Goal: Task Accomplishment & Management: Manage account settings

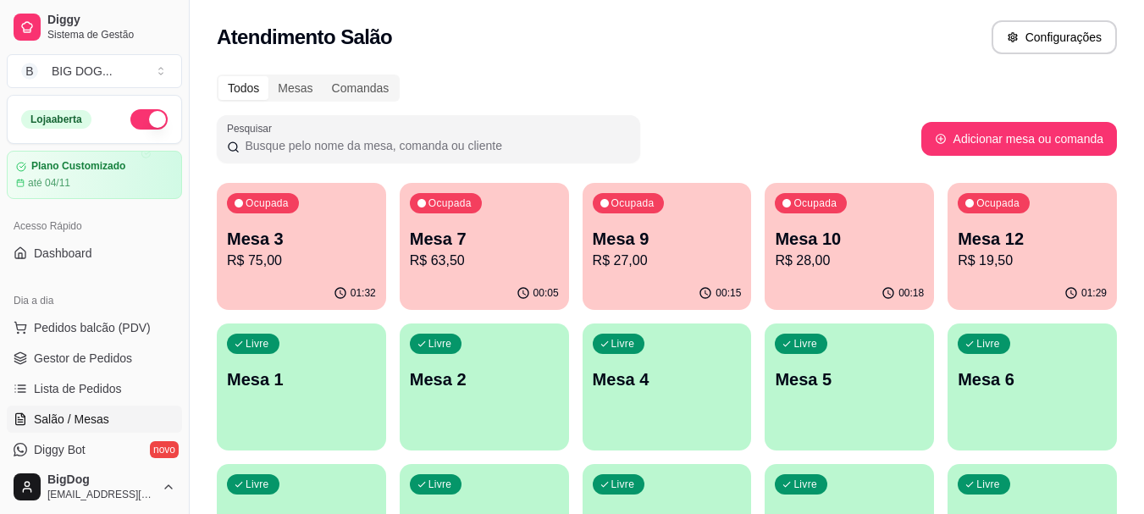
click at [273, 261] on p "R$ 75,00" at bounding box center [301, 261] width 149 height 20
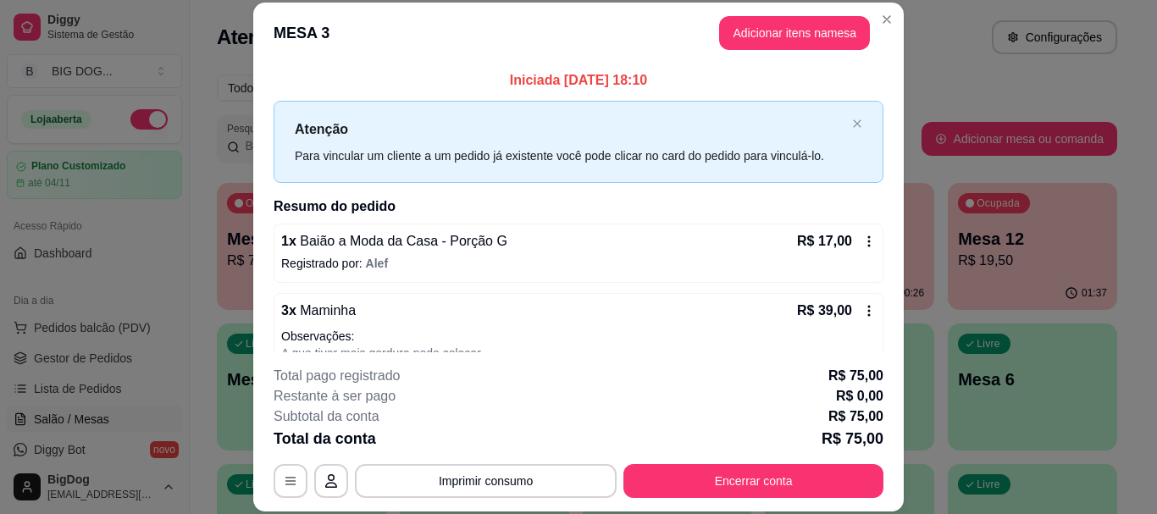
scroll to position [186, 0]
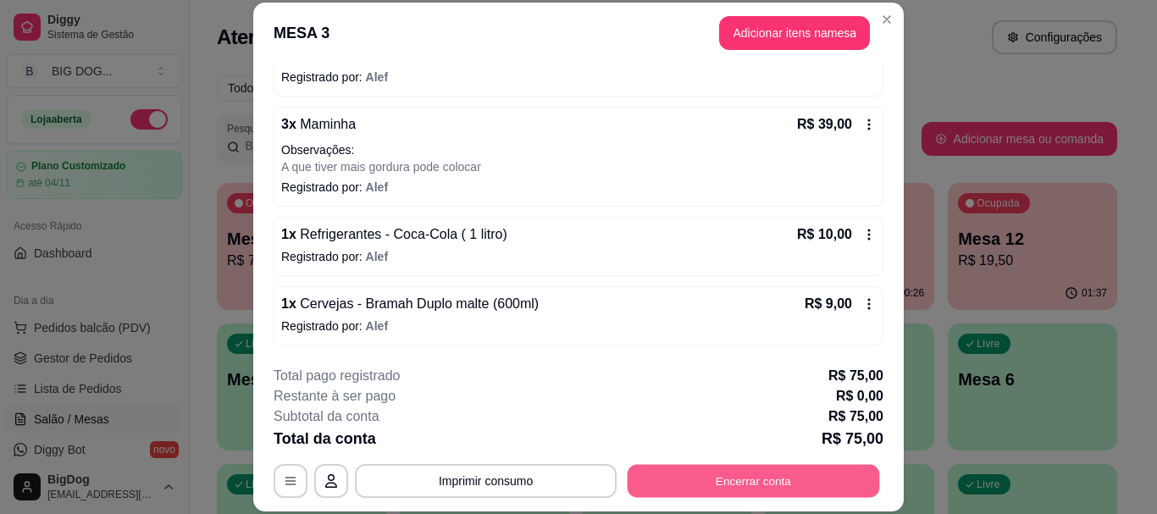
click at [812, 476] on button "Encerrar conta" at bounding box center [754, 481] width 252 height 33
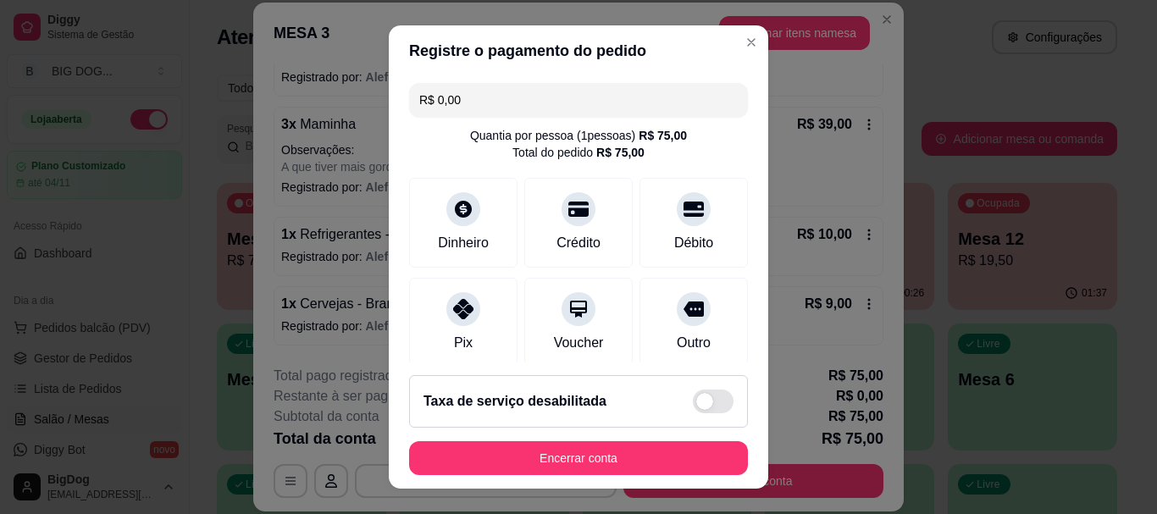
scroll to position [285, 0]
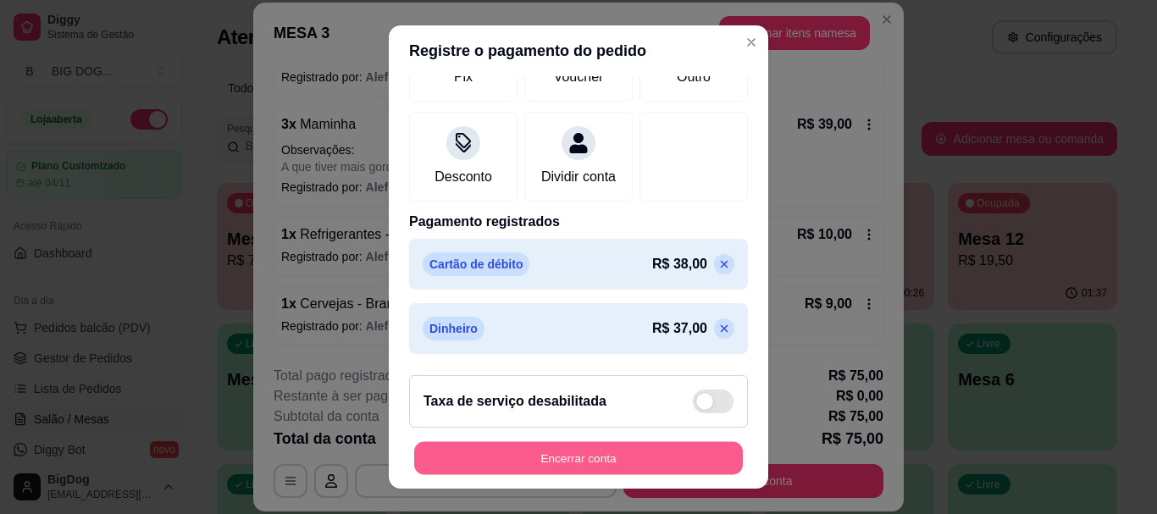
click at [583, 457] on button "Encerrar conta" at bounding box center [578, 457] width 329 height 33
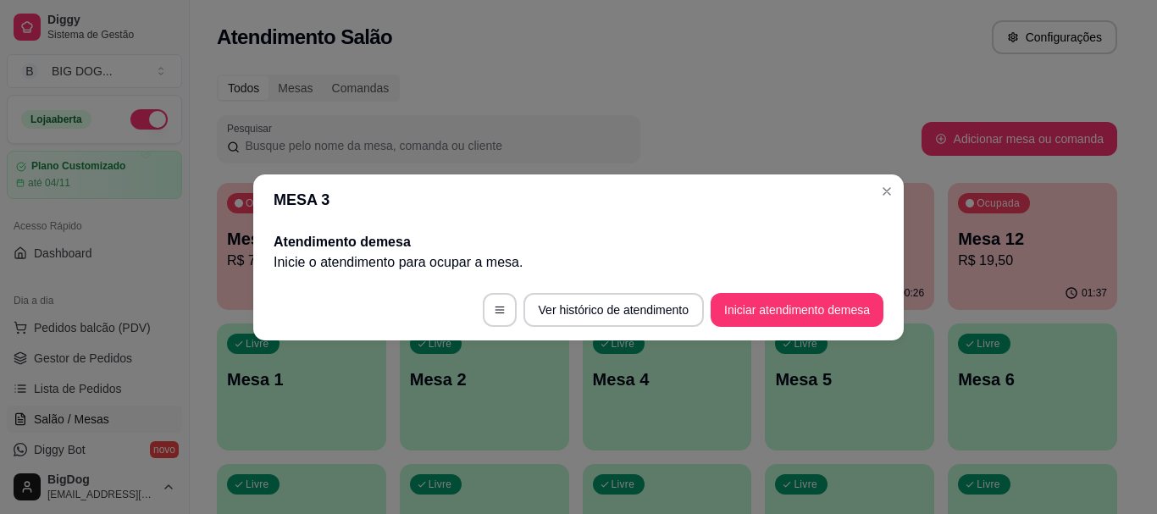
scroll to position [0, 0]
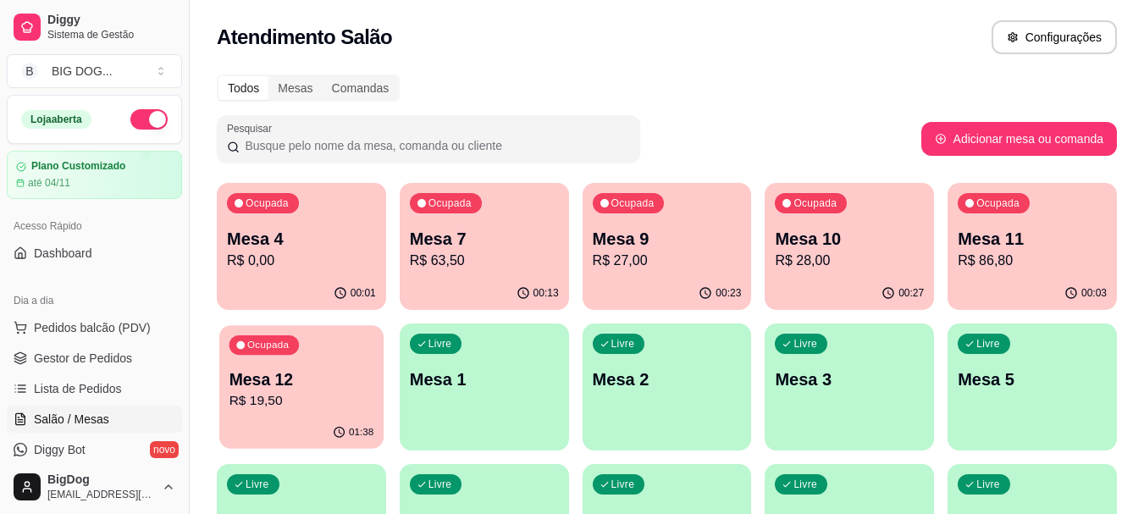
click at [330, 410] on p "R$ 19,50" at bounding box center [302, 400] width 145 height 19
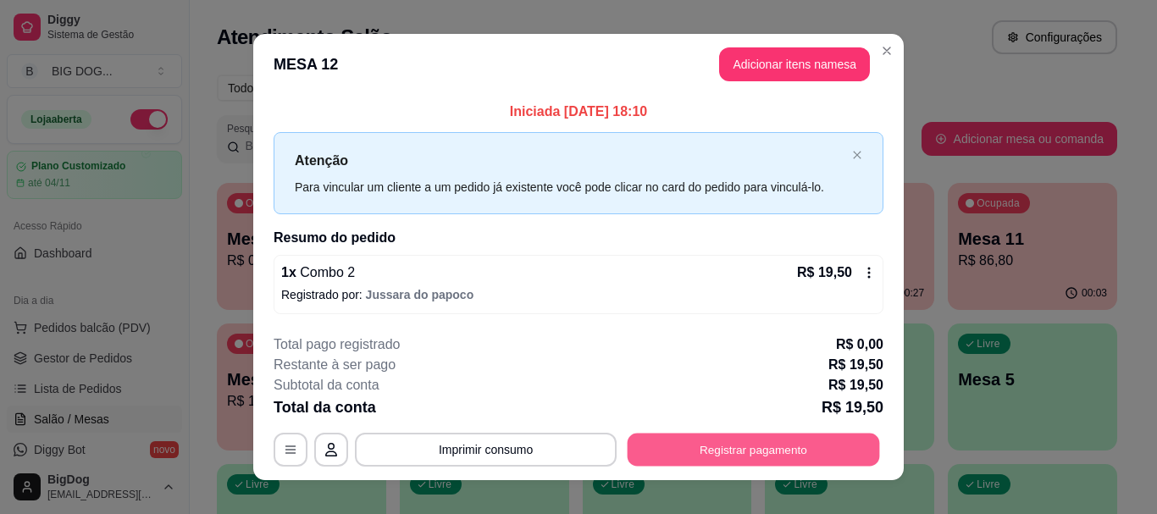
click at [747, 444] on button "Registrar pagamento" at bounding box center [754, 450] width 252 height 33
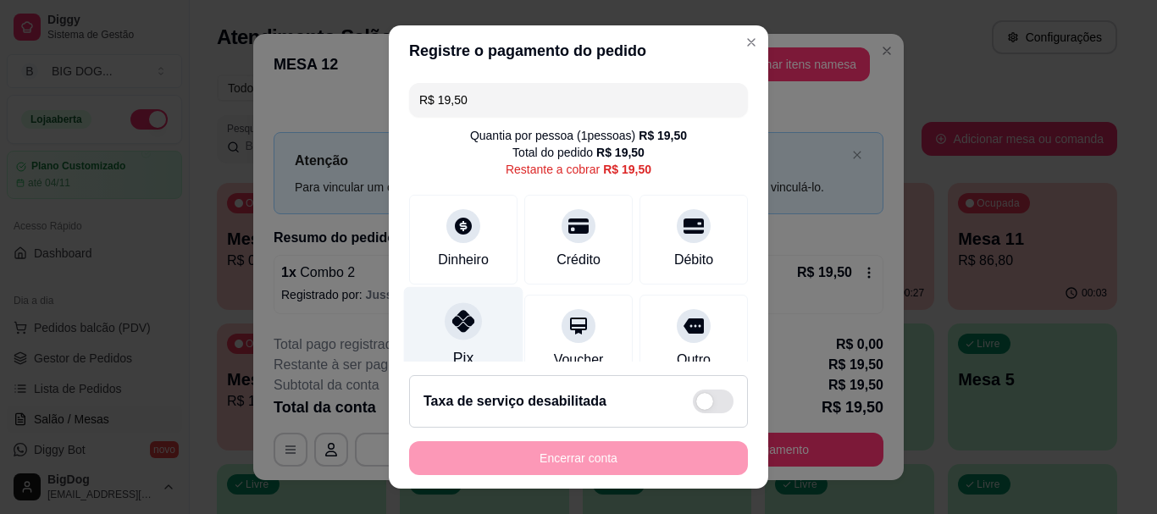
click at [451, 308] on div at bounding box center [463, 321] width 37 height 37
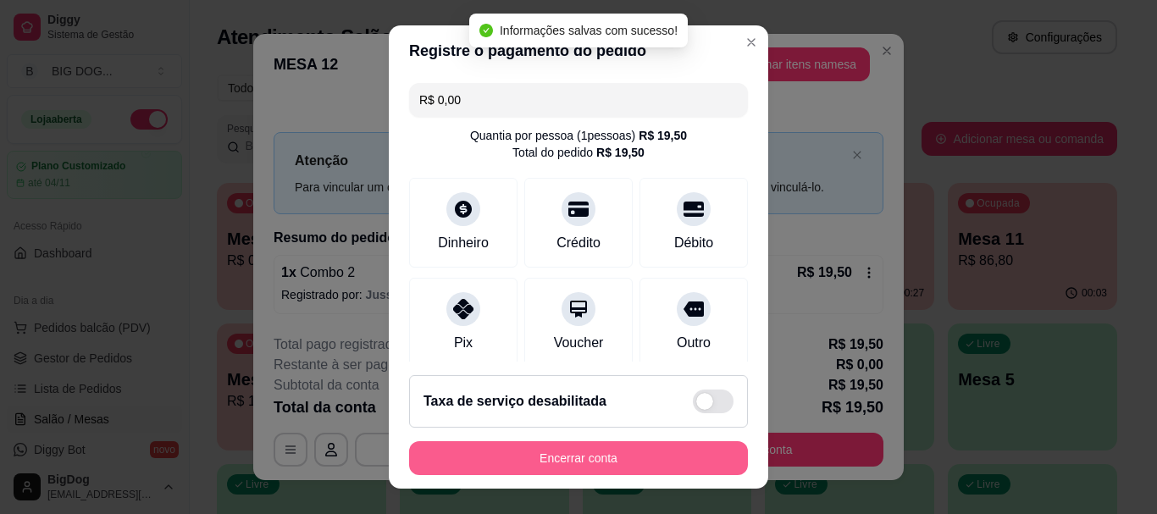
type input "R$ 0,00"
click at [558, 447] on button "Encerrar conta" at bounding box center [578, 458] width 339 height 34
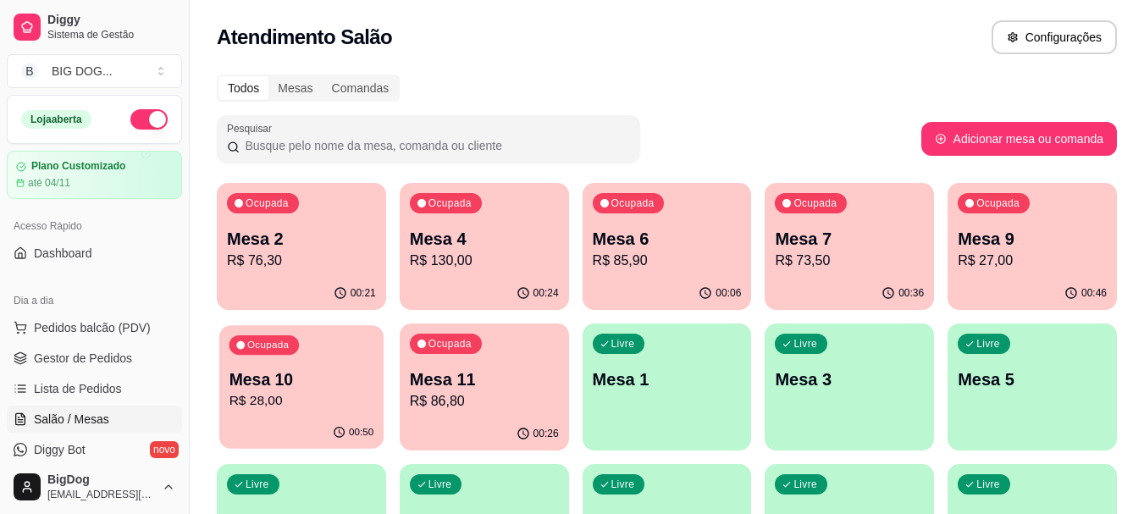
click at [292, 390] on div "Mesa 10 R$ 28,00" at bounding box center [302, 389] width 145 height 42
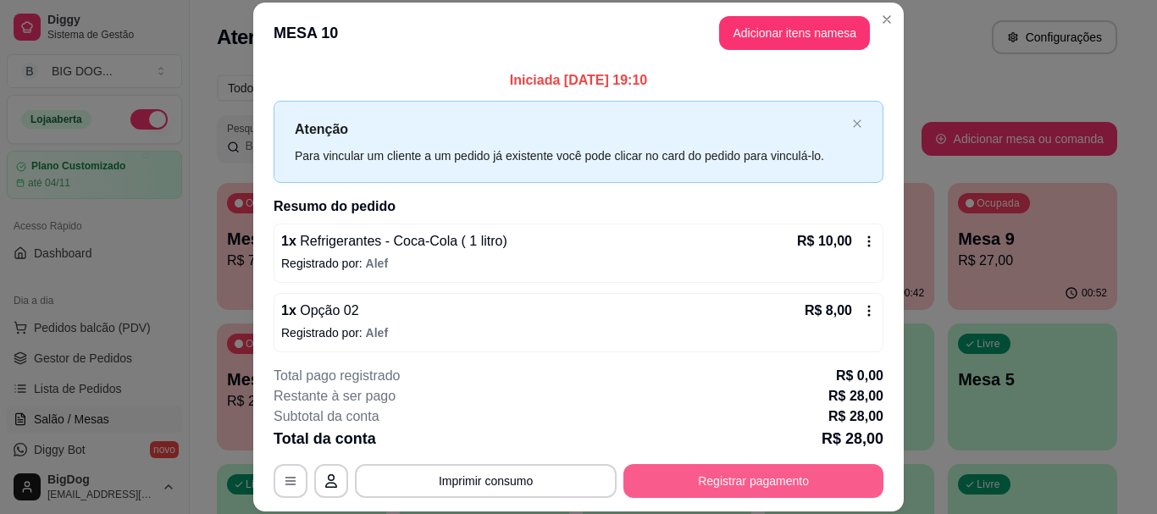
click at [731, 480] on button "Registrar pagamento" at bounding box center [753, 481] width 260 height 34
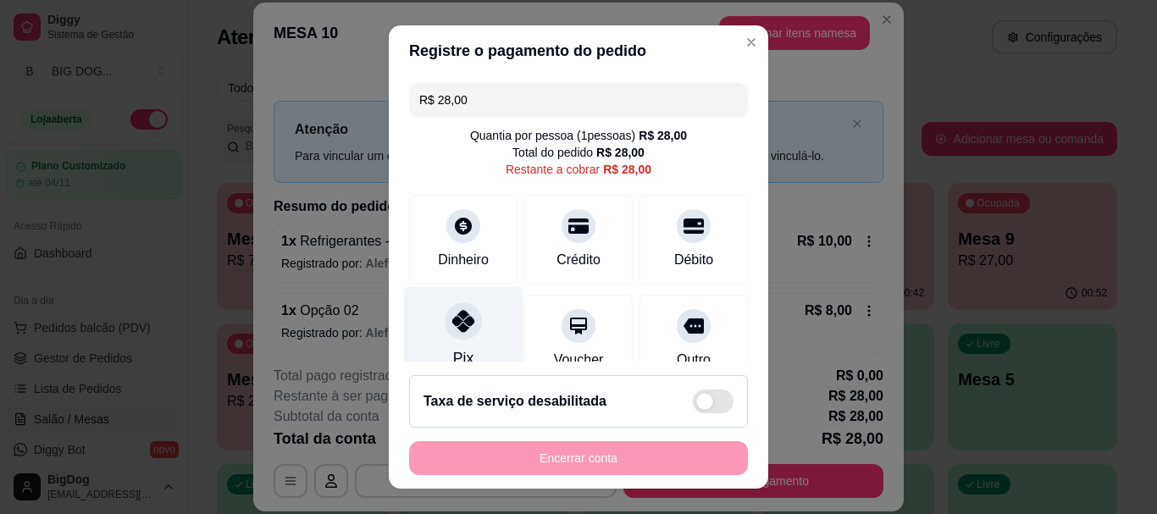
click at [458, 325] on icon at bounding box center [463, 322] width 22 height 22
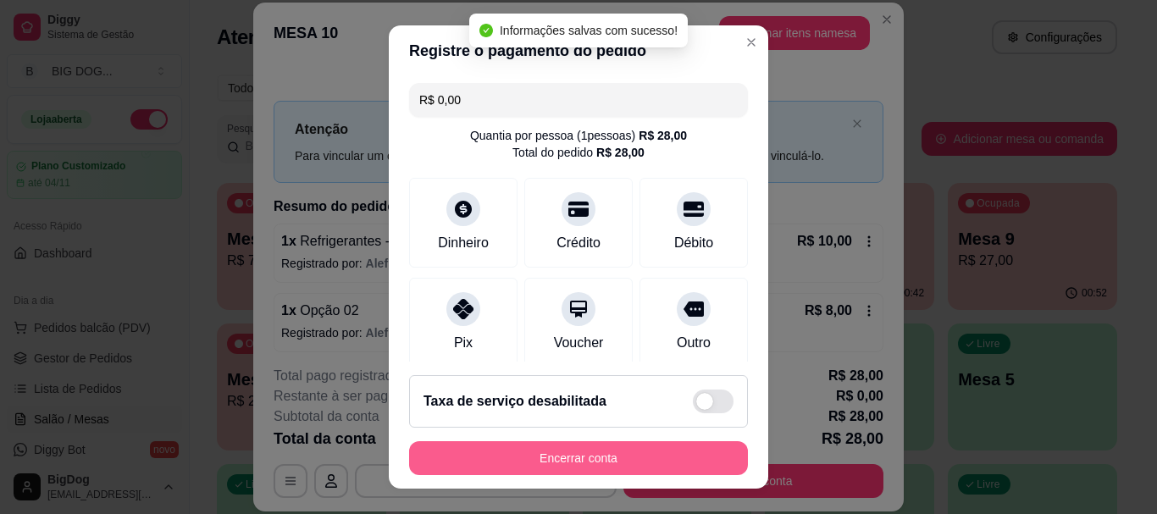
type input "R$ 0,00"
click at [525, 471] on button "Encerrar conta" at bounding box center [578, 458] width 339 height 34
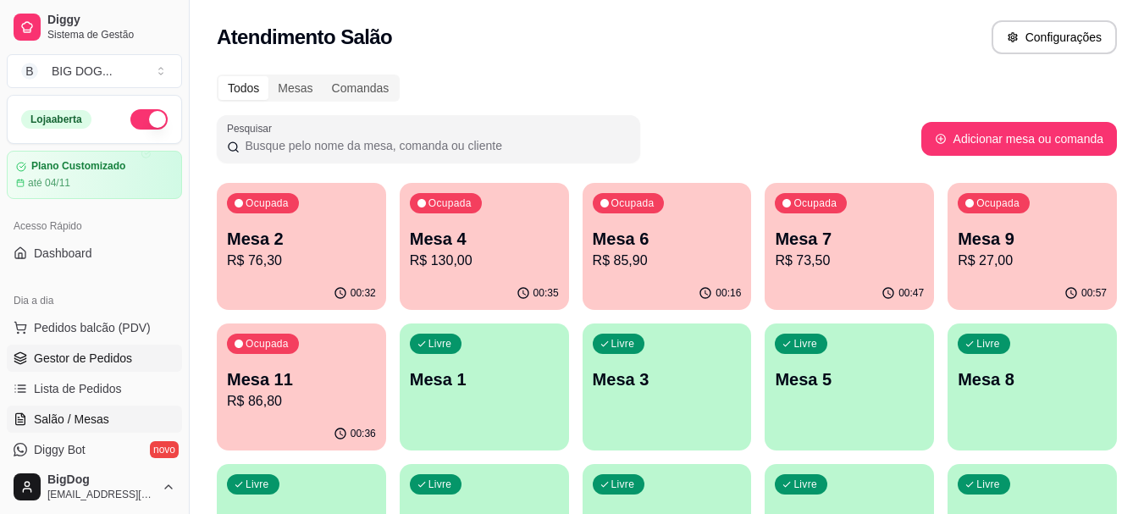
click at [121, 355] on span "Gestor de Pedidos" at bounding box center [83, 358] width 98 height 17
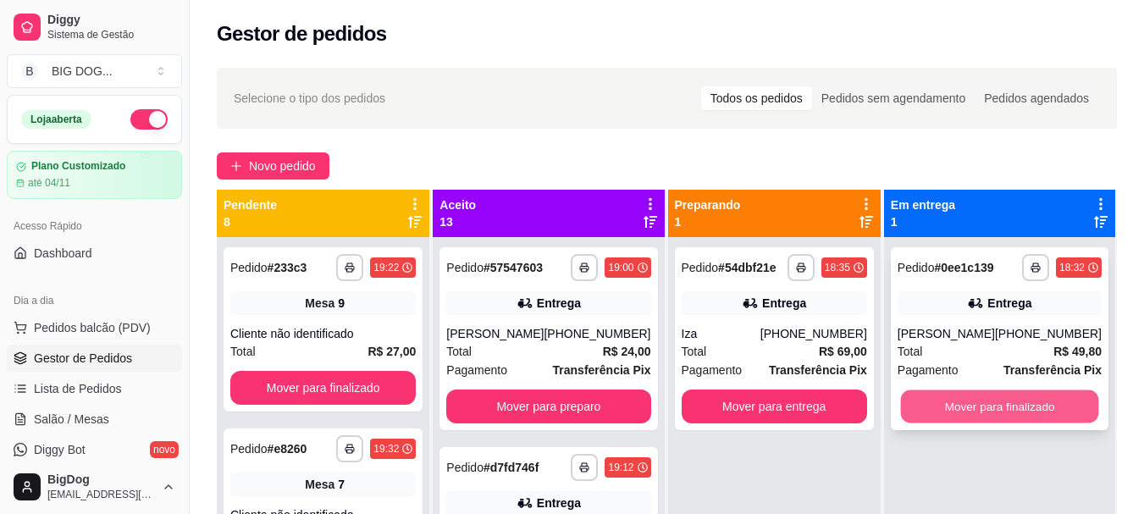
click at [983, 413] on button "Mover para finalizado" at bounding box center [999, 406] width 198 height 33
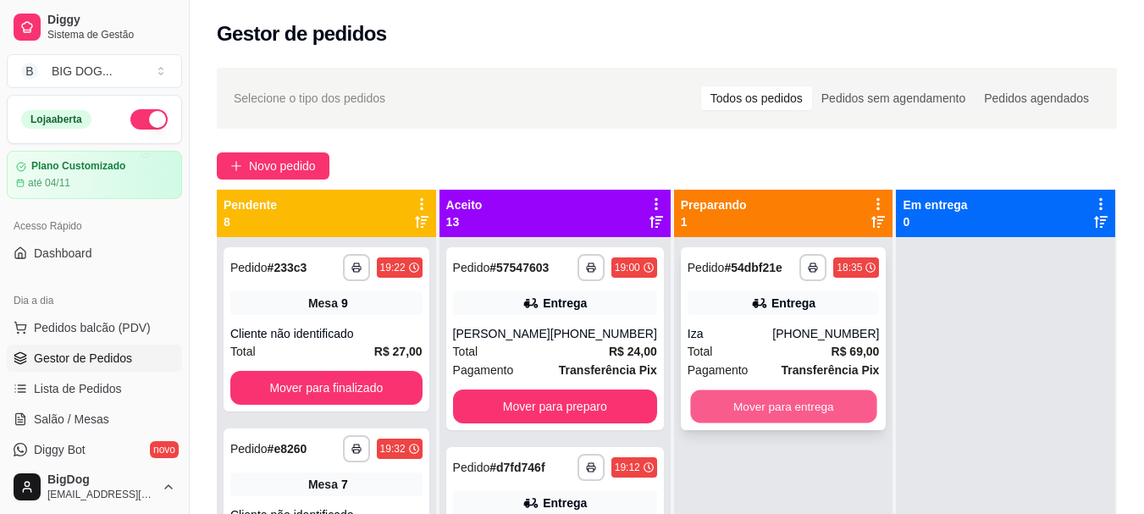
click at [825, 396] on button "Mover para entrega" at bounding box center [783, 406] width 186 height 33
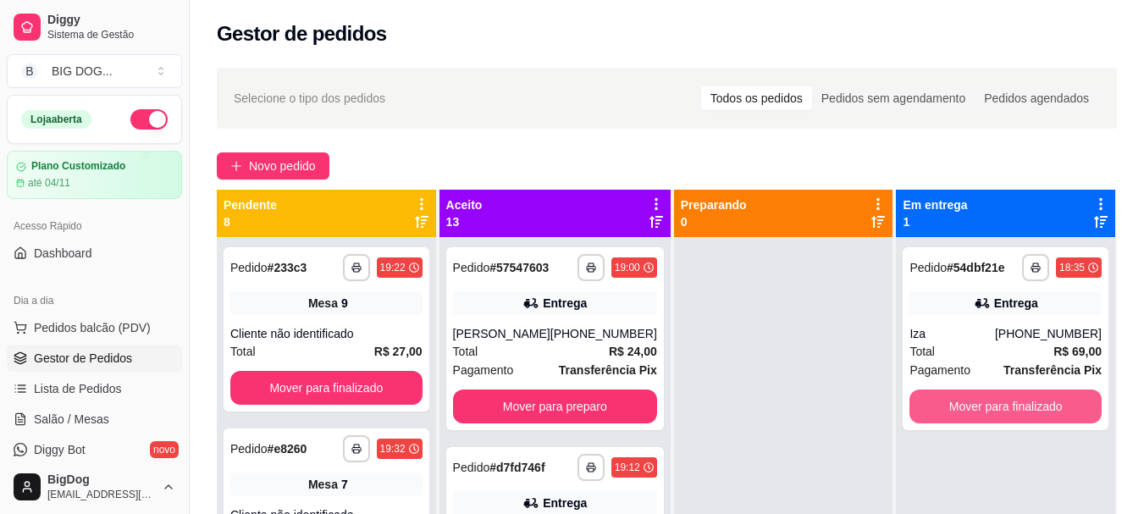
click at [966, 396] on button "Mover para finalizado" at bounding box center [1006, 407] width 192 height 34
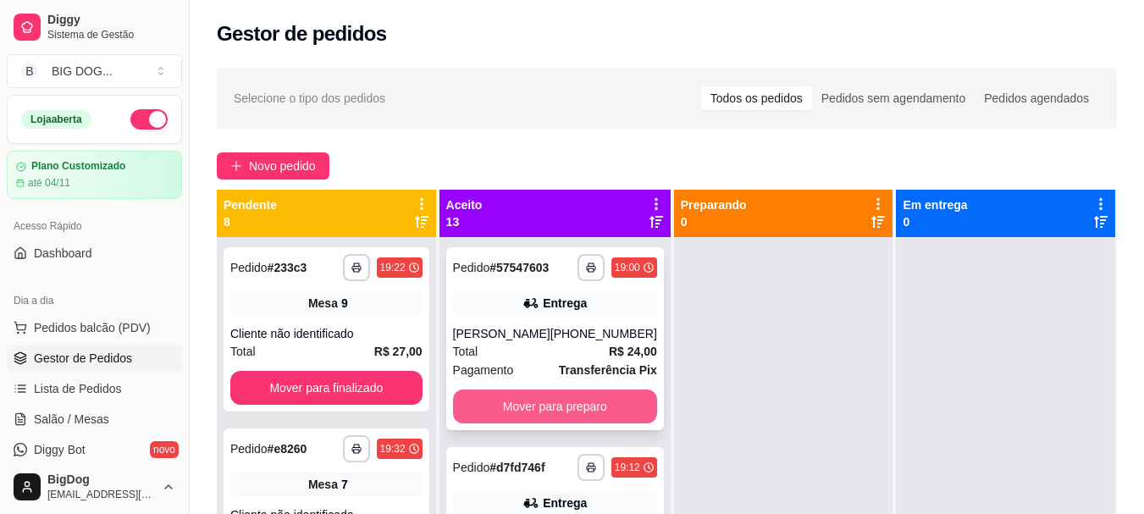
click at [531, 406] on button "Mover para preparo" at bounding box center [555, 407] width 204 height 34
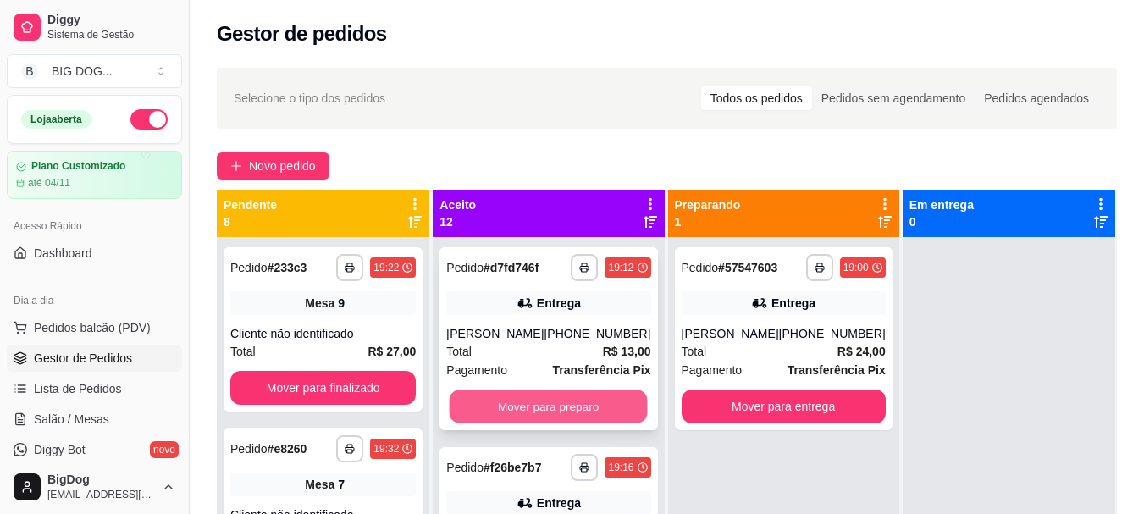
click at [559, 400] on button "Mover para preparo" at bounding box center [549, 406] width 198 height 33
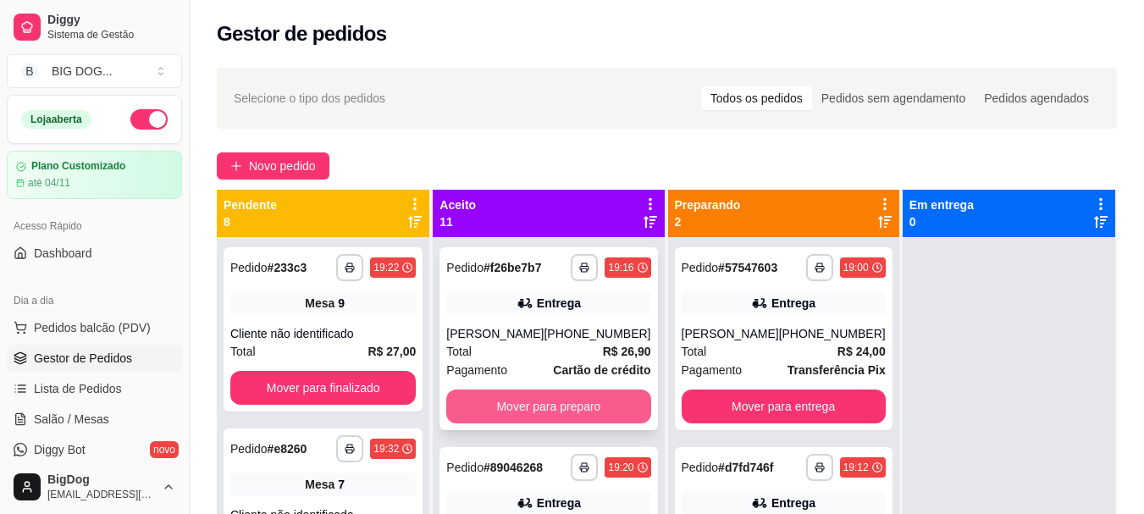
click at [565, 392] on button "Mover para preparo" at bounding box center [548, 407] width 204 height 34
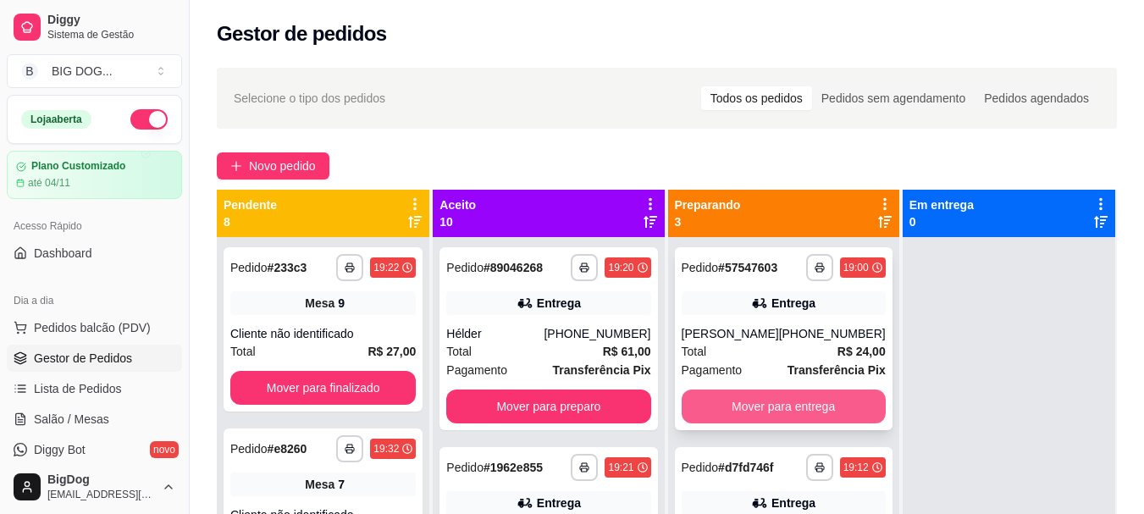
click at [720, 405] on button "Mover para entrega" at bounding box center [784, 407] width 204 height 34
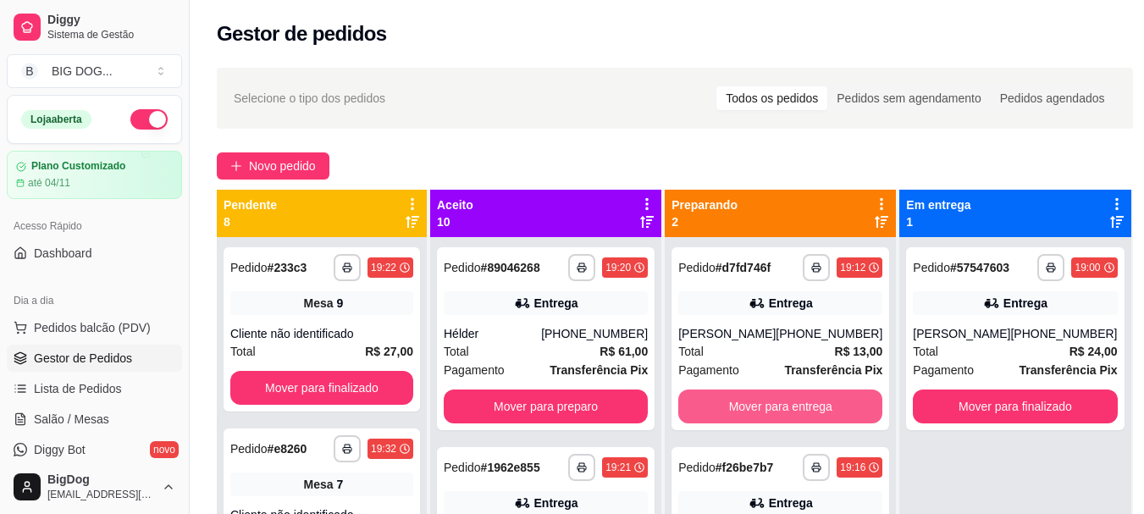
click at [720, 405] on button "Mover para entrega" at bounding box center [780, 407] width 204 height 34
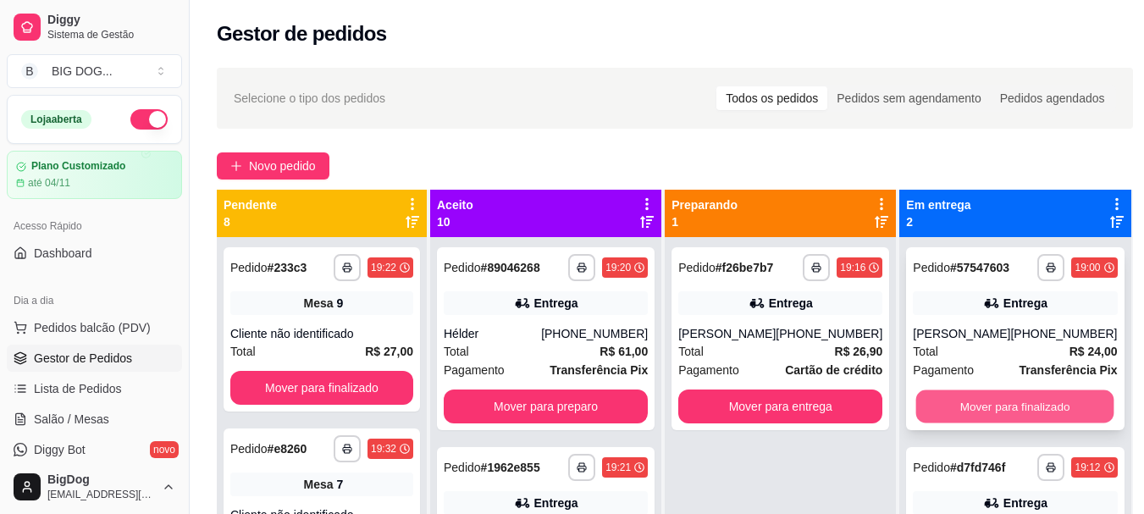
click at [960, 418] on button "Mover para finalizado" at bounding box center [1016, 406] width 198 height 33
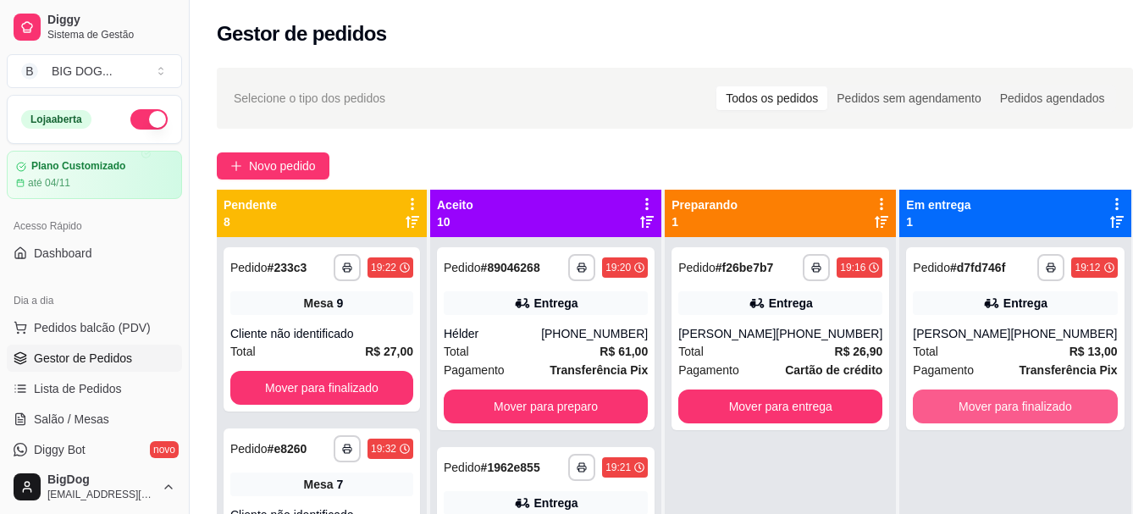
click at [960, 418] on button "Mover para finalizado" at bounding box center [1015, 407] width 204 height 34
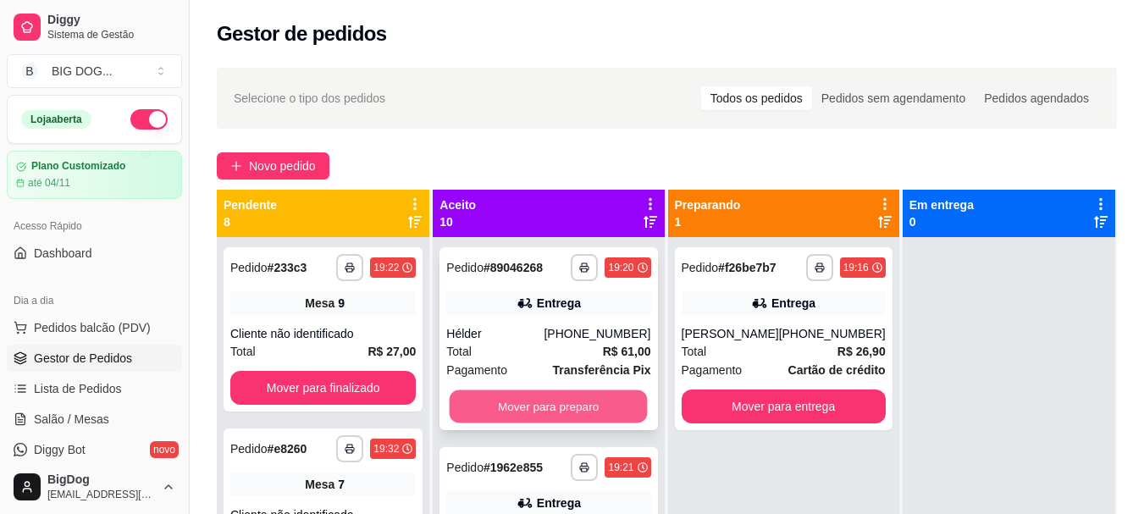
click at [596, 402] on button "Mover para preparo" at bounding box center [549, 406] width 198 height 33
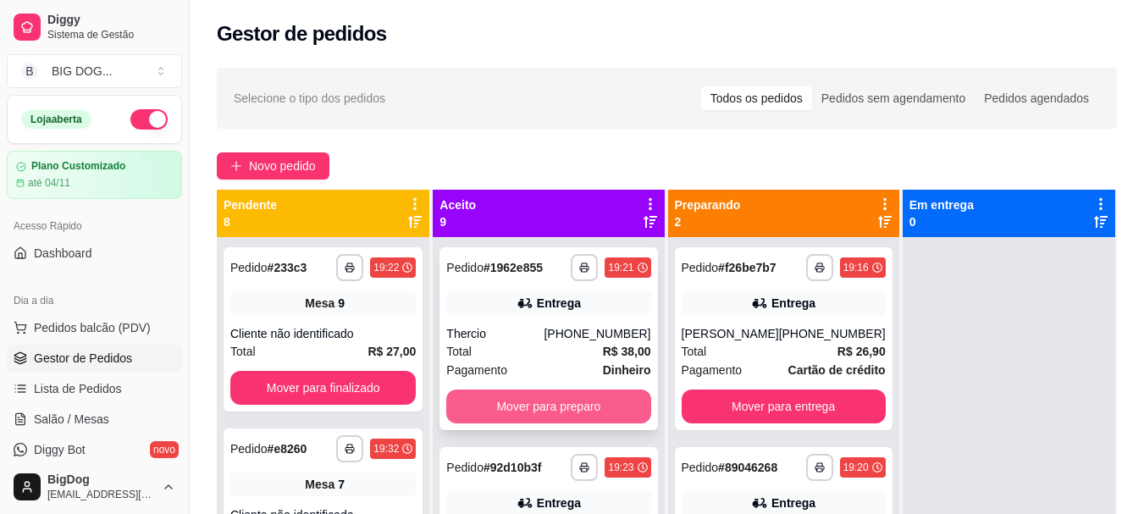
click at [580, 407] on button "Mover para preparo" at bounding box center [548, 407] width 204 height 34
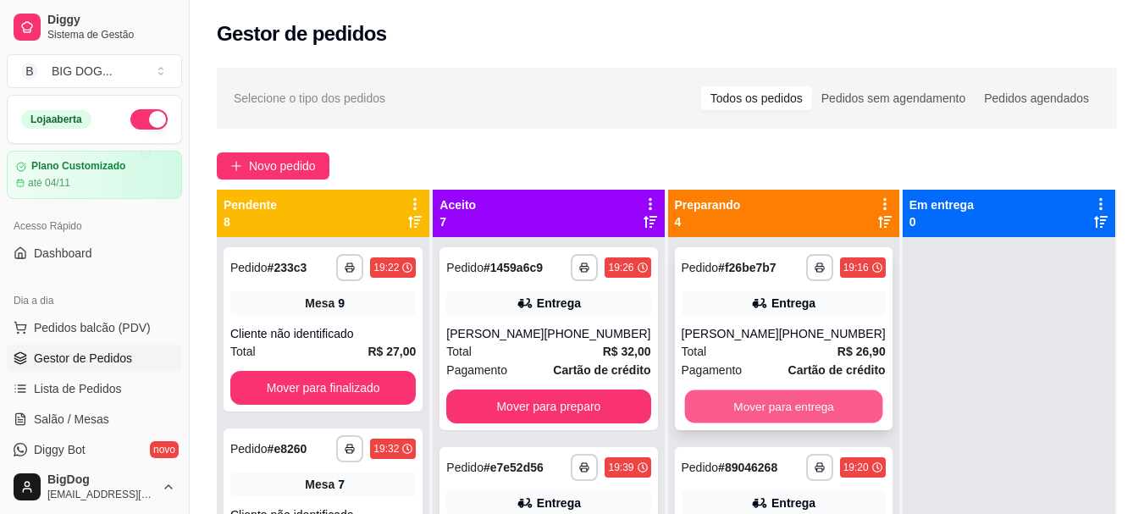
click at [716, 400] on button "Mover para entrega" at bounding box center [783, 406] width 198 height 33
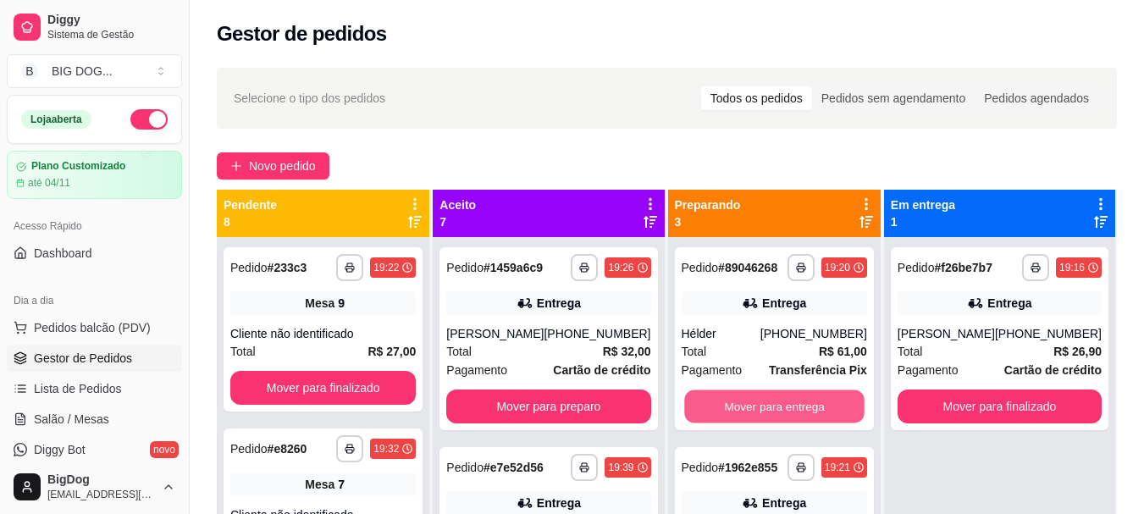
click at [716, 400] on button "Mover para entrega" at bounding box center [774, 406] width 180 height 33
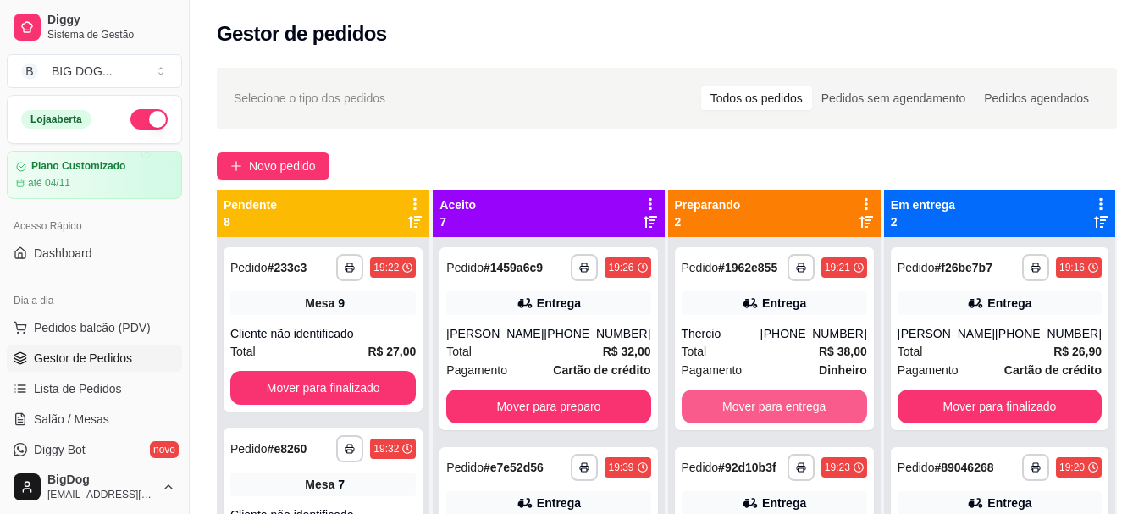
click at [716, 400] on button "Mover para entrega" at bounding box center [775, 407] width 186 height 34
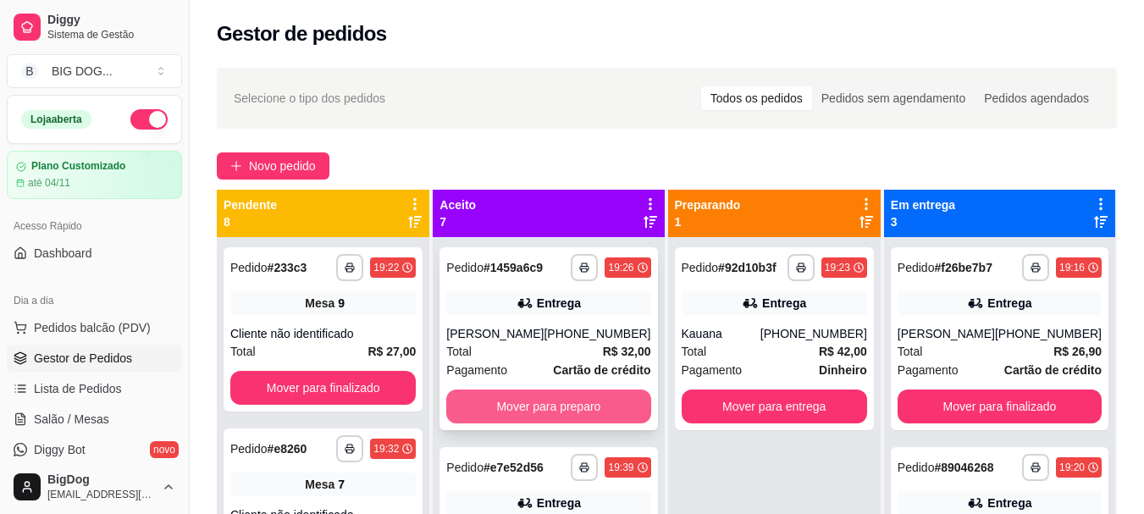
click at [567, 392] on button "Mover para preparo" at bounding box center [548, 407] width 204 height 34
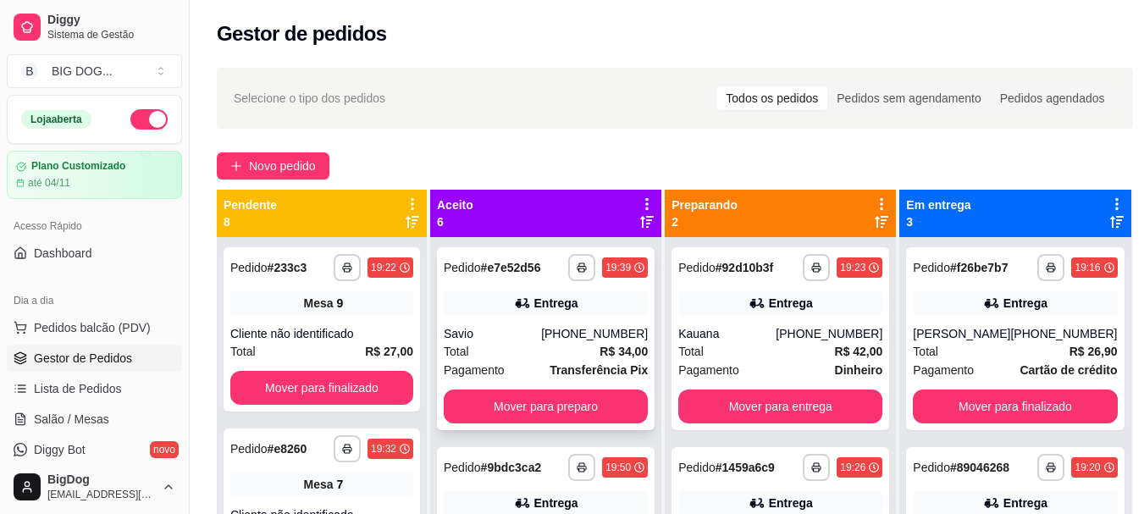
click at [593, 335] on div "[PHONE_NUMBER]" at bounding box center [594, 333] width 107 height 17
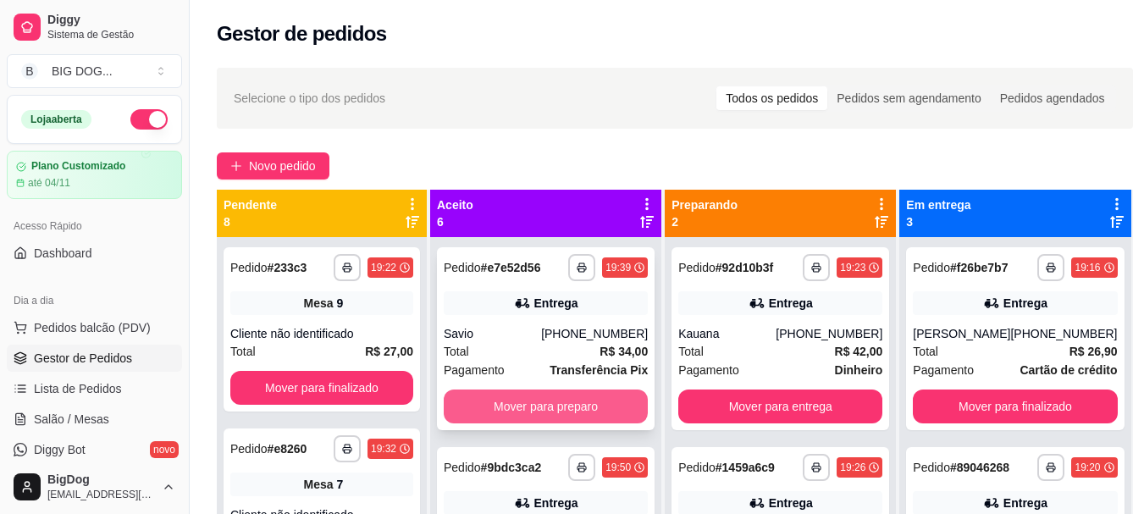
click at [529, 404] on button "Mover para preparo" at bounding box center [546, 407] width 204 height 34
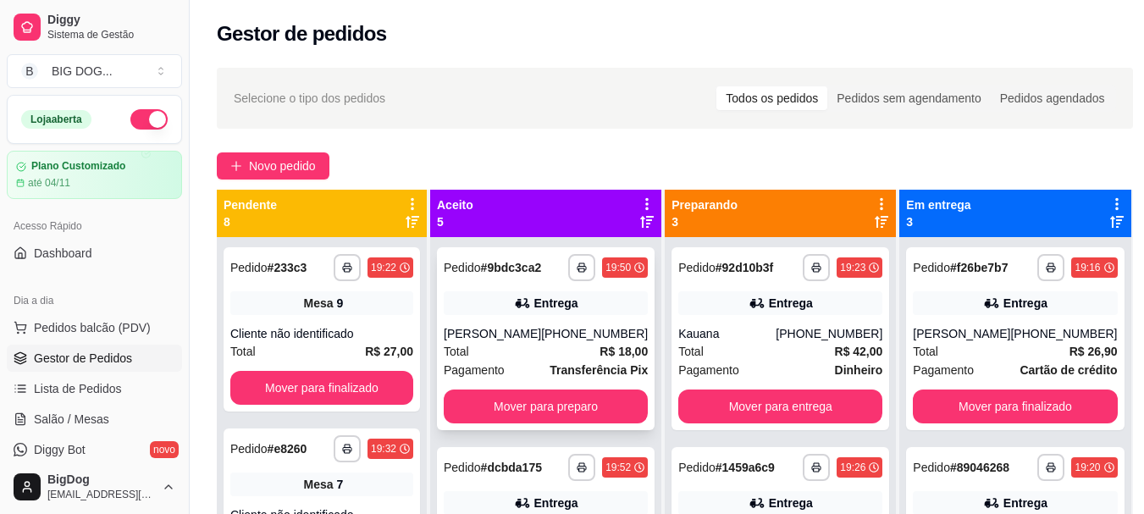
click at [551, 361] on div "Total R$ 18,00" at bounding box center [546, 351] width 204 height 19
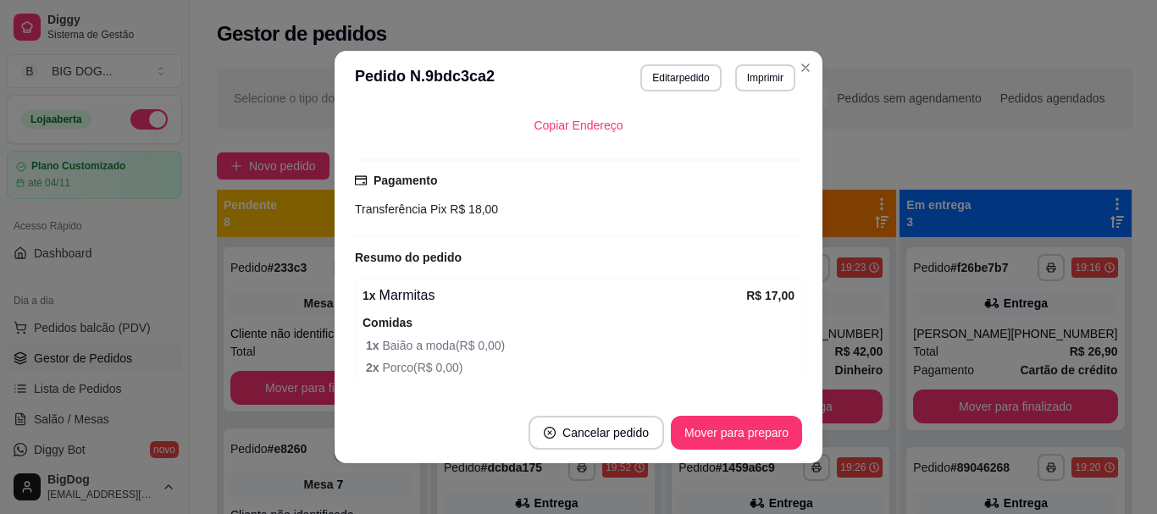
scroll to position [466, 0]
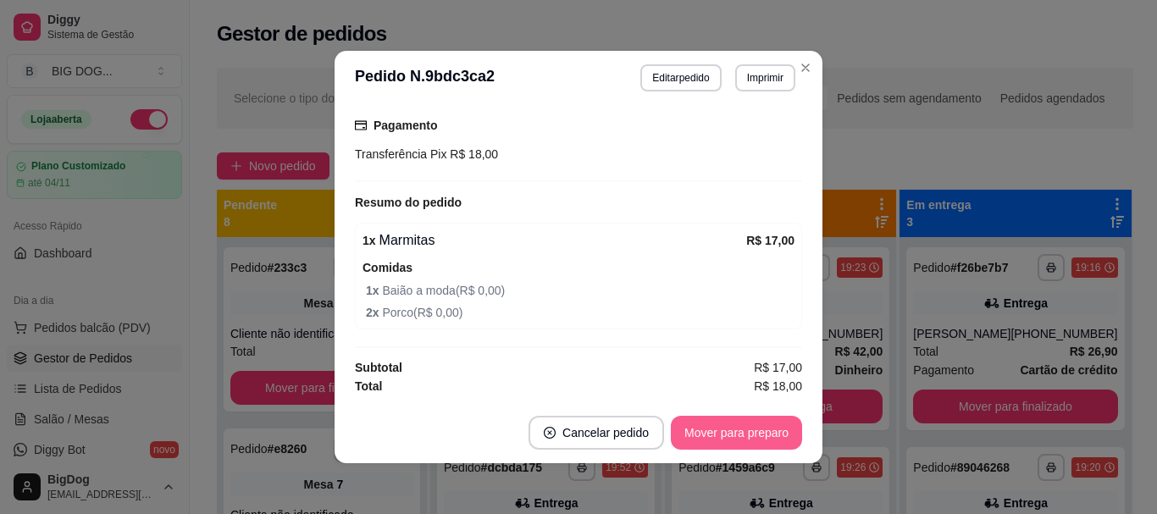
click at [723, 435] on button "Mover para preparo" at bounding box center [736, 433] width 131 height 34
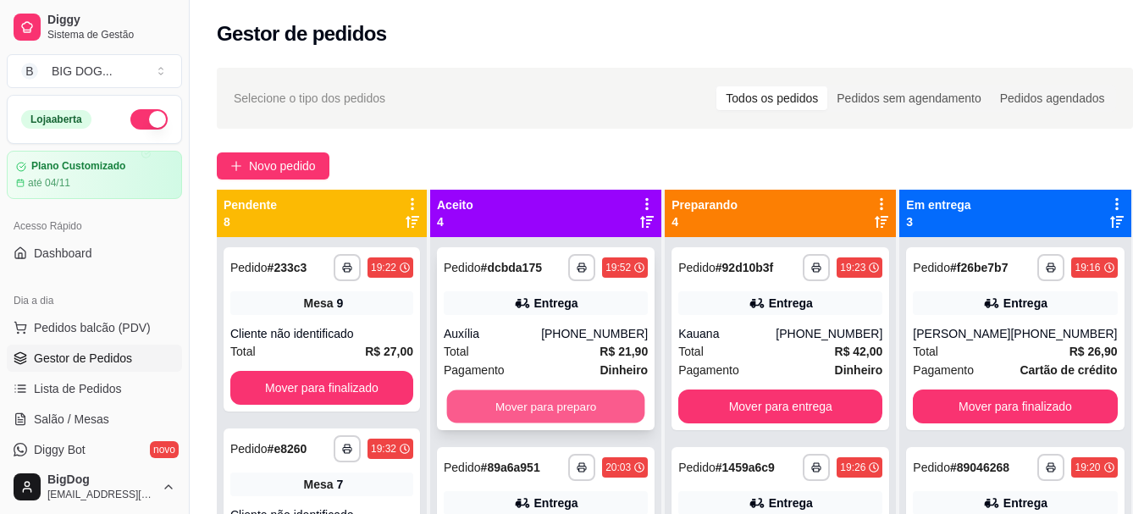
click at [581, 407] on button "Mover para preparo" at bounding box center [546, 406] width 198 height 33
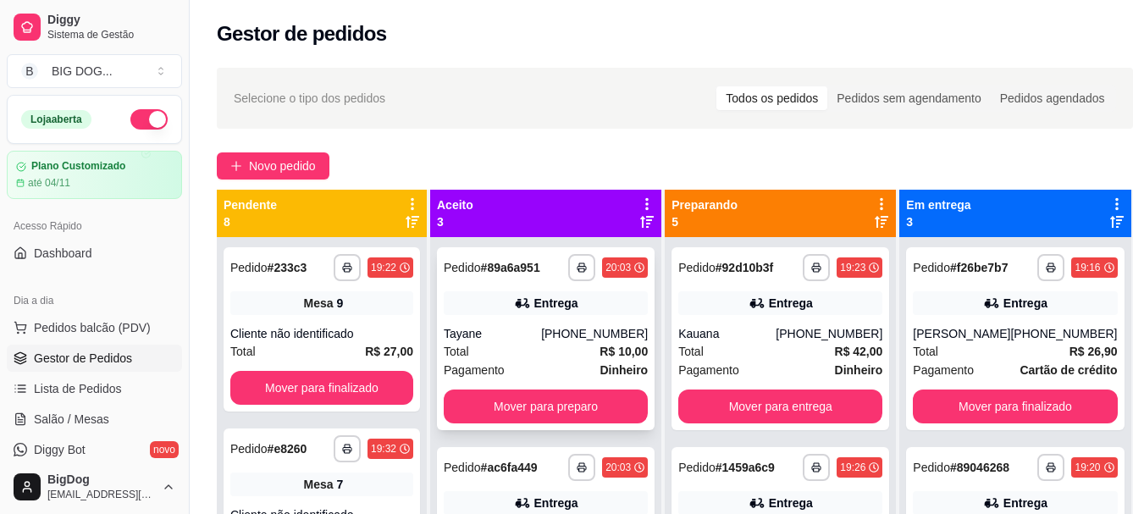
click at [600, 353] on strong "R$ 10,00" at bounding box center [624, 352] width 48 height 14
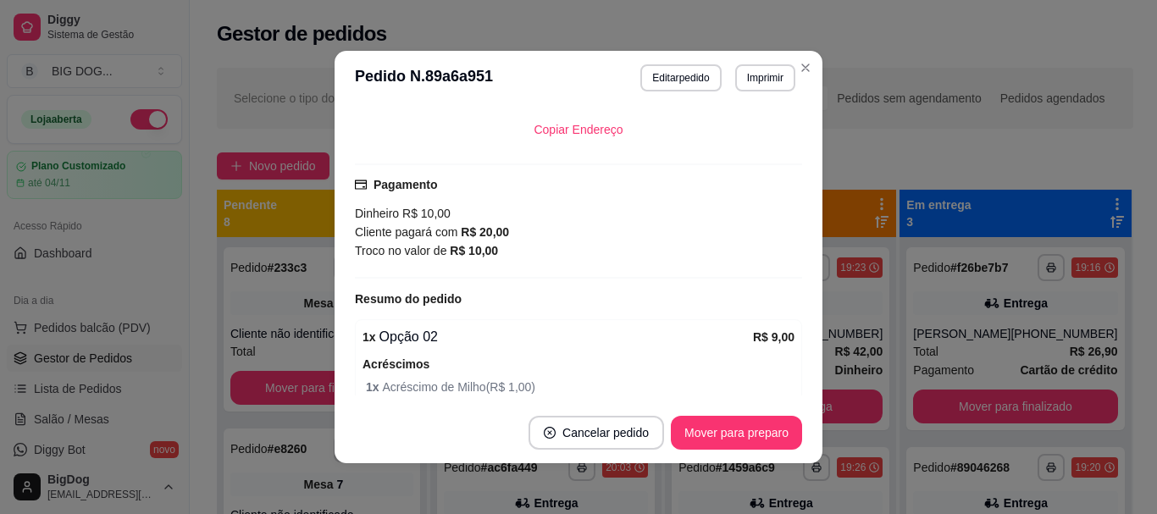
scroll to position [461, 0]
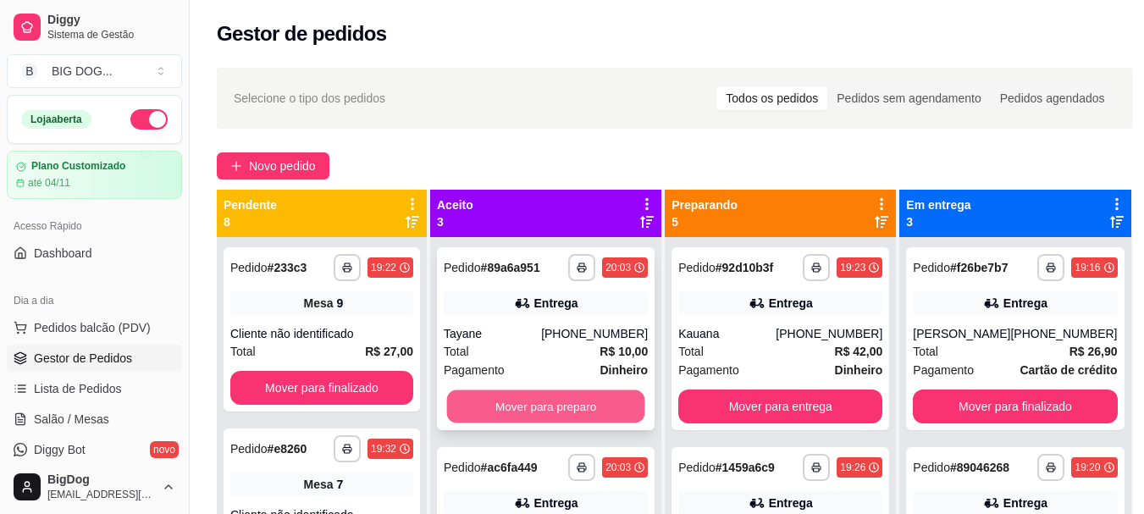
click at [562, 411] on button "Mover para preparo" at bounding box center [546, 406] width 198 height 33
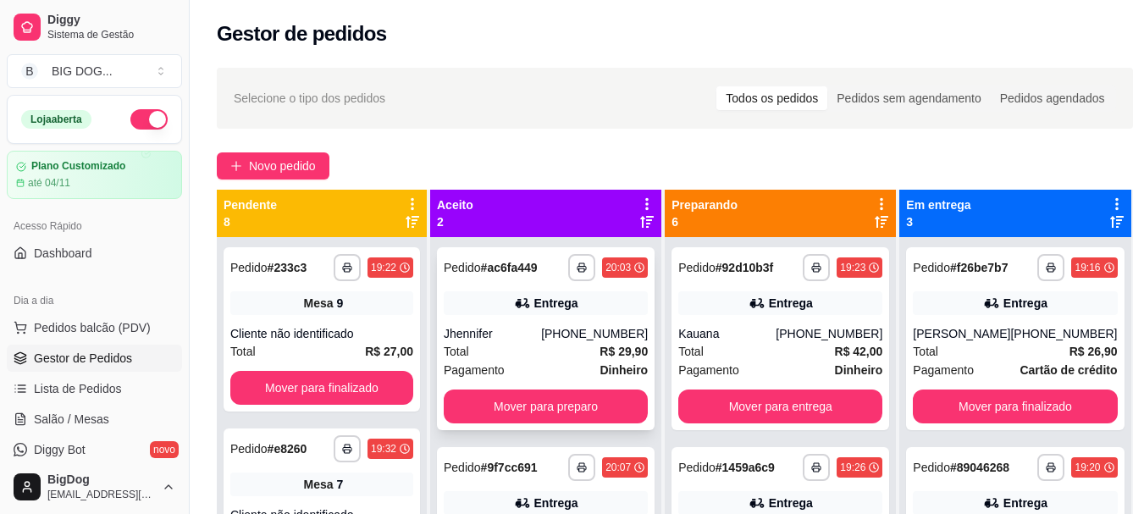
click at [590, 339] on div "[PHONE_NUMBER]" at bounding box center [594, 333] width 107 height 17
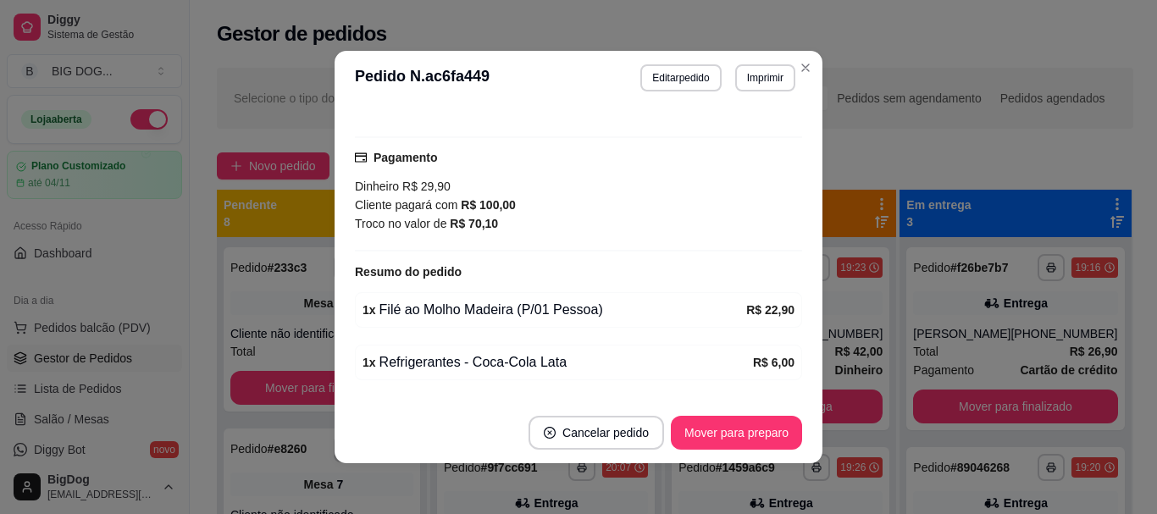
scroll to position [464, 0]
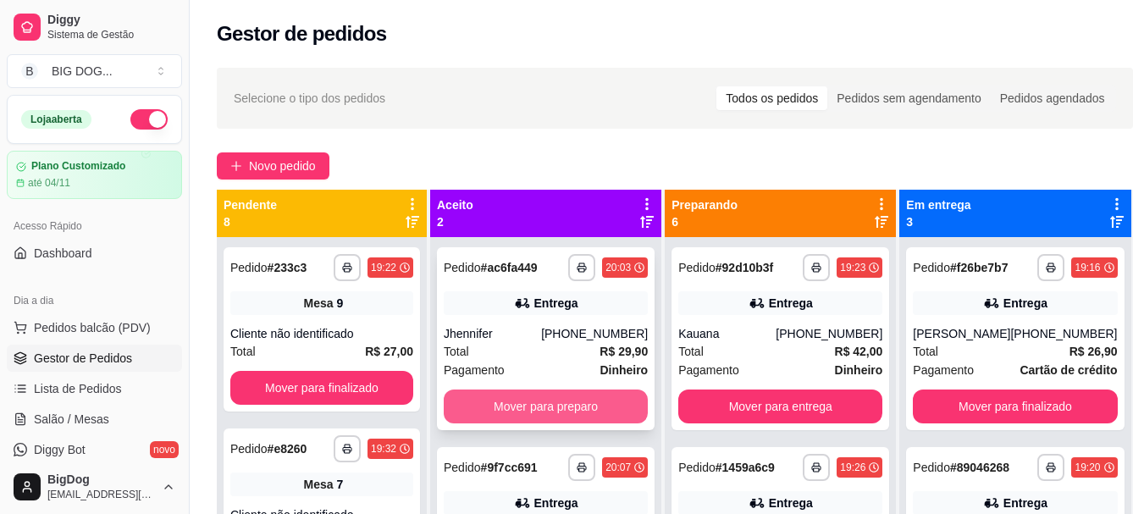
click at [525, 415] on button "Mover para preparo" at bounding box center [546, 407] width 204 height 34
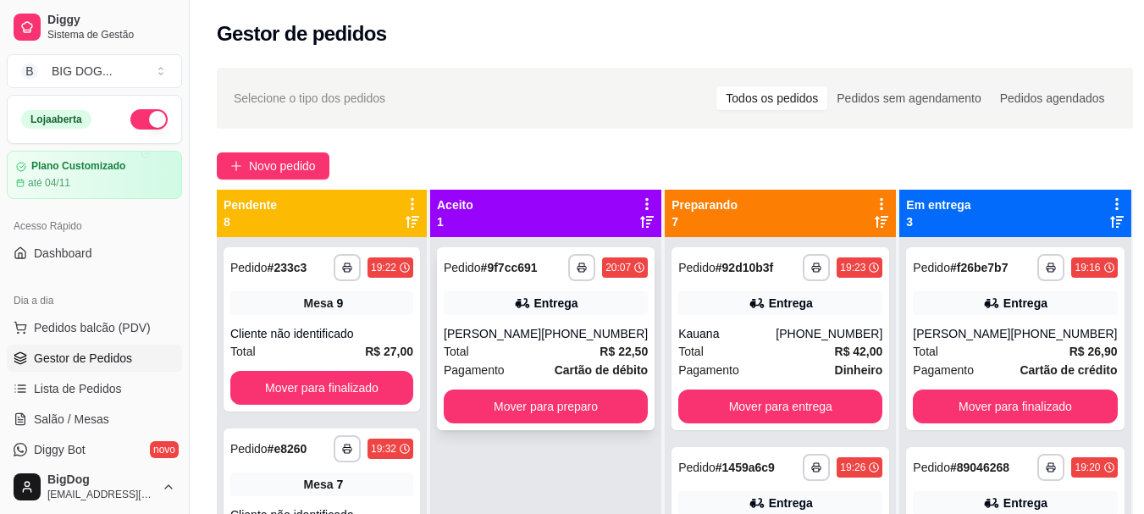
click at [525, 424] on div "**********" at bounding box center [546, 338] width 218 height 183
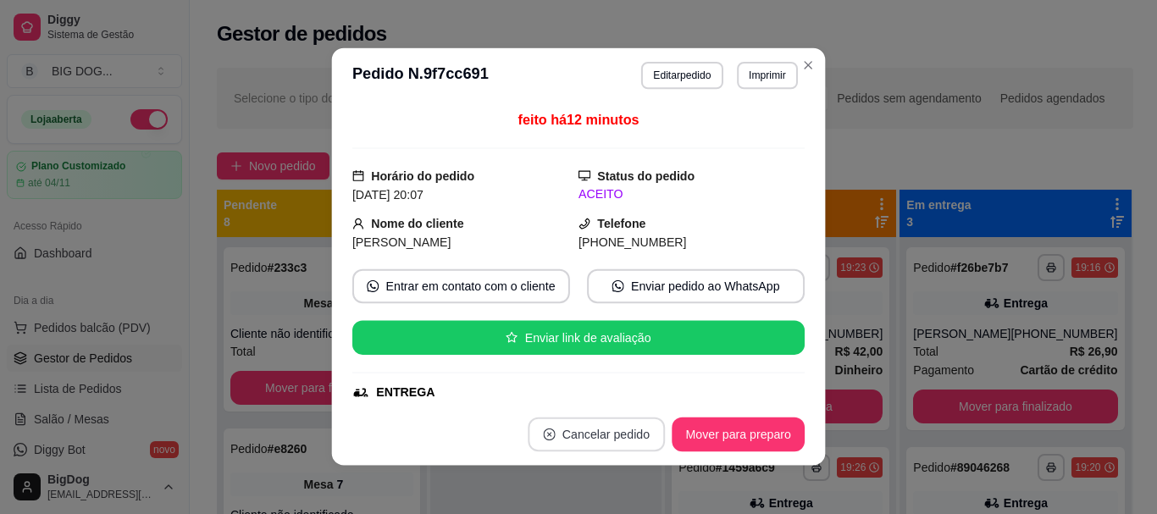
click at [528, 424] on button "Cancelar pedido" at bounding box center [596, 435] width 137 height 34
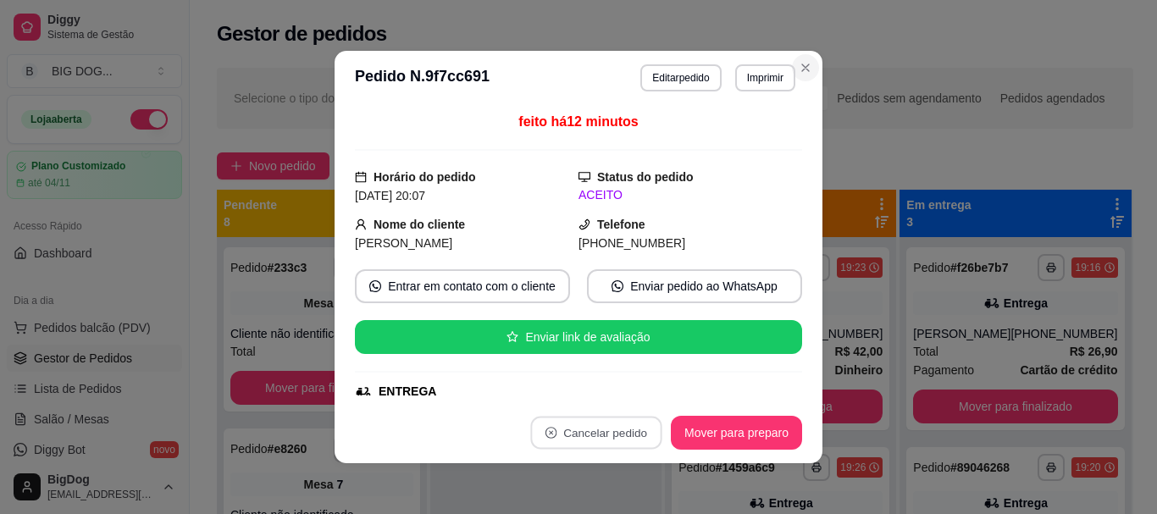
click at [799, 60] on button "Close" at bounding box center [805, 67] width 27 height 27
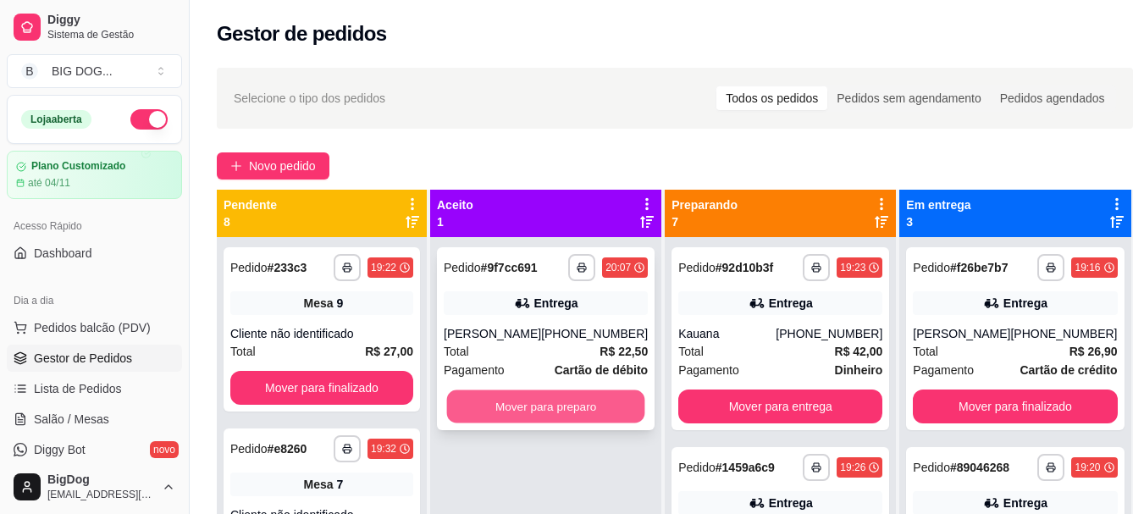
click at [494, 400] on button "Mover para preparo" at bounding box center [546, 406] width 198 height 33
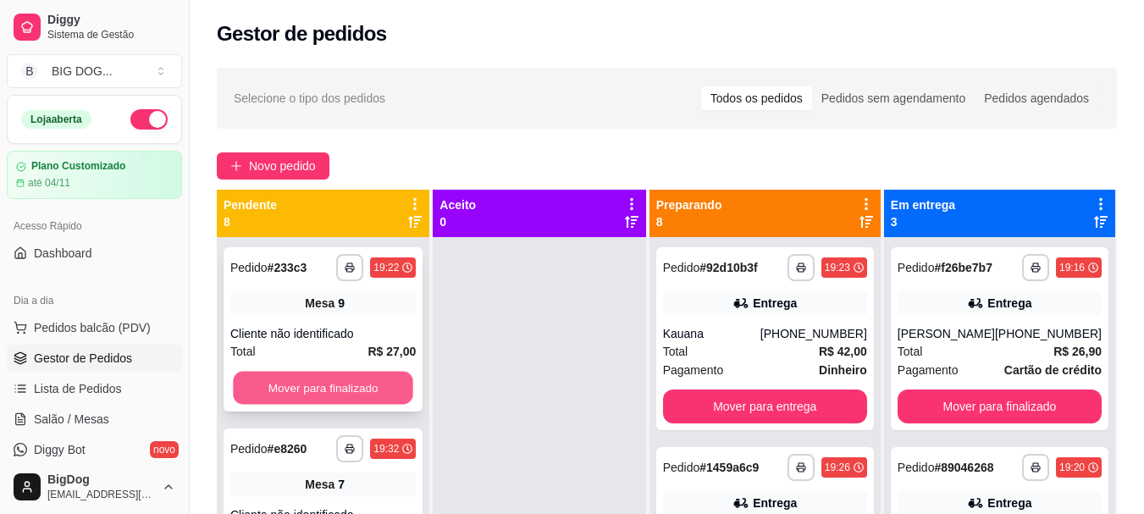
click at [305, 382] on button "Mover para finalizado" at bounding box center [323, 388] width 180 height 33
click at [305, 382] on button "Mover para finalizado" at bounding box center [323, 388] width 186 height 34
click at [305, 382] on button "Mover para finalizado" at bounding box center [323, 388] width 180 height 33
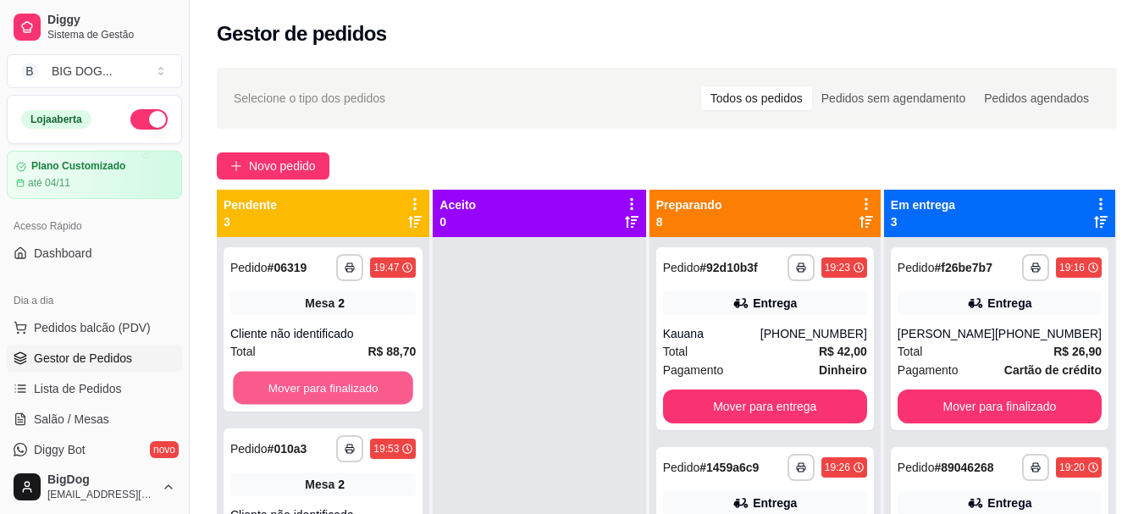
click at [305, 382] on button "Mover para finalizado" at bounding box center [323, 388] width 180 height 33
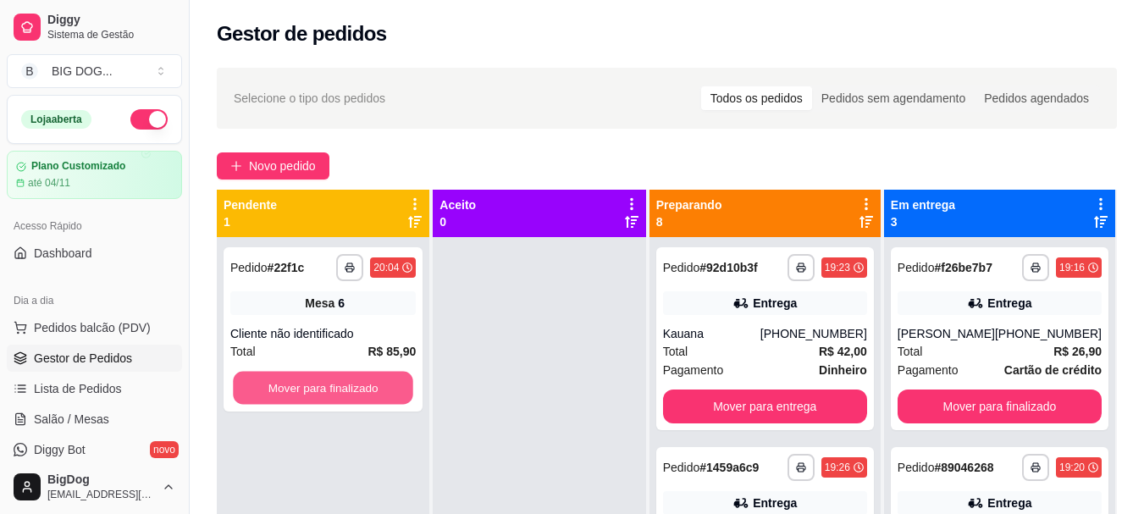
click at [305, 382] on button "Mover para finalizado" at bounding box center [323, 388] width 180 height 33
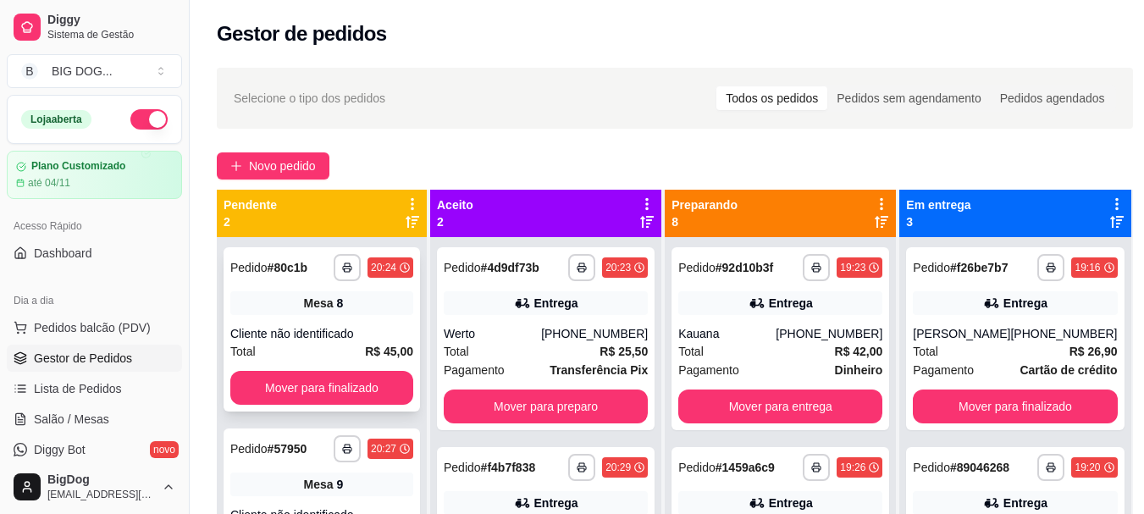
click at [304, 329] on div "Cliente não identificado" at bounding box center [321, 333] width 183 height 17
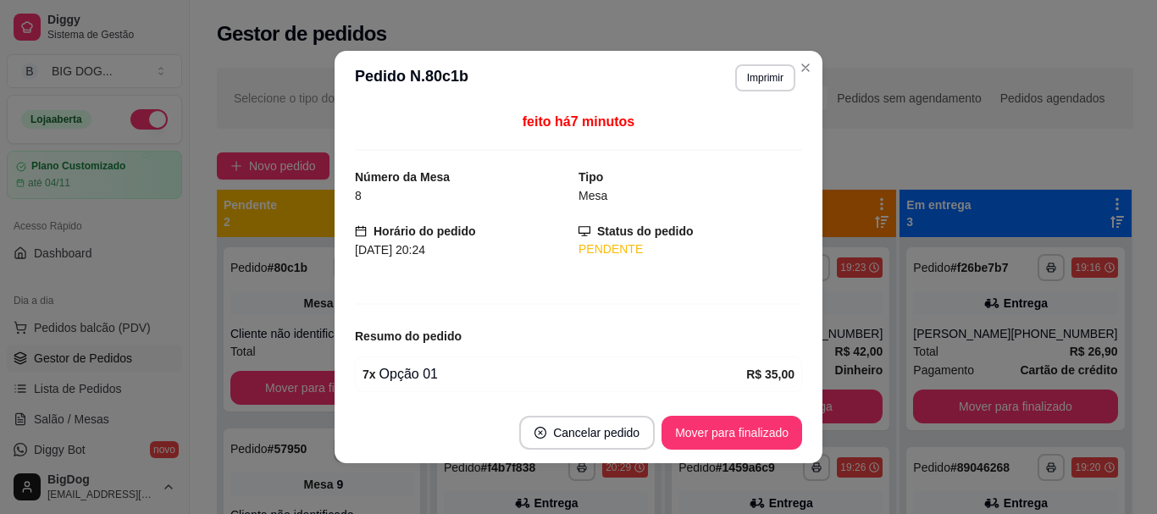
scroll to position [115, 0]
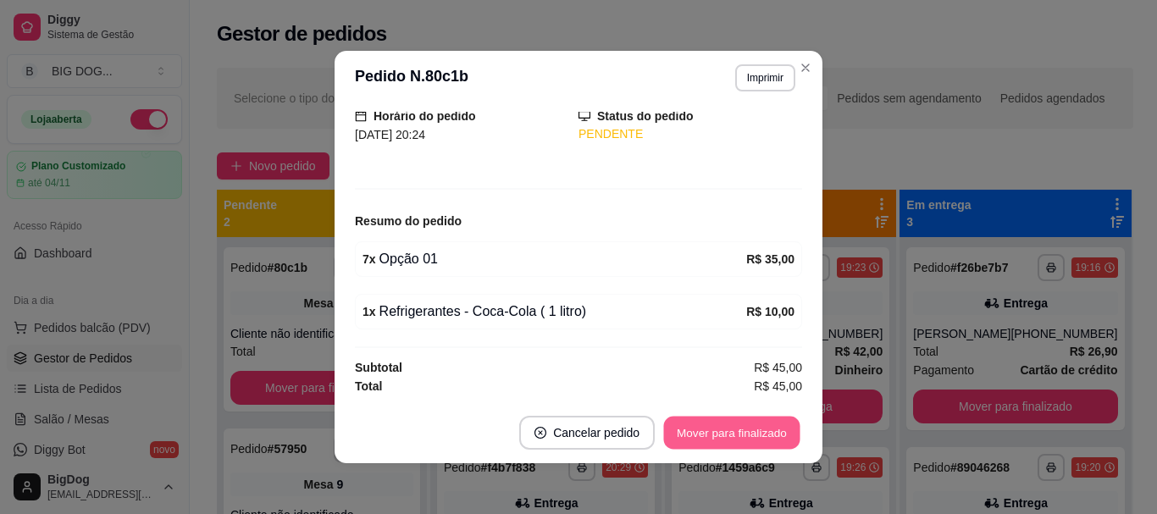
click at [710, 437] on button "Mover para finalizado" at bounding box center [732, 433] width 136 height 33
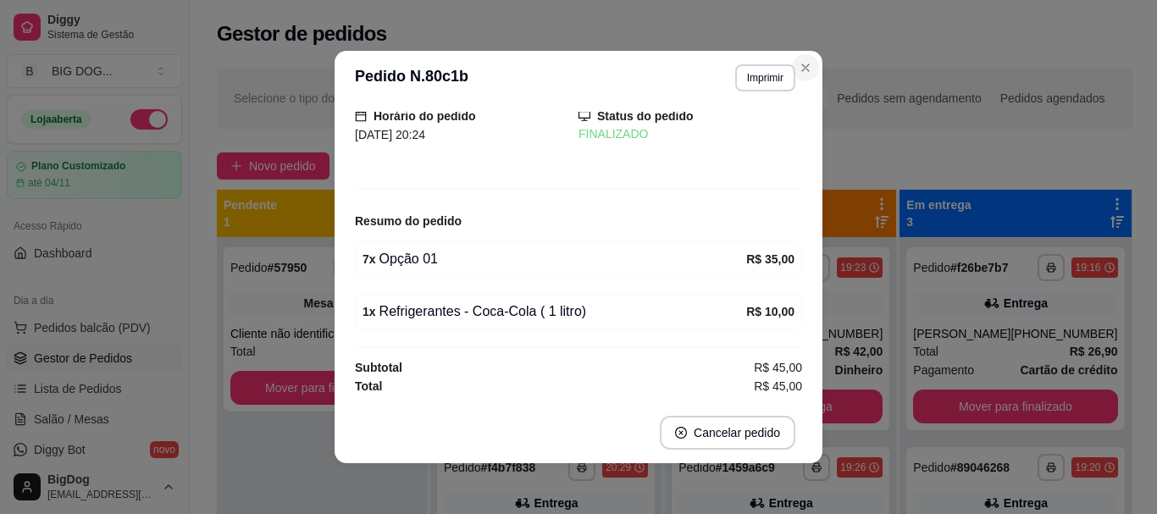
scroll to position [59, 0]
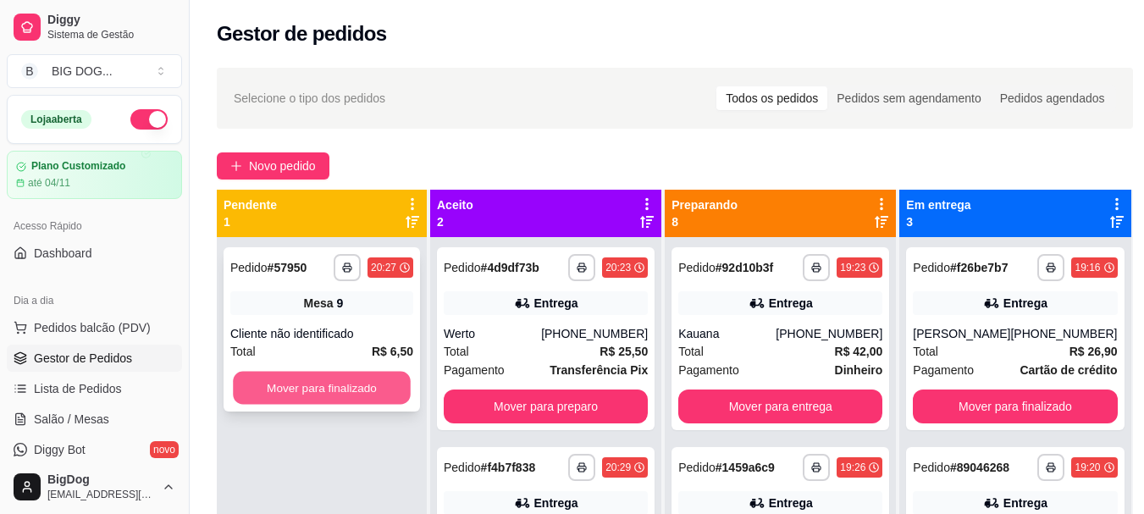
click at [341, 382] on button "Mover para finalizado" at bounding box center [322, 388] width 178 height 33
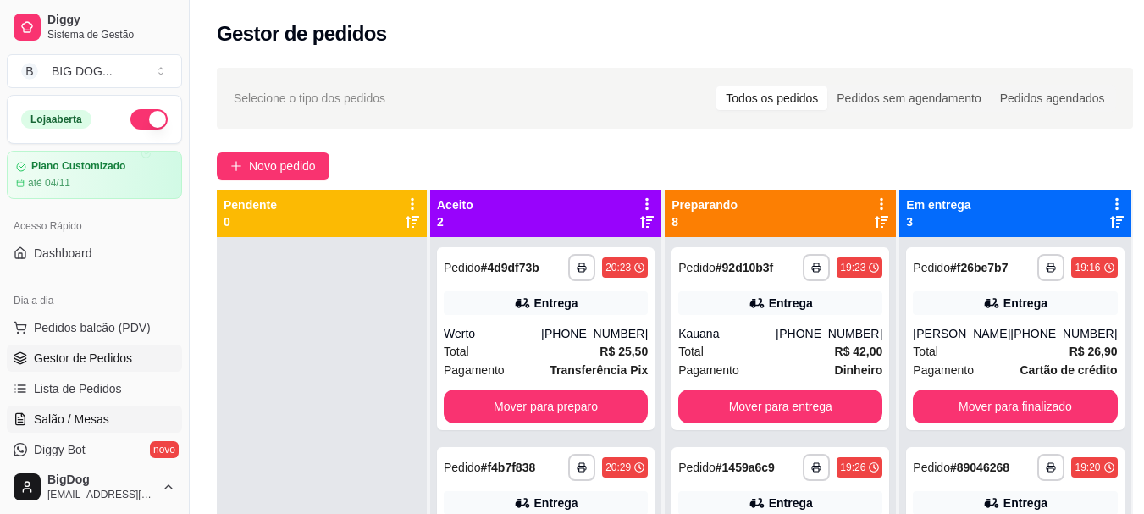
click at [99, 415] on span "Salão / Mesas" at bounding box center [71, 419] width 75 height 17
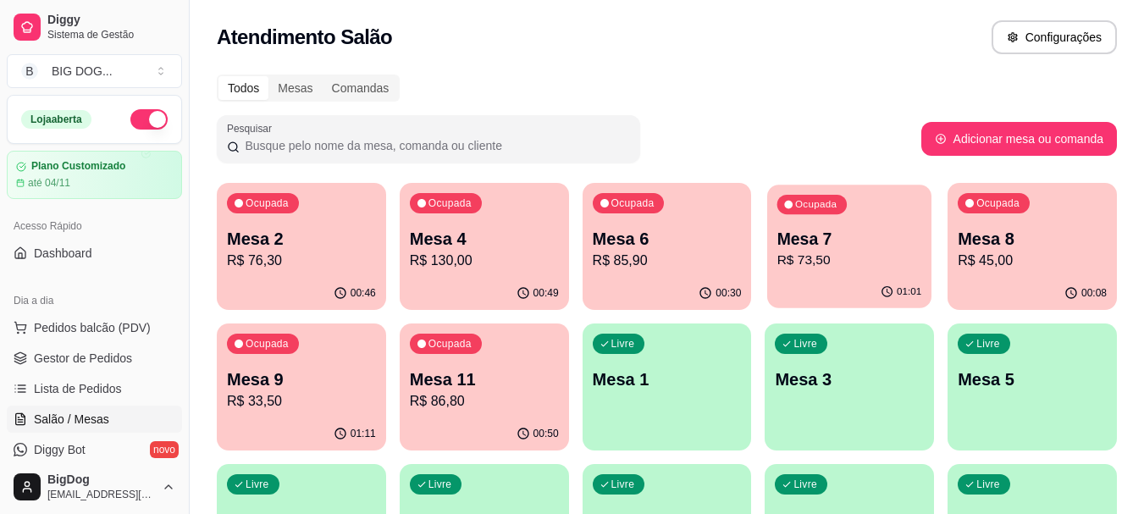
click at [852, 246] on p "Mesa 7" at bounding box center [850, 239] width 145 height 23
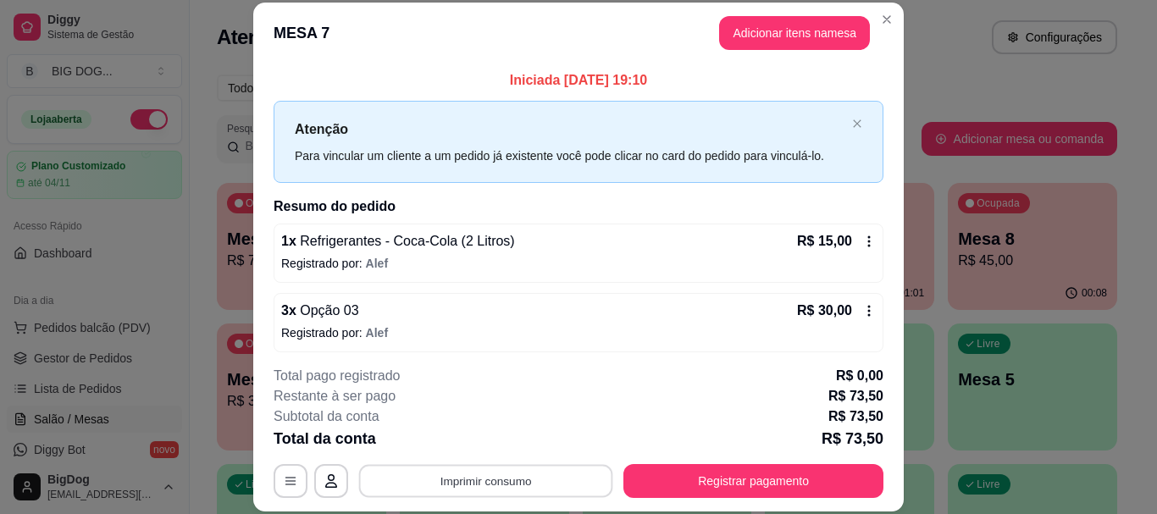
click at [557, 479] on button "Imprimir consumo" at bounding box center [486, 481] width 254 height 33
click at [496, 442] on button "IMPRESSORA" at bounding box center [484, 442] width 119 height 26
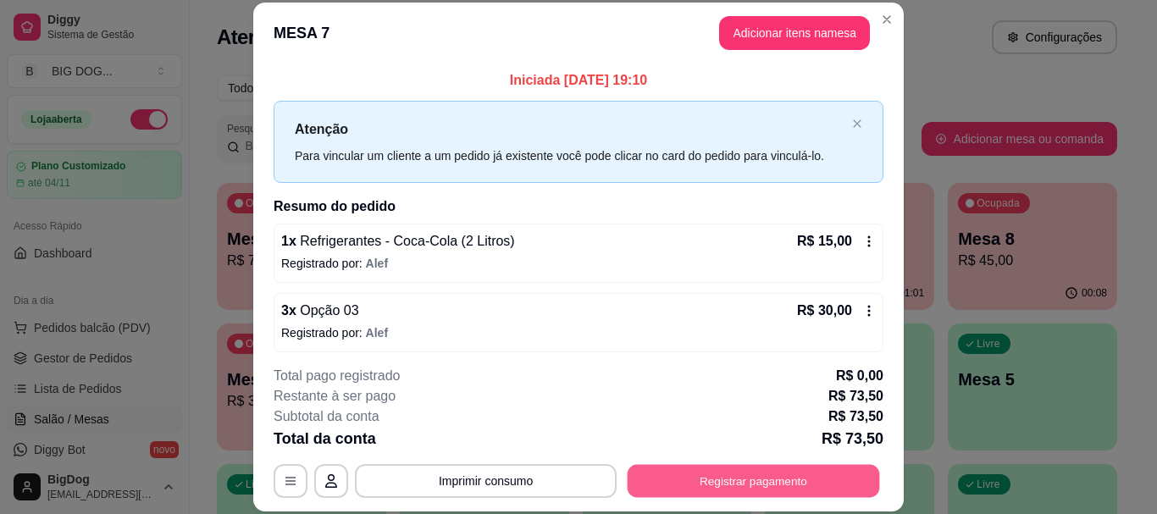
click at [674, 483] on button "Registrar pagamento" at bounding box center [754, 481] width 252 height 33
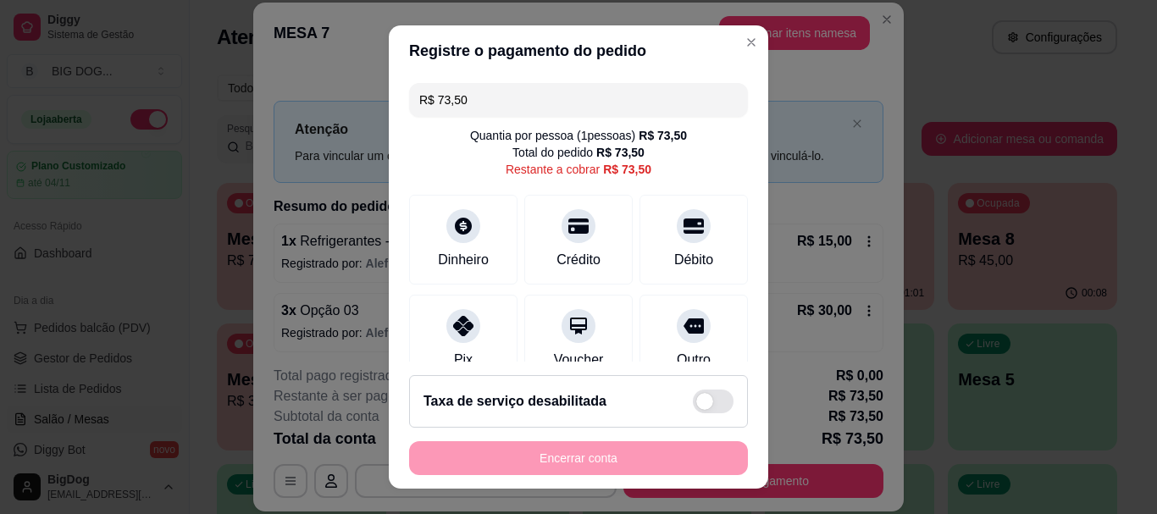
drag, startPoint x: 488, startPoint y: 98, endPoint x: 285, endPoint y: 83, distance: 203.9
click at [285, 83] on div "Registre o pagamento do pedido R$ 73,50 Quantia por pessoa ( 1 pessoas) R$ 73,5…" at bounding box center [578, 257] width 1157 height 514
click at [452, 318] on icon at bounding box center [463, 322] width 22 height 22
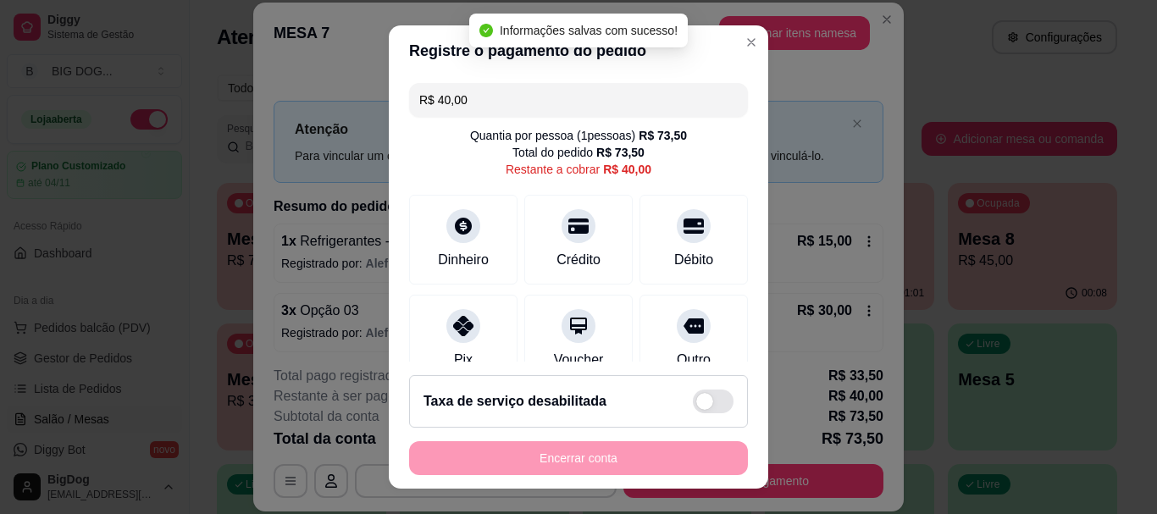
drag, startPoint x: 483, startPoint y: 97, endPoint x: 341, endPoint y: 99, distance: 142.3
click at [341, 99] on div "Registre o pagamento do pedido R$ 40,00 Quantia por pessoa ( 1 pessoas) R$ 73,5…" at bounding box center [578, 257] width 1157 height 514
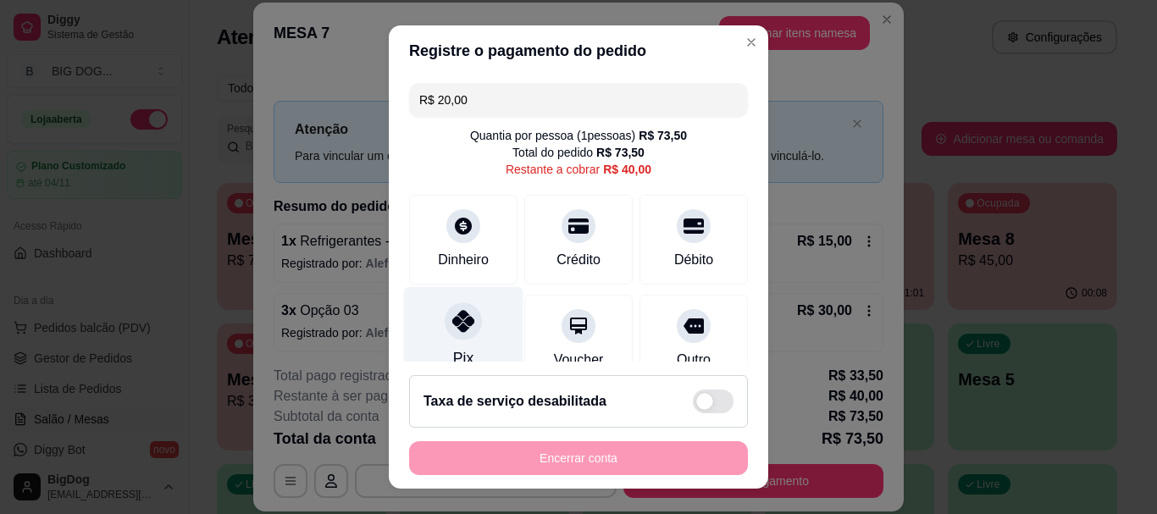
click at [452, 322] on icon at bounding box center [463, 322] width 22 height 22
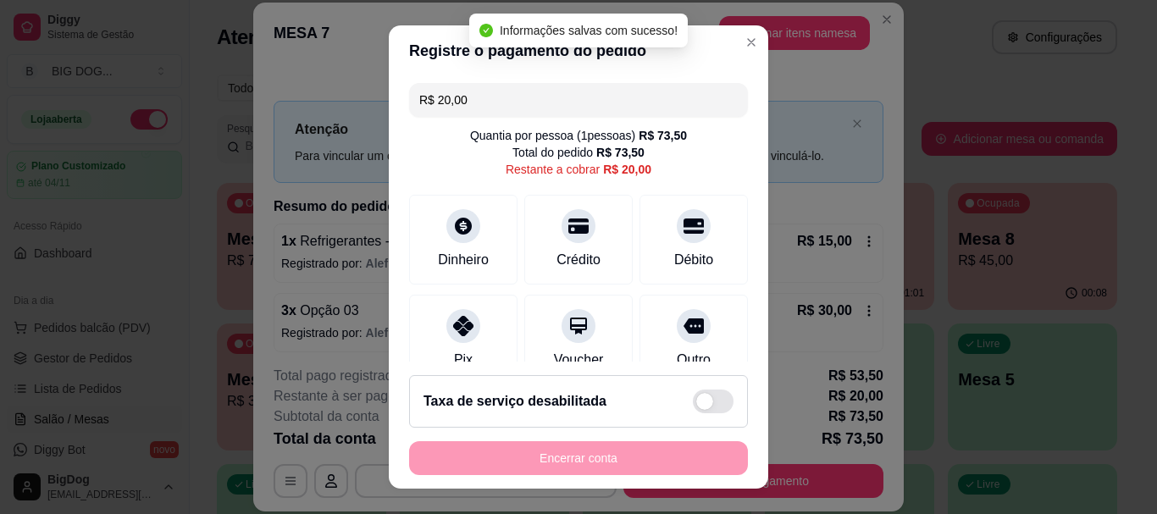
drag, startPoint x: 477, startPoint y: 104, endPoint x: 302, endPoint y: 91, distance: 175.0
click at [302, 91] on div "Registre o pagamento do pedido R$ 20,00 Quantia por pessoa ( 1 pessoas) R$ 73,5…" at bounding box center [578, 257] width 1157 height 514
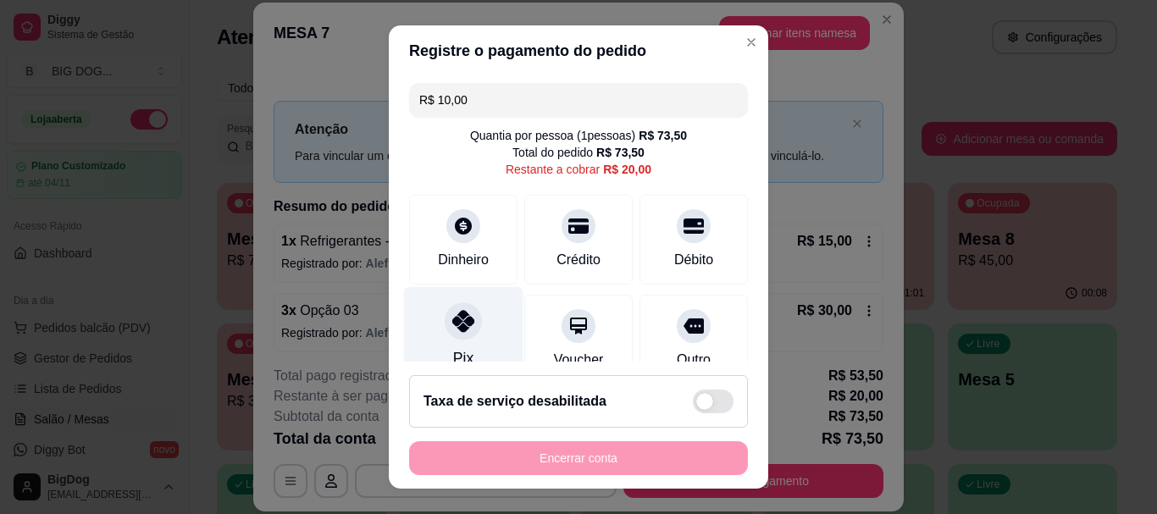
click at [452, 321] on icon at bounding box center [463, 322] width 22 height 22
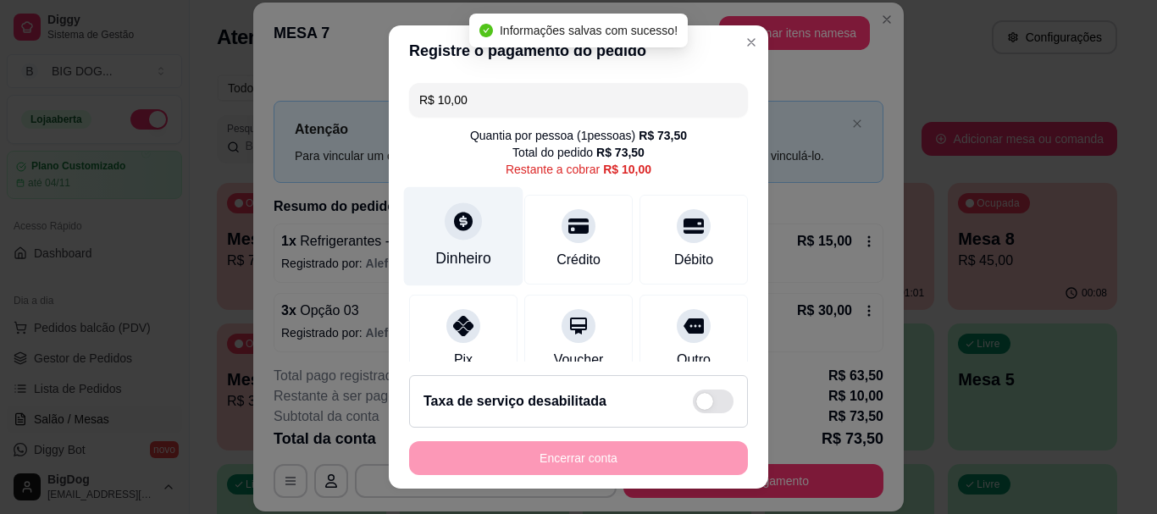
click at [457, 246] on div "Dinheiro" at bounding box center [463, 236] width 119 height 99
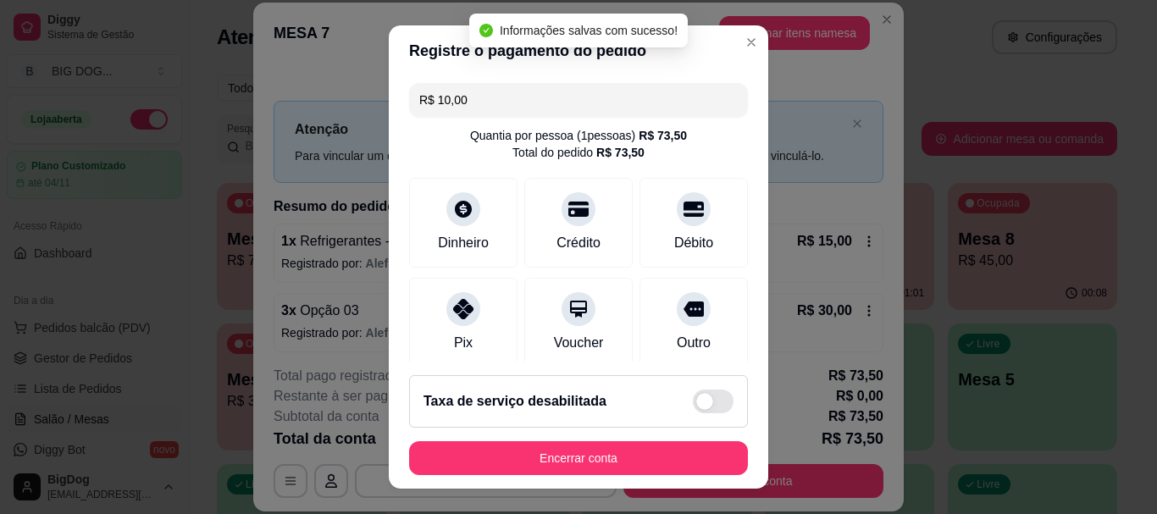
type input "R$ 0,00"
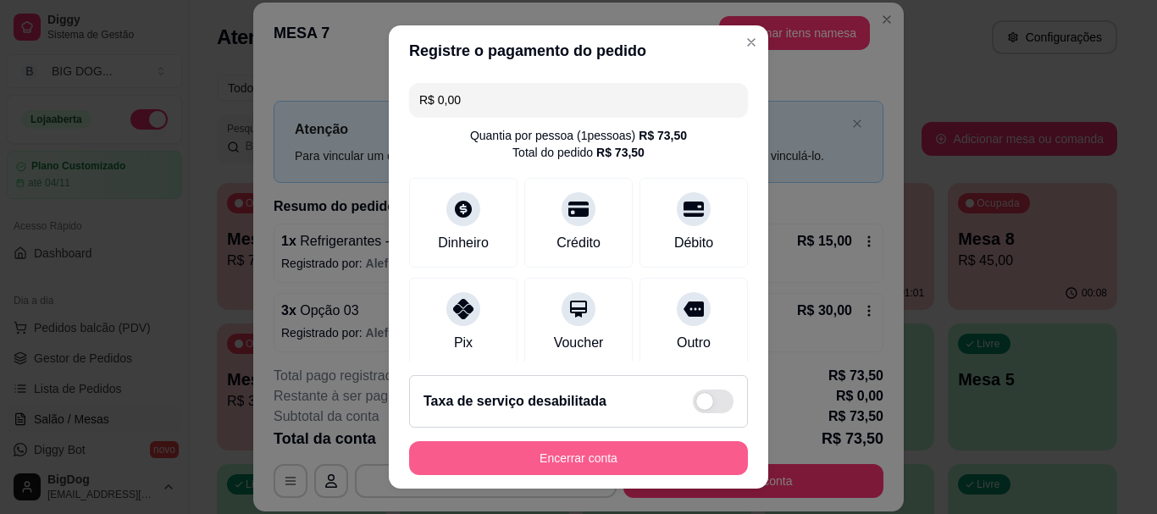
click at [585, 453] on button "Encerrar conta" at bounding box center [578, 458] width 339 height 34
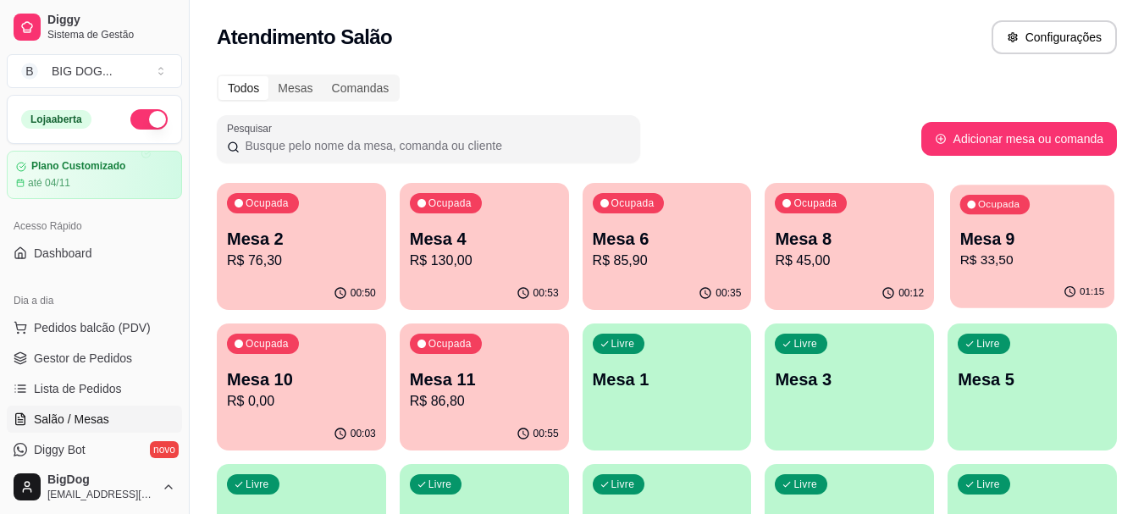
click at [1016, 239] on p "Mesa 9" at bounding box center [1033, 239] width 145 height 23
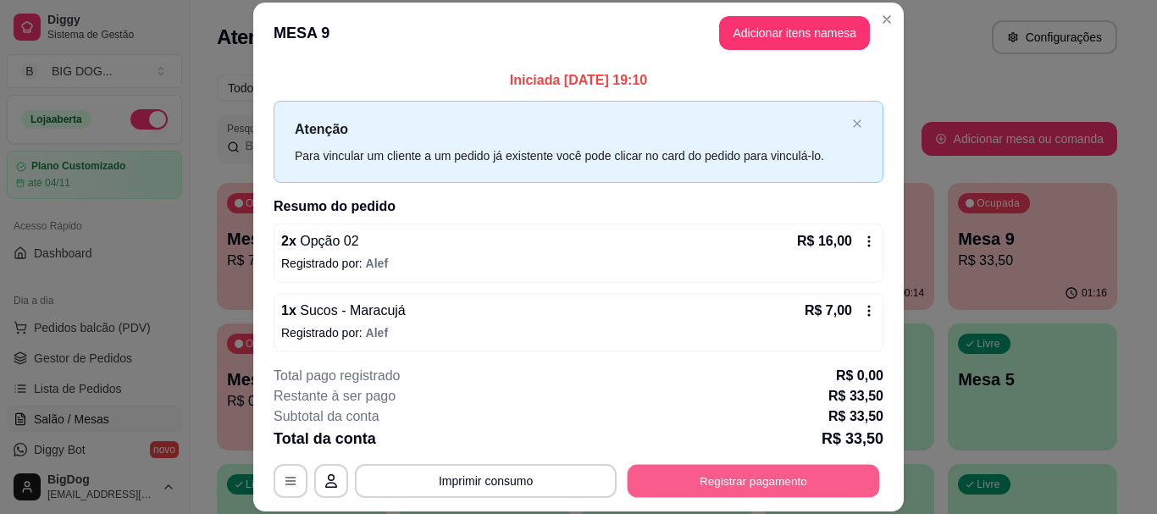
click at [703, 487] on button "Registrar pagamento" at bounding box center [754, 481] width 252 height 33
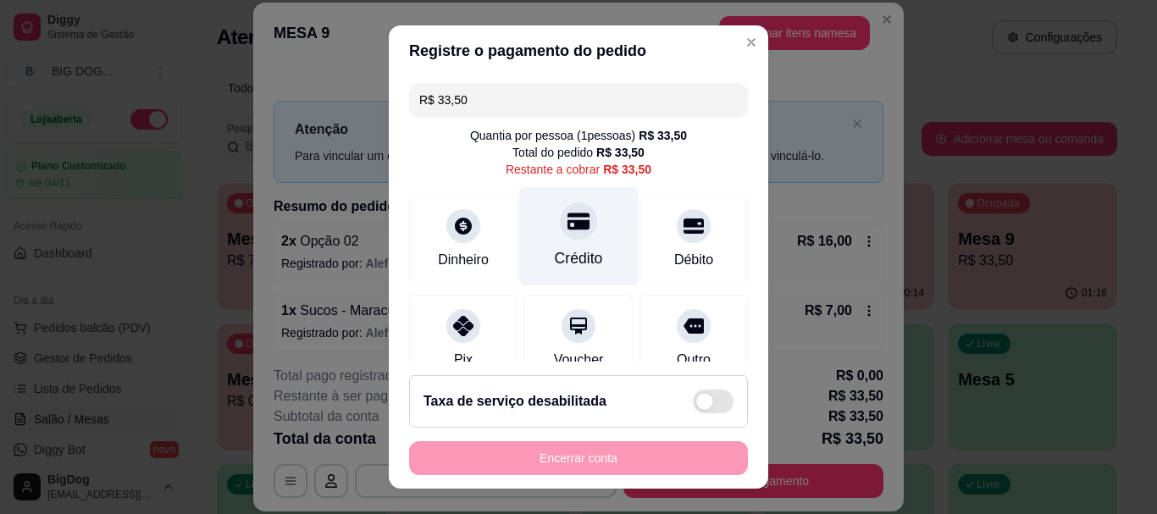
click at [557, 250] on div "Crédito" at bounding box center [579, 259] width 48 height 22
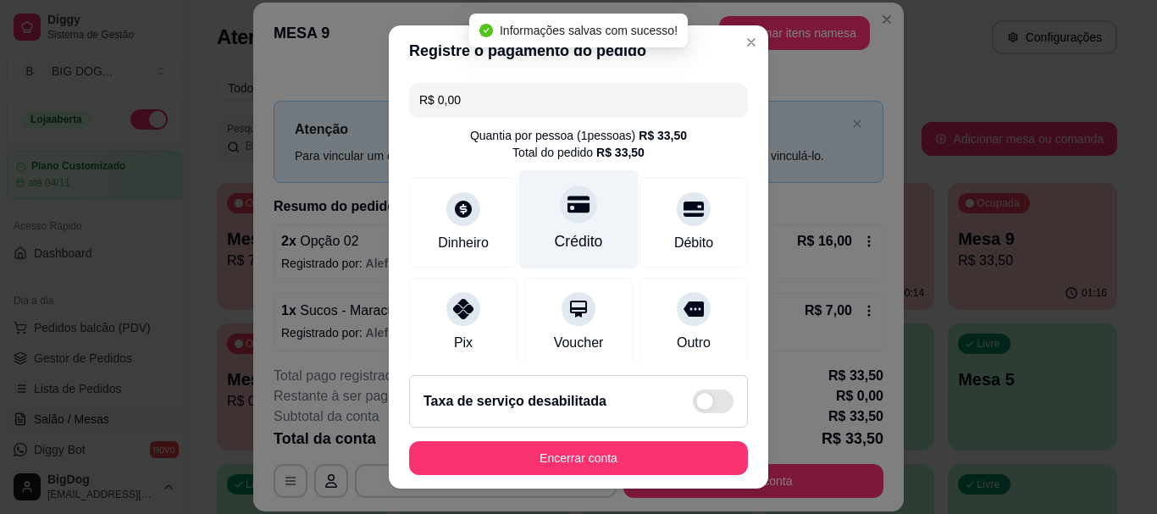
type input "R$ 0,00"
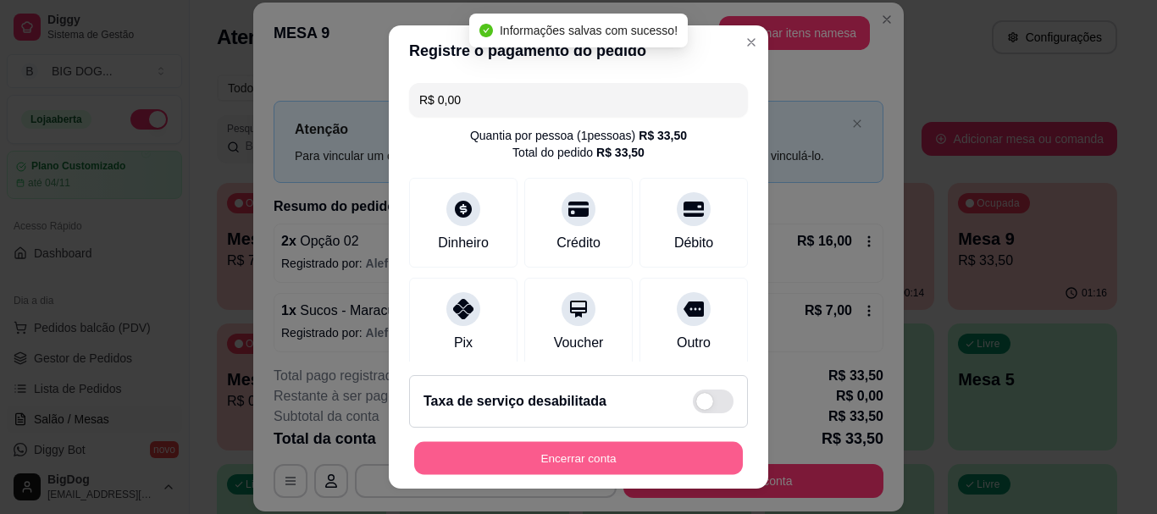
click at [551, 457] on button "Encerrar conta" at bounding box center [578, 457] width 329 height 33
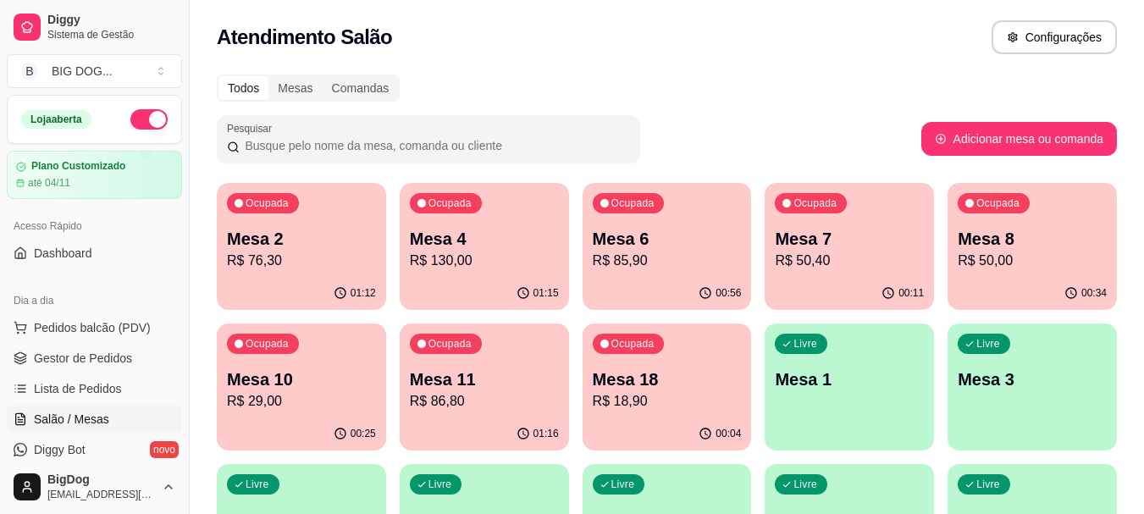
click at [640, 274] on div "Ocupada Mesa 6 R$ 85,90" at bounding box center [667, 230] width 169 height 94
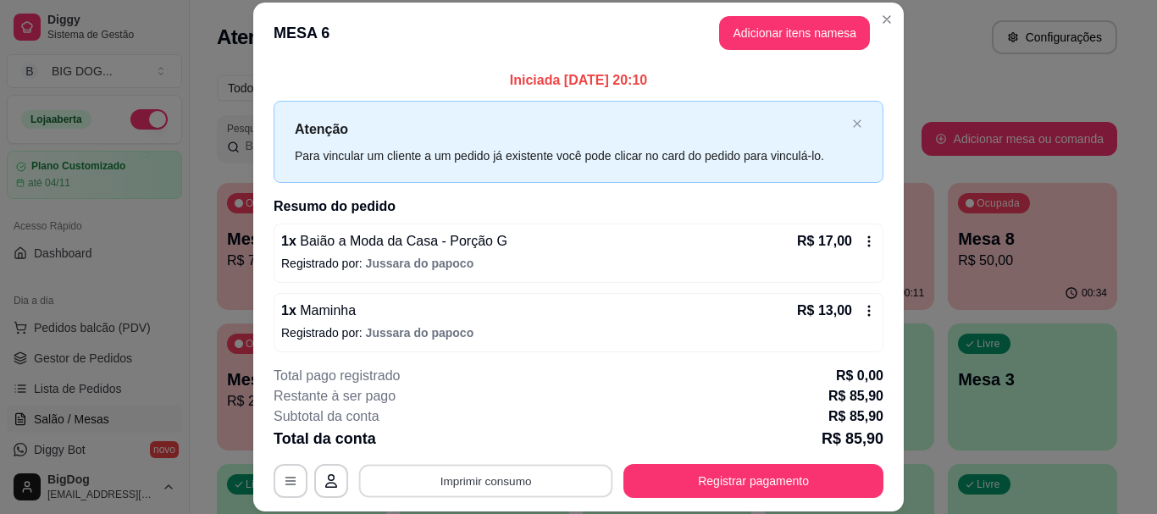
click at [503, 488] on button "Imprimir consumo" at bounding box center [486, 481] width 254 height 33
click at [501, 440] on button "IMPRESSORA" at bounding box center [484, 442] width 119 height 26
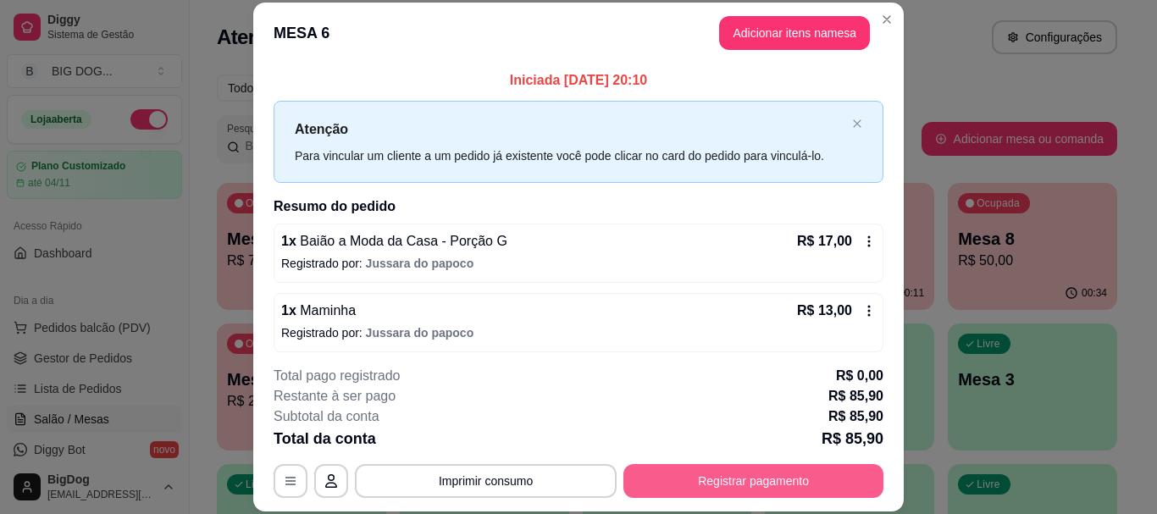
click at [721, 472] on button "Registrar pagamento" at bounding box center [753, 481] width 260 height 34
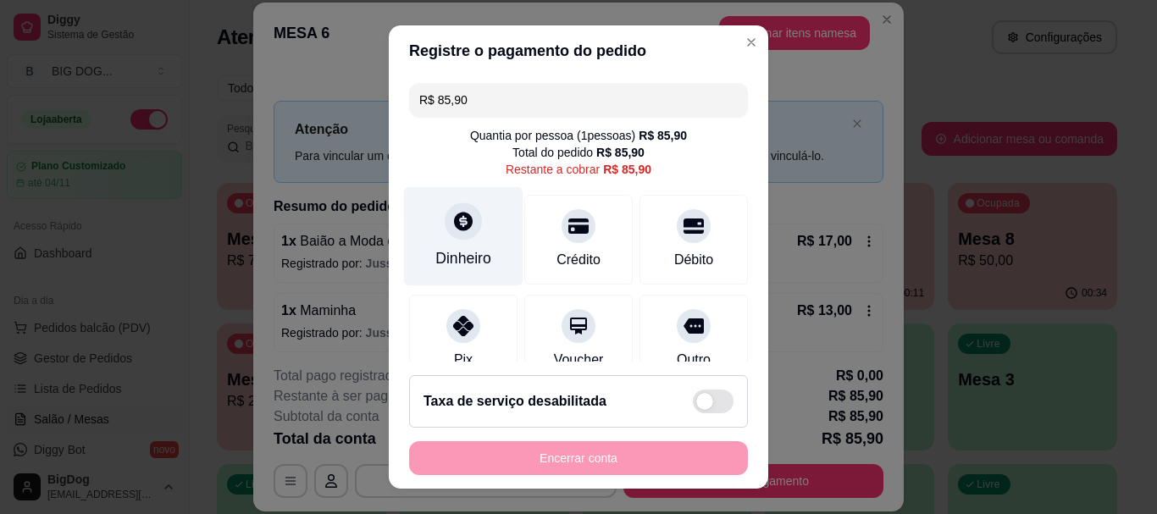
click at [454, 227] on icon at bounding box center [463, 222] width 19 height 19
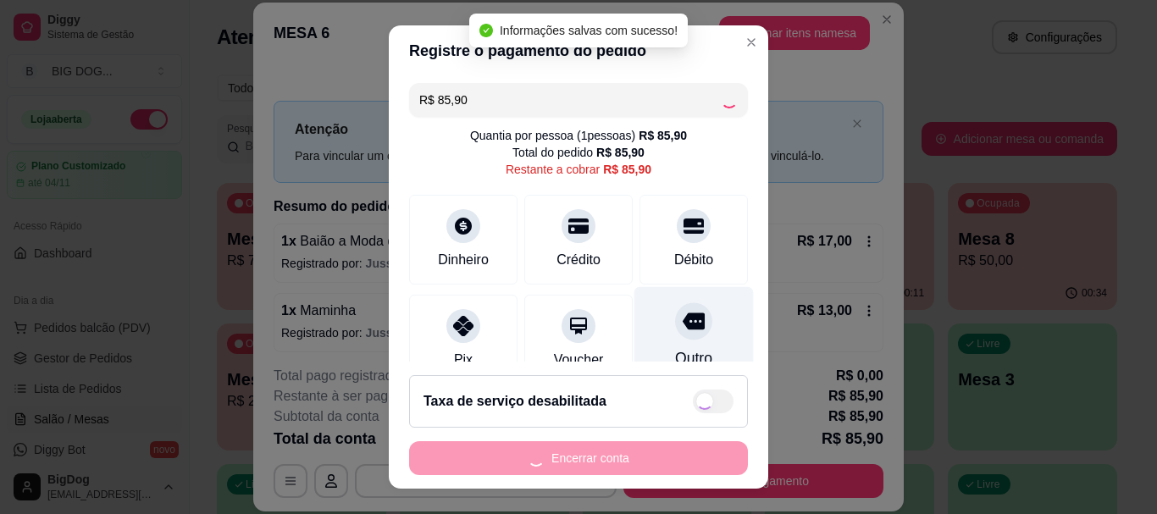
type input "R$ 0,00"
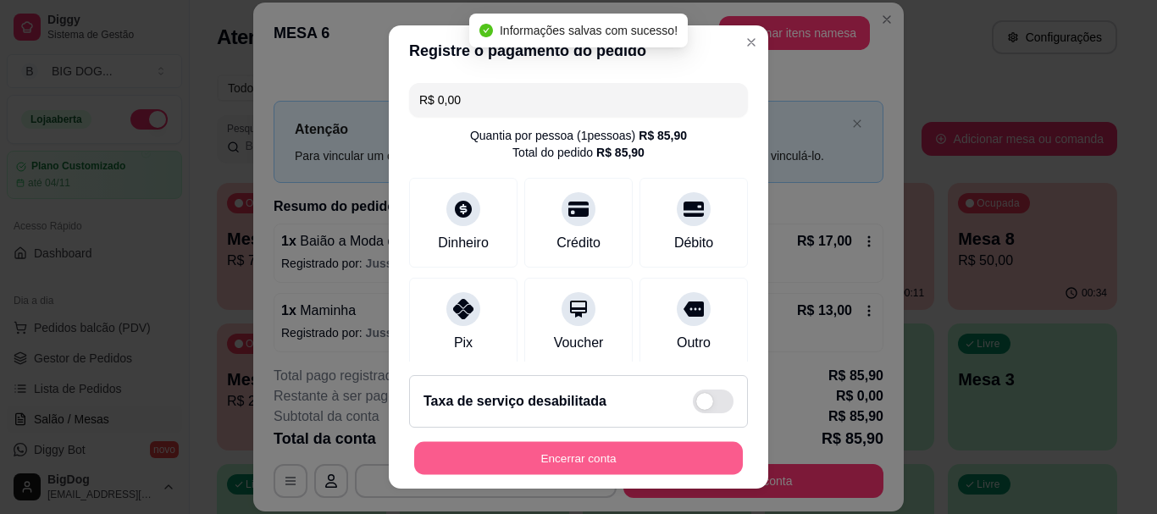
click at [535, 468] on button "Encerrar conta" at bounding box center [578, 457] width 329 height 33
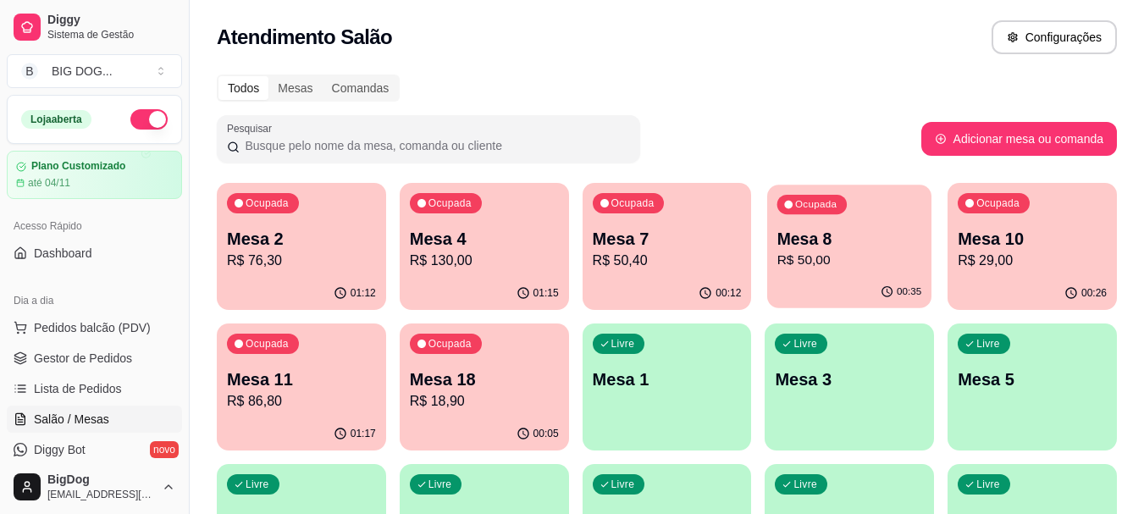
click at [843, 256] on p "R$ 50,00" at bounding box center [850, 260] width 145 height 19
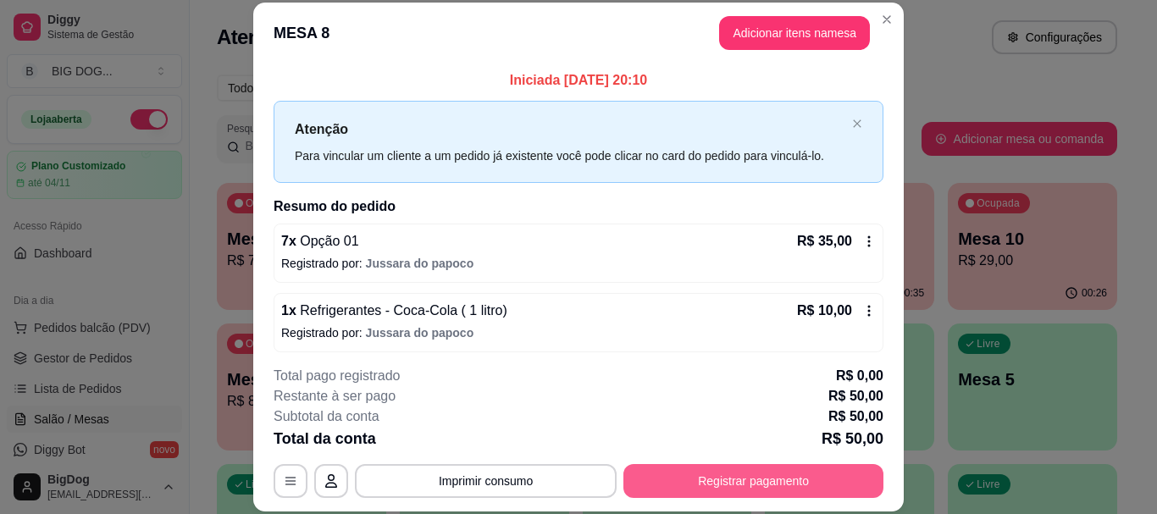
click at [723, 495] on button "Registrar pagamento" at bounding box center [753, 481] width 260 height 34
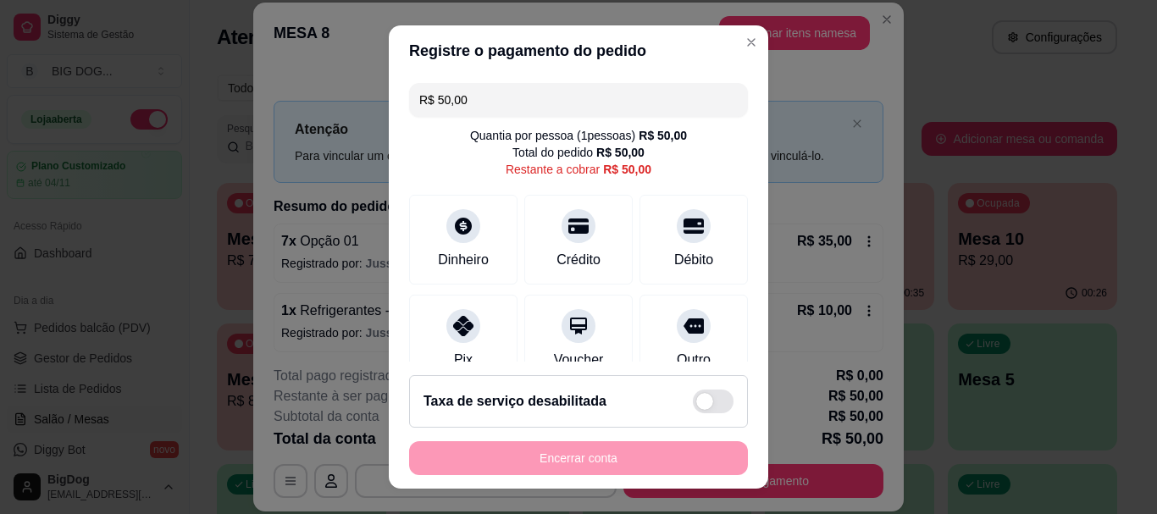
drag, startPoint x: 480, startPoint y: 114, endPoint x: 197, endPoint y: 56, distance: 289.6
click at [197, 56] on div "Registre o pagamento do pedido R$ 50,00 Quantia por pessoa ( 1 pessoas) R$ 50,0…" at bounding box center [578, 257] width 1157 height 514
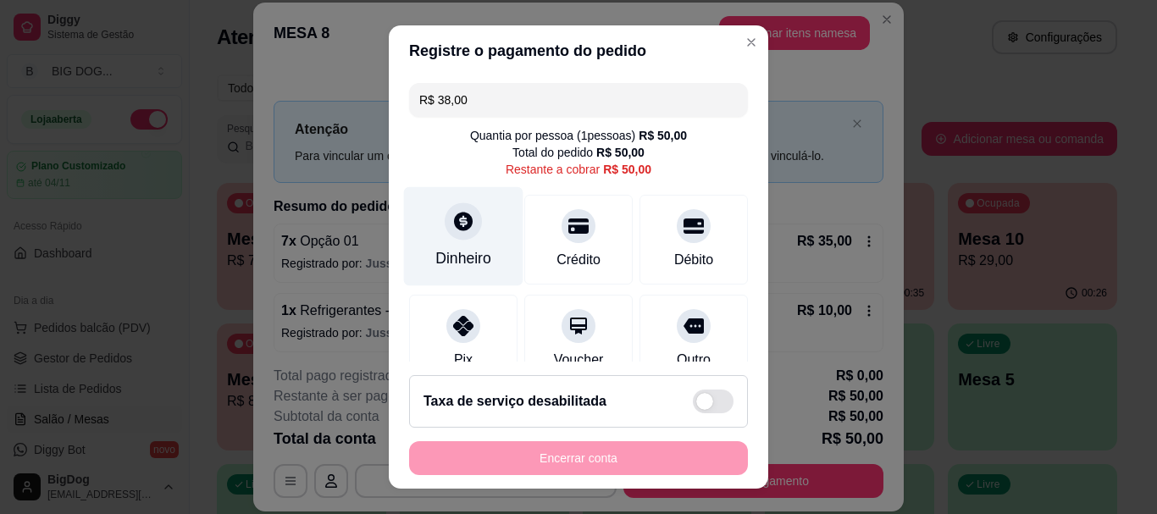
click at [464, 221] on icon at bounding box center [463, 222] width 22 height 22
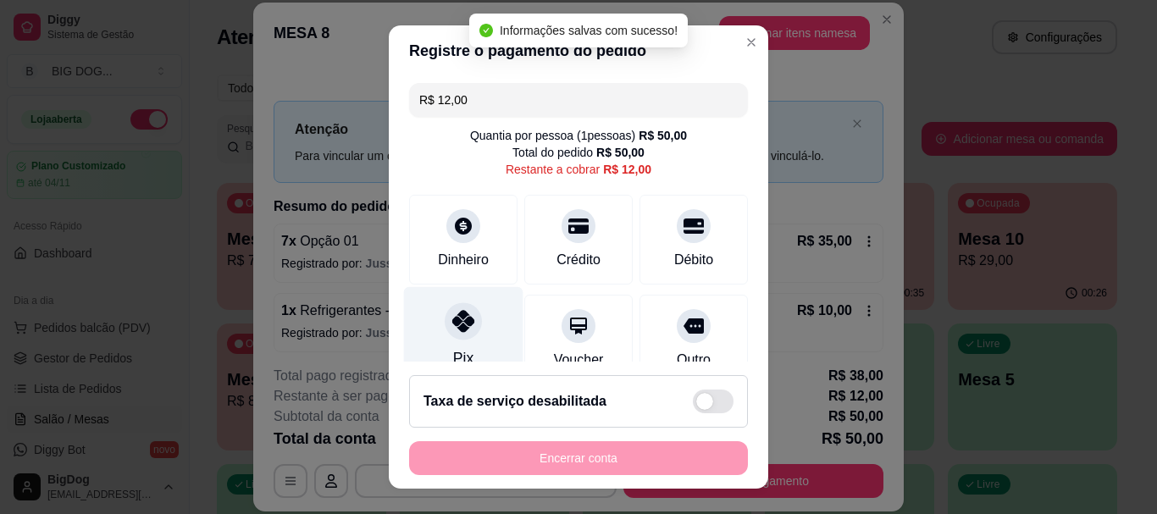
click at [460, 322] on icon at bounding box center [463, 322] width 22 height 22
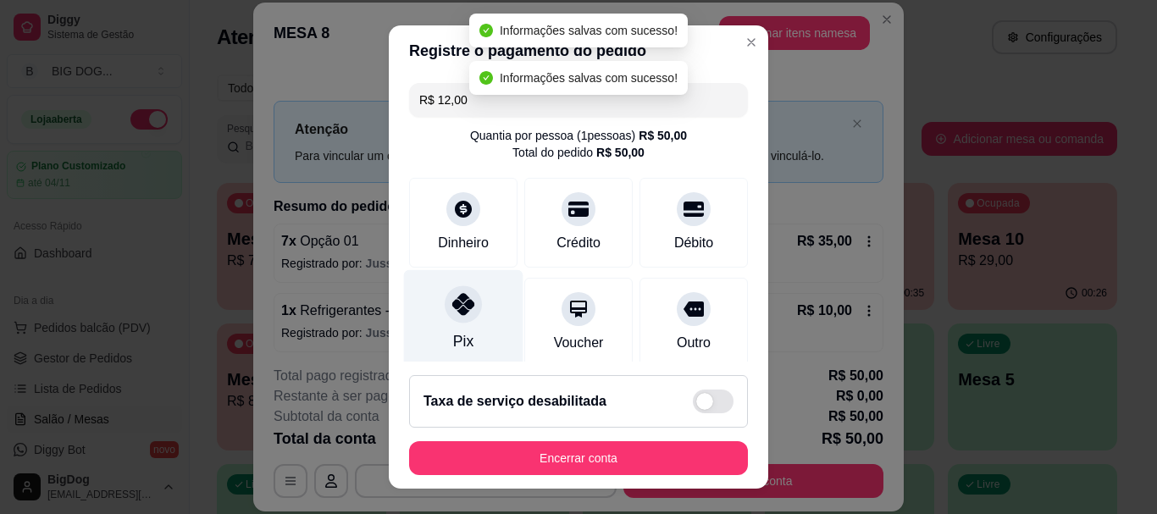
type input "R$ 0,00"
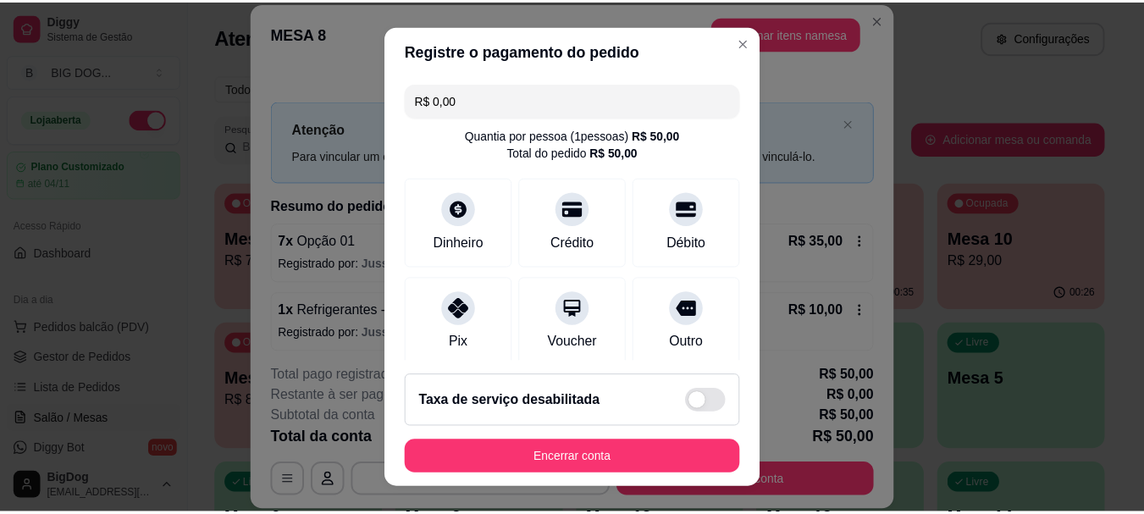
scroll to position [285, 0]
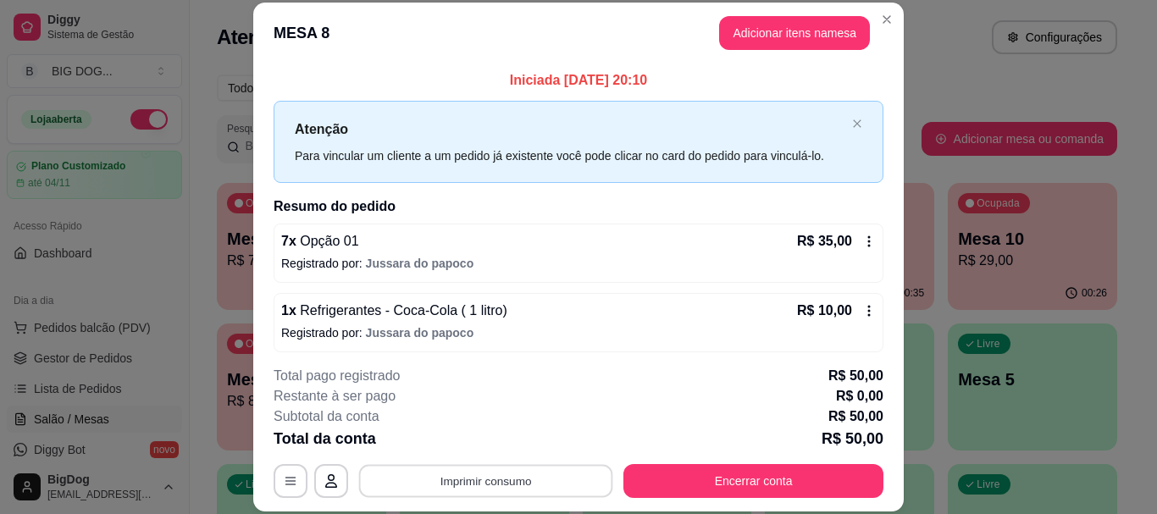
click at [534, 466] on button "Imprimir consumo" at bounding box center [486, 481] width 254 height 33
click at [511, 435] on button "IMPRESSORA" at bounding box center [484, 442] width 119 height 26
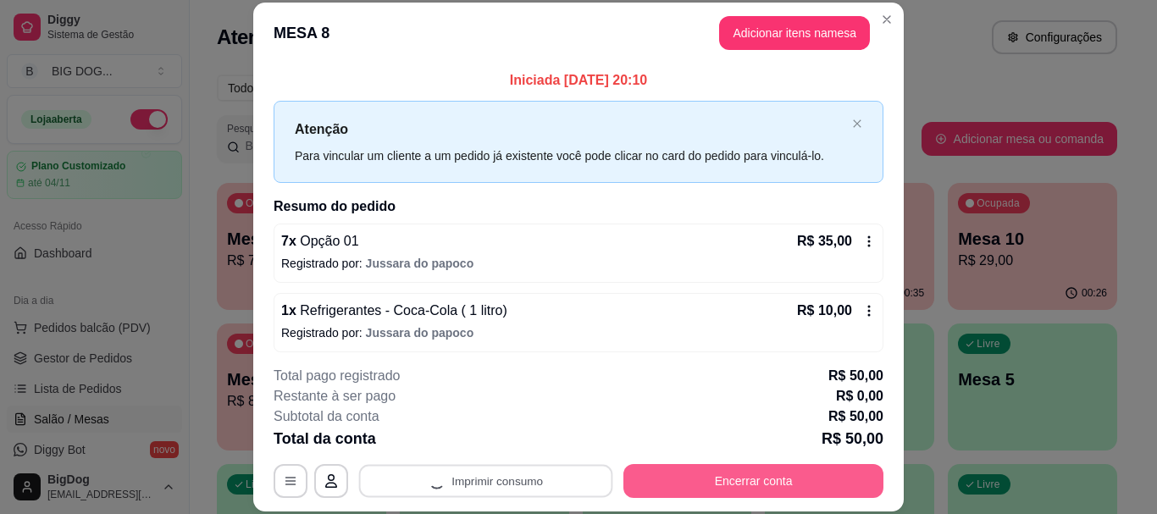
click at [633, 490] on button "Encerrar conta" at bounding box center [753, 481] width 260 height 34
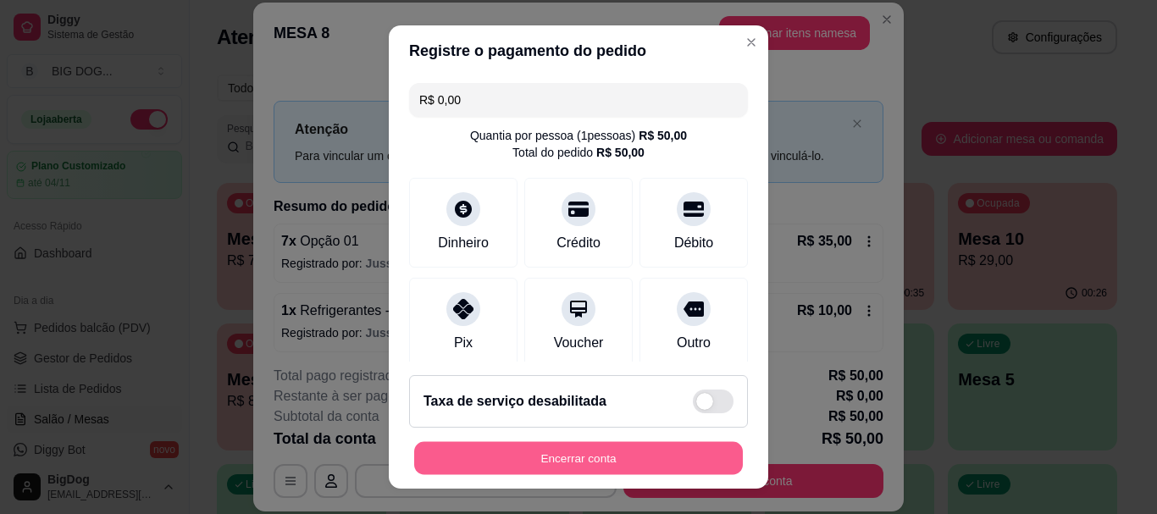
click at [595, 463] on button "Encerrar conta" at bounding box center [578, 457] width 329 height 33
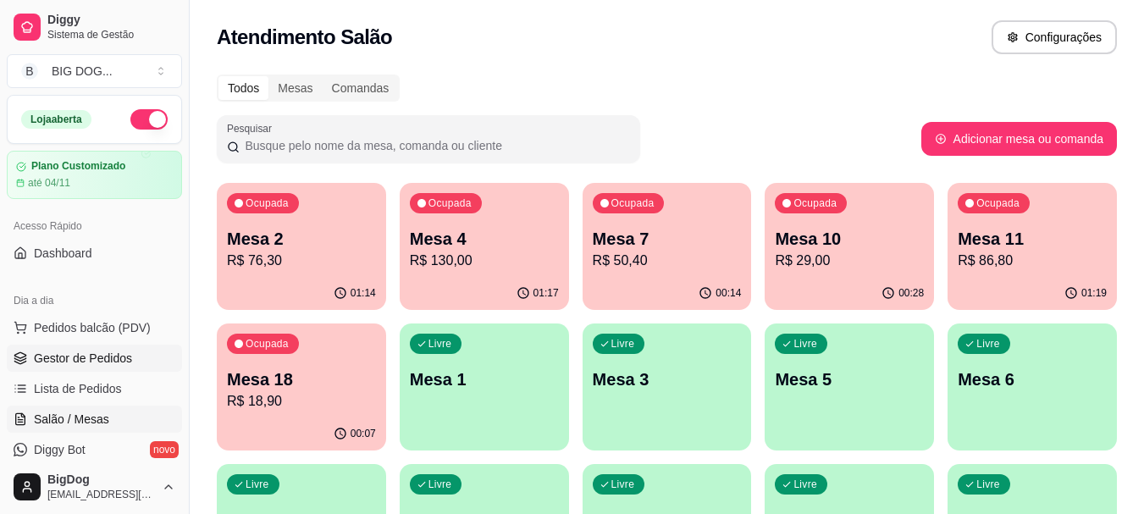
click at [94, 354] on span "Gestor de Pedidos" at bounding box center [83, 358] width 98 height 17
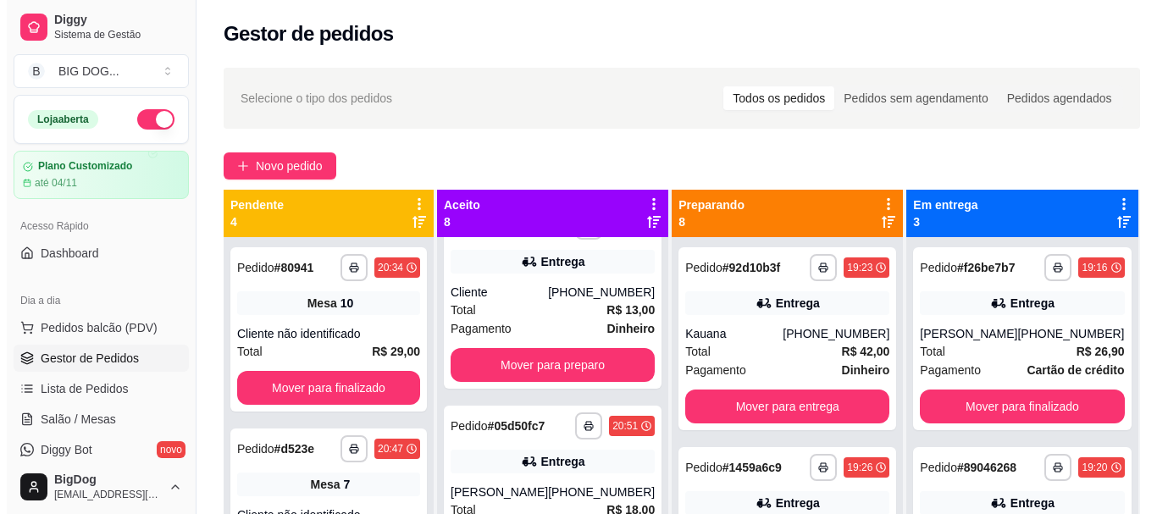
scroll to position [716, 0]
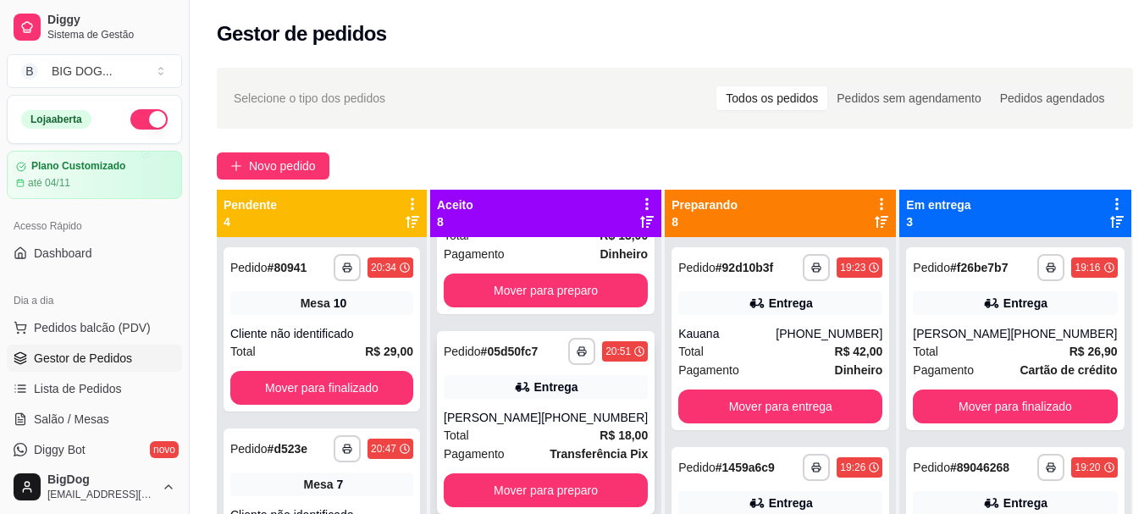
click at [579, 445] on div "Total R$ 18,00" at bounding box center [546, 435] width 204 height 19
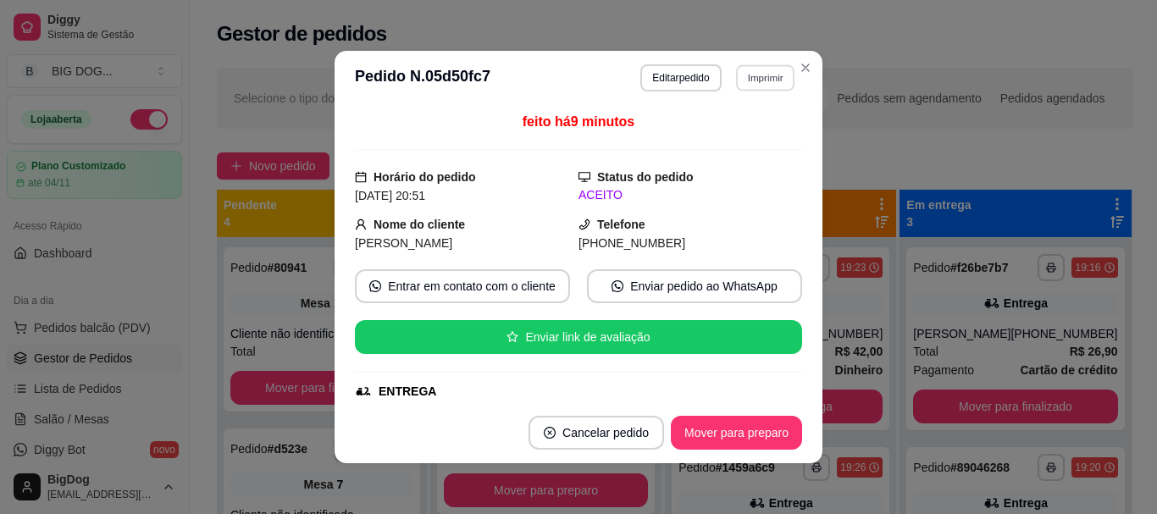
click at [756, 75] on button "Imprimir" at bounding box center [765, 77] width 58 height 26
click at [721, 136] on button "IMPRESSORA" at bounding box center [728, 137] width 119 height 26
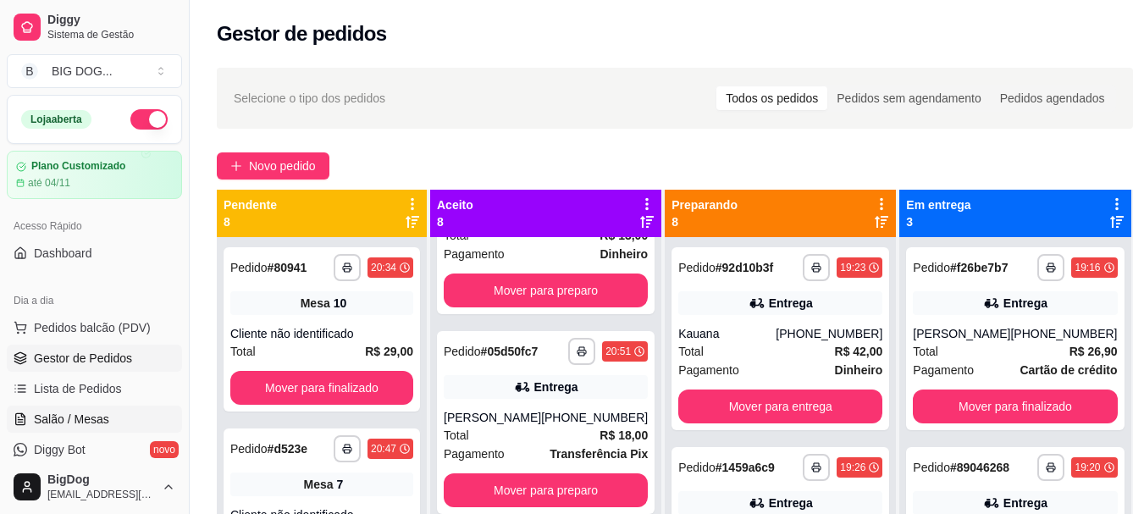
click at [88, 424] on span "Salão / Mesas" at bounding box center [71, 419] width 75 height 17
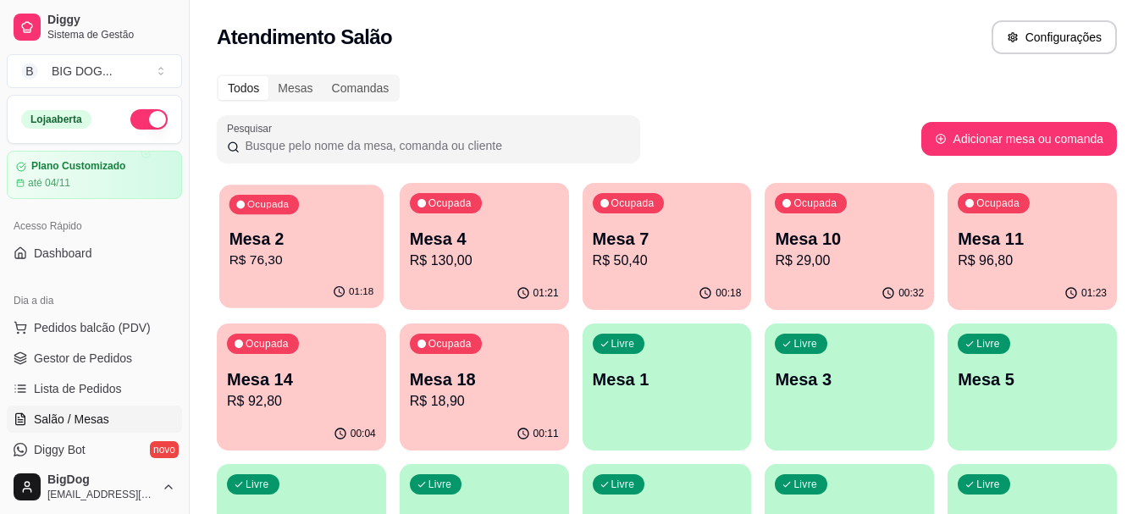
click at [353, 263] on p "R$ 76,30" at bounding box center [302, 260] width 145 height 19
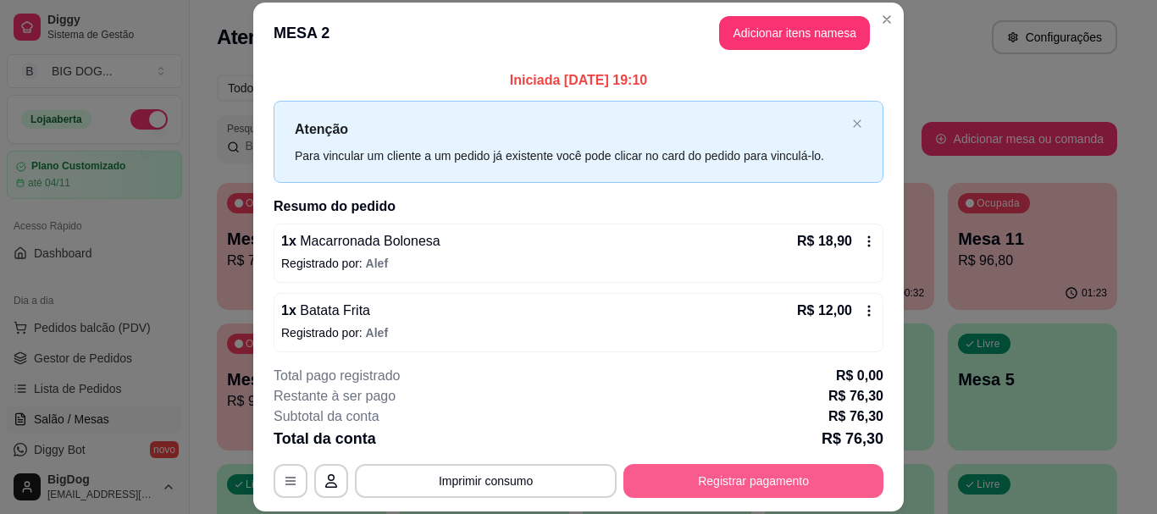
click at [727, 465] on button "Registrar pagamento" at bounding box center [753, 481] width 260 height 34
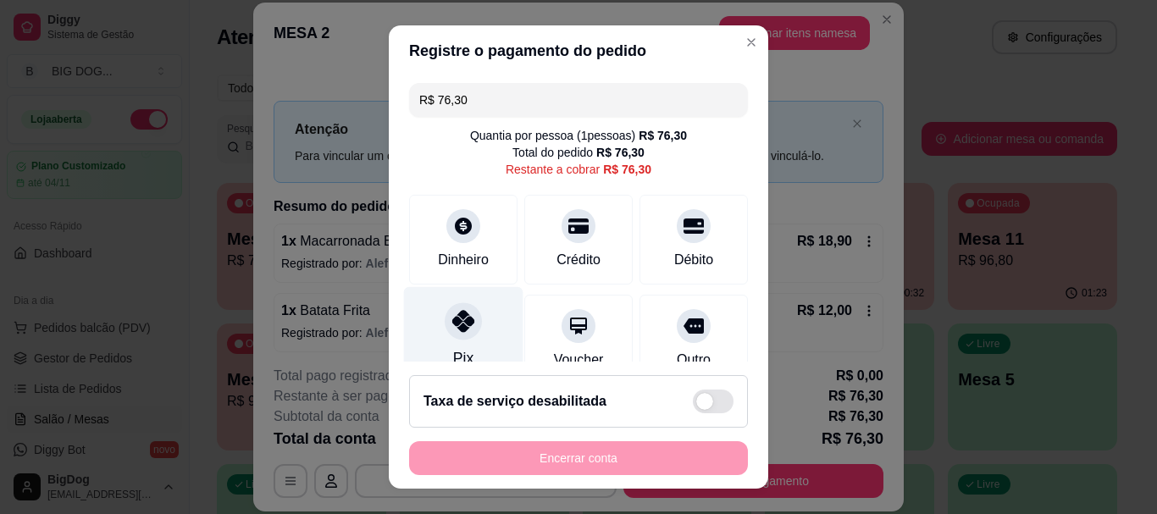
click at [453, 317] on icon at bounding box center [463, 322] width 22 height 22
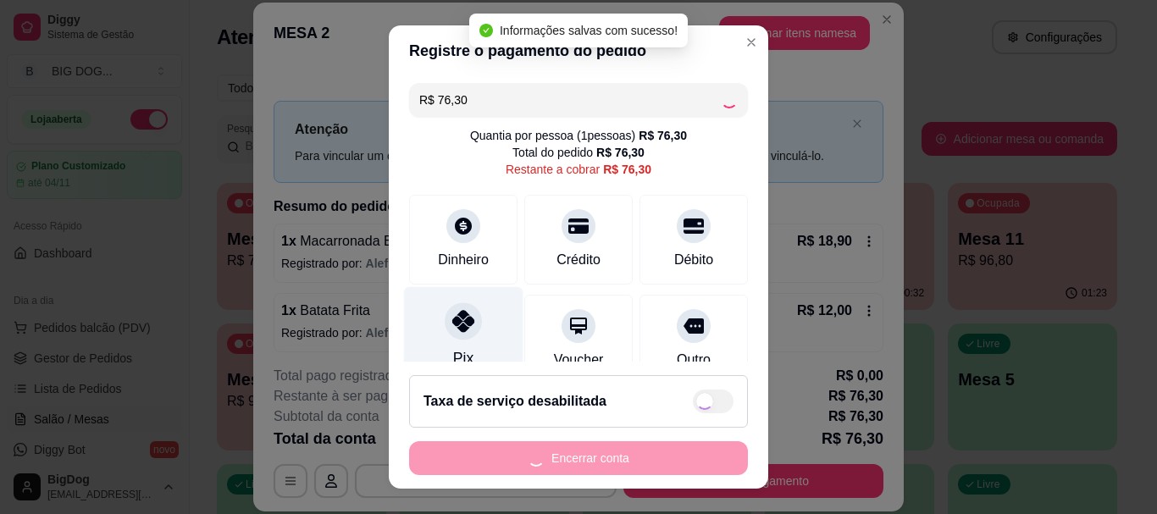
type input "R$ 0,00"
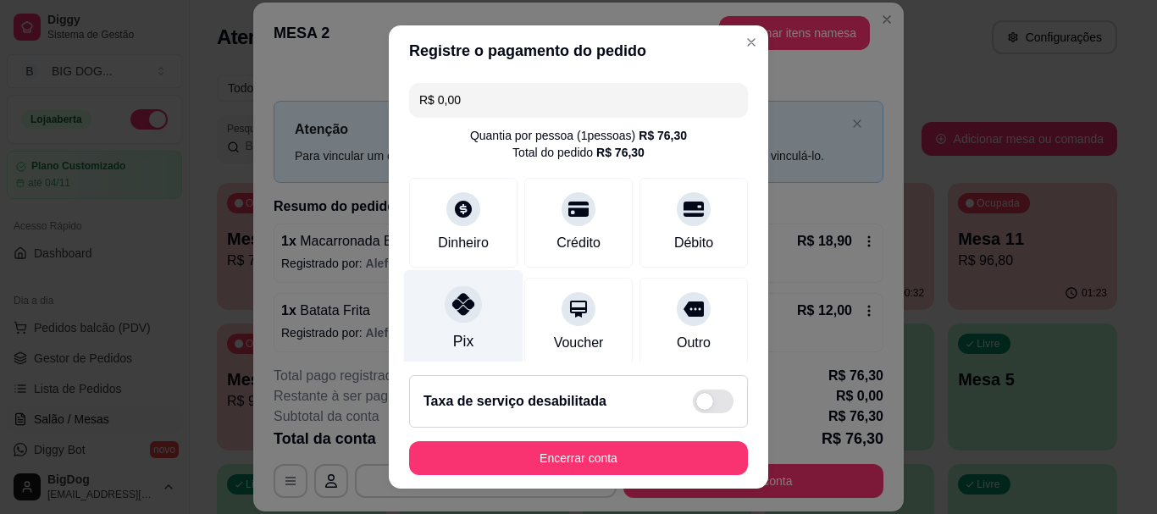
click at [454, 302] on icon at bounding box center [463, 305] width 22 height 22
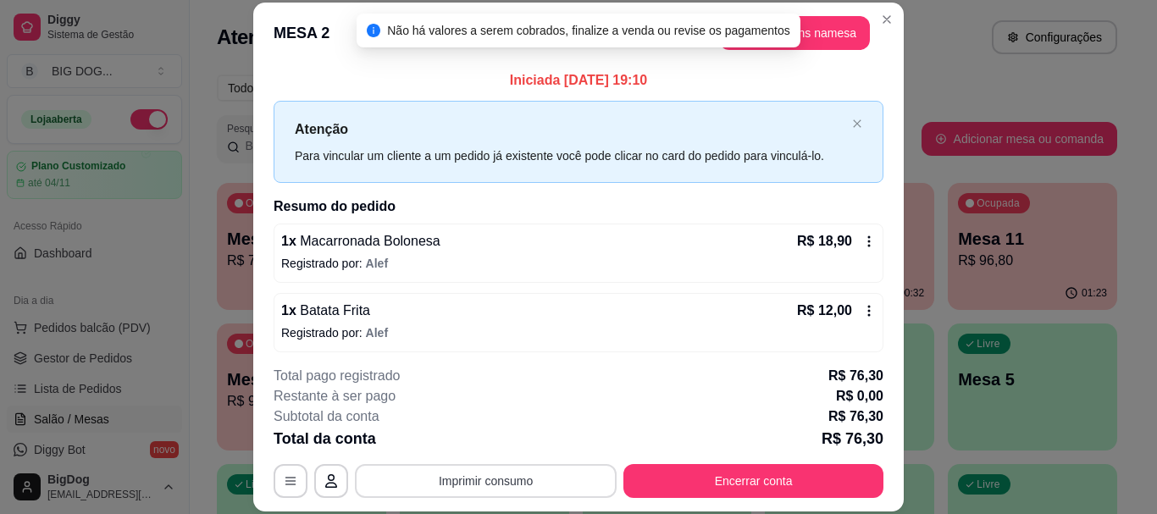
click at [544, 479] on button "Imprimir consumo" at bounding box center [486, 481] width 262 height 34
click at [520, 439] on button "IMPRESSORA" at bounding box center [484, 442] width 119 height 26
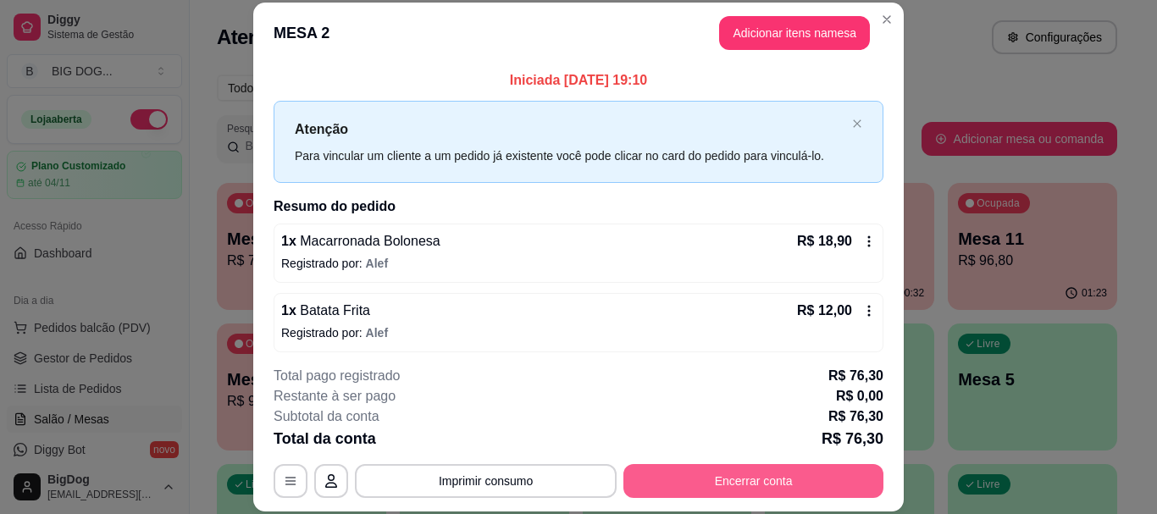
click at [652, 485] on button "Encerrar conta" at bounding box center [753, 481] width 260 height 34
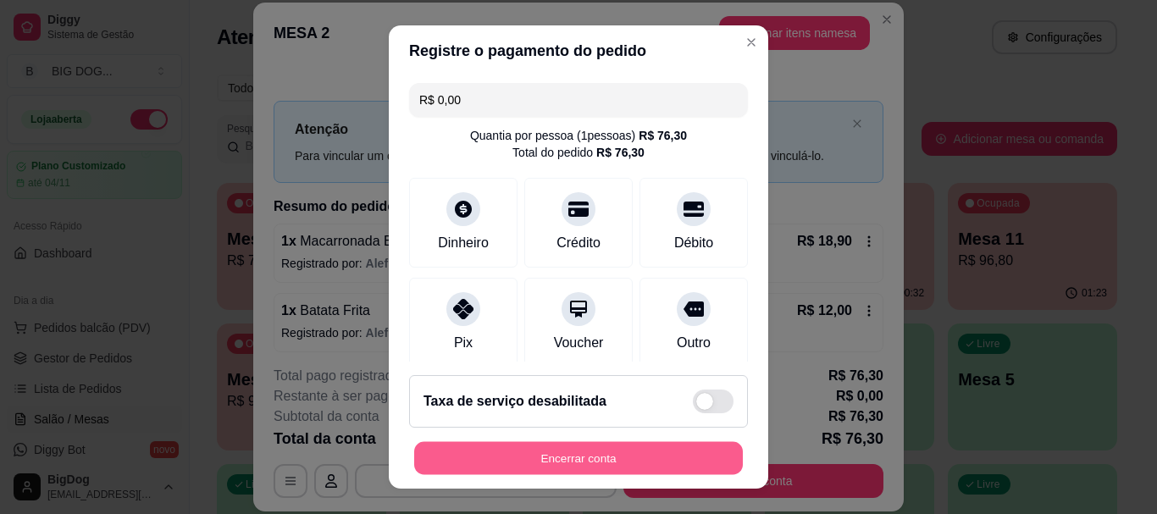
click at [662, 468] on button "Encerrar conta" at bounding box center [578, 457] width 329 height 33
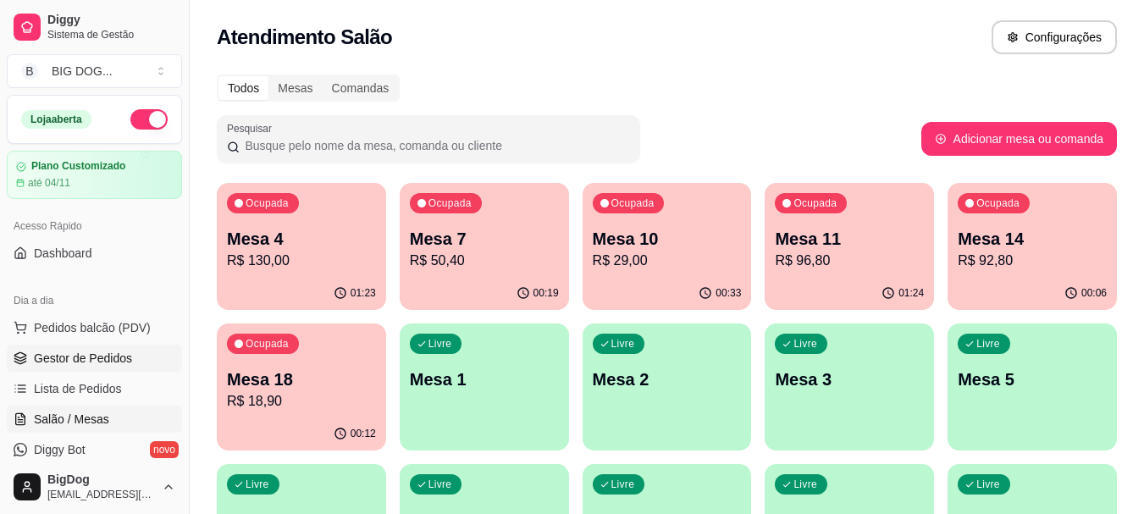
click at [119, 357] on span "Gestor de Pedidos" at bounding box center [83, 358] width 98 height 17
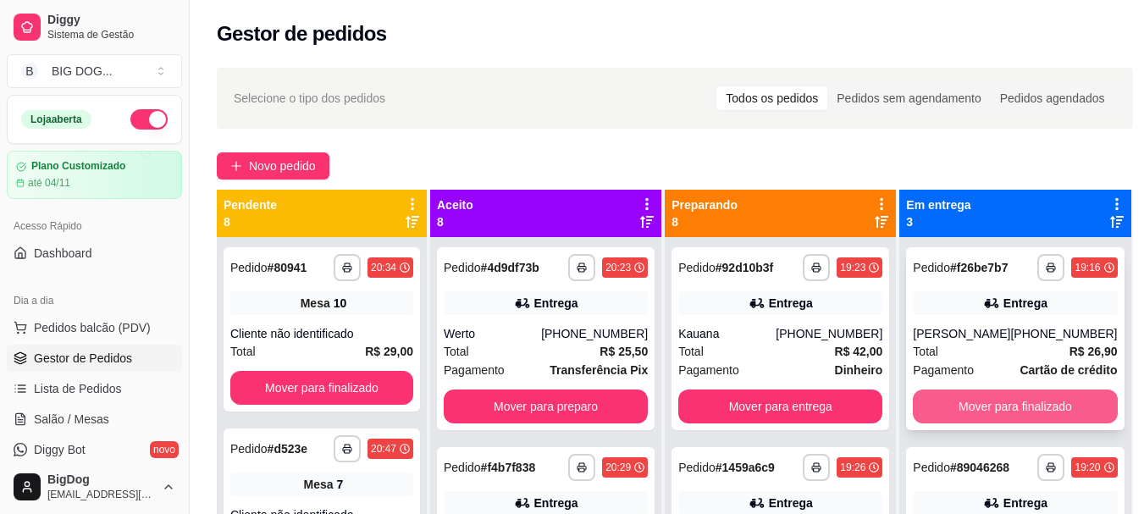
click at [913, 411] on button "Mover para finalizado" at bounding box center [1015, 407] width 204 height 34
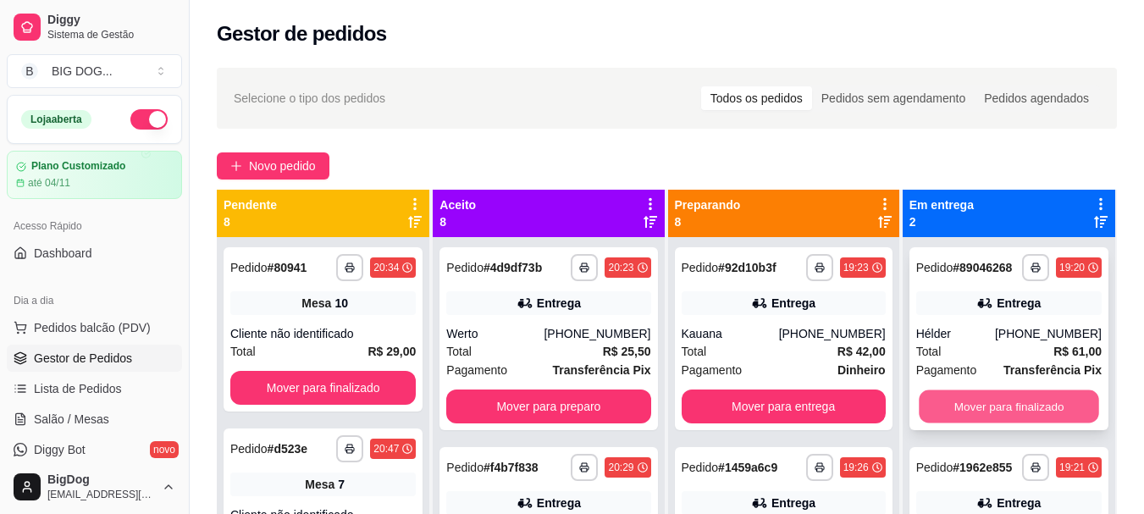
click at [961, 409] on button "Mover para finalizado" at bounding box center [1009, 406] width 180 height 33
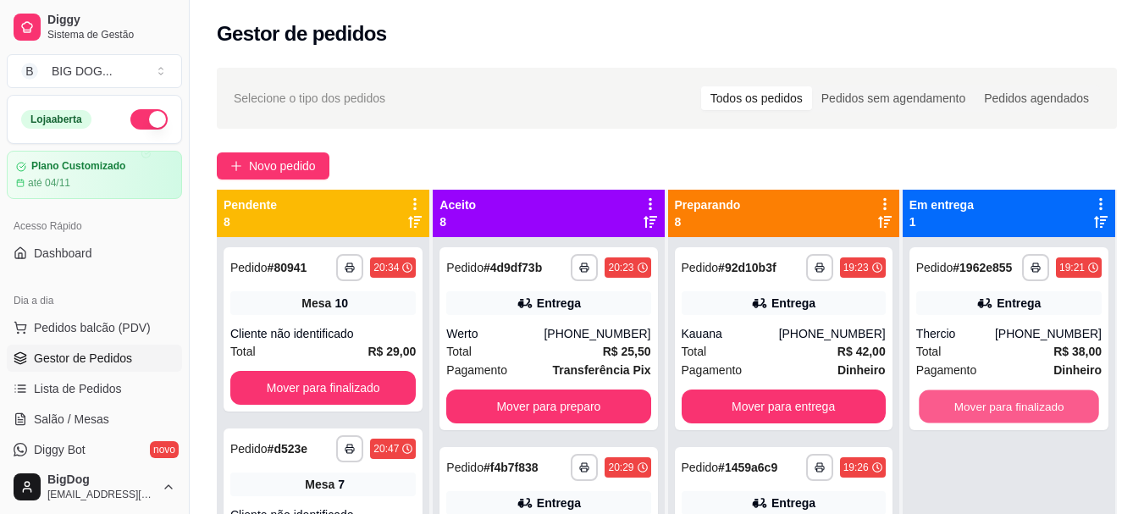
click at [961, 409] on button "Mover para finalizado" at bounding box center [1009, 406] width 180 height 33
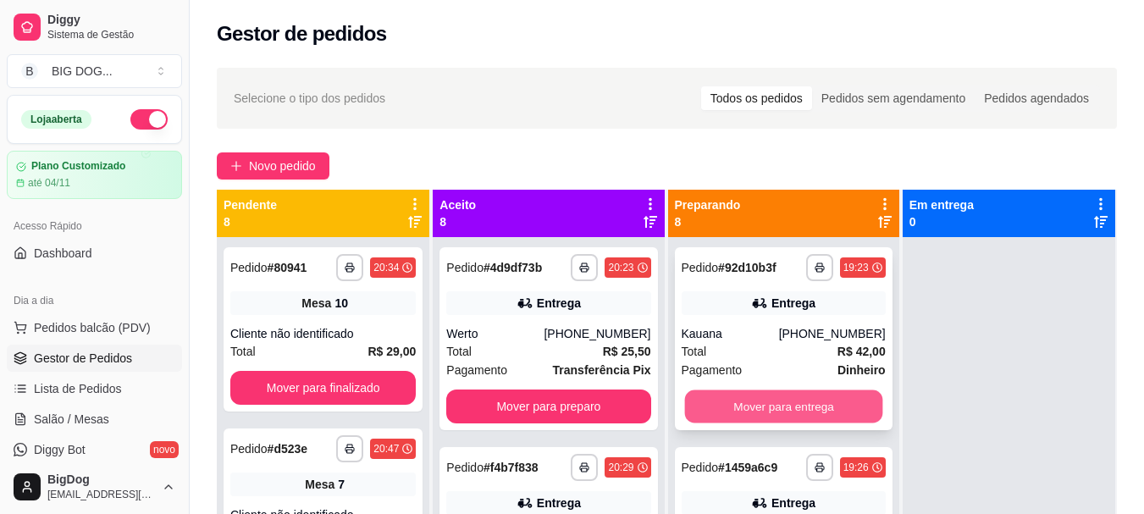
click at [833, 402] on button "Mover para entrega" at bounding box center [783, 406] width 198 height 33
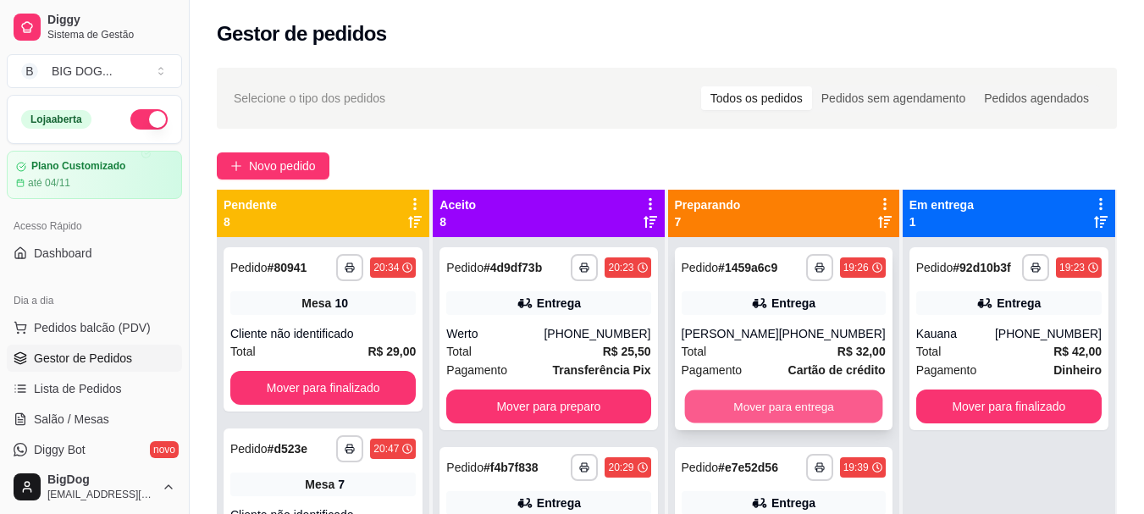
click at [833, 404] on button "Mover para entrega" at bounding box center [783, 406] width 198 height 33
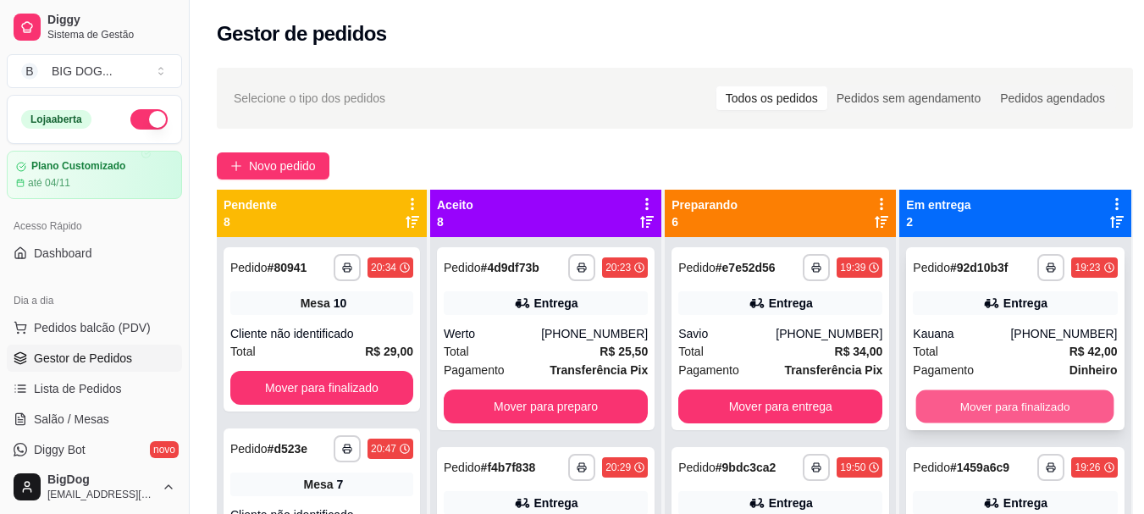
click at [959, 409] on button "Mover para finalizado" at bounding box center [1016, 406] width 198 height 33
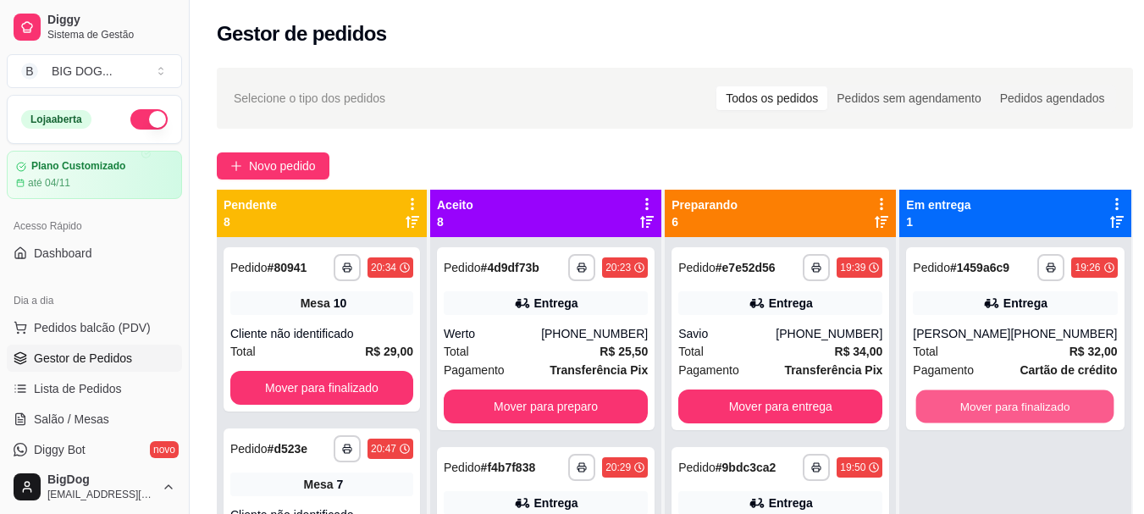
click at [959, 409] on button "Mover para finalizado" at bounding box center [1016, 406] width 198 height 33
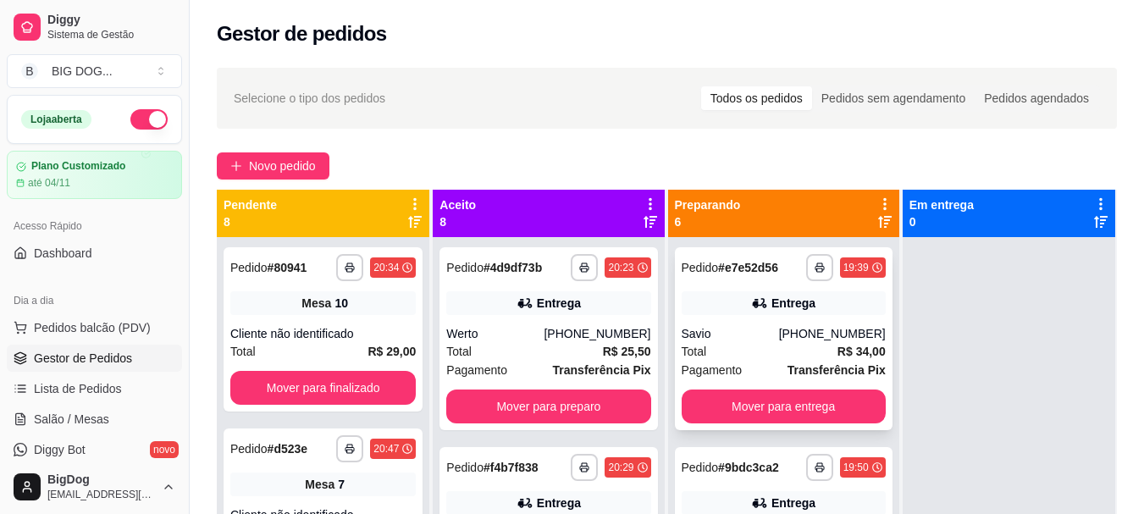
click at [838, 350] on strong "R$ 34,00" at bounding box center [862, 352] width 48 height 14
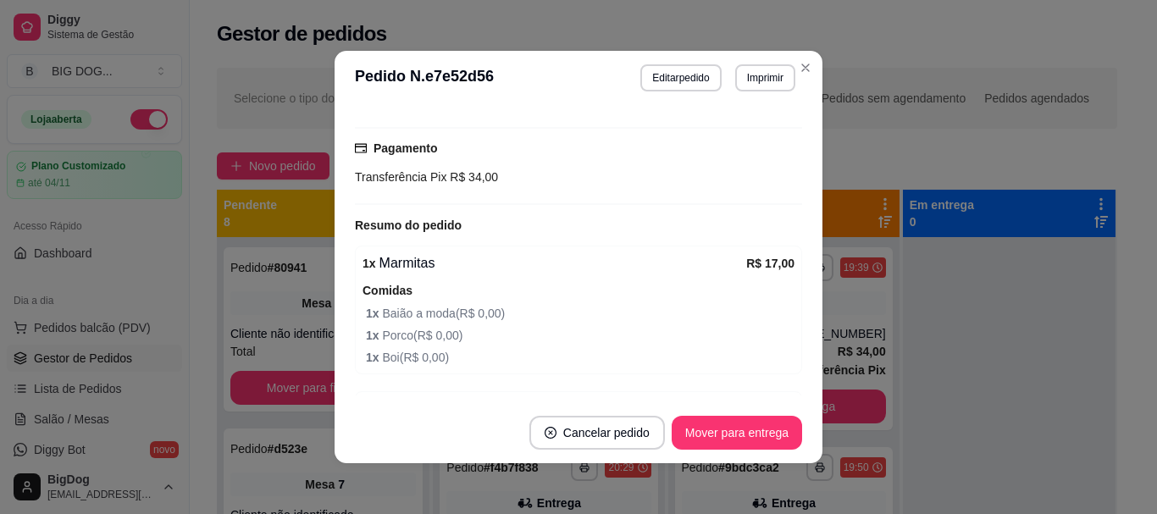
scroll to position [593, 0]
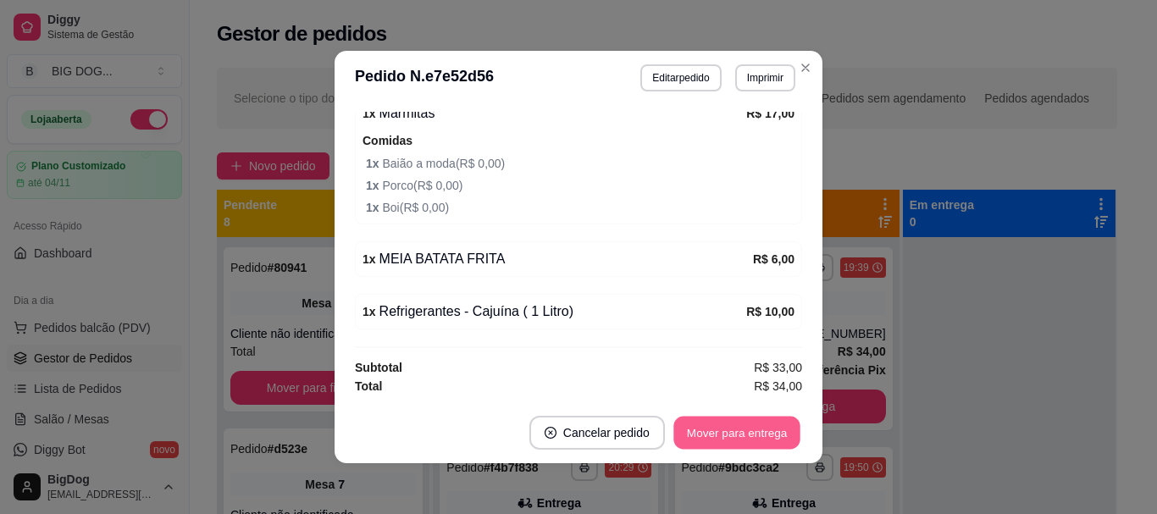
click at [701, 434] on button "Mover para entrega" at bounding box center [736, 433] width 127 height 33
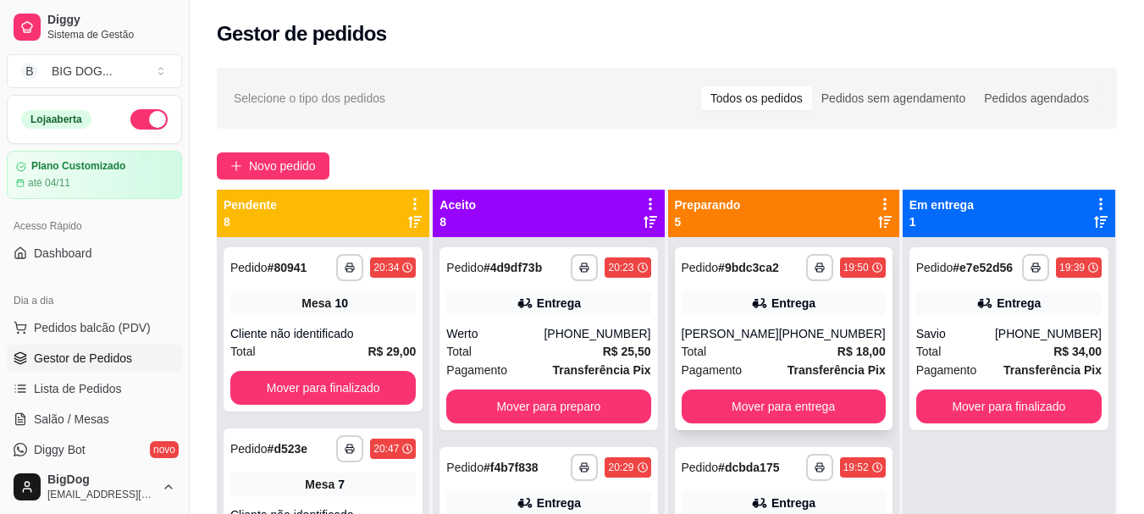
click at [790, 342] on div "[PHONE_NUMBER]" at bounding box center [832, 333] width 107 height 17
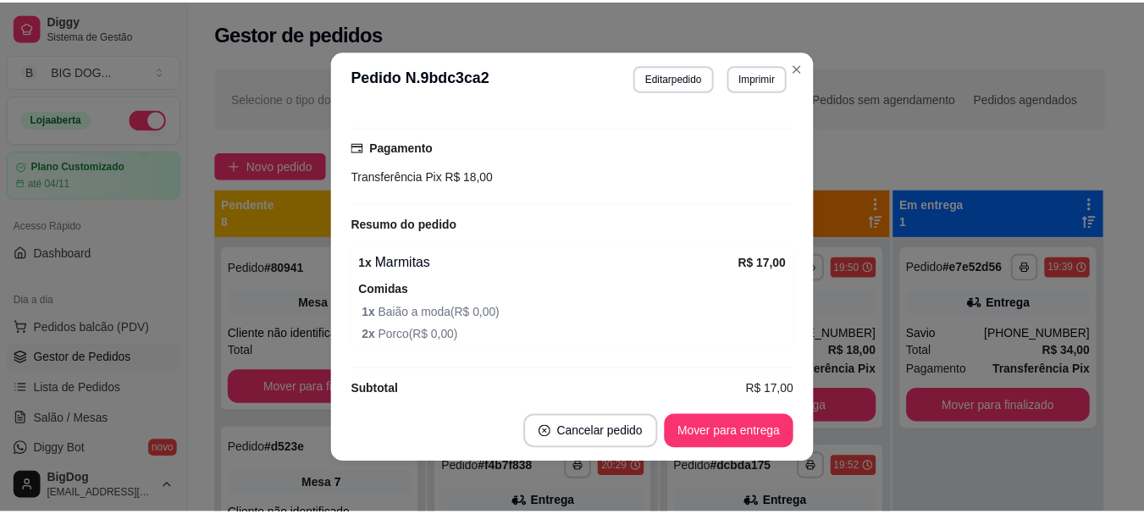
scroll to position [466, 0]
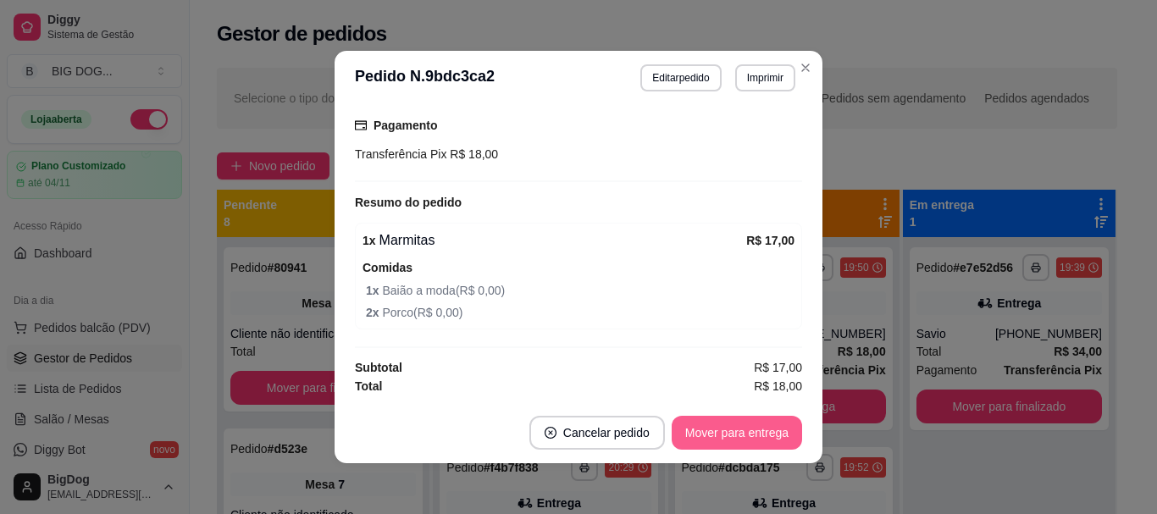
click at [739, 423] on button "Mover para entrega" at bounding box center [737, 433] width 130 height 34
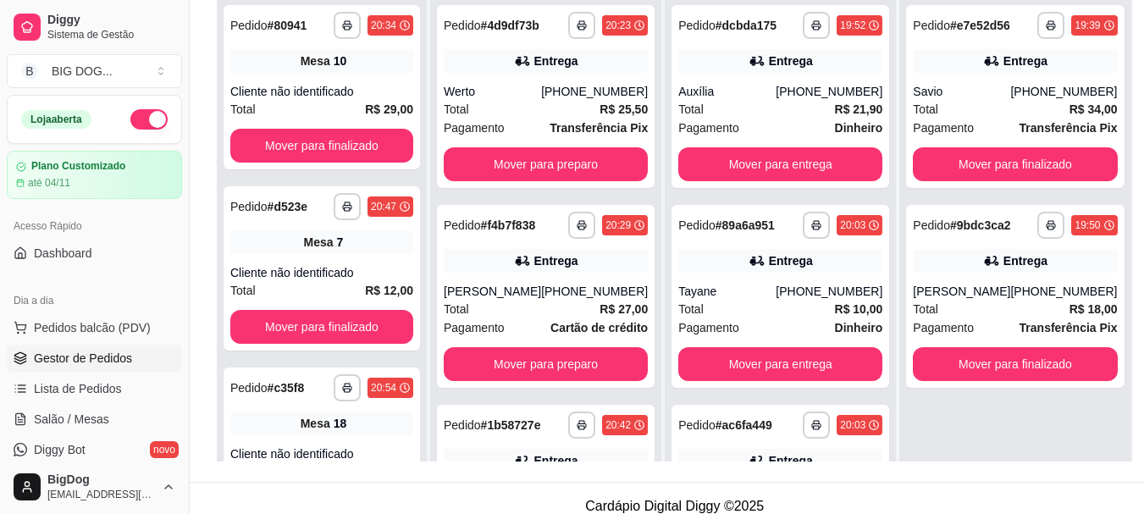
scroll to position [258, 0]
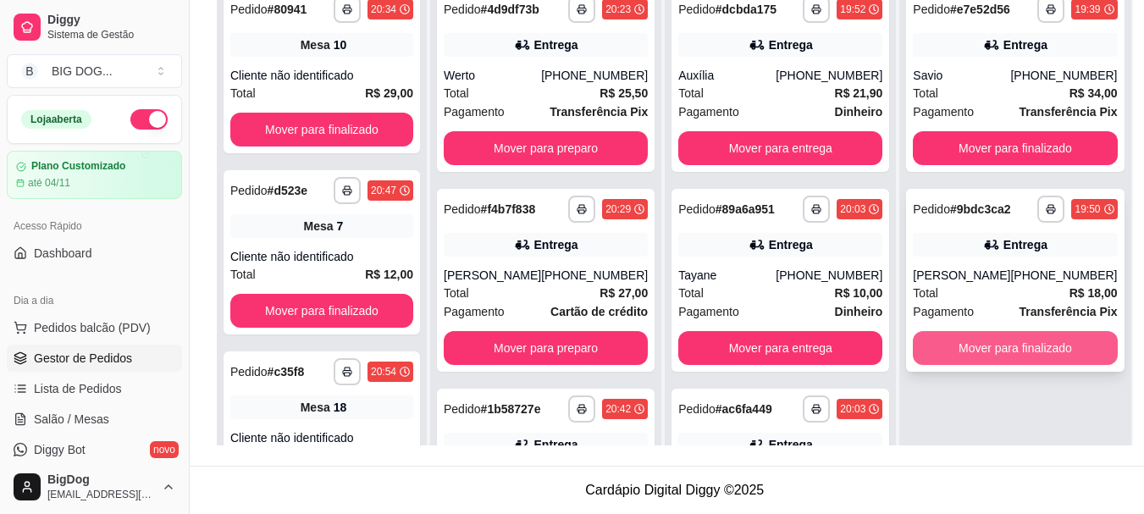
click at [1021, 348] on button "Mover para finalizado" at bounding box center [1015, 348] width 204 height 34
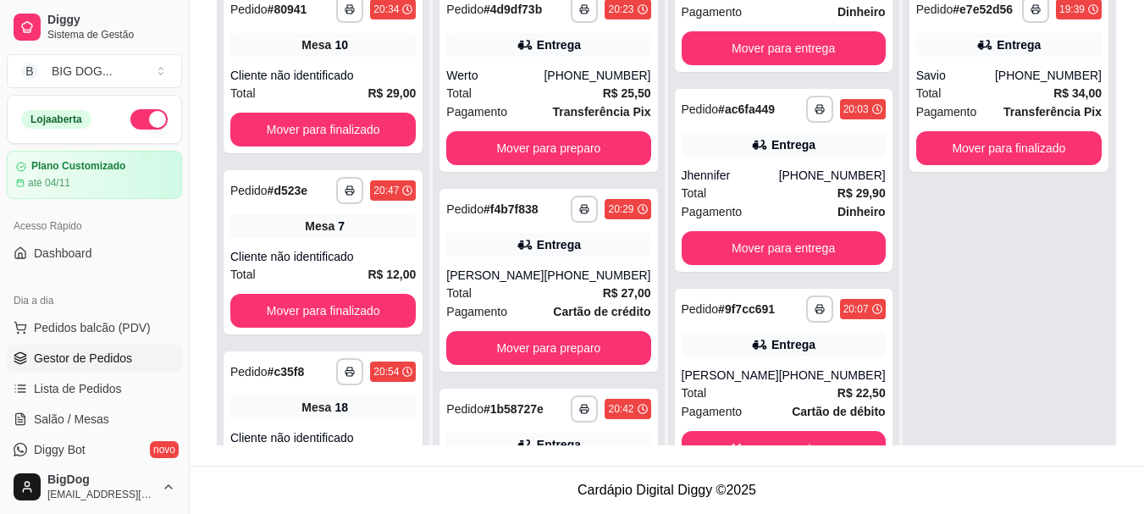
scroll to position [302, 0]
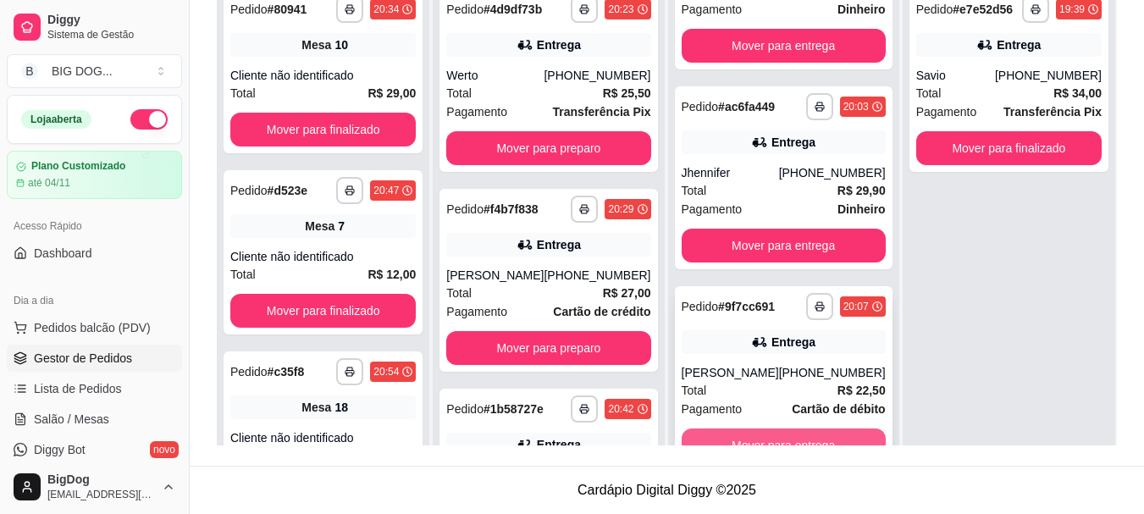
click at [818, 429] on button "Mover para entrega" at bounding box center [784, 446] width 204 height 34
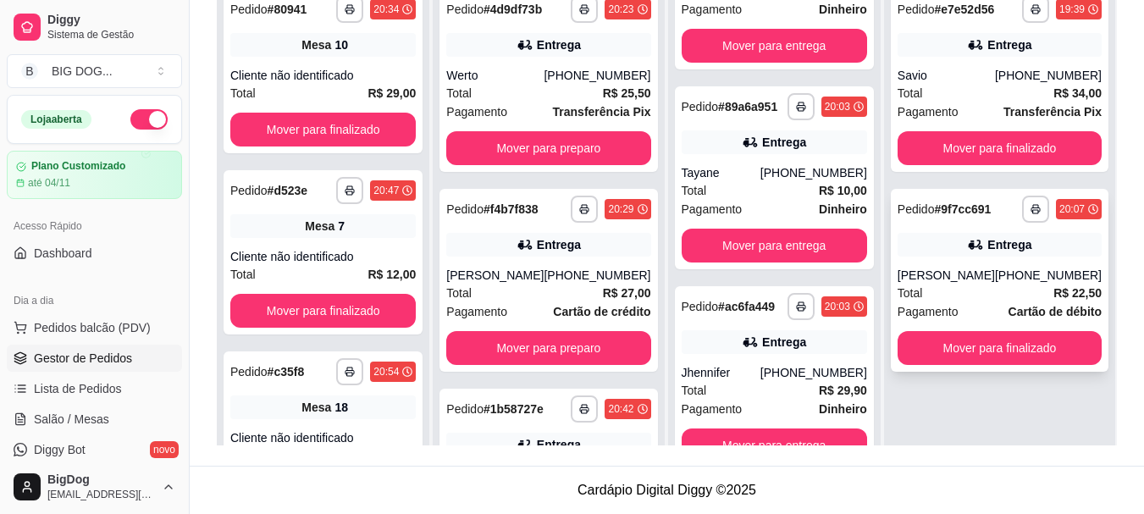
scroll to position [102, 0]
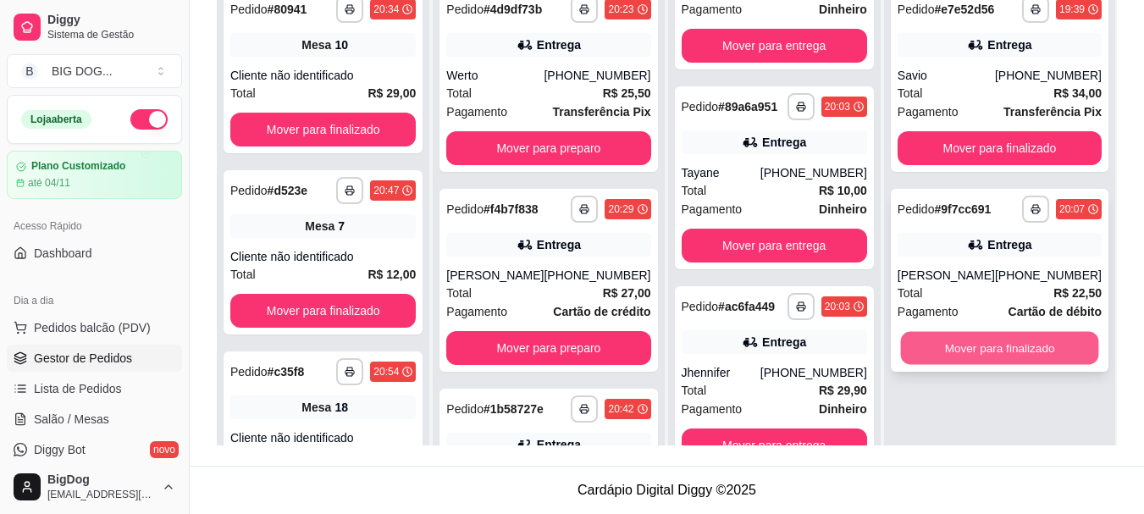
click at [989, 341] on button "Mover para finalizado" at bounding box center [999, 348] width 198 height 33
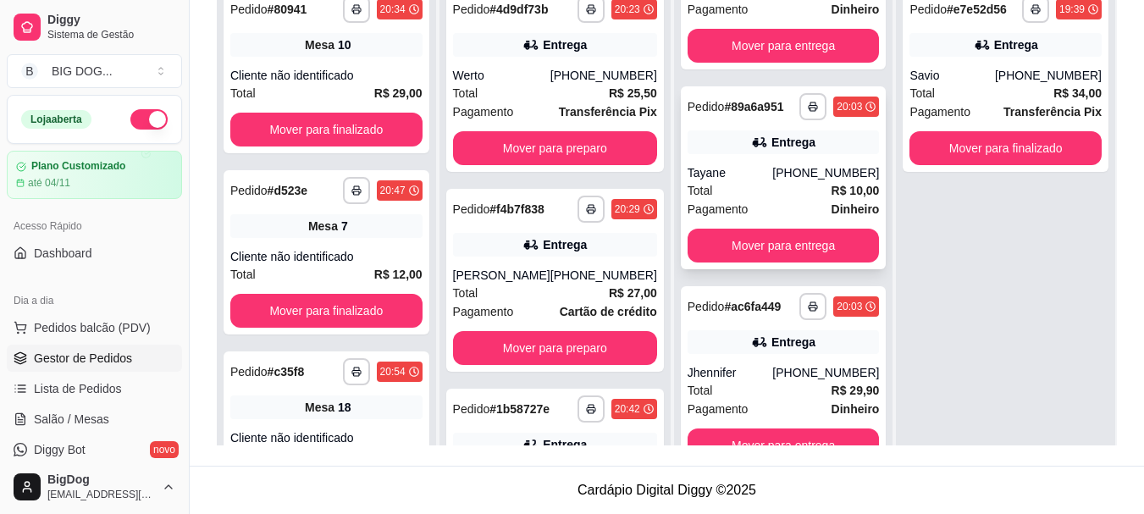
click at [774, 228] on div "**********" at bounding box center [784, 177] width 206 height 183
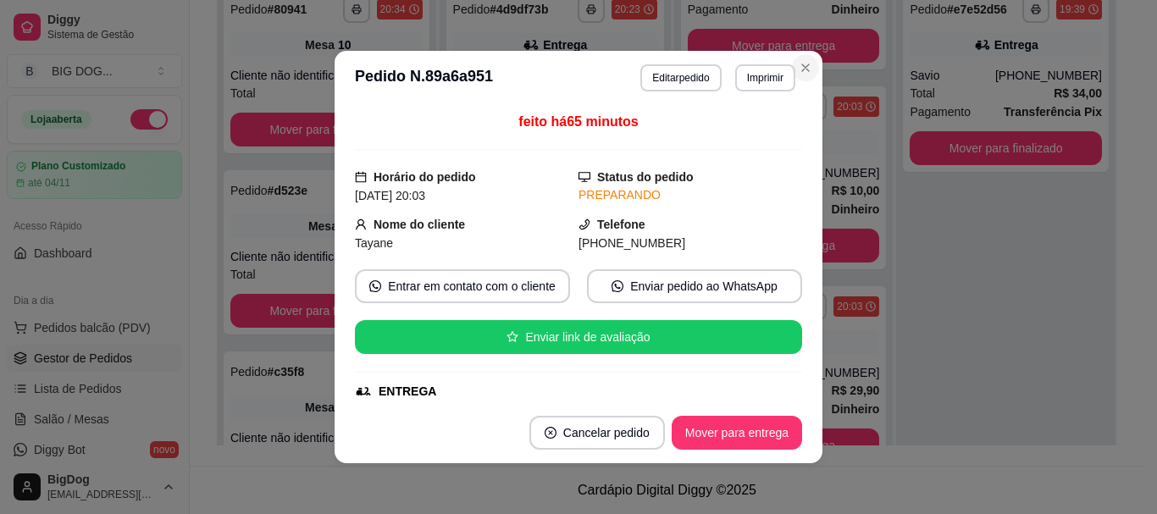
click at [814, 245] on section "**********" at bounding box center [579, 257] width 488 height 413
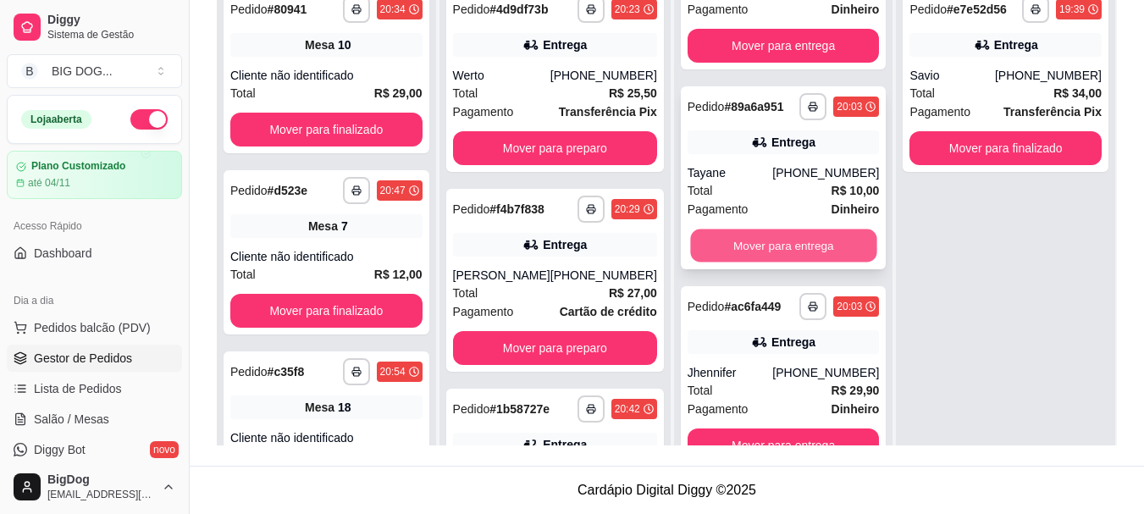
click at [808, 250] on button "Mover para entrega" at bounding box center [783, 246] width 186 height 33
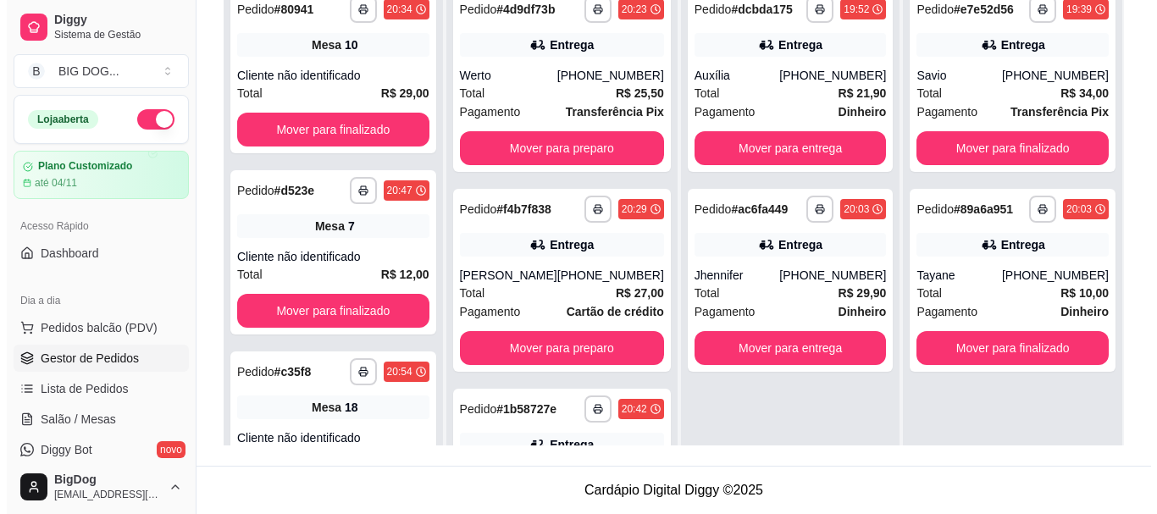
scroll to position [0, 0]
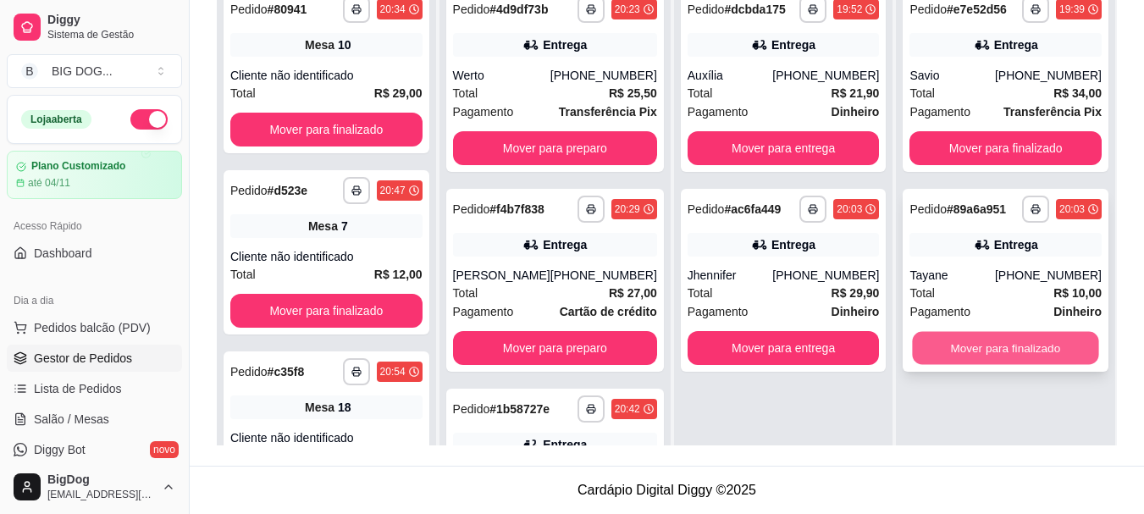
click at [992, 343] on button "Mover para finalizado" at bounding box center [1006, 348] width 186 height 33
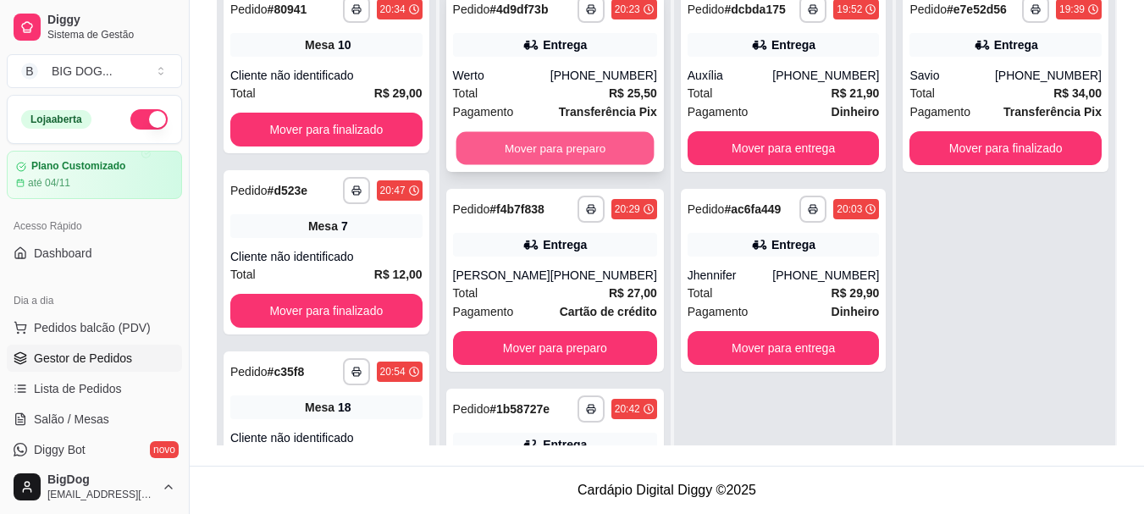
click at [587, 153] on button "Mover para preparo" at bounding box center [555, 148] width 198 height 33
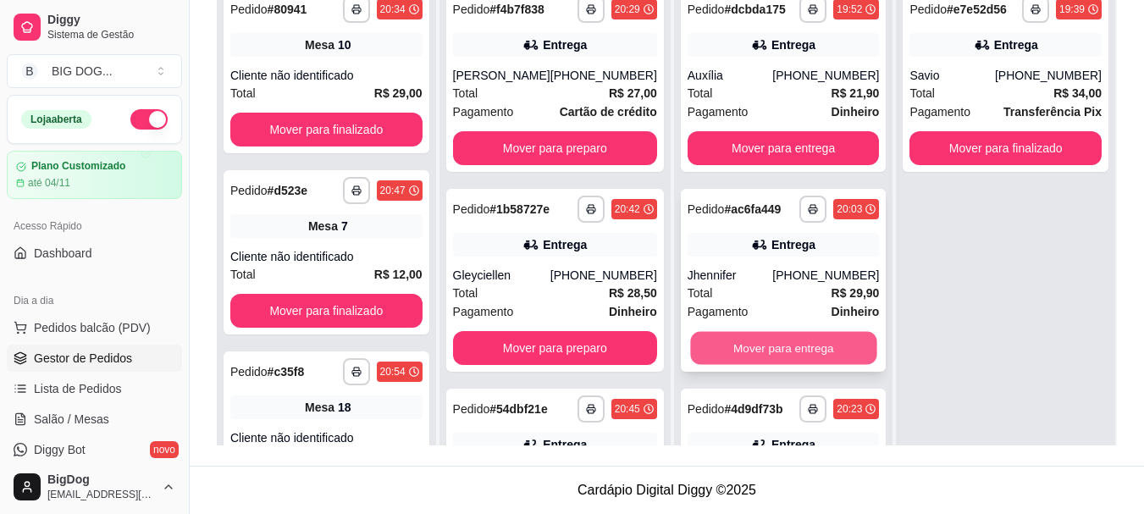
click at [763, 350] on button "Mover para entrega" at bounding box center [783, 348] width 186 height 33
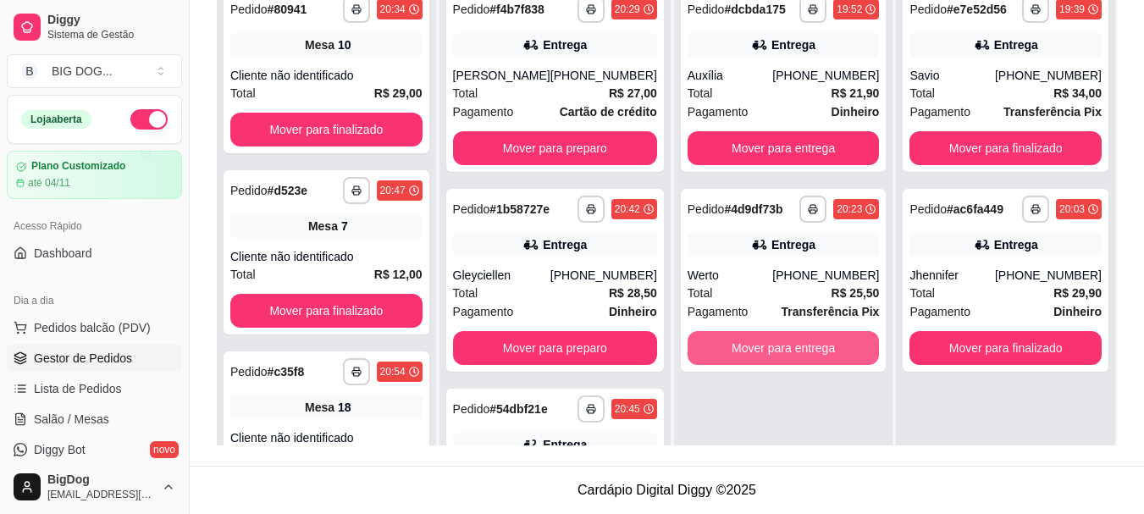
click at [763, 350] on button "Mover para entrega" at bounding box center [784, 348] width 192 height 34
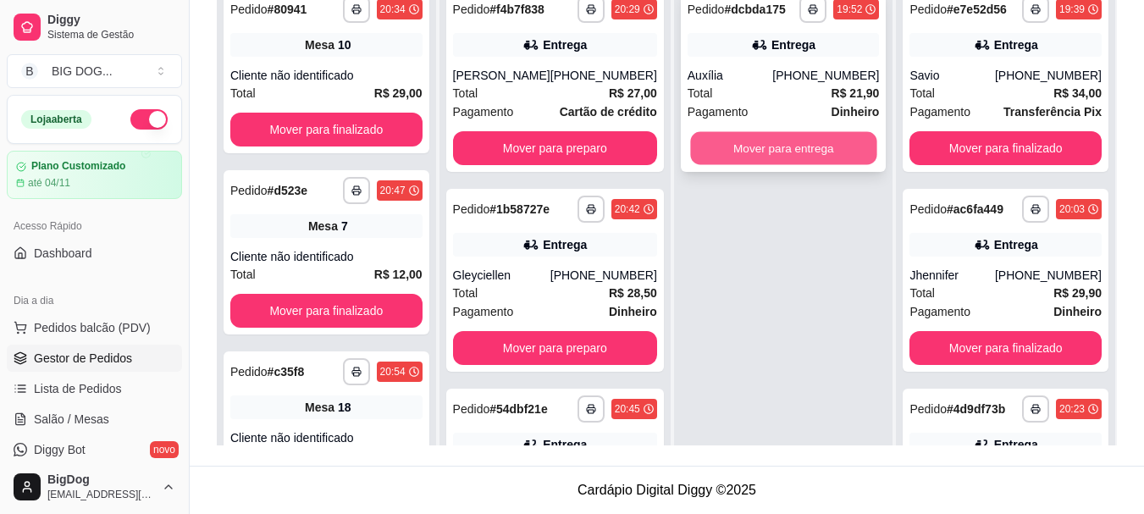
click at [760, 153] on button "Mover para entrega" at bounding box center [783, 148] width 186 height 33
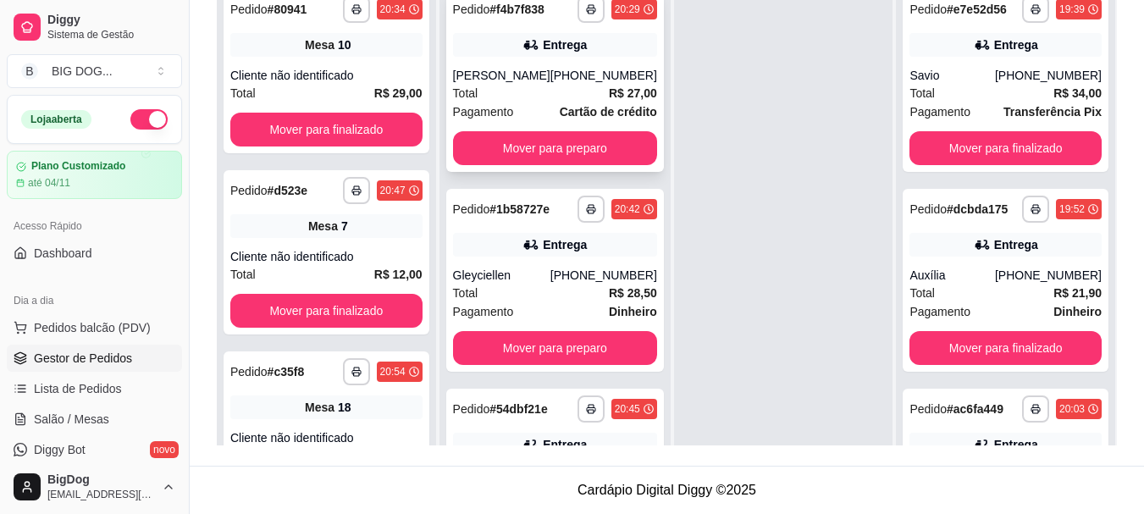
click at [563, 110] on strong "Cartão de crédito" at bounding box center [608, 112] width 97 height 14
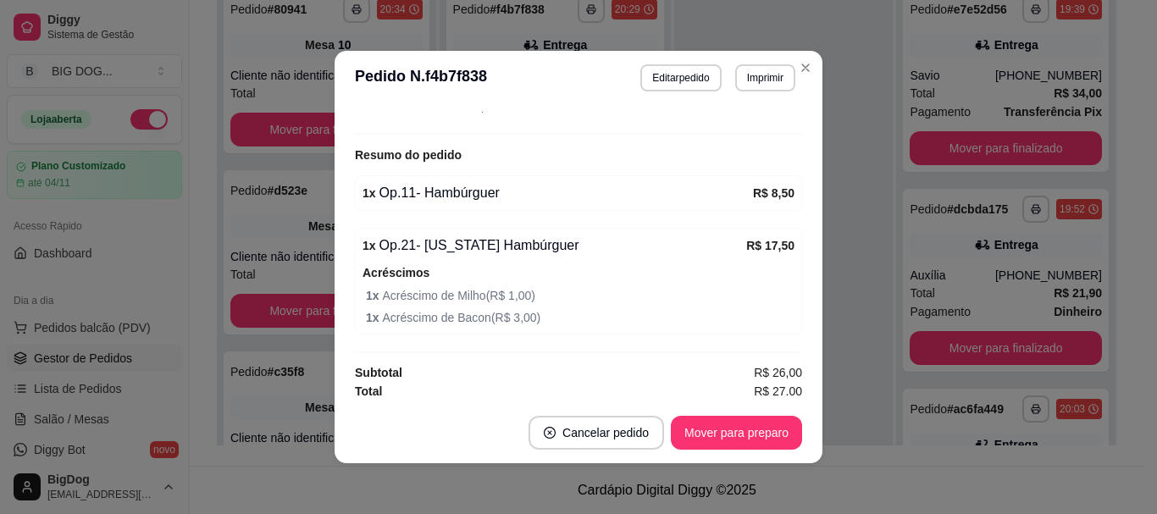
scroll to position [496, 0]
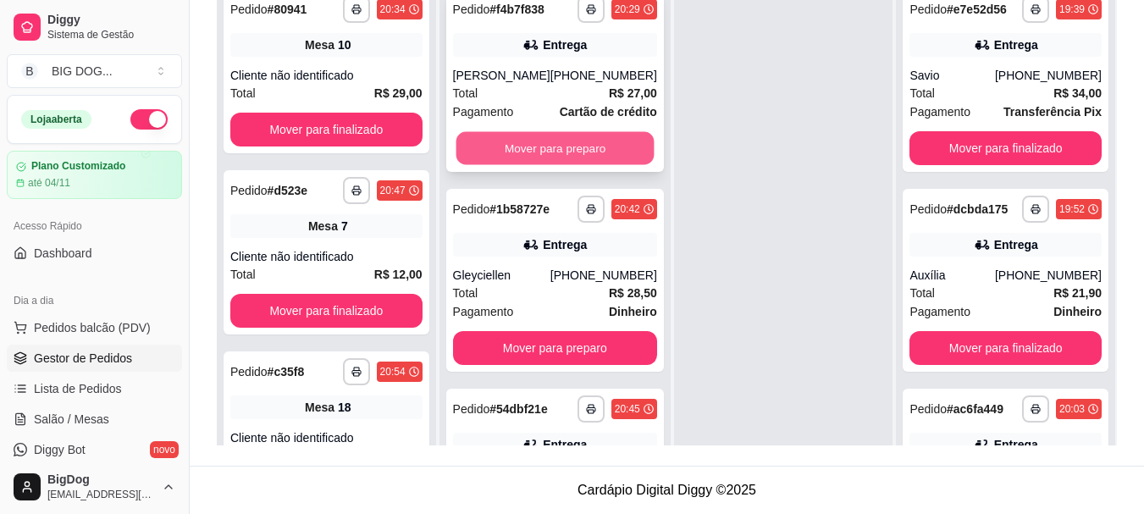
click at [579, 152] on button "Mover para preparo" at bounding box center [555, 148] width 198 height 33
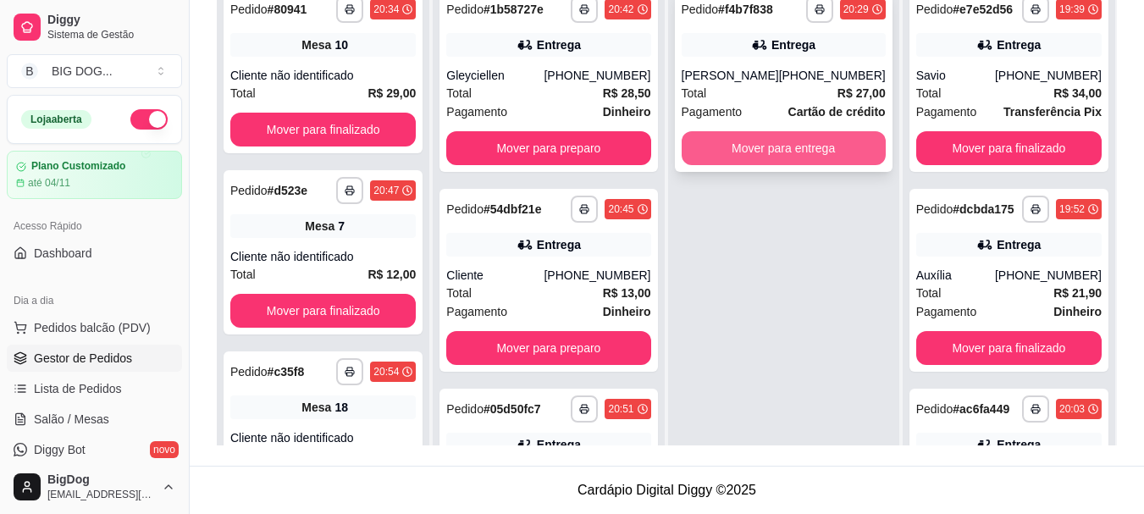
click at [807, 140] on button "Mover para entrega" at bounding box center [784, 148] width 204 height 34
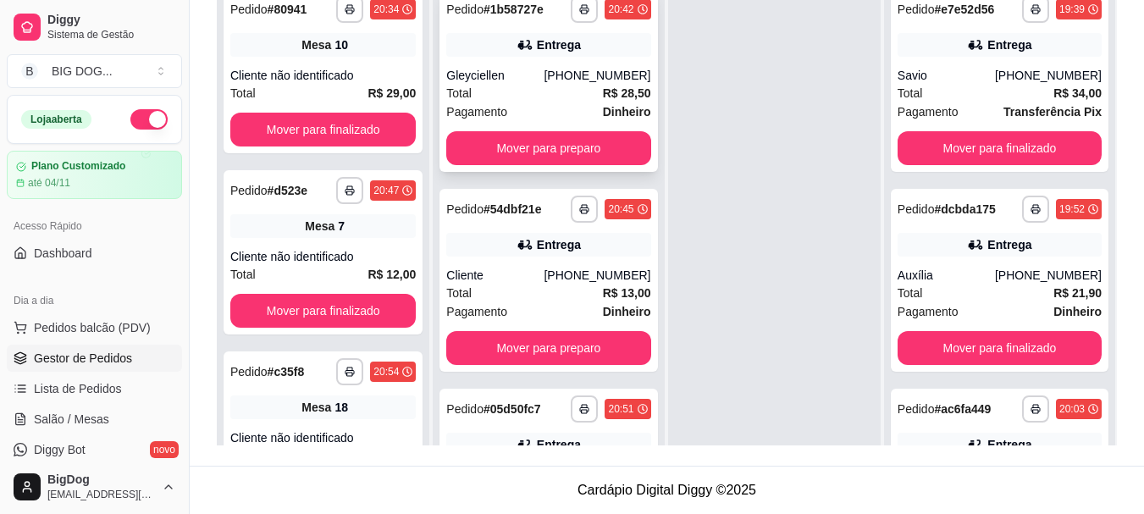
click at [614, 100] on strong "R$ 28,50" at bounding box center [627, 93] width 48 height 14
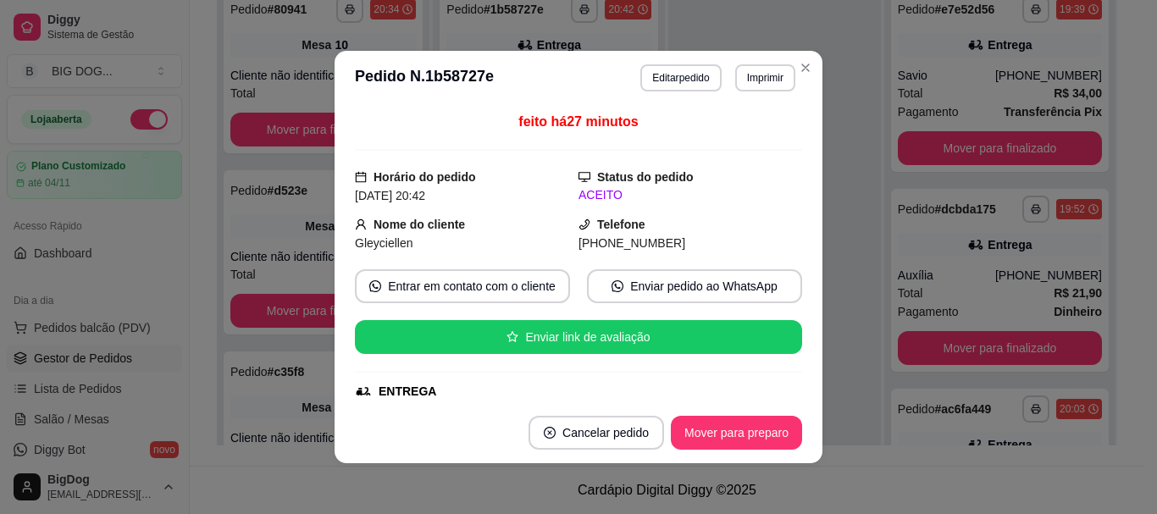
scroll to position [485, 0]
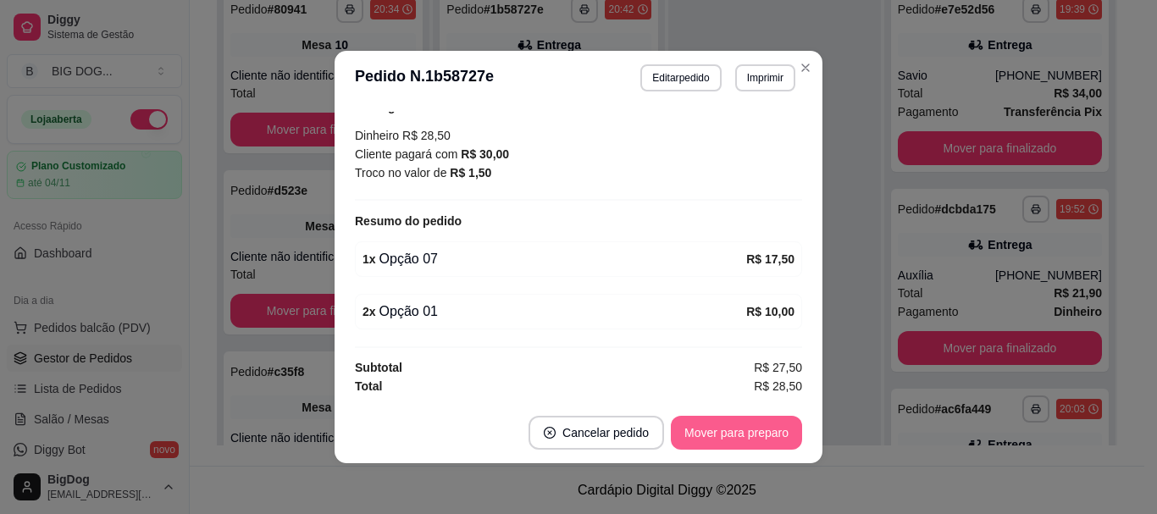
click at [710, 429] on button "Mover para preparo" at bounding box center [736, 433] width 131 height 34
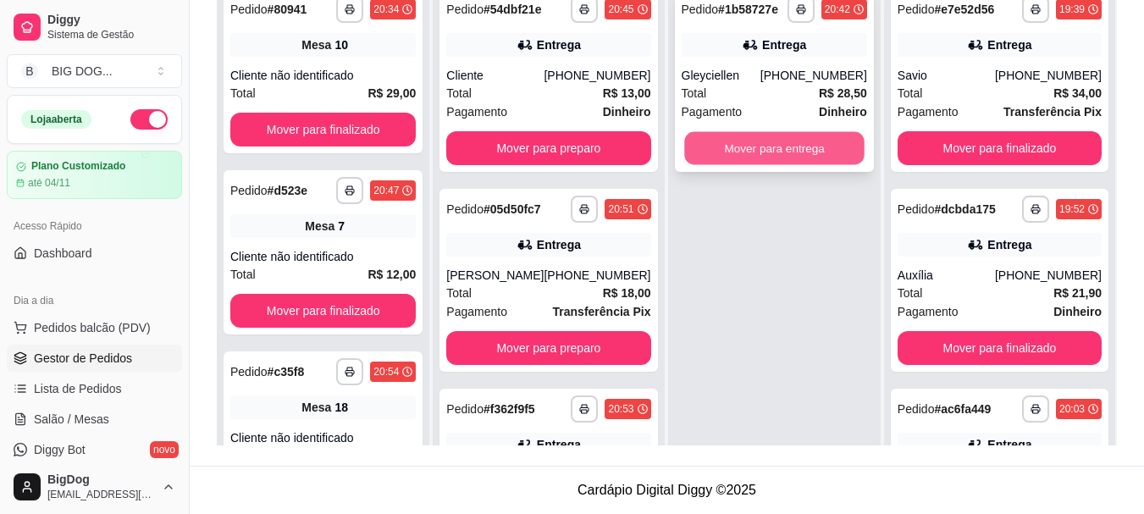
click at [808, 149] on button "Mover para entrega" at bounding box center [774, 148] width 180 height 33
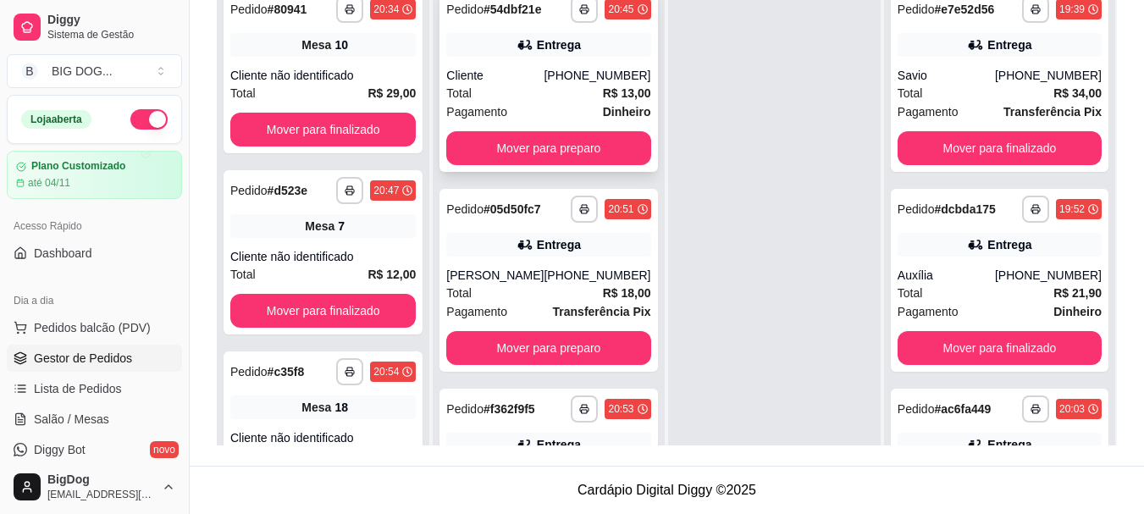
click at [562, 93] on div "Total R$ 13,00" at bounding box center [548, 93] width 204 height 19
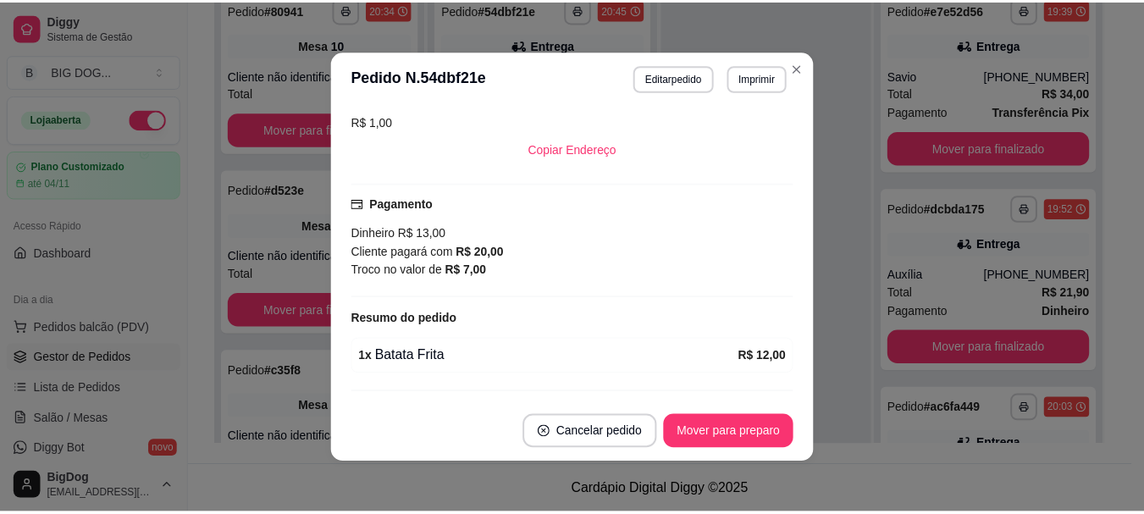
scroll to position [432, 0]
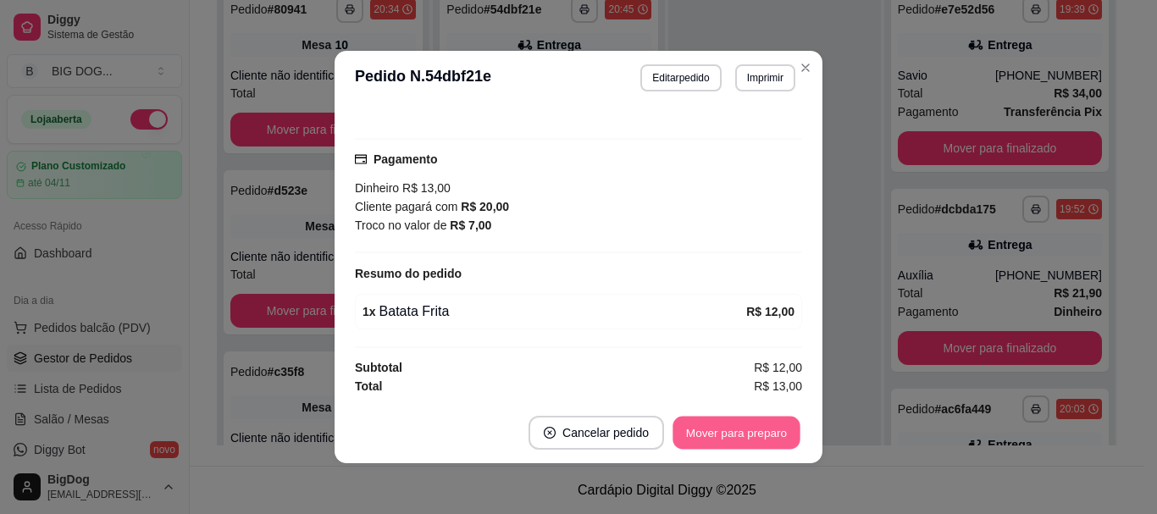
click at [703, 434] on button "Mover para preparo" at bounding box center [736, 433] width 127 height 33
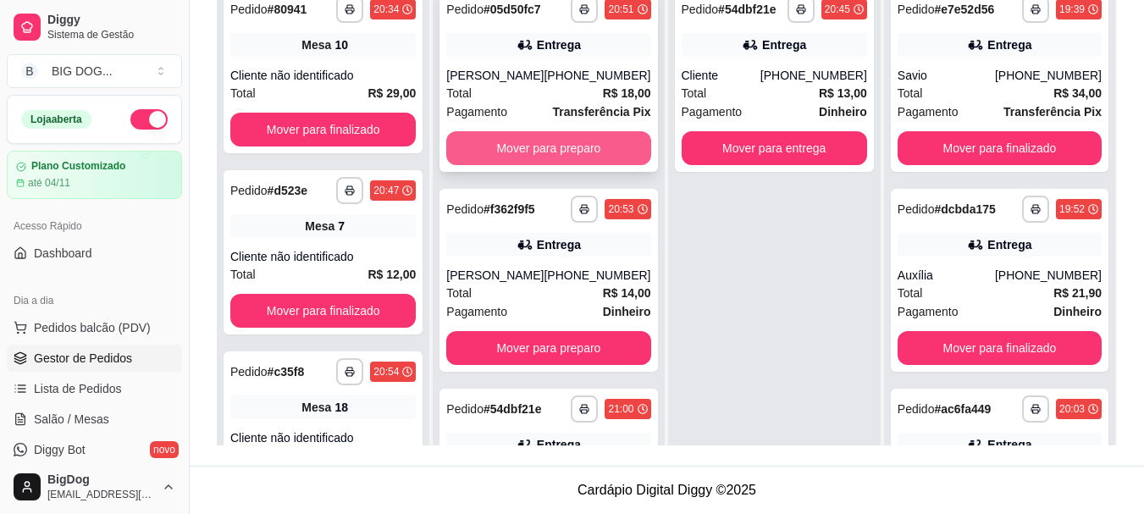
click at [538, 165] on button "Mover para preparo" at bounding box center [548, 148] width 204 height 34
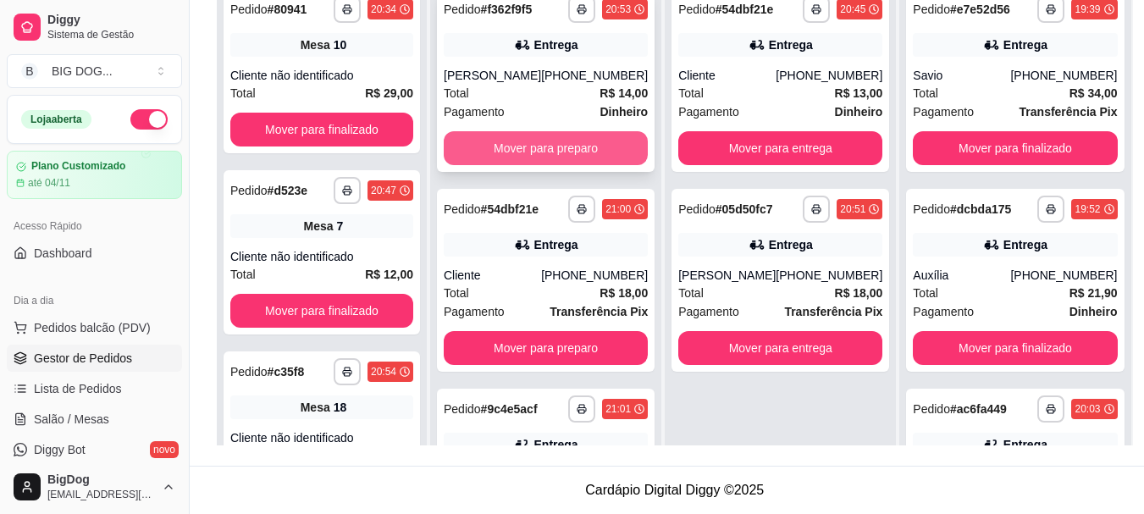
click at [538, 152] on button "Mover para preparo" at bounding box center [546, 148] width 204 height 34
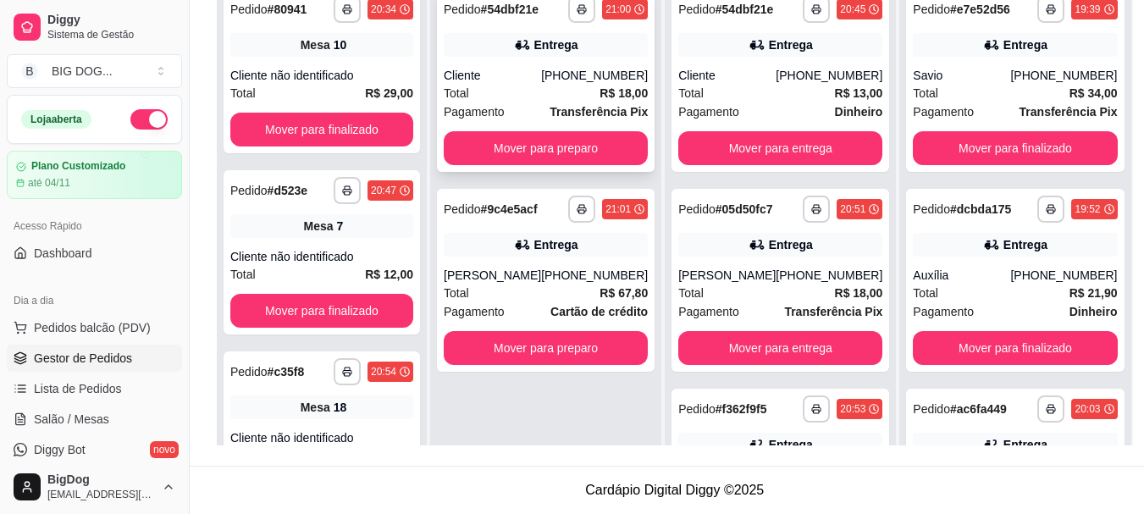
click at [555, 105] on strong "Transferência Pix" at bounding box center [599, 112] width 98 height 14
click at [568, 154] on button "Mover para preparo" at bounding box center [546, 148] width 204 height 34
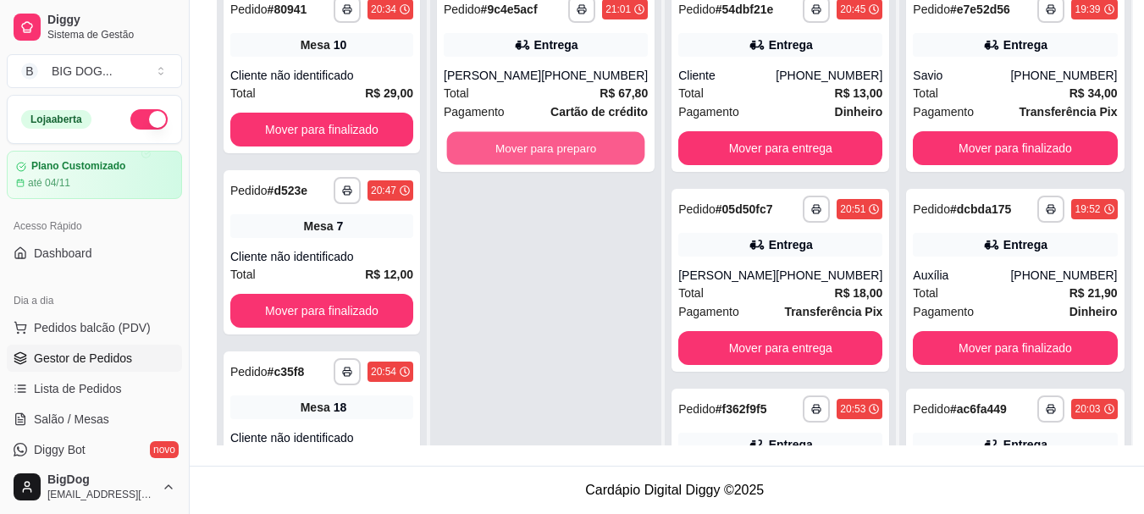
click at [568, 154] on button "Mover para preparo" at bounding box center [546, 148] width 198 height 33
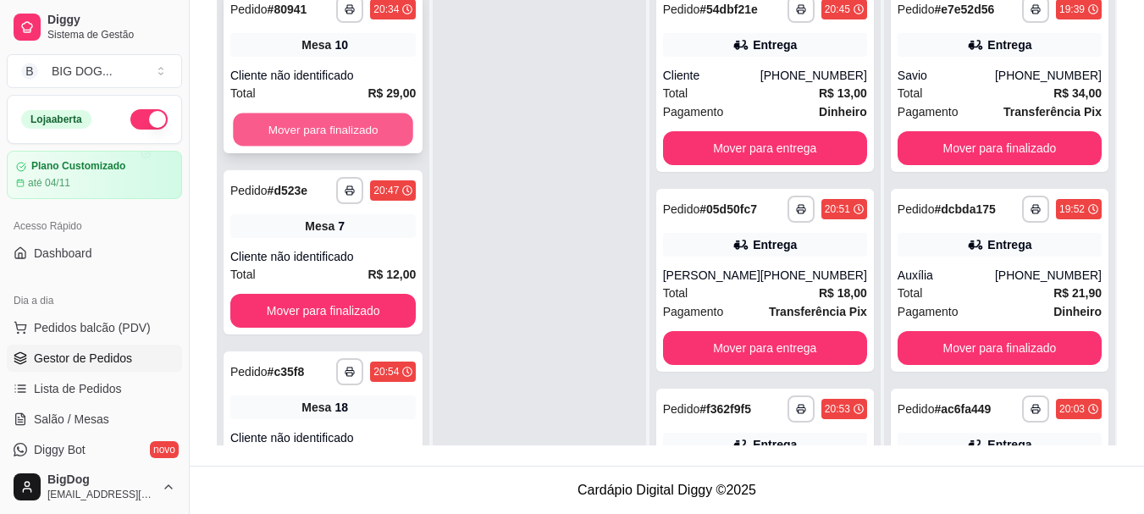
click at [363, 141] on button "Mover para finalizado" at bounding box center [323, 130] width 180 height 33
click at [363, 141] on button "Mover para finalizado" at bounding box center [323, 130] width 186 height 34
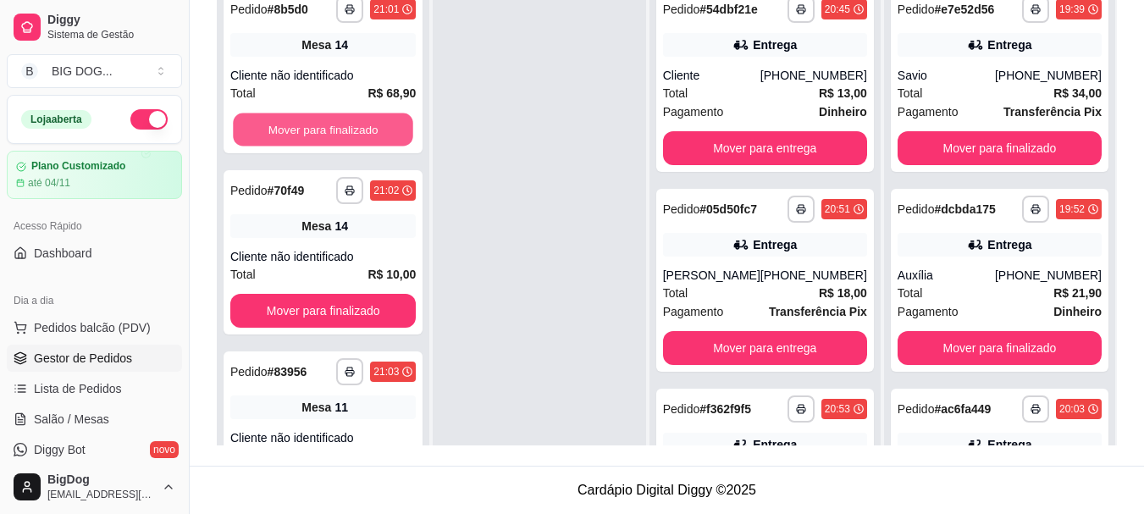
click at [363, 141] on button "Mover para finalizado" at bounding box center [323, 130] width 180 height 33
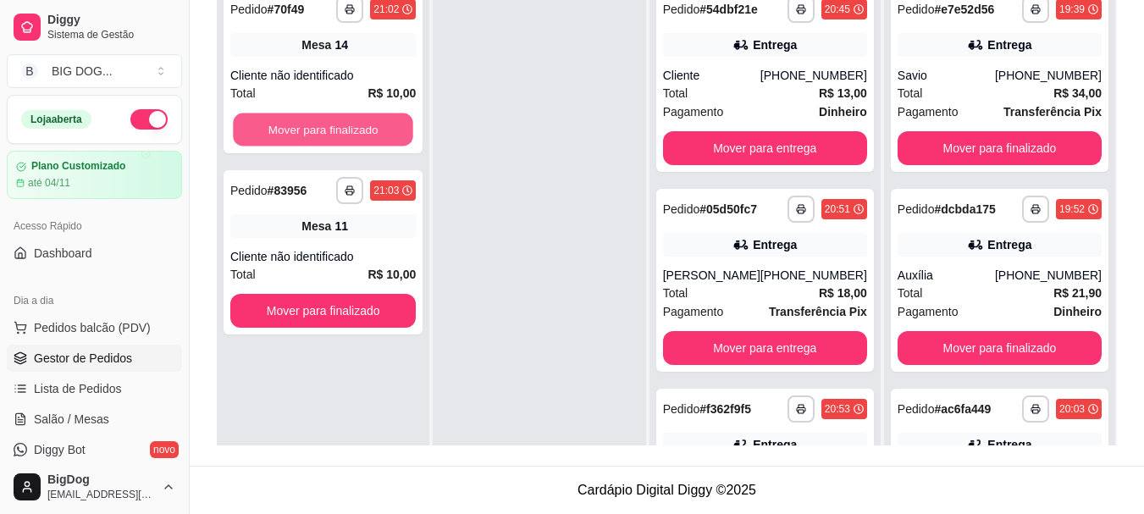
click at [363, 141] on button "Mover para finalizado" at bounding box center [323, 130] width 180 height 33
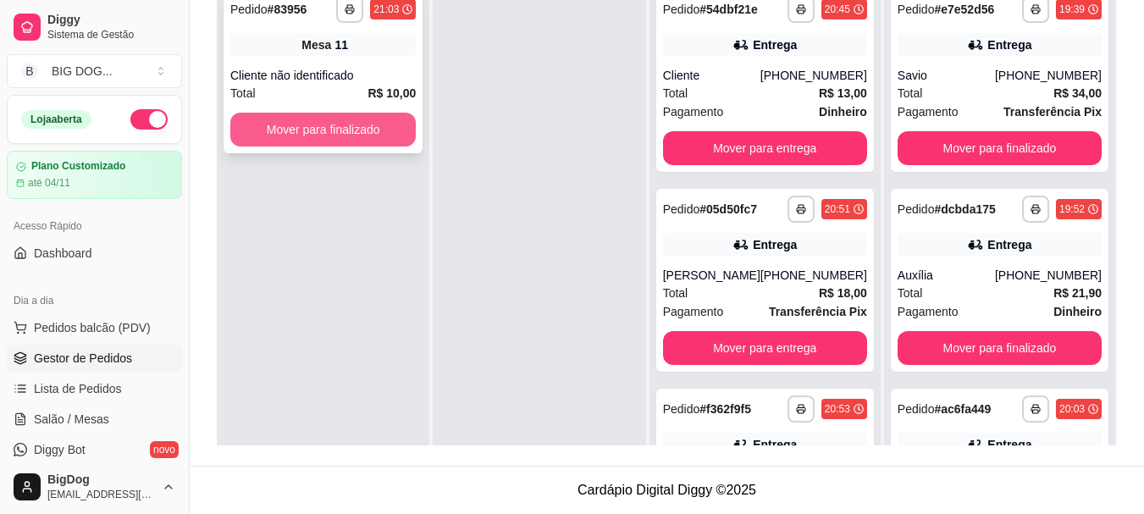
click at [363, 140] on button "Mover para finalizado" at bounding box center [323, 130] width 186 height 34
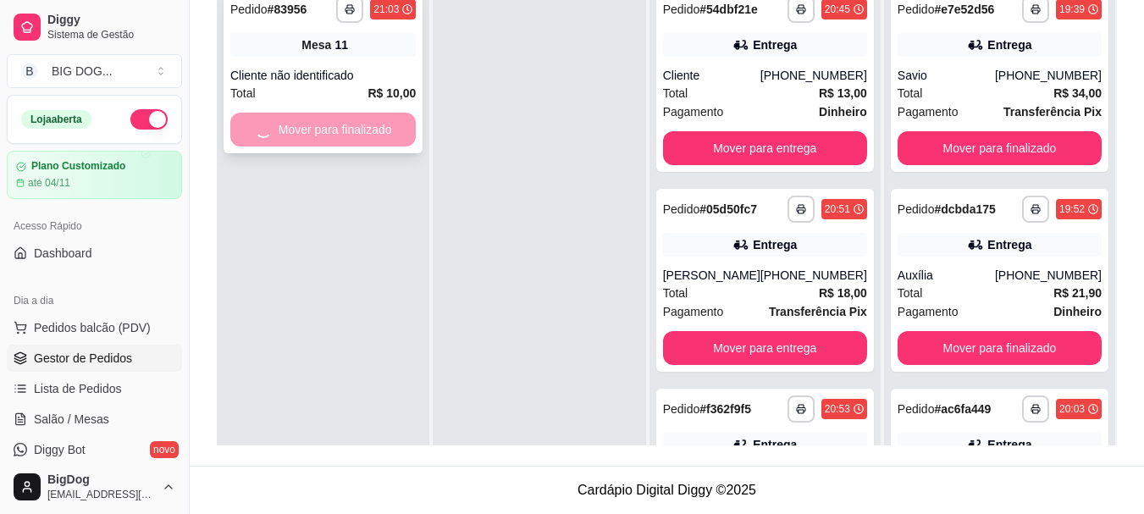
click at [363, 140] on div "Mover para finalizado" at bounding box center [323, 130] width 186 height 34
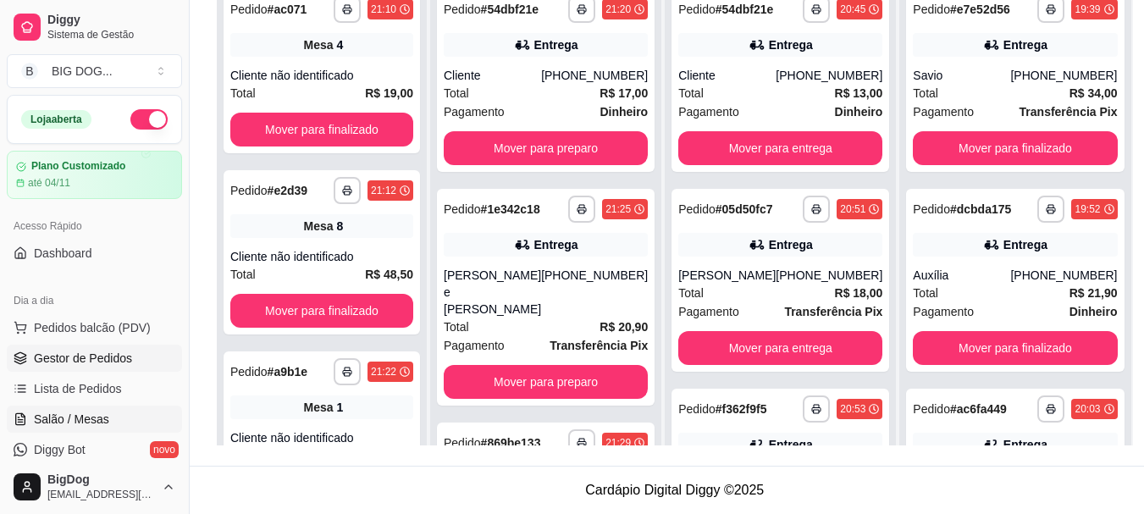
click at [84, 407] on link "Salão / Mesas" at bounding box center [94, 419] width 175 height 27
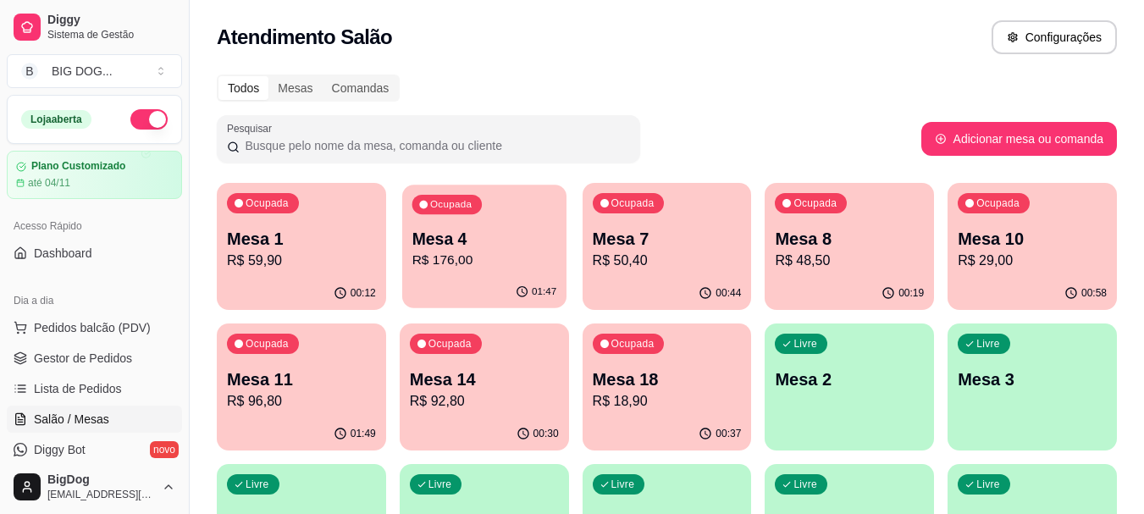
click at [490, 240] on p "Mesa 4" at bounding box center [484, 239] width 145 height 23
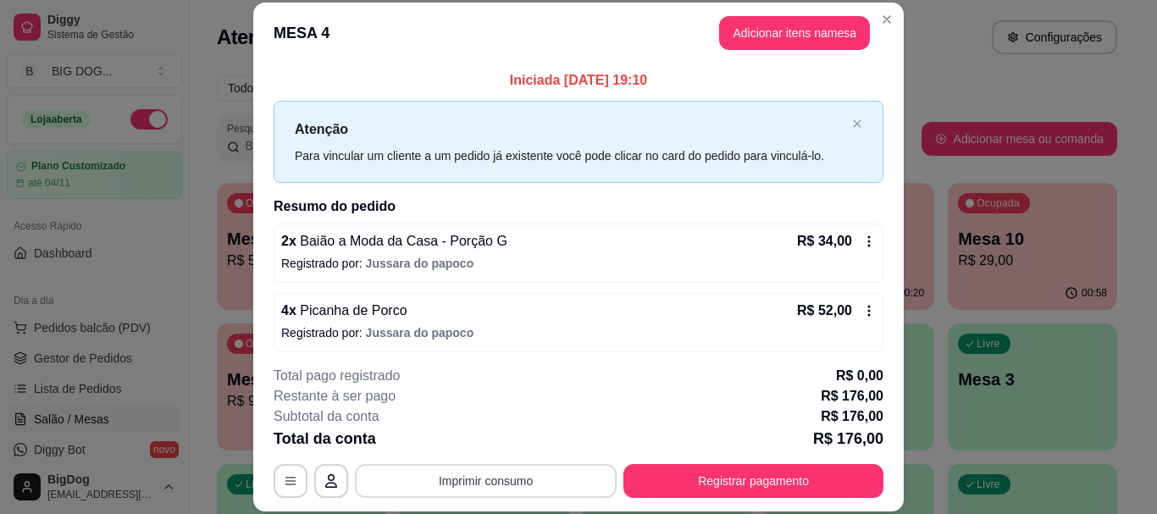
click at [520, 490] on button "Imprimir consumo" at bounding box center [486, 481] width 262 height 34
click at [500, 440] on button "IMPRESSORA" at bounding box center [485, 442] width 123 height 27
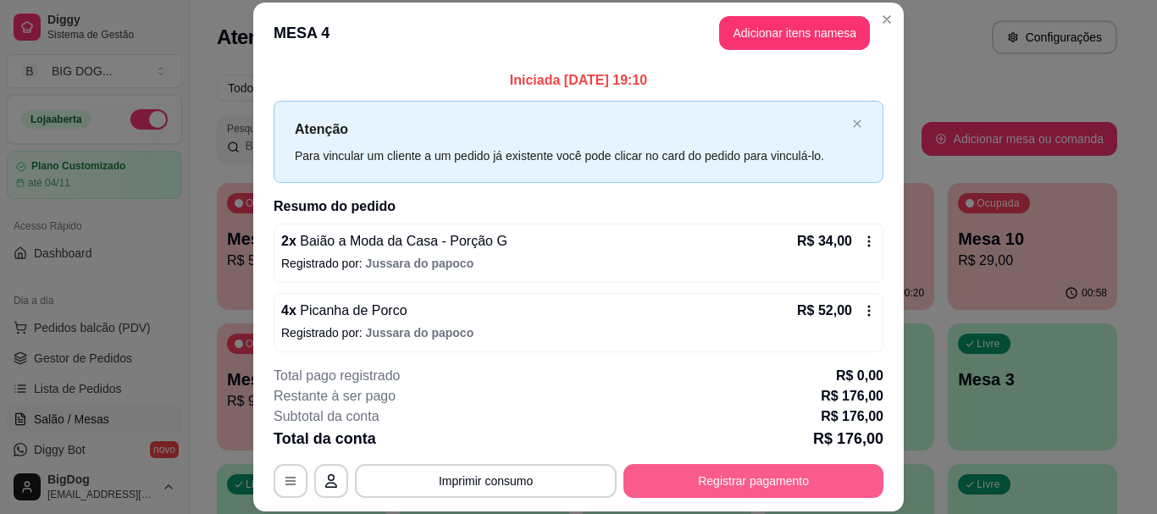
click at [716, 480] on button "Registrar pagamento" at bounding box center [753, 481] width 260 height 34
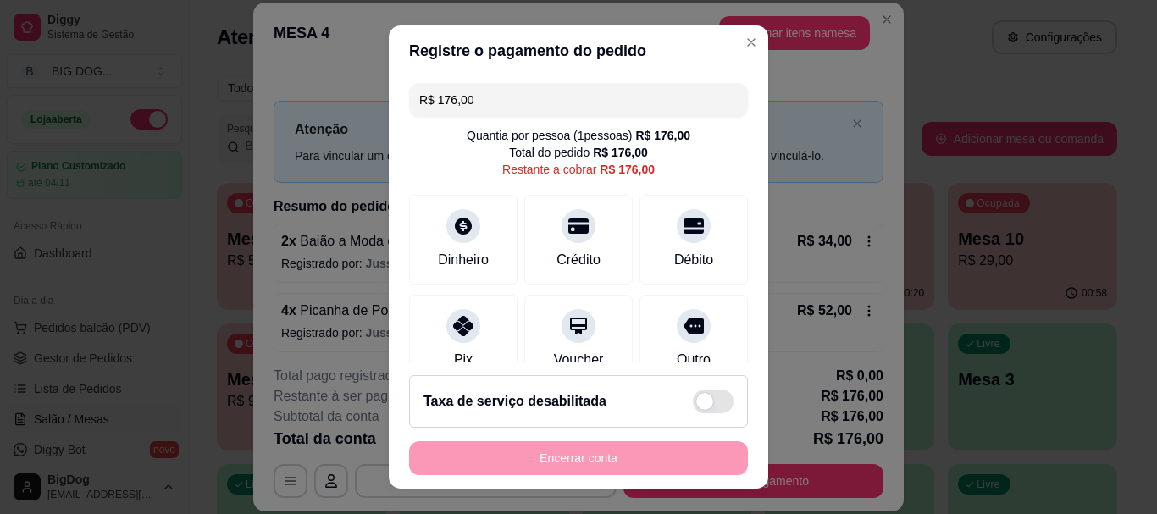
drag, startPoint x: 533, startPoint y: 91, endPoint x: 251, endPoint y: 50, distance: 285.0
click at [251, 50] on div "Registre o pagamento do pedido R$ 176,00 Quantia por pessoa ( 1 pessoas) R$ 176…" at bounding box center [578, 257] width 1157 height 514
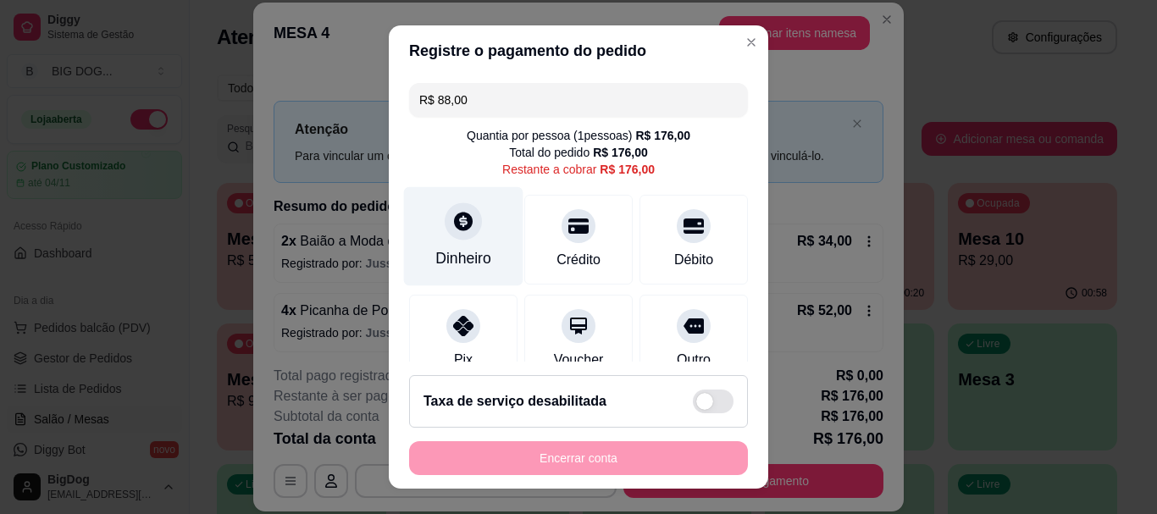
click at [462, 239] on div "Dinheiro" at bounding box center [463, 236] width 119 height 99
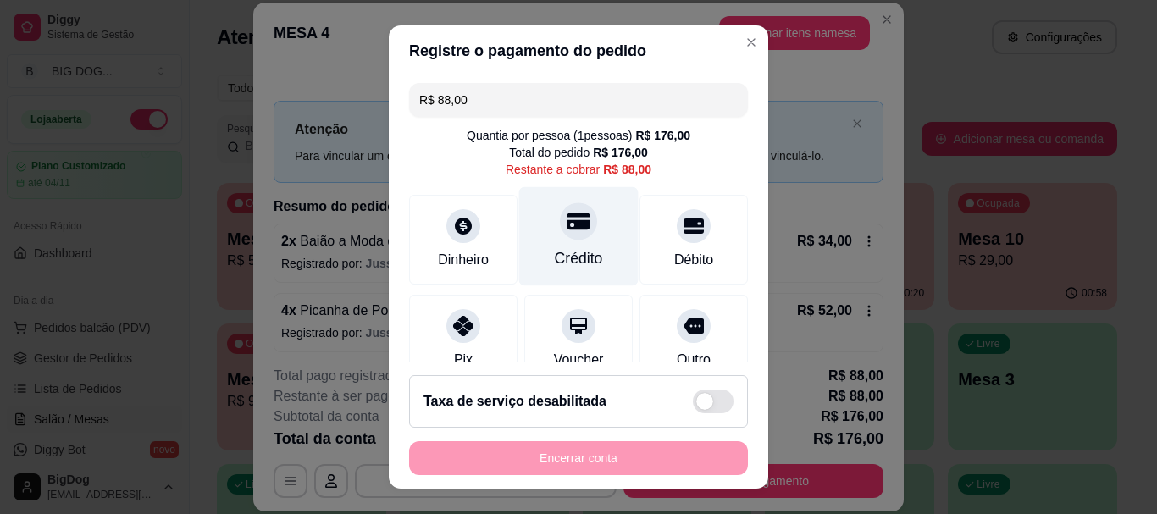
click at [584, 230] on div "Crédito" at bounding box center [578, 236] width 119 height 99
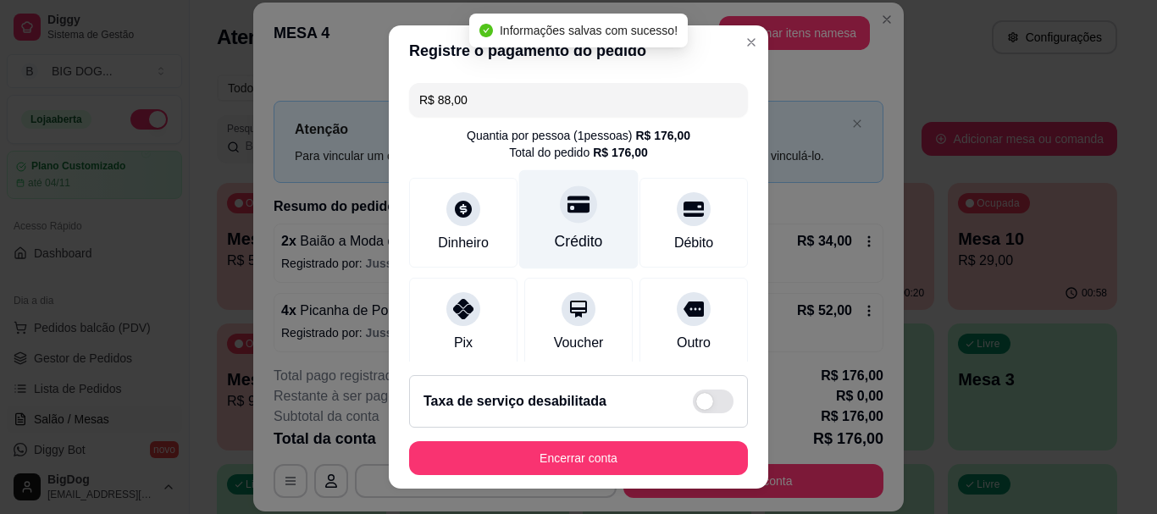
type input "R$ 0,00"
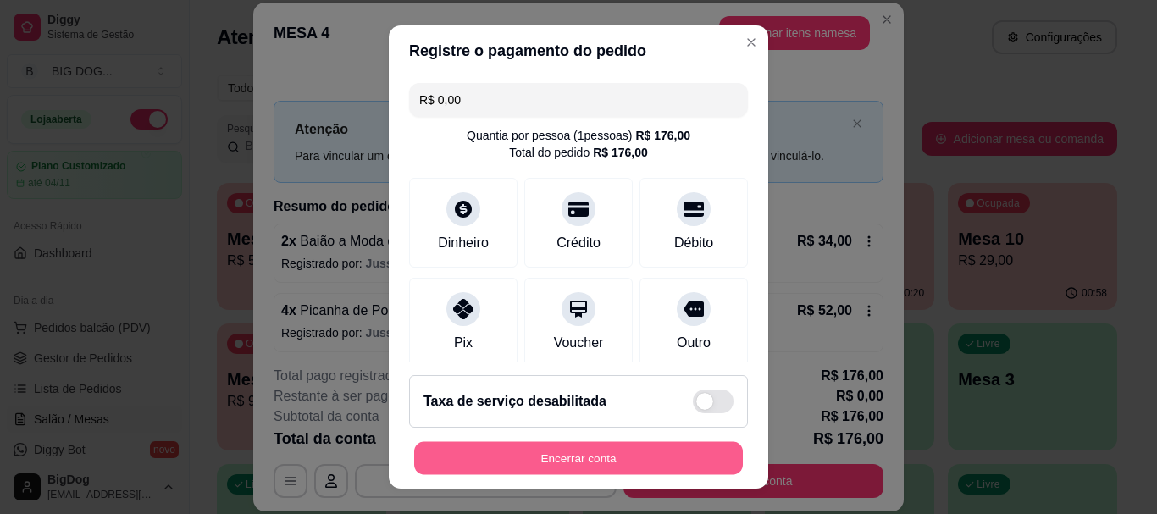
click at [563, 444] on button "Encerrar conta" at bounding box center [578, 457] width 329 height 33
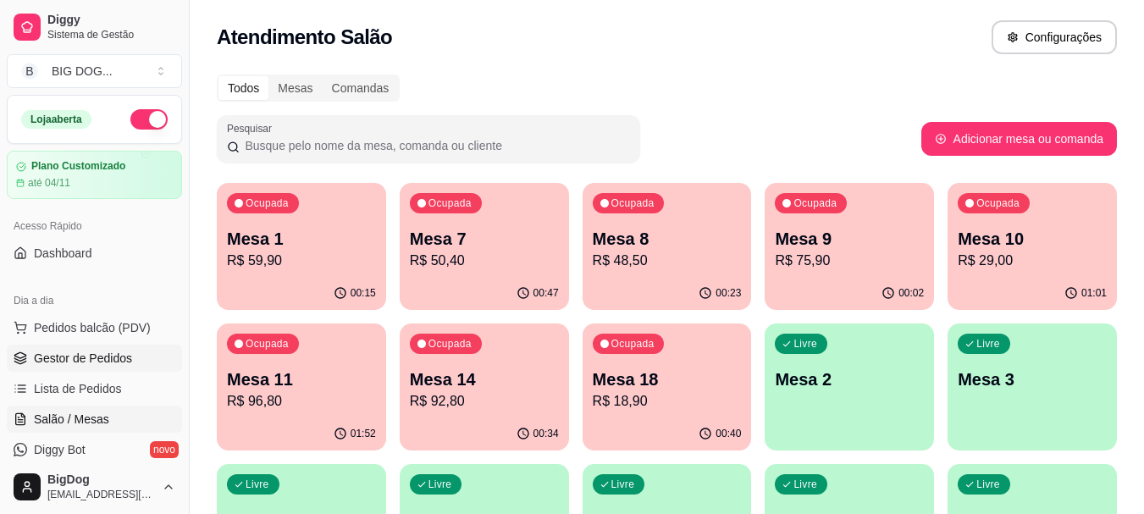
click at [100, 350] on span "Gestor de Pedidos" at bounding box center [83, 358] width 98 height 17
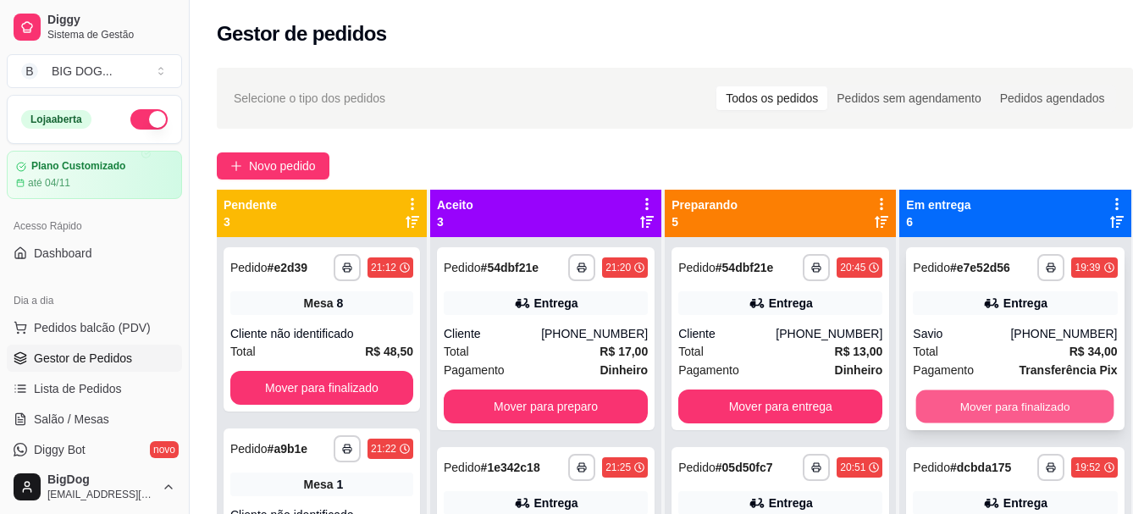
click at [947, 400] on button "Mover para finalizado" at bounding box center [1016, 406] width 198 height 33
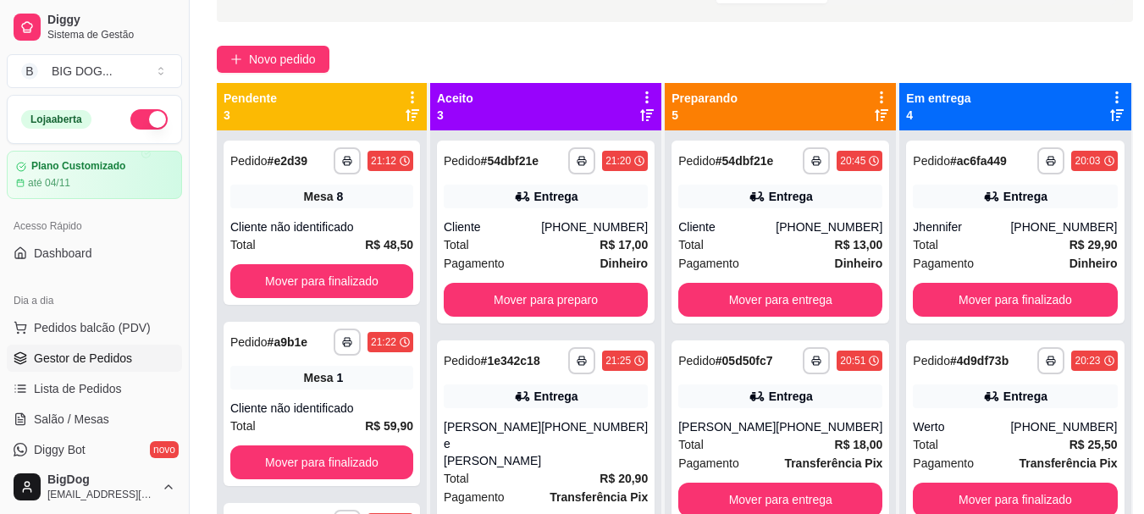
scroll to position [163, 0]
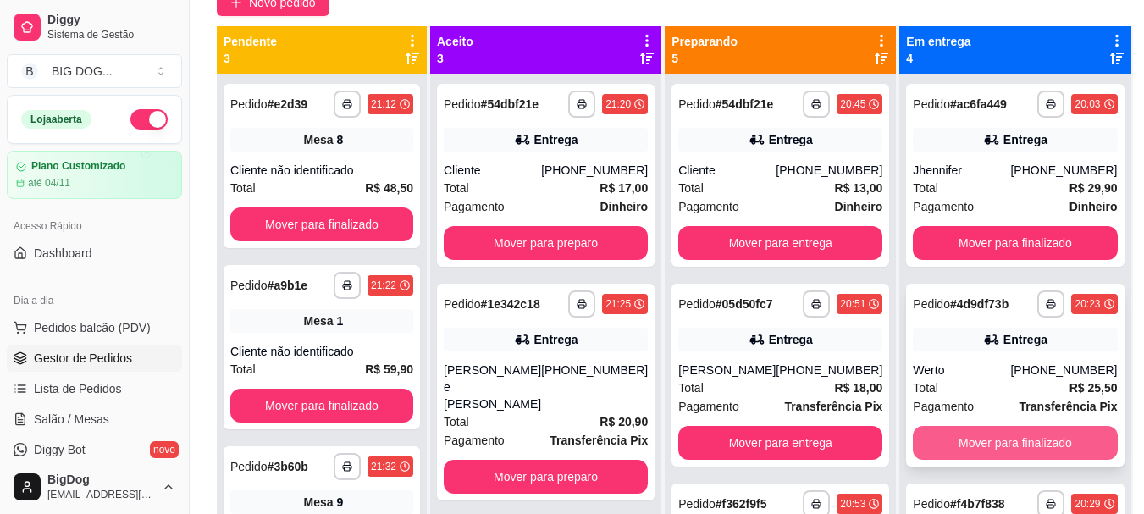
click at [1021, 449] on button "Mover para finalizado" at bounding box center [1015, 443] width 204 height 34
click at [1021, 449] on button "Mover para finalizado" at bounding box center [1016, 443] width 198 height 33
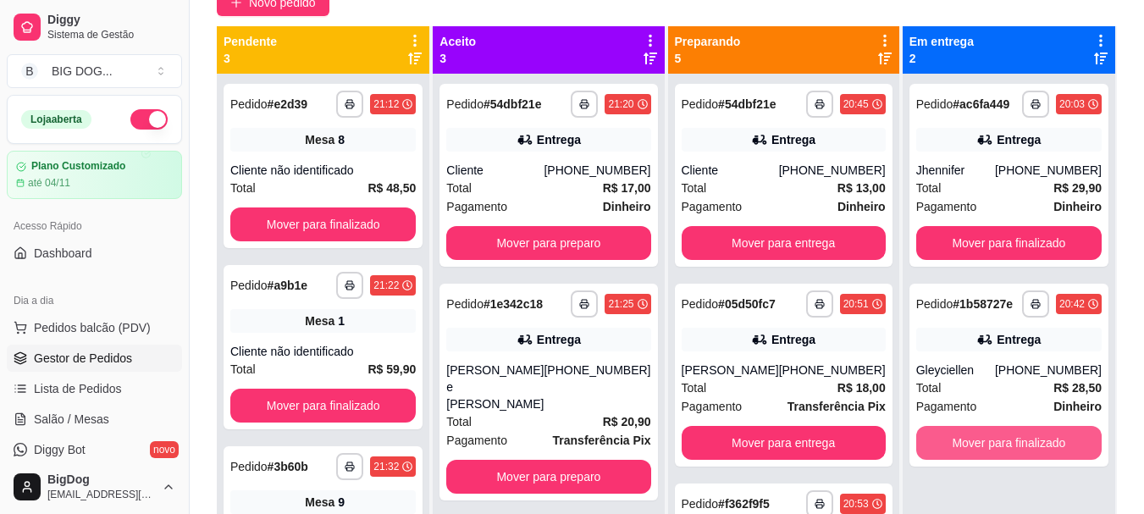
click at [1021, 449] on button "Mover para finalizado" at bounding box center [1010, 443] width 186 height 34
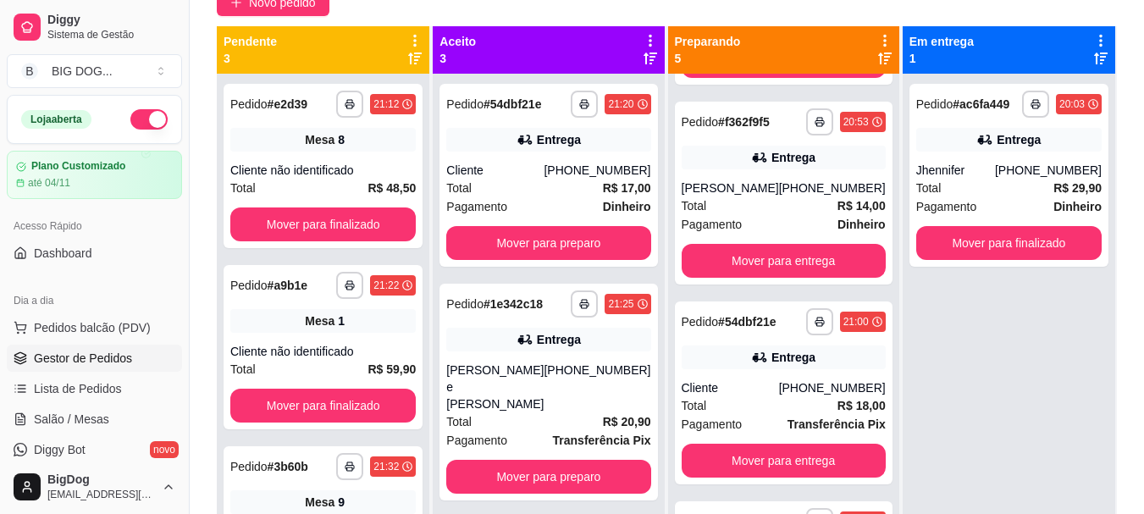
scroll to position [519, 0]
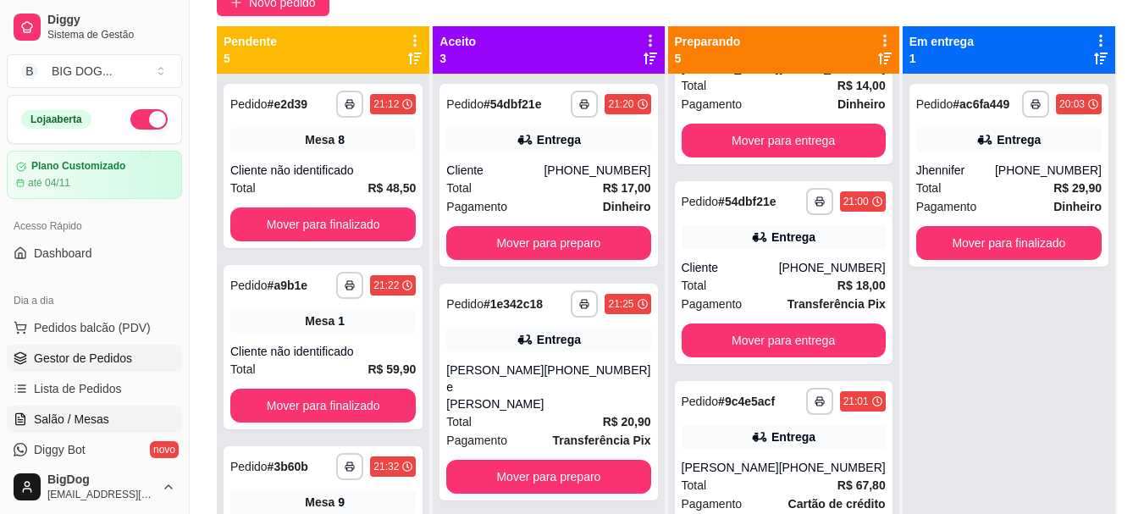
click at [74, 424] on span "Salão / Mesas" at bounding box center [71, 419] width 75 height 17
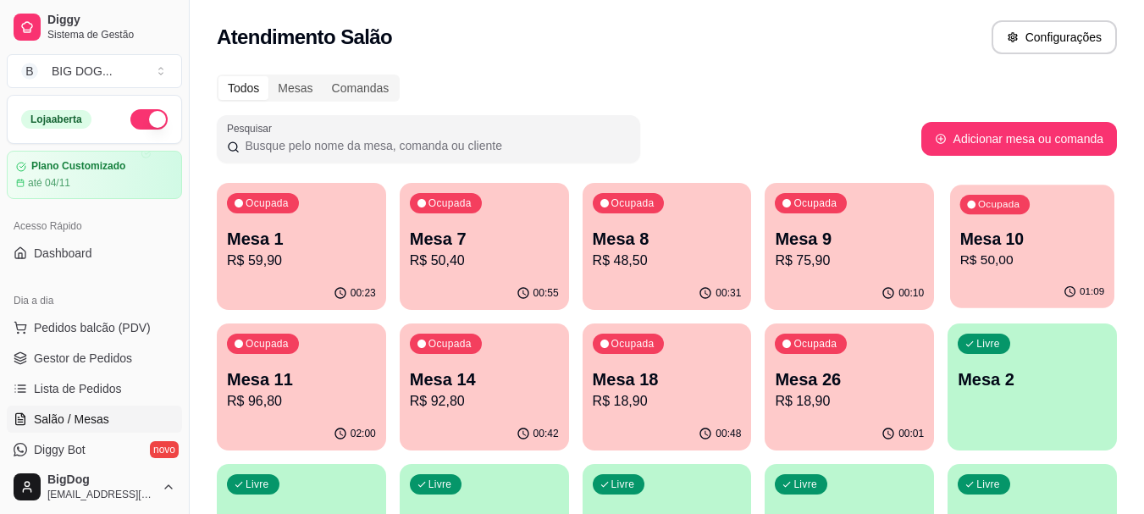
click at [982, 281] on div "01:09" at bounding box center [1032, 292] width 164 height 32
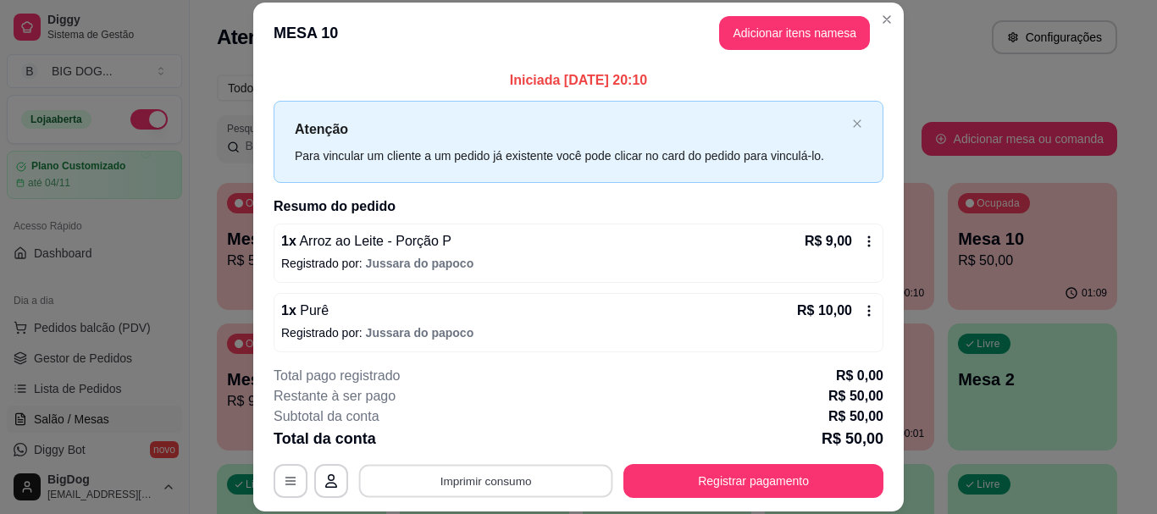
click at [590, 473] on button "Imprimir consumo" at bounding box center [486, 481] width 254 height 33
click at [478, 433] on button "IMPRESSORA" at bounding box center [485, 442] width 123 height 27
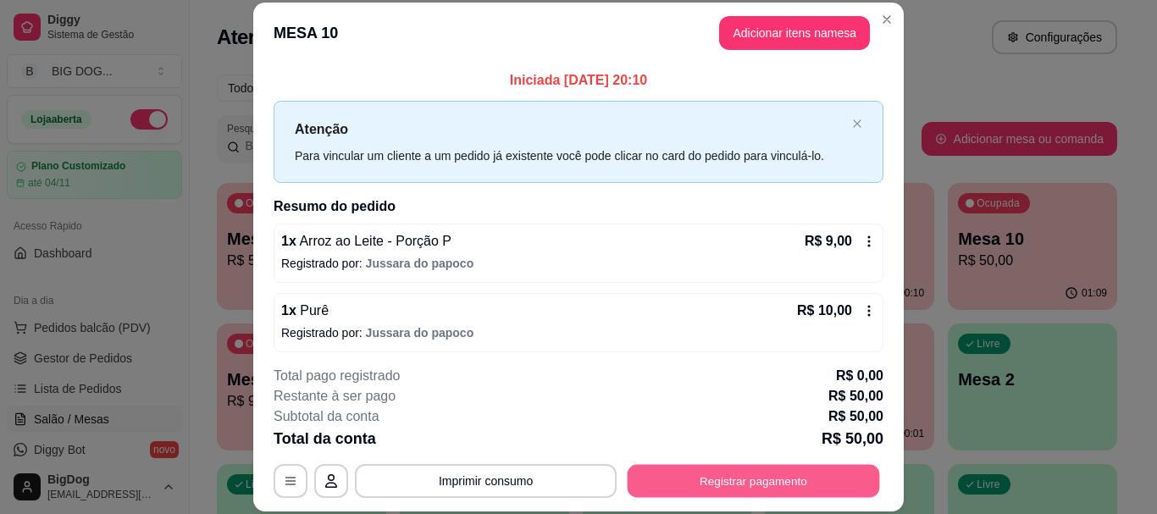
click at [685, 489] on button "Registrar pagamento" at bounding box center [754, 481] width 252 height 33
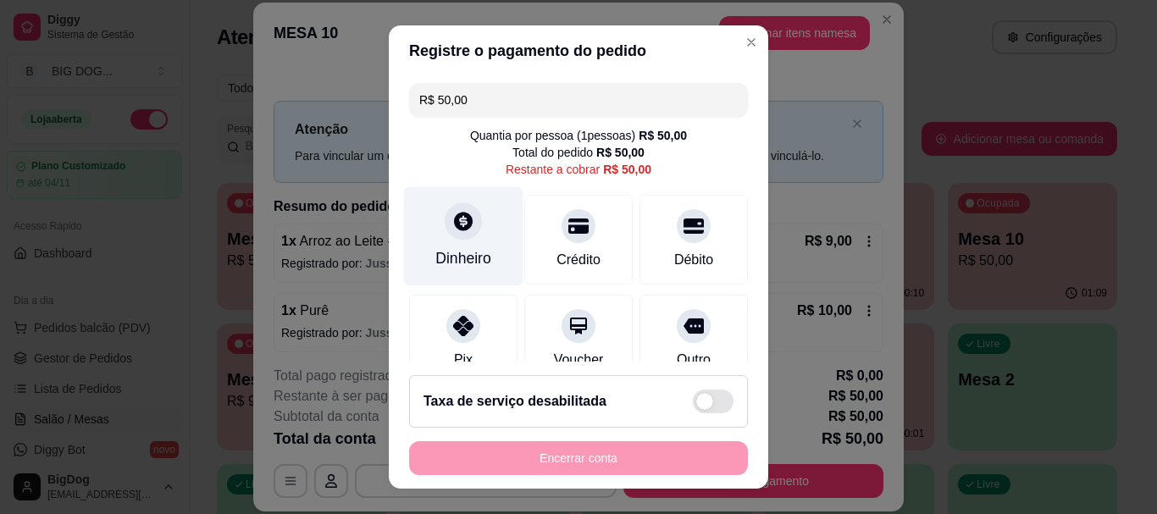
click at [452, 224] on icon at bounding box center [463, 222] width 22 height 22
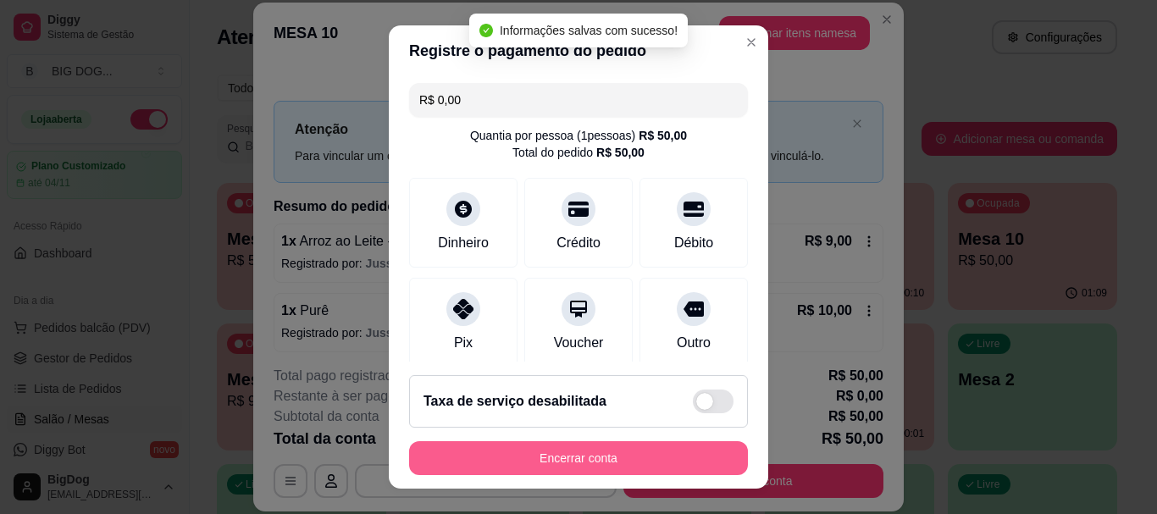
type input "R$ 0,00"
click at [579, 456] on button "Encerrar conta" at bounding box center [578, 457] width 329 height 33
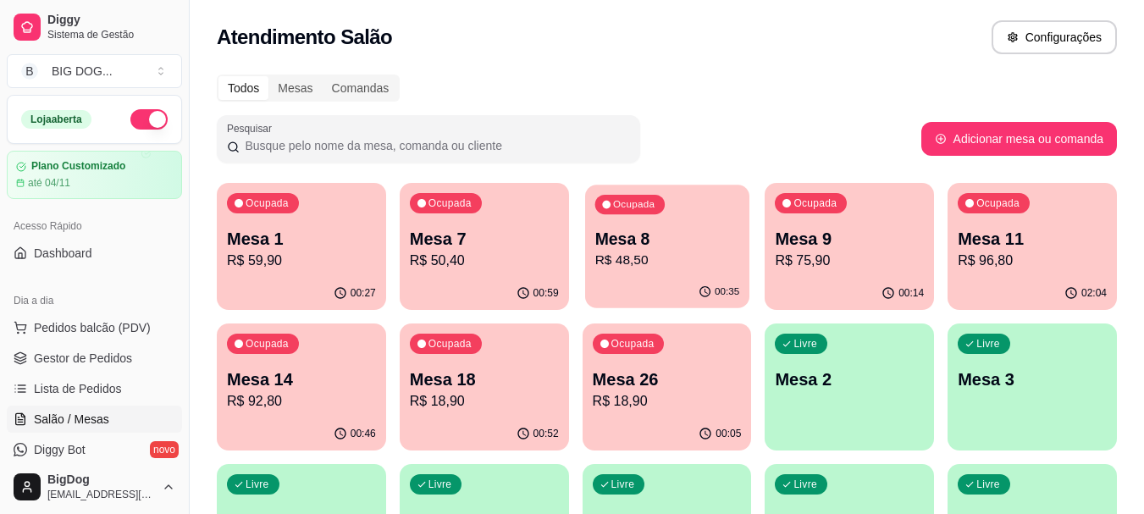
click at [635, 285] on div "00:35" at bounding box center [667, 292] width 164 height 32
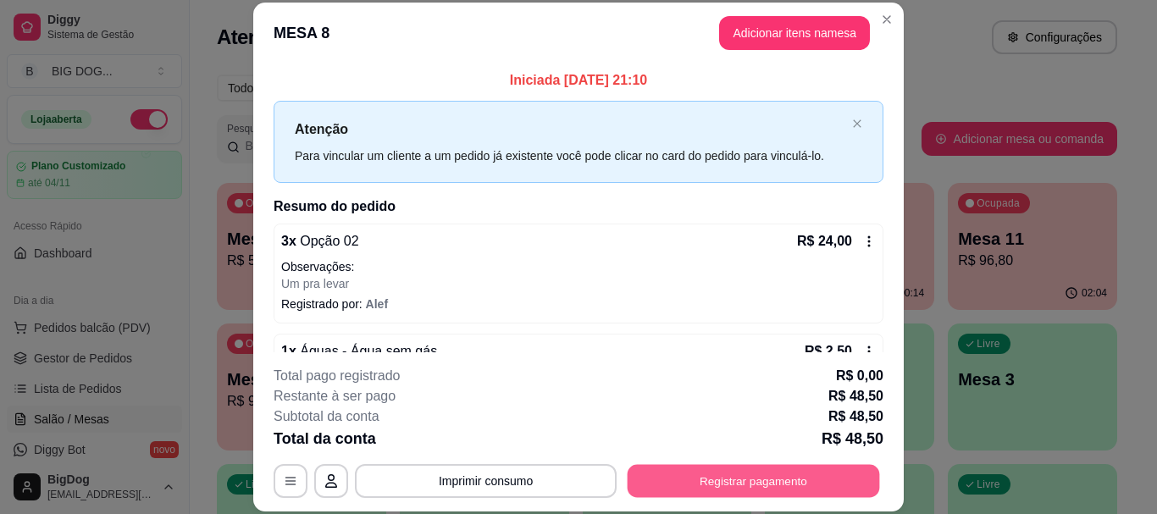
click at [692, 481] on button "Registrar pagamento" at bounding box center [754, 481] width 252 height 33
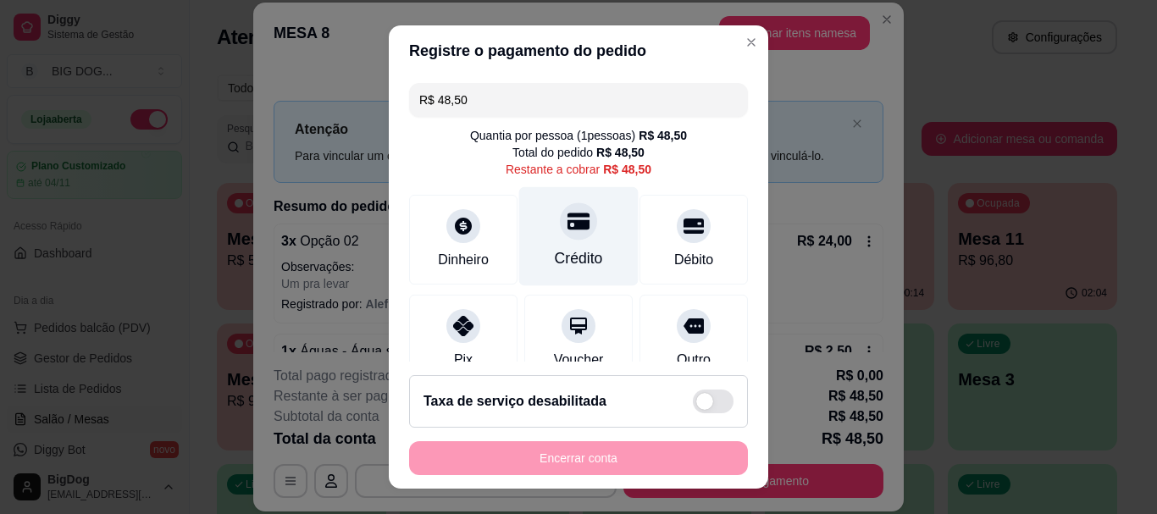
click at [568, 218] on icon at bounding box center [579, 222] width 22 height 22
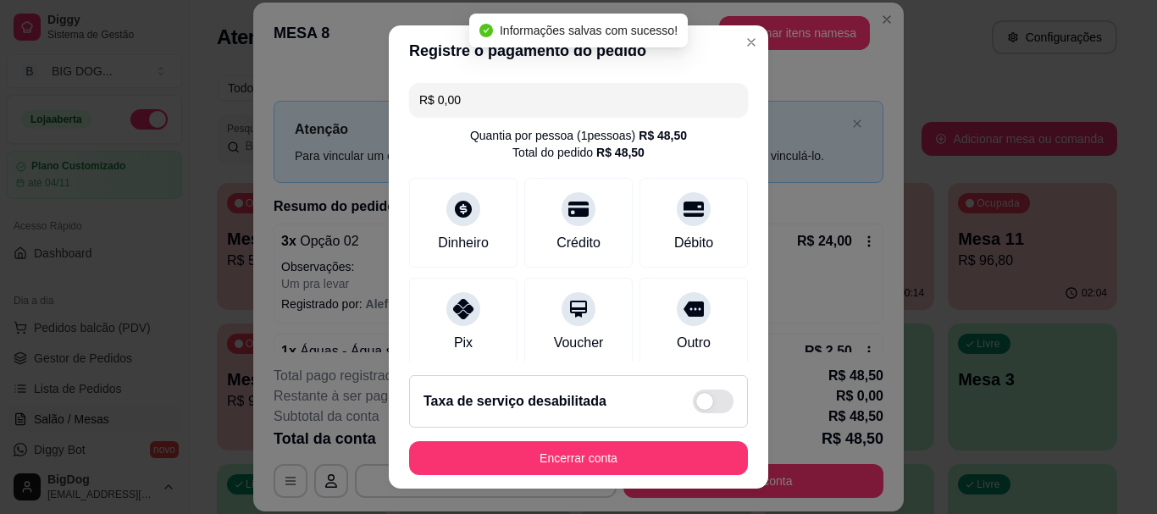
type input "R$ 0,00"
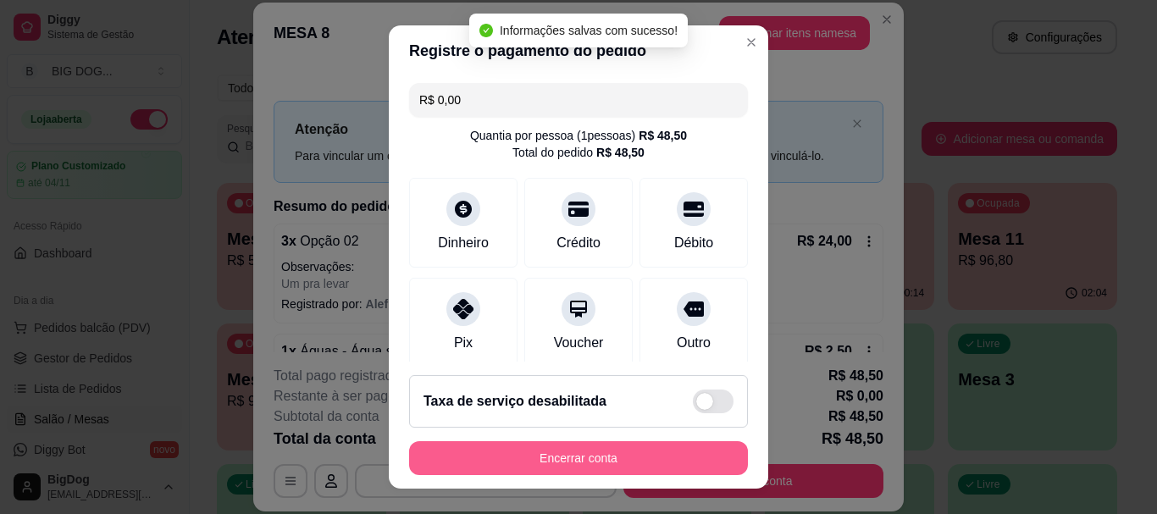
click at [534, 451] on button "Encerrar conta" at bounding box center [578, 458] width 339 height 34
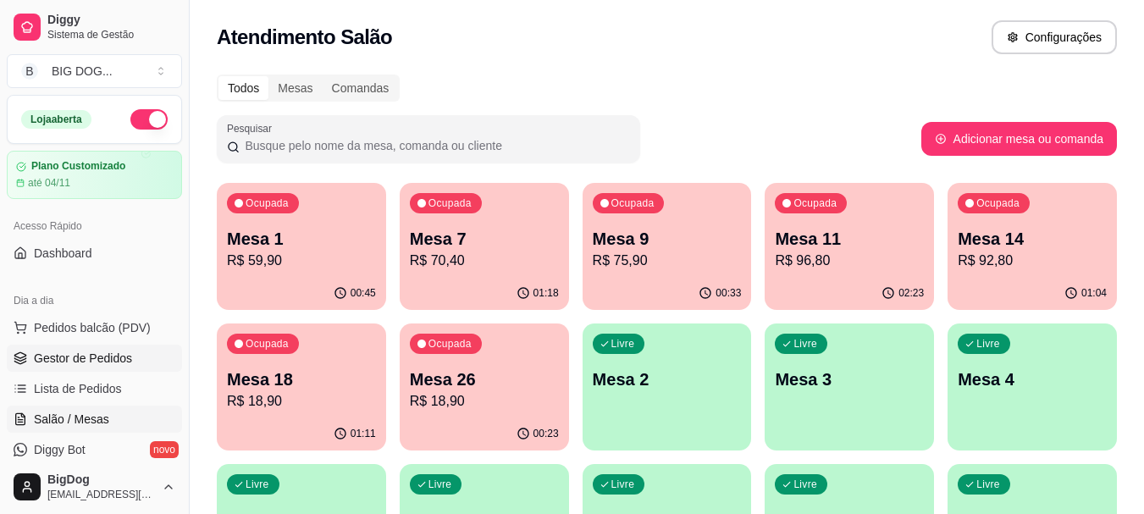
click at [102, 355] on span "Gestor de Pedidos" at bounding box center [83, 358] width 98 height 17
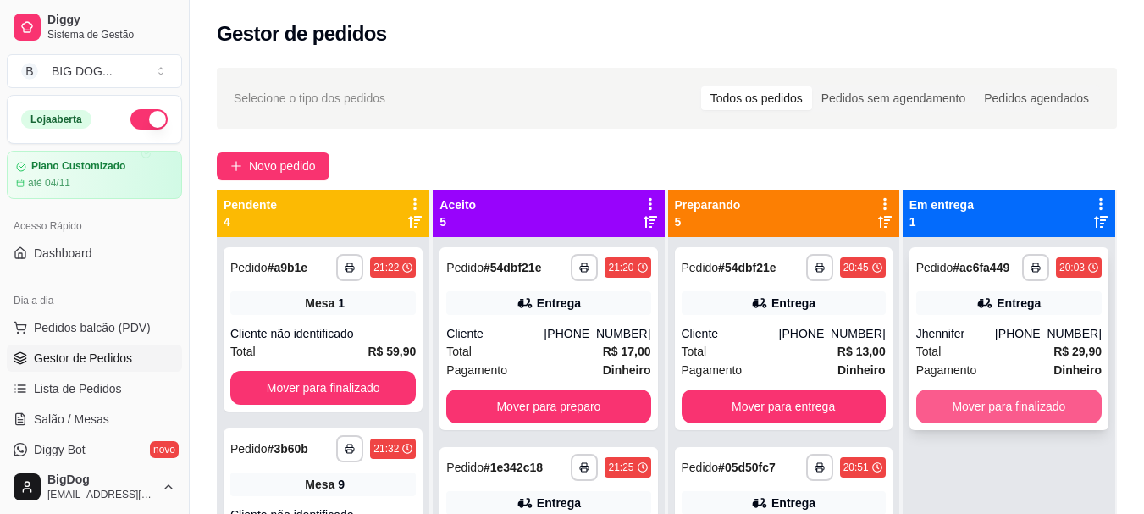
click at [944, 395] on button "Mover para finalizado" at bounding box center [1010, 407] width 186 height 34
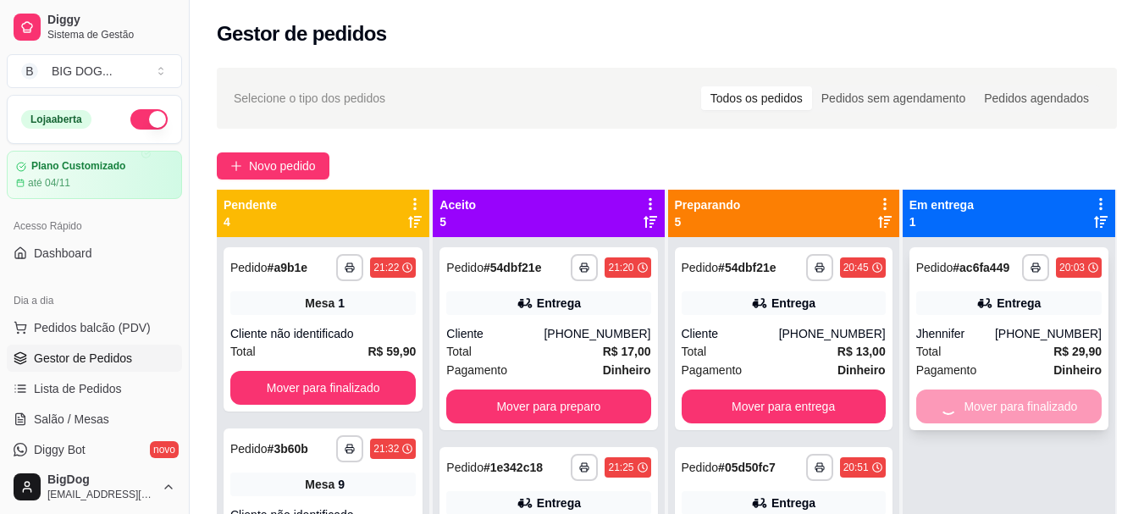
click at [944, 395] on div "Mover para finalizado" at bounding box center [1010, 407] width 186 height 34
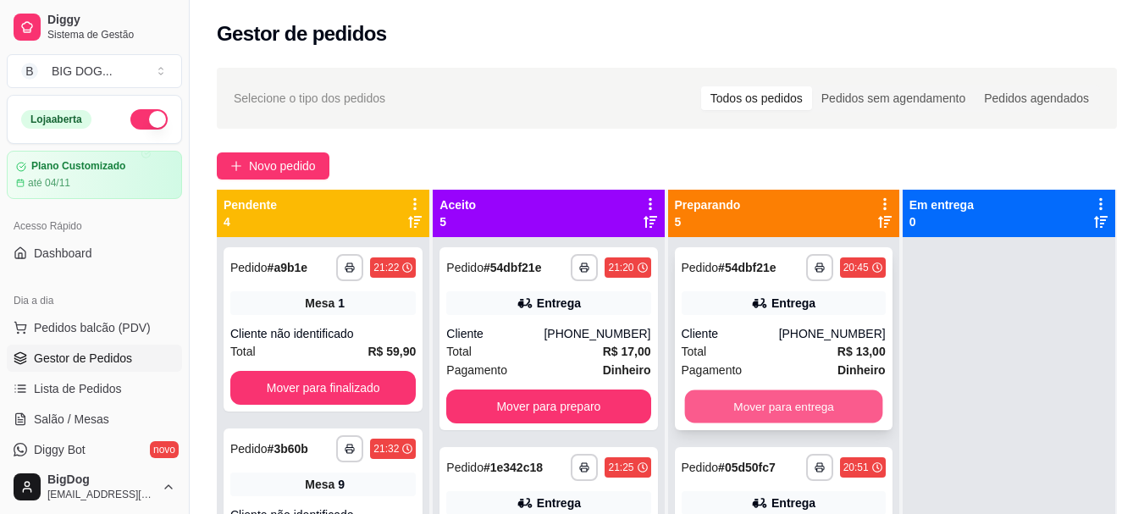
click at [806, 403] on button "Mover para entrega" at bounding box center [783, 406] width 198 height 33
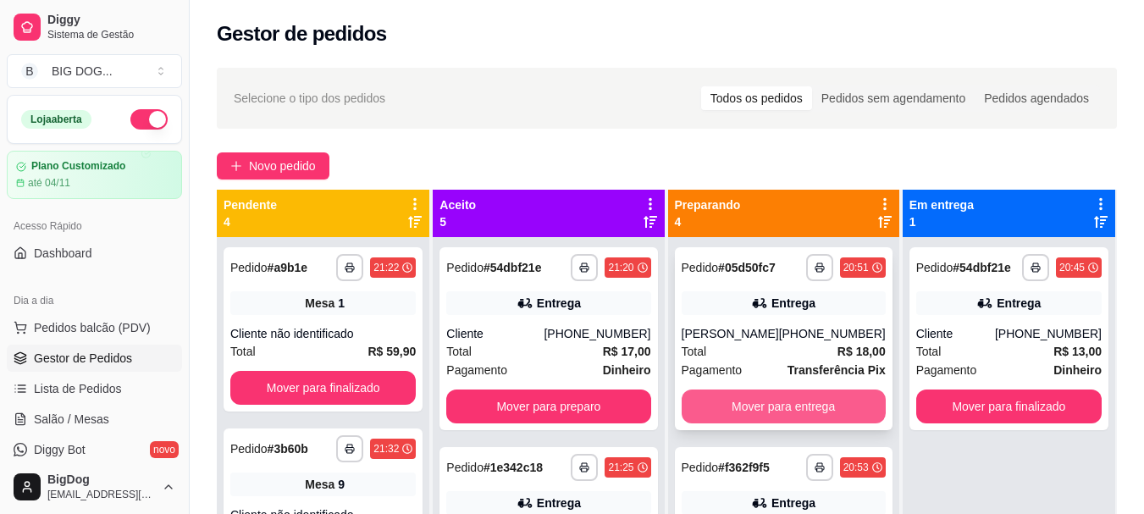
click at [804, 414] on button "Mover para entrega" at bounding box center [784, 407] width 204 height 34
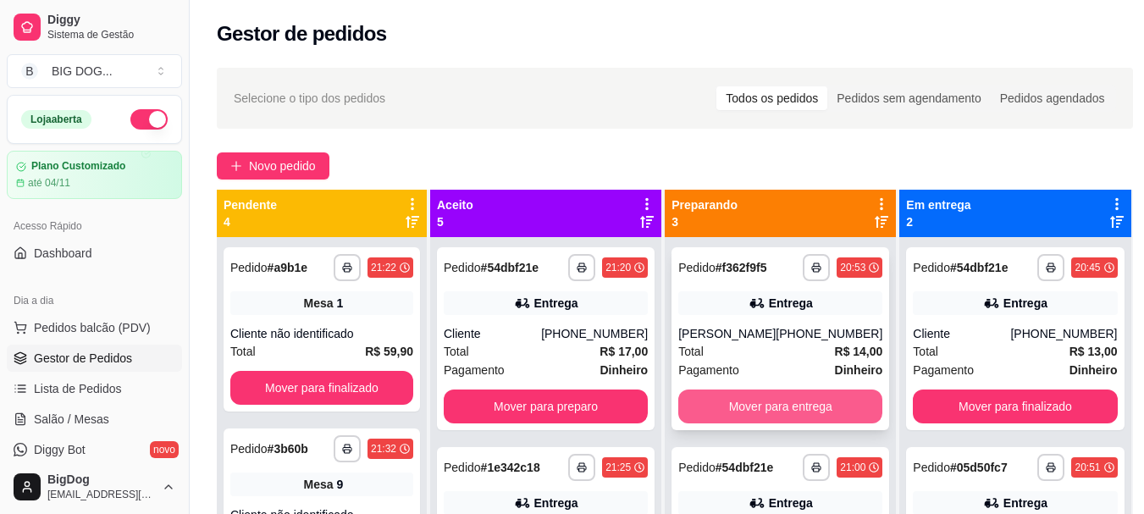
click at [767, 406] on button "Mover para entrega" at bounding box center [780, 407] width 204 height 34
click at [767, 406] on button "Mover para entrega" at bounding box center [781, 406] width 198 height 33
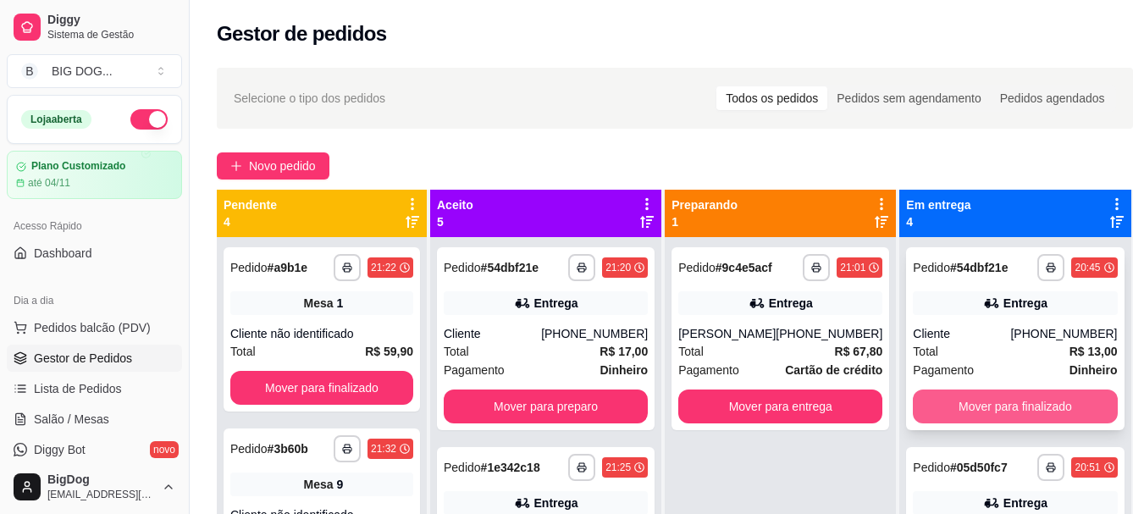
click at [970, 416] on button "Mover para finalizado" at bounding box center [1015, 407] width 204 height 34
click at [970, 416] on button "Mover para finalizado" at bounding box center [1016, 406] width 198 height 33
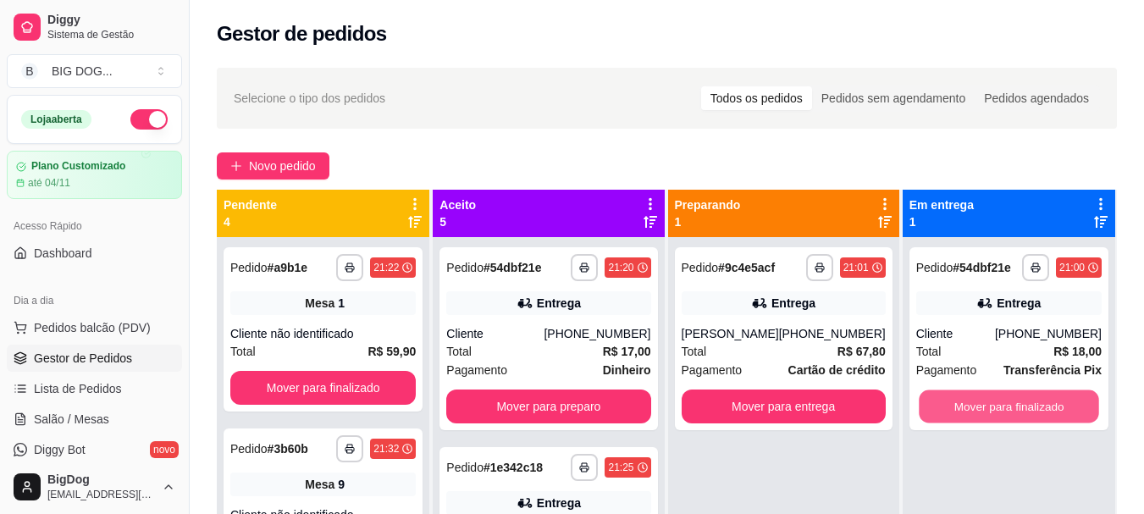
click at [970, 416] on button "Mover para finalizado" at bounding box center [1009, 406] width 180 height 33
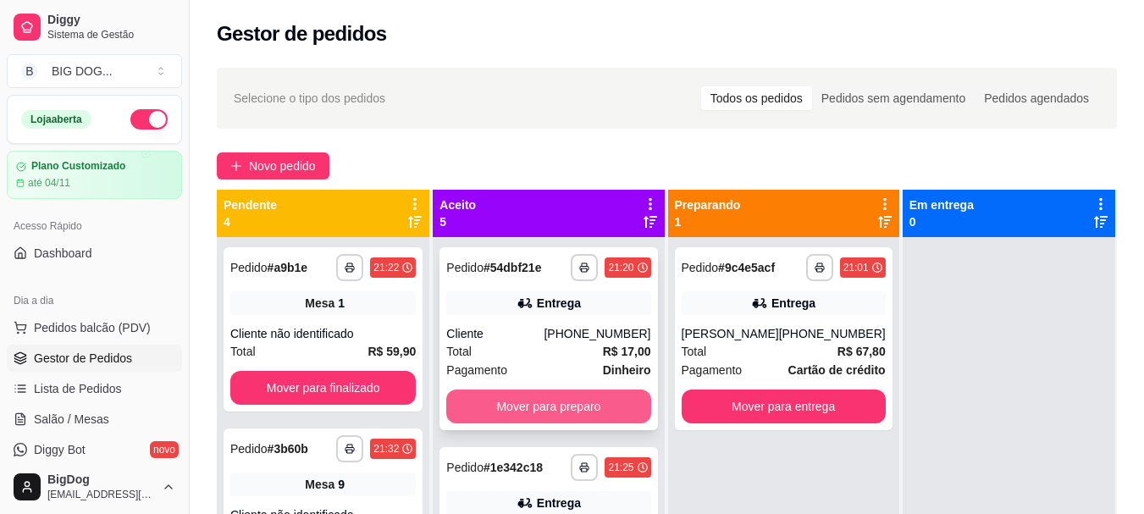
click at [538, 407] on button "Mover para preparo" at bounding box center [548, 407] width 204 height 34
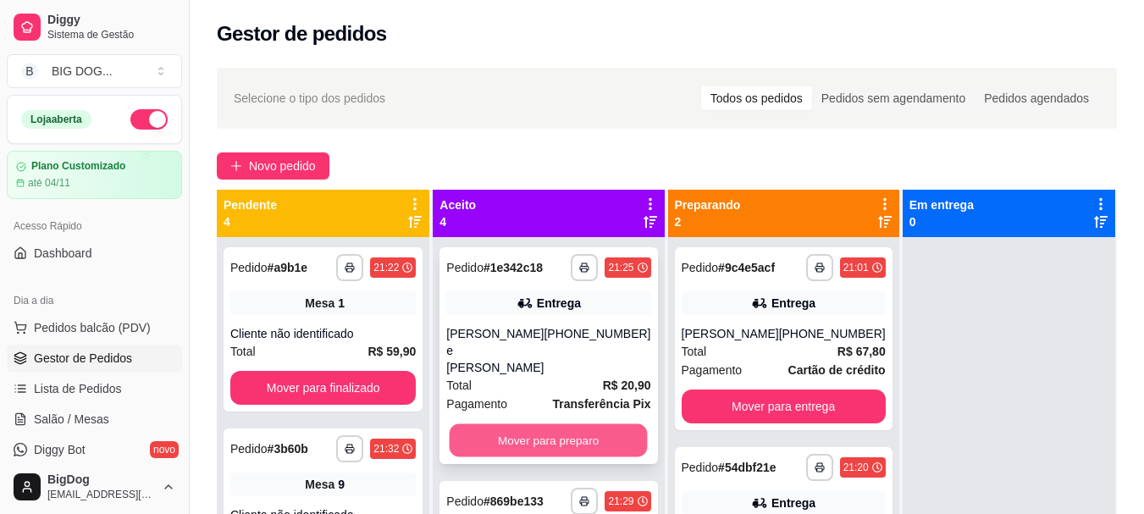
click at [555, 424] on button "Mover para preparo" at bounding box center [549, 440] width 198 height 33
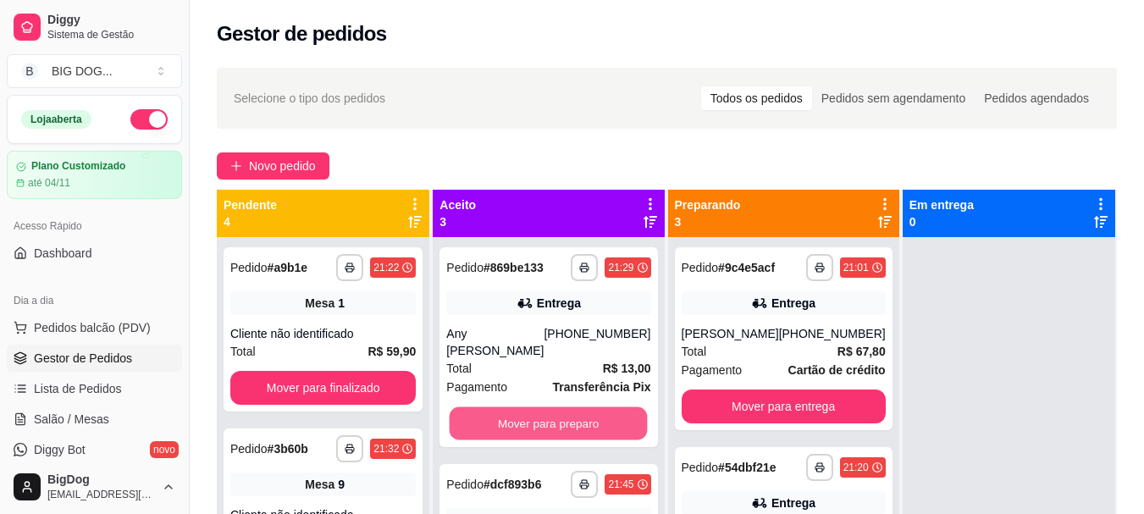
click at [555, 407] on button "Mover para preparo" at bounding box center [549, 423] width 198 height 33
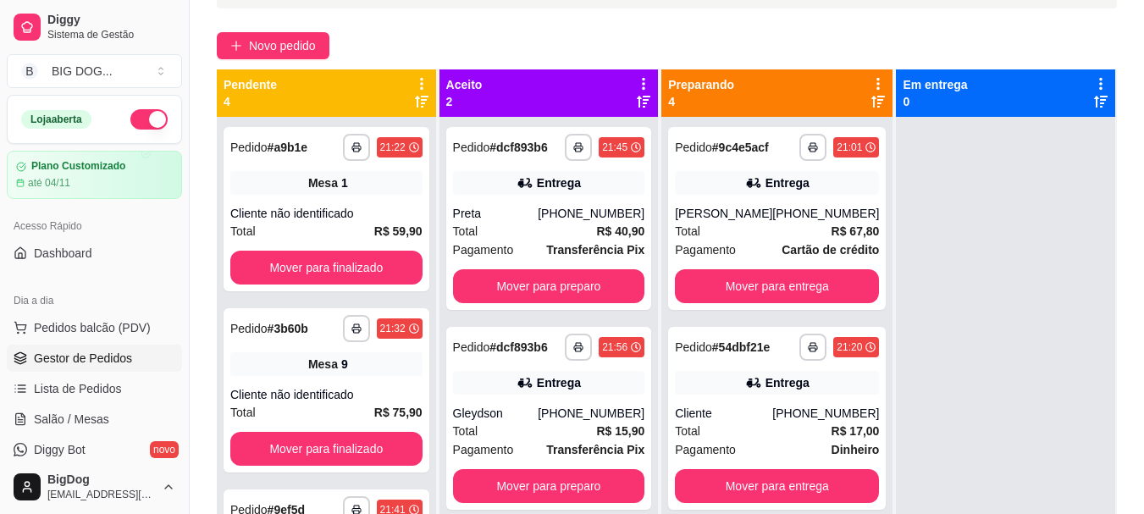
scroll to position [147, 0]
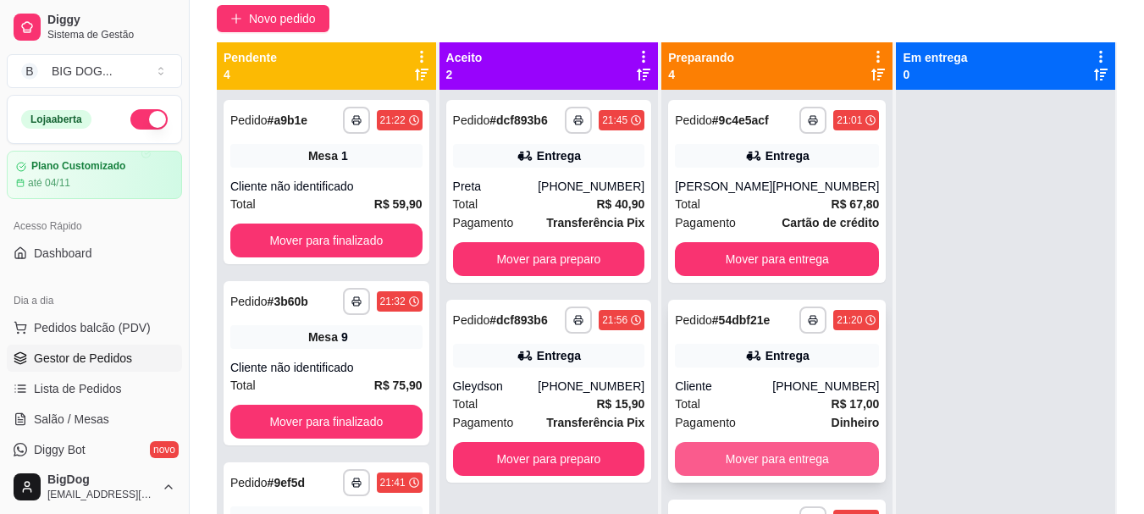
click at [796, 468] on button "Mover para entrega" at bounding box center [777, 459] width 204 height 34
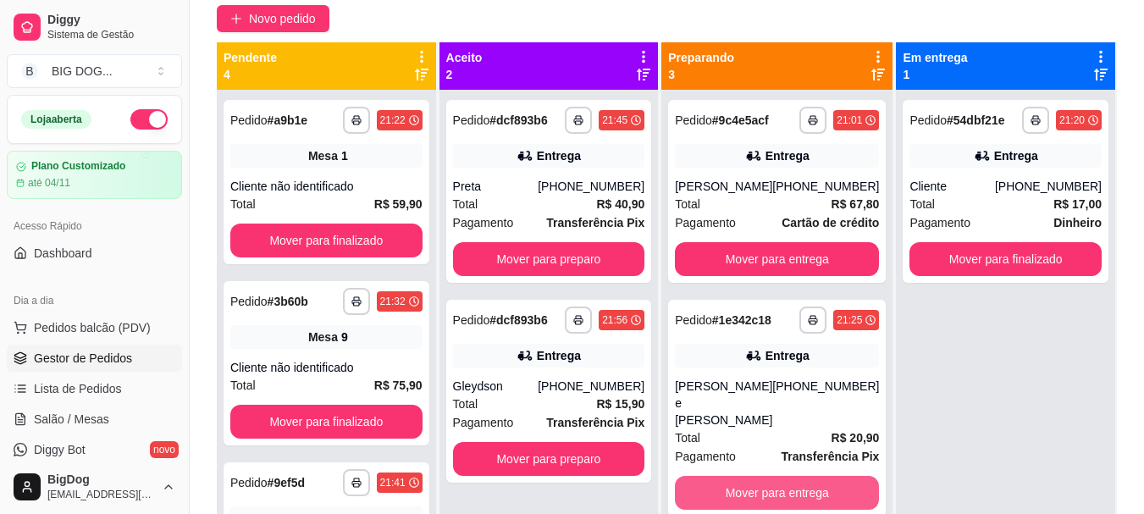
click at [796, 476] on button "Mover para entrega" at bounding box center [777, 493] width 204 height 34
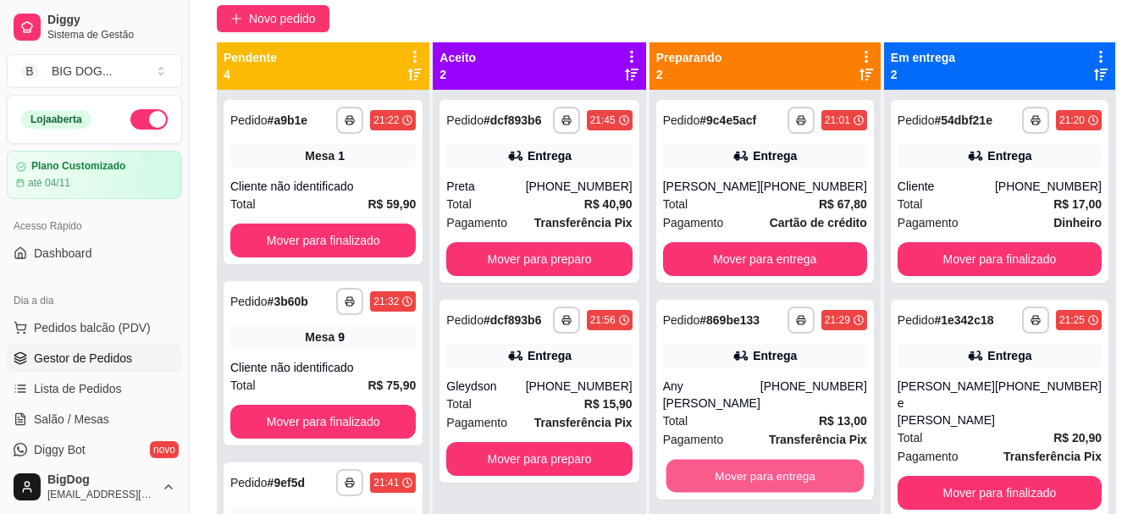
click at [796, 468] on button "Mover para entrega" at bounding box center [765, 476] width 198 height 33
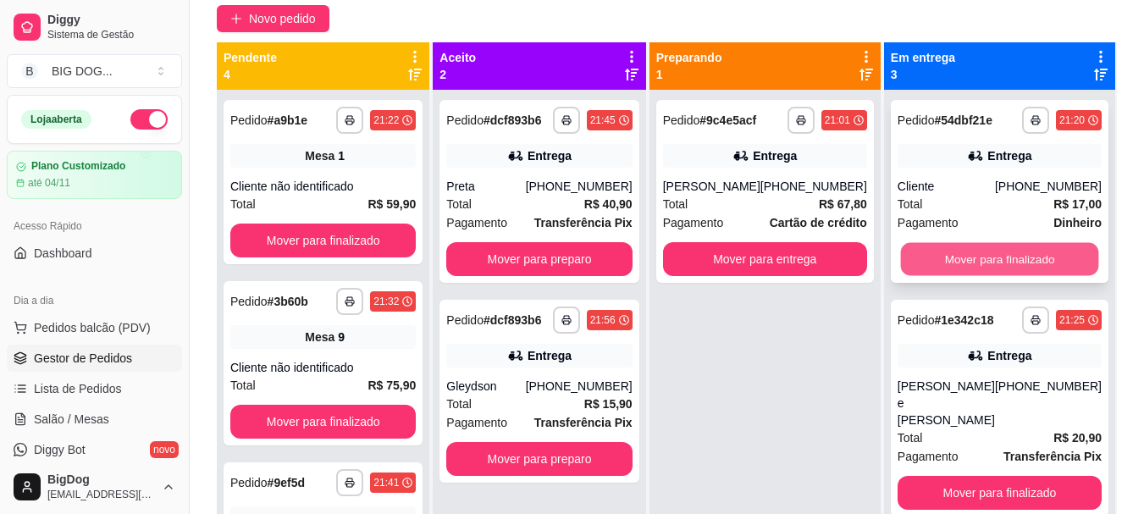
click at [1023, 252] on button "Mover para finalizado" at bounding box center [999, 259] width 198 height 33
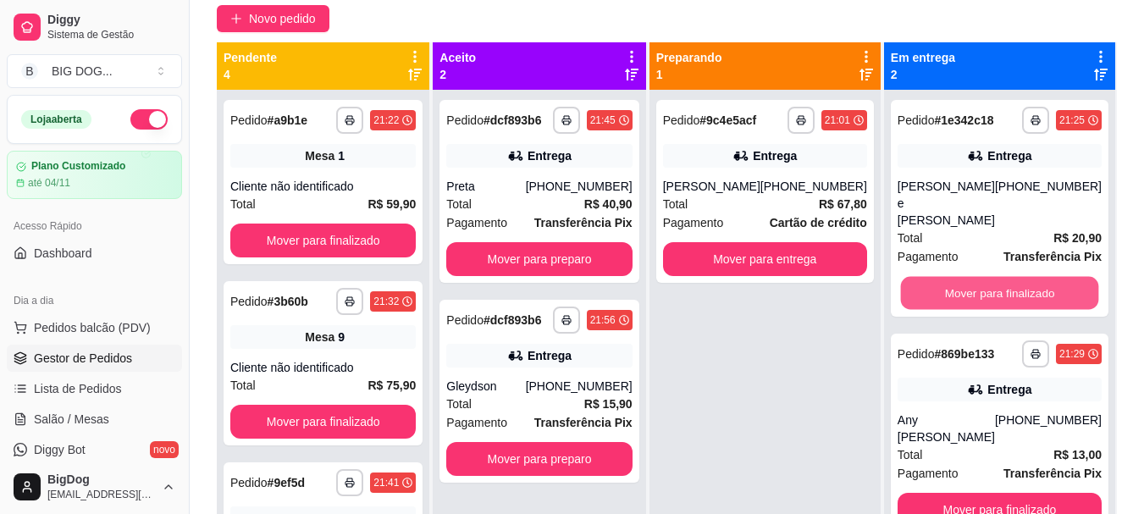
click at [1023, 277] on button "Mover para finalizado" at bounding box center [999, 293] width 198 height 33
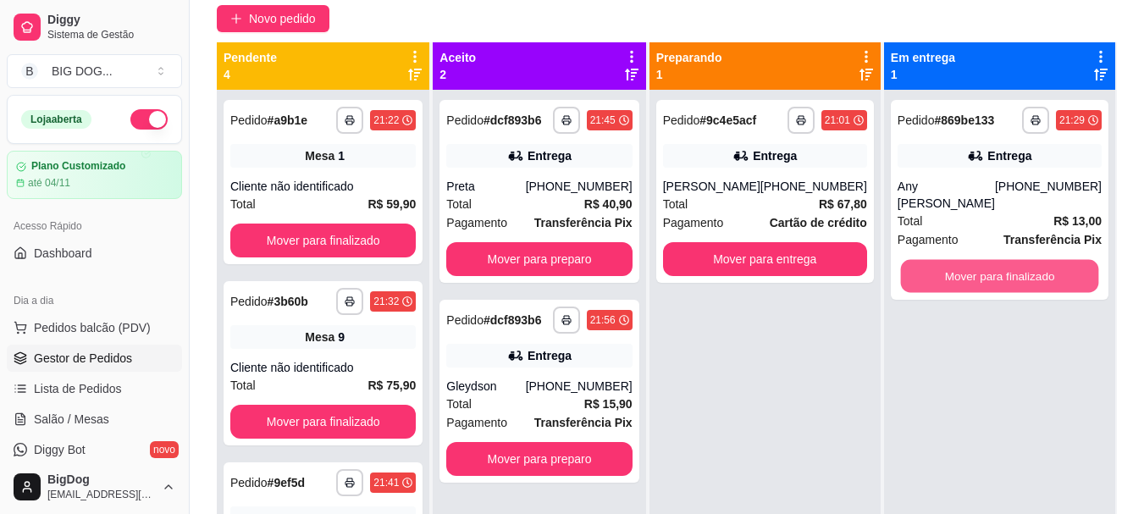
click at [1023, 260] on button "Mover para finalizado" at bounding box center [999, 276] width 198 height 33
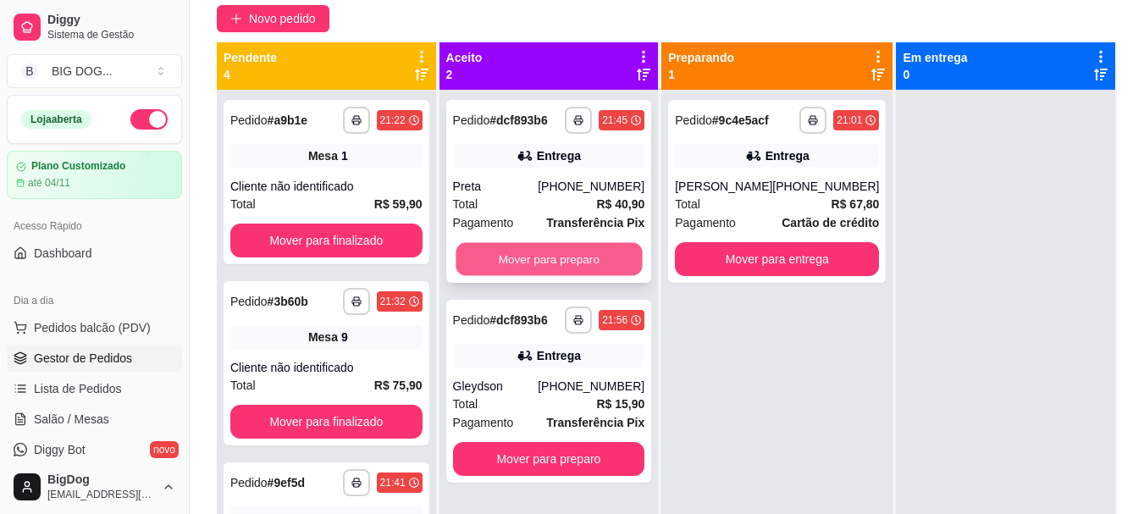
click at [562, 269] on button "Mover para preparo" at bounding box center [549, 259] width 186 height 33
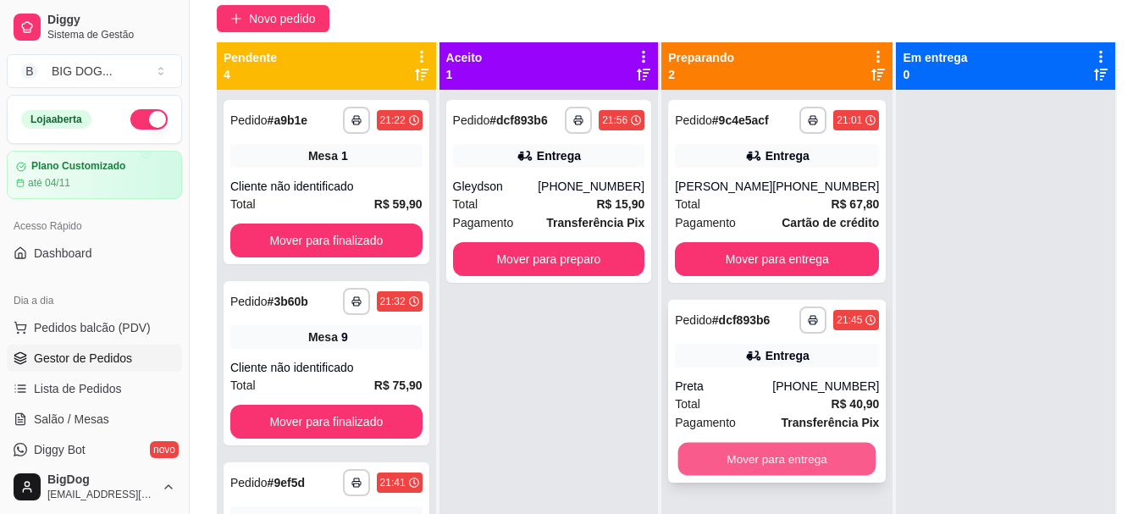
click at [763, 464] on button "Mover para entrega" at bounding box center [777, 459] width 198 height 33
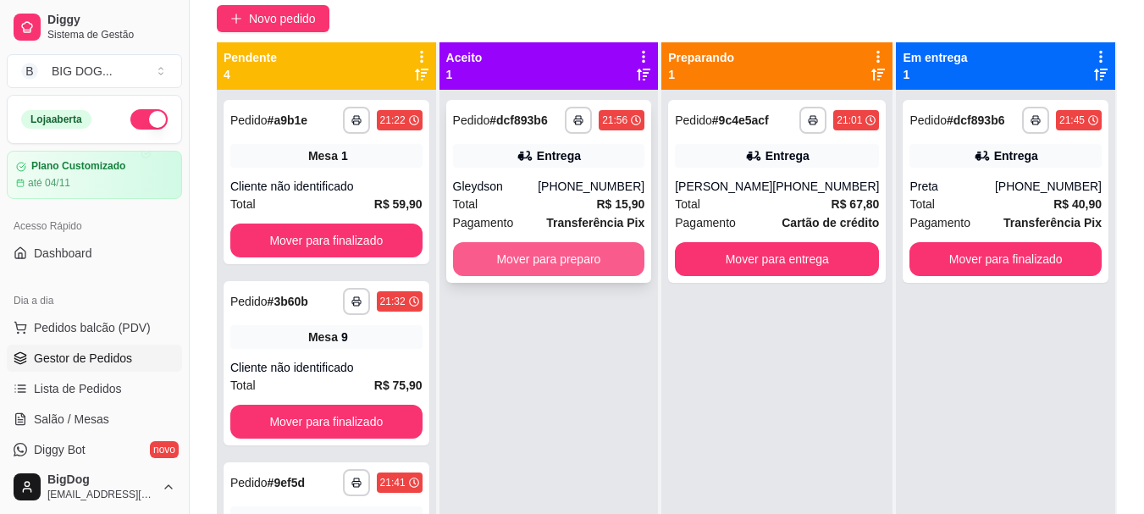
click at [590, 259] on button "Mover para preparo" at bounding box center [549, 259] width 192 height 34
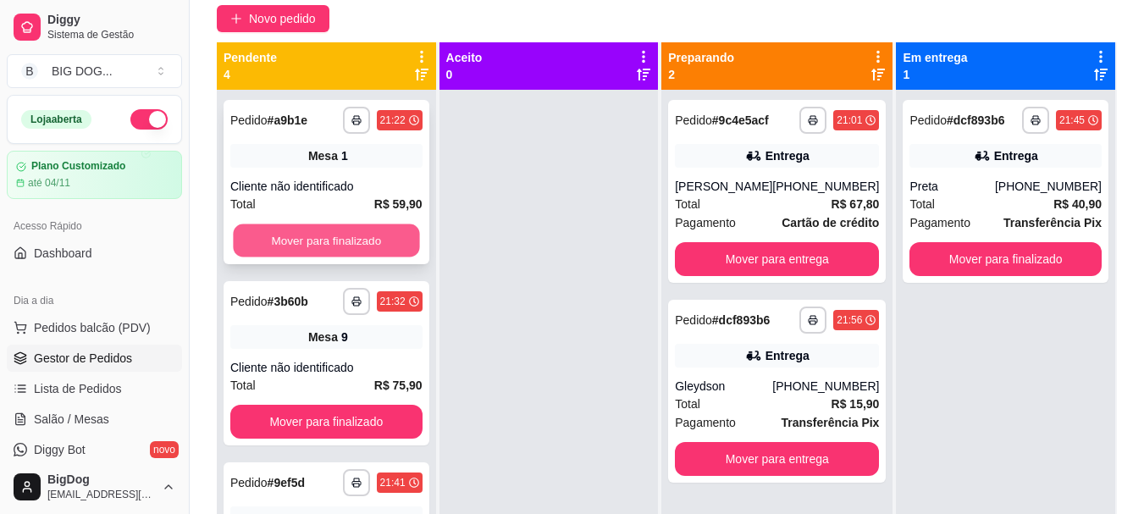
click at [356, 241] on button "Mover para finalizado" at bounding box center [326, 240] width 186 height 33
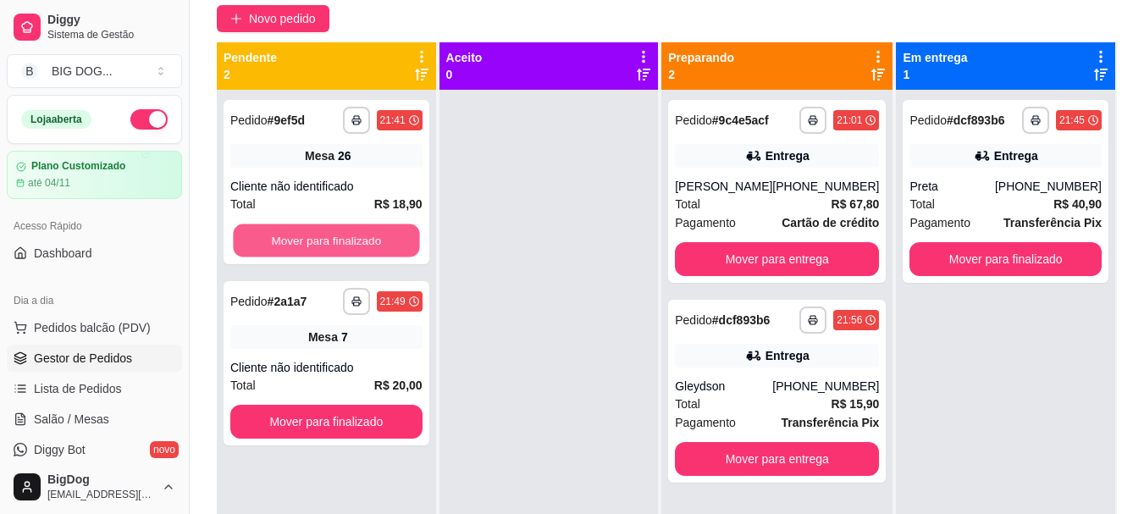
click at [356, 241] on button "Mover para finalizado" at bounding box center [326, 240] width 186 height 33
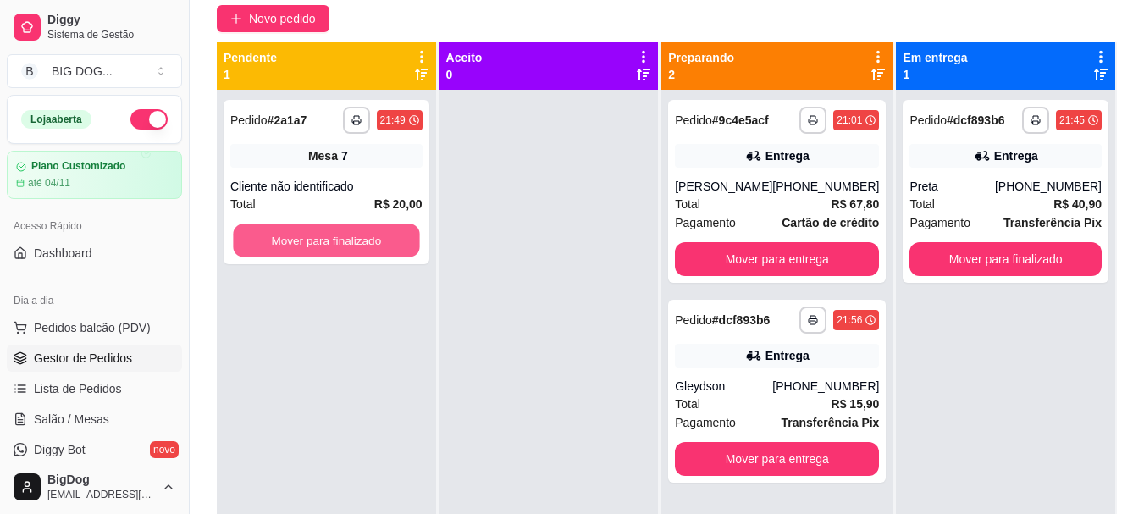
click at [356, 241] on button "Mover para finalizado" at bounding box center [326, 240] width 186 height 33
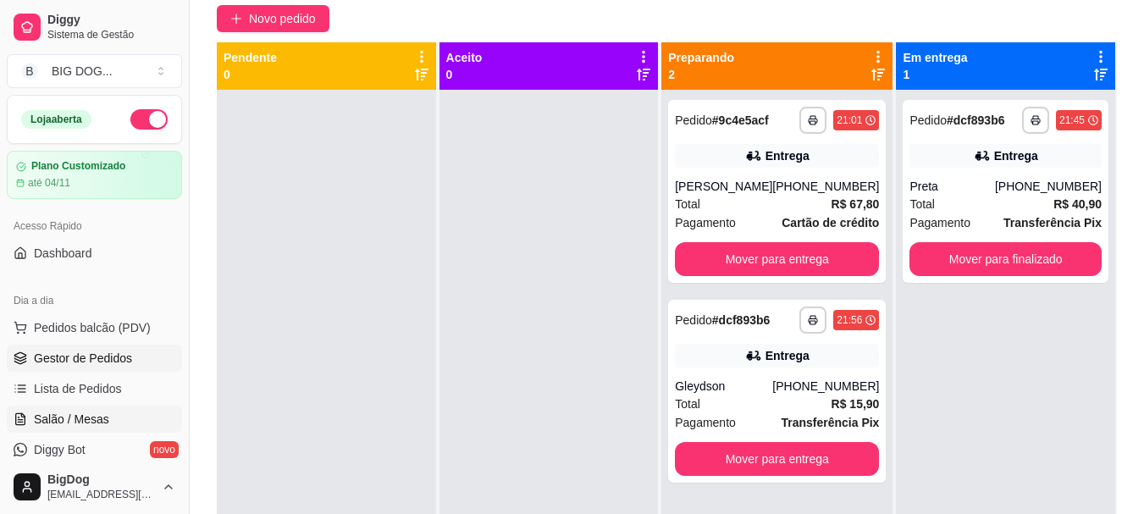
click at [61, 418] on span "Salão / Mesas" at bounding box center [71, 419] width 75 height 17
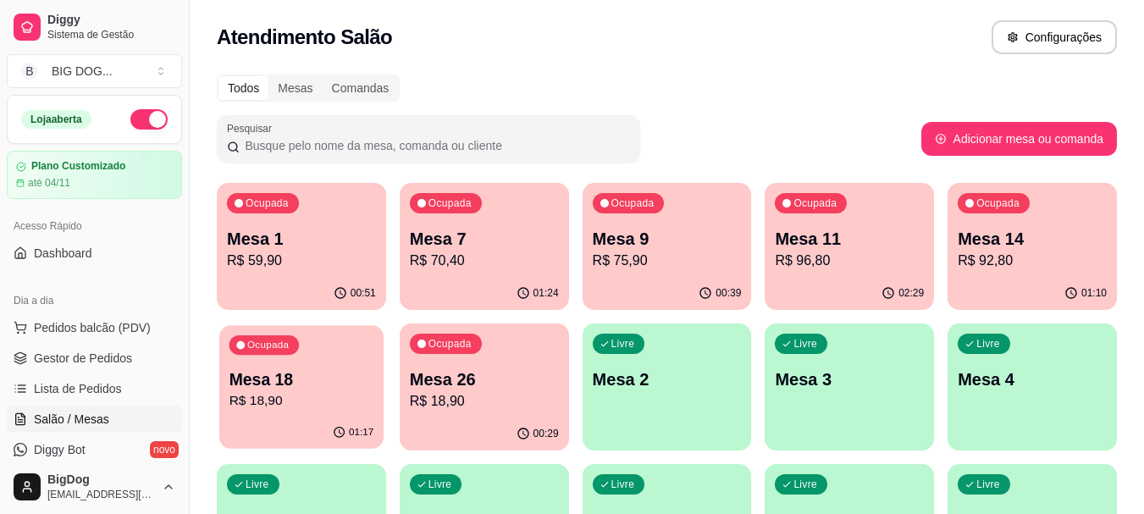
click at [258, 349] on p "Ocupada" at bounding box center [268, 346] width 42 height 14
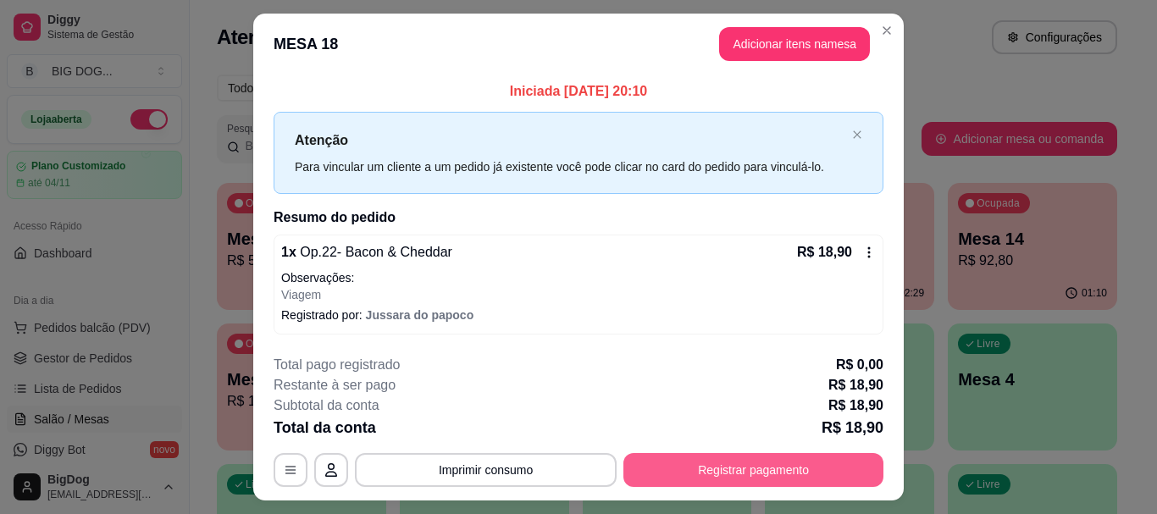
click at [686, 472] on button "Registrar pagamento" at bounding box center [753, 470] width 260 height 34
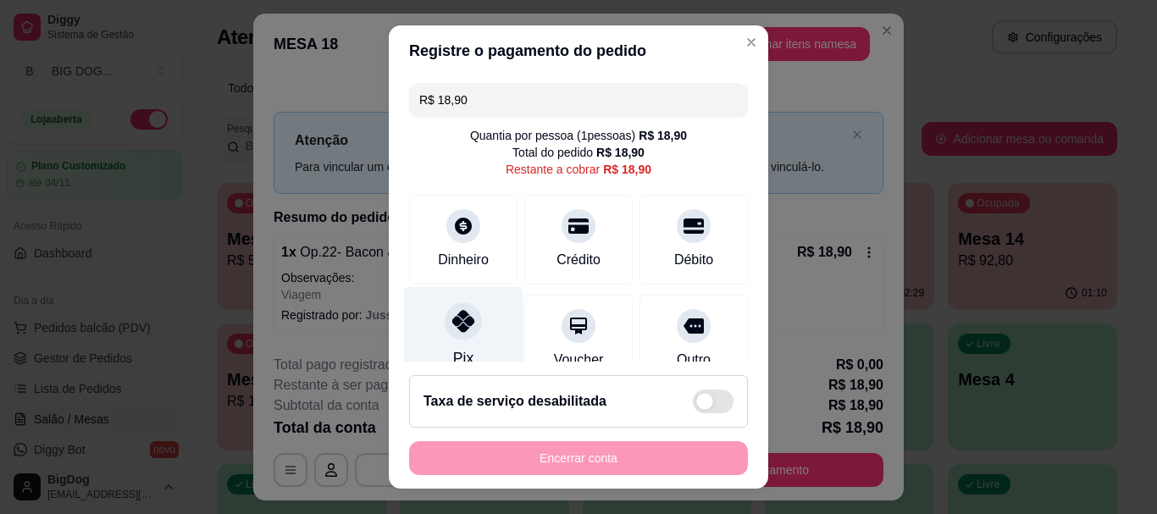
click at [463, 328] on icon at bounding box center [463, 322] width 22 height 22
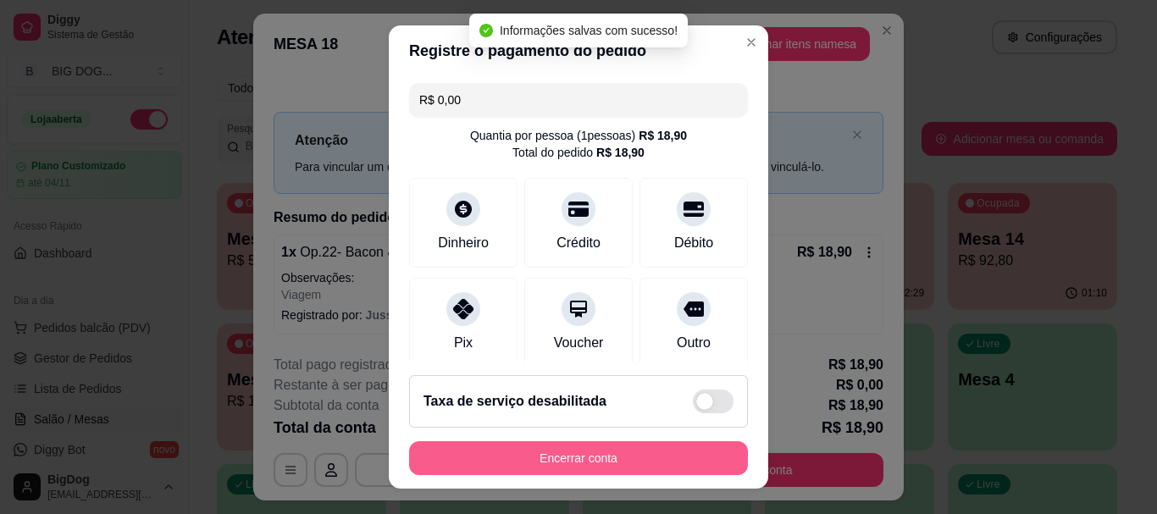
type input "R$ 0,00"
click at [560, 457] on button "Encerrar conta" at bounding box center [578, 458] width 339 height 34
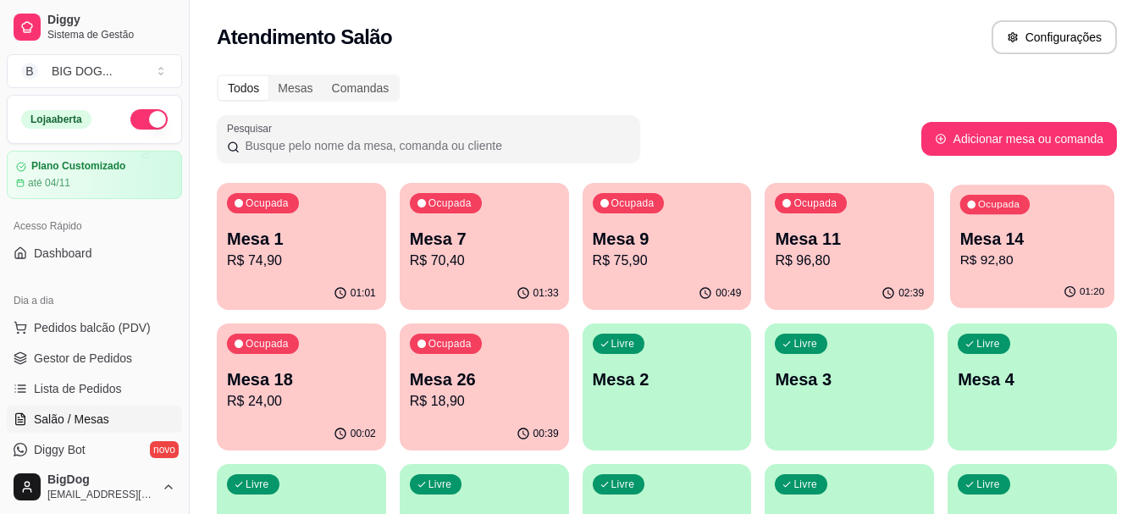
click at [1033, 240] on p "Mesa 14" at bounding box center [1033, 239] width 145 height 23
click at [850, 264] on p "R$ 96,80" at bounding box center [849, 261] width 149 height 20
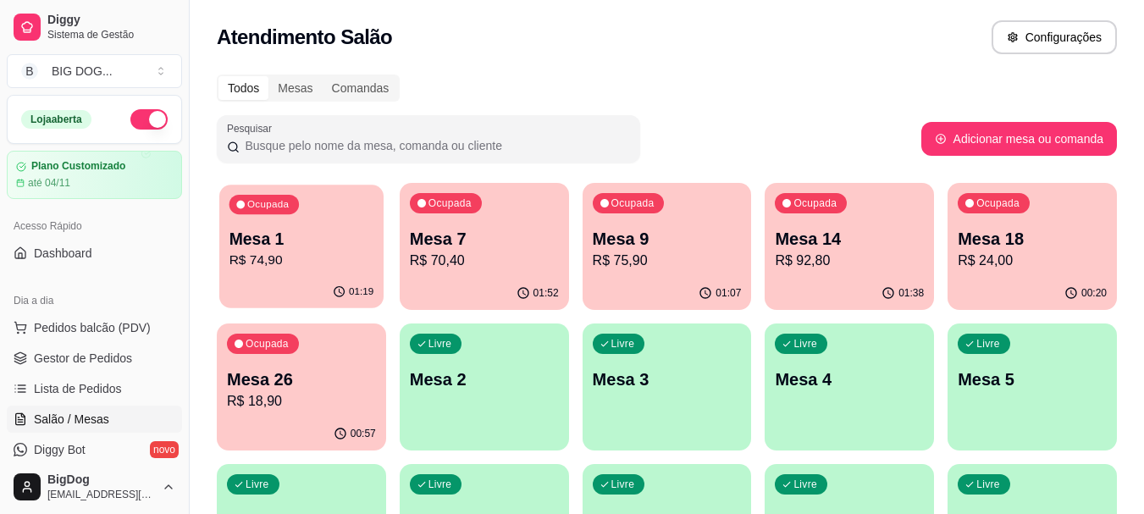
click at [342, 270] on p "R$ 74,90" at bounding box center [302, 260] width 145 height 19
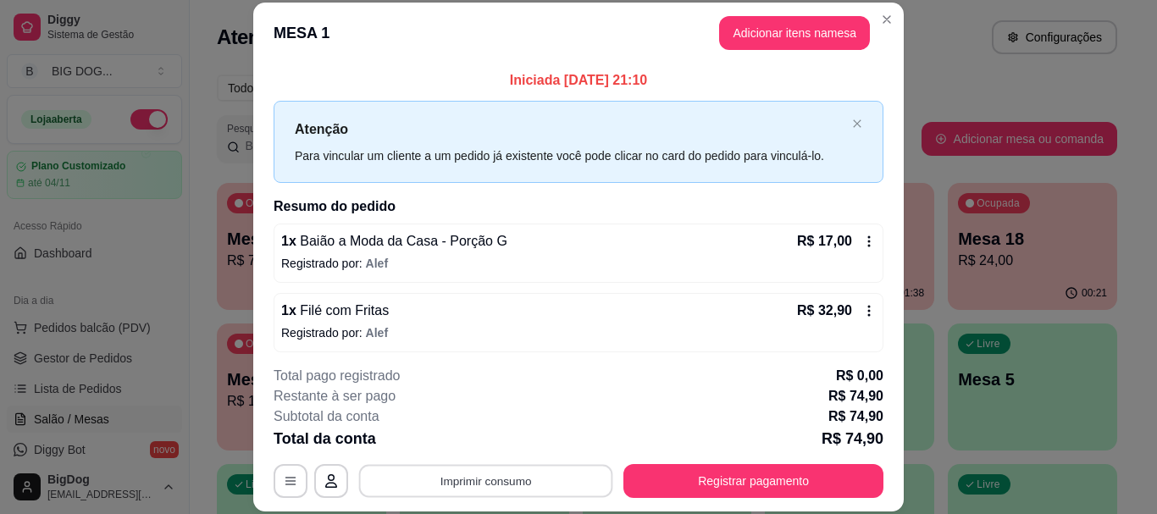
click at [464, 487] on button "Imprimir consumo" at bounding box center [486, 481] width 254 height 33
click at [486, 439] on button "IMPRESSORA" at bounding box center [485, 442] width 123 height 27
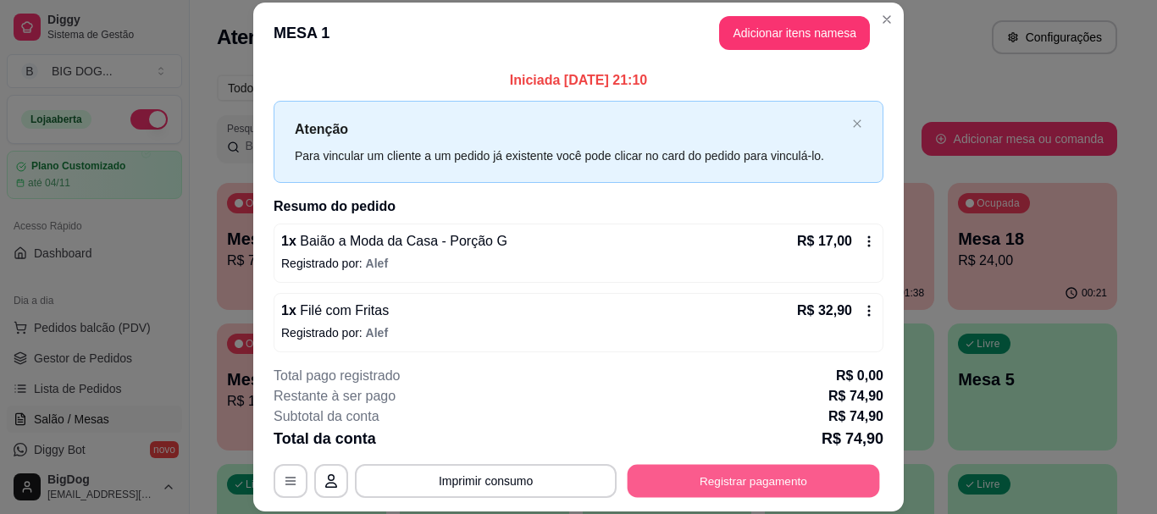
click at [659, 472] on button "Registrar pagamento" at bounding box center [754, 481] width 252 height 33
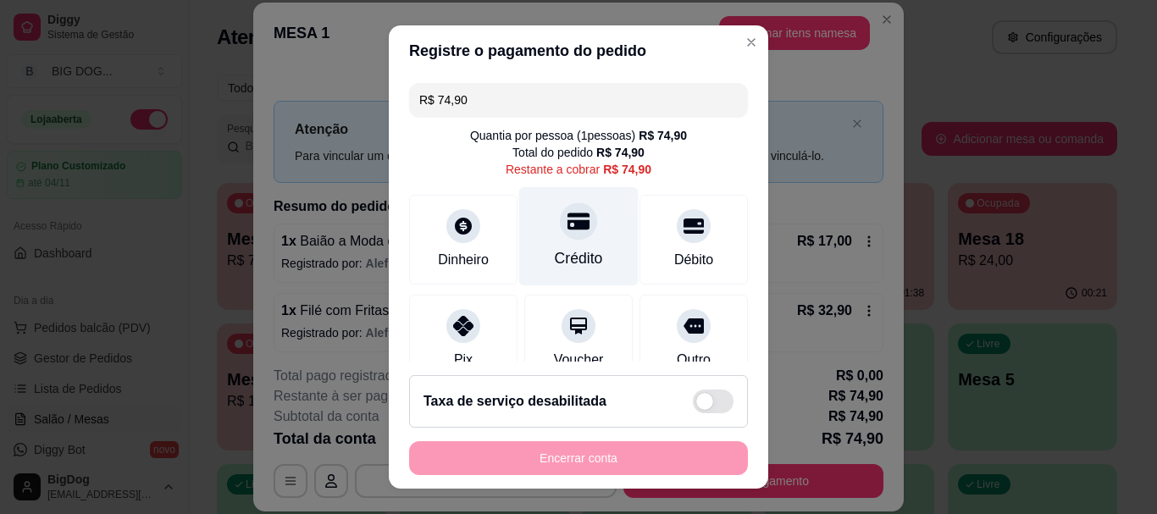
click at [573, 244] on div "Crédito" at bounding box center [578, 236] width 119 height 99
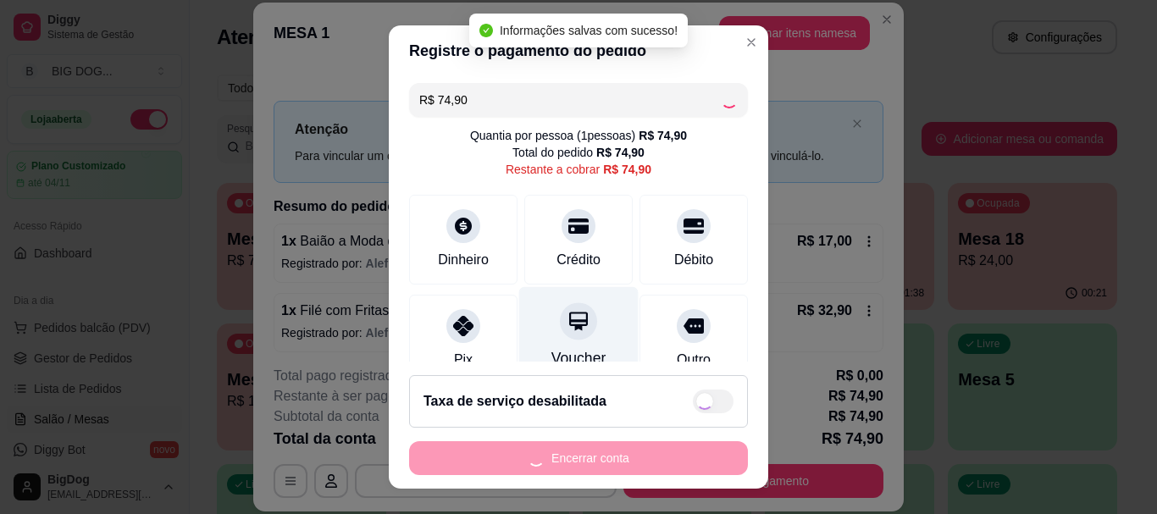
type input "R$ 0,00"
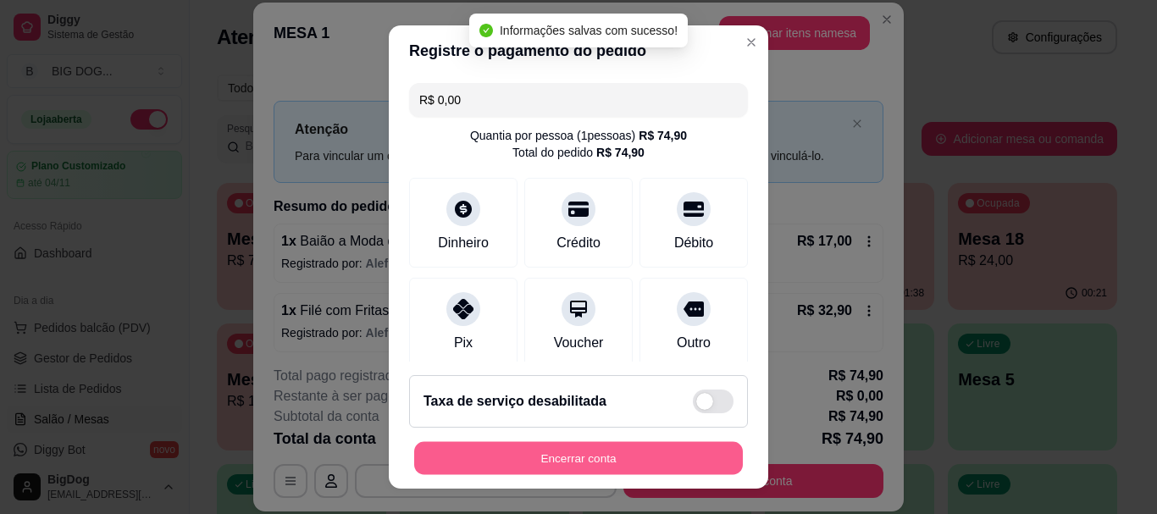
click at [572, 451] on button "Encerrar conta" at bounding box center [578, 457] width 329 height 33
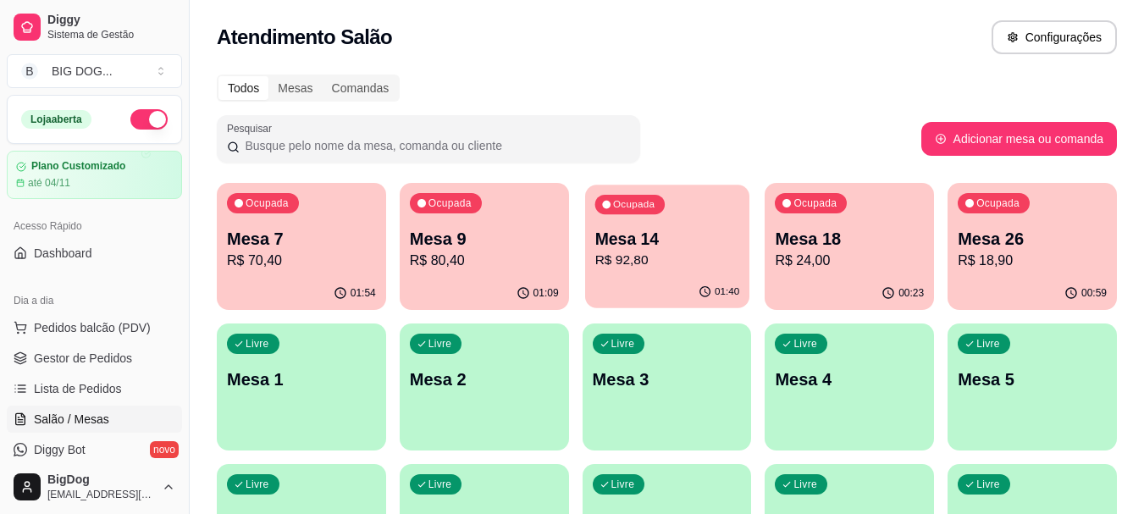
click at [696, 278] on div "01:40" at bounding box center [667, 292] width 164 height 32
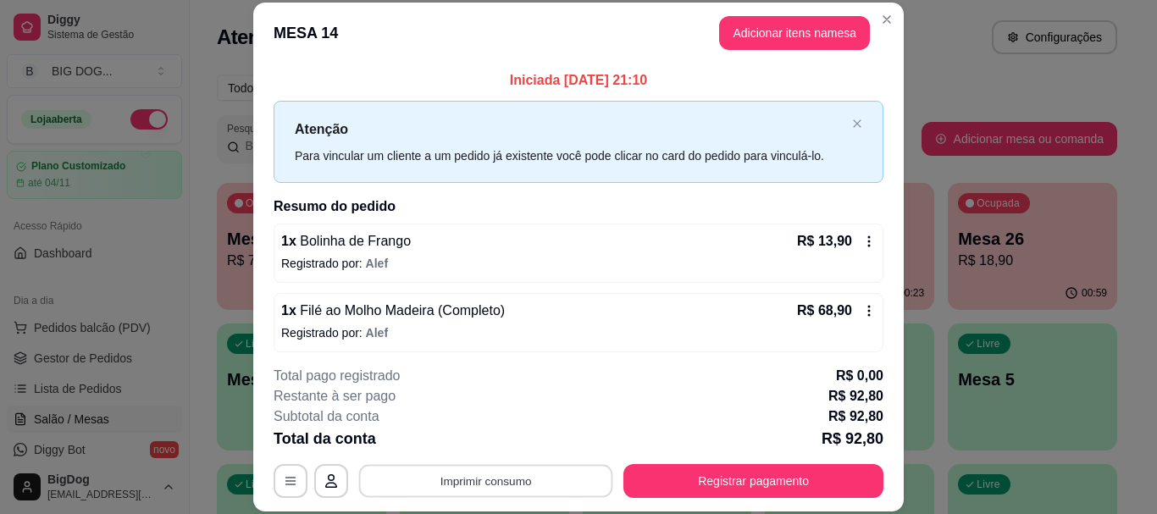
click at [497, 478] on button "Imprimir consumo" at bounding box center [486, 481] width 254 height 33
click at [490, 435] on button "IMPRESSORA" at bounding box center [484, 442] width 119 height 26
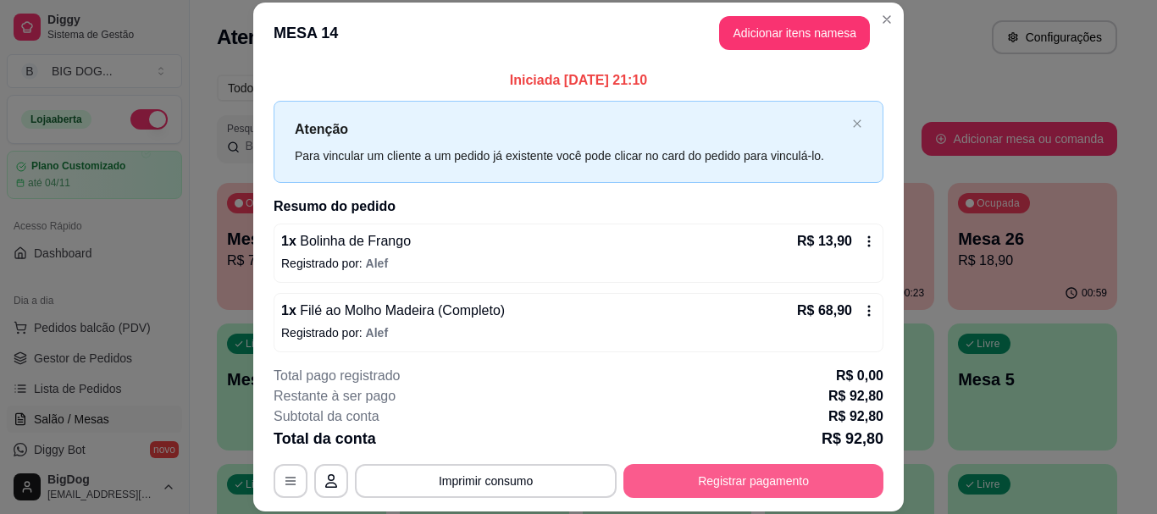
click at [734, 486] on button "Registrar pagamento" at bounding box center [753, 481] width 260 height 34
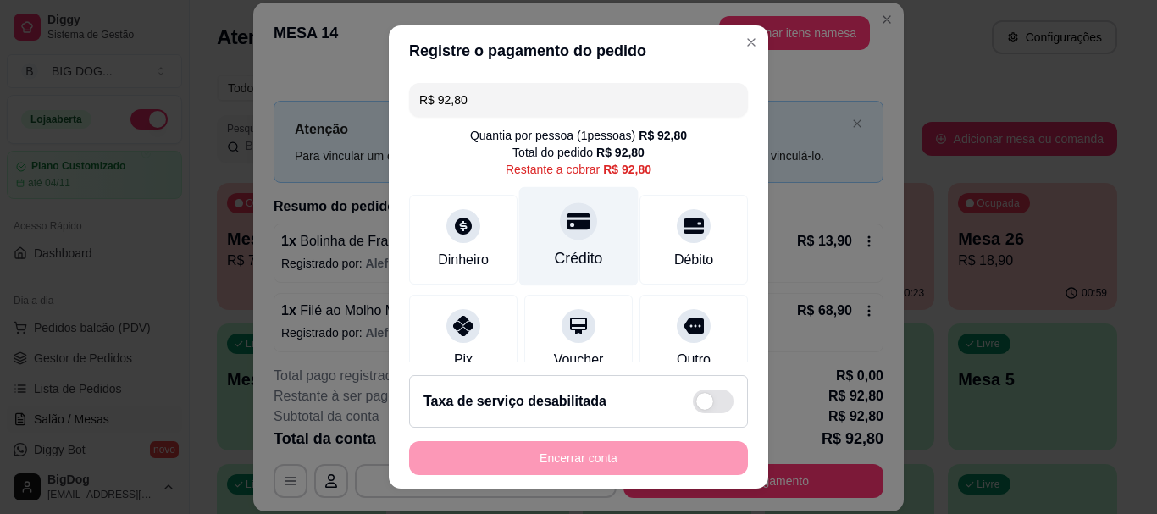
click at [568, 231] on icon at bounding box center [579, 222] width 22 height 22
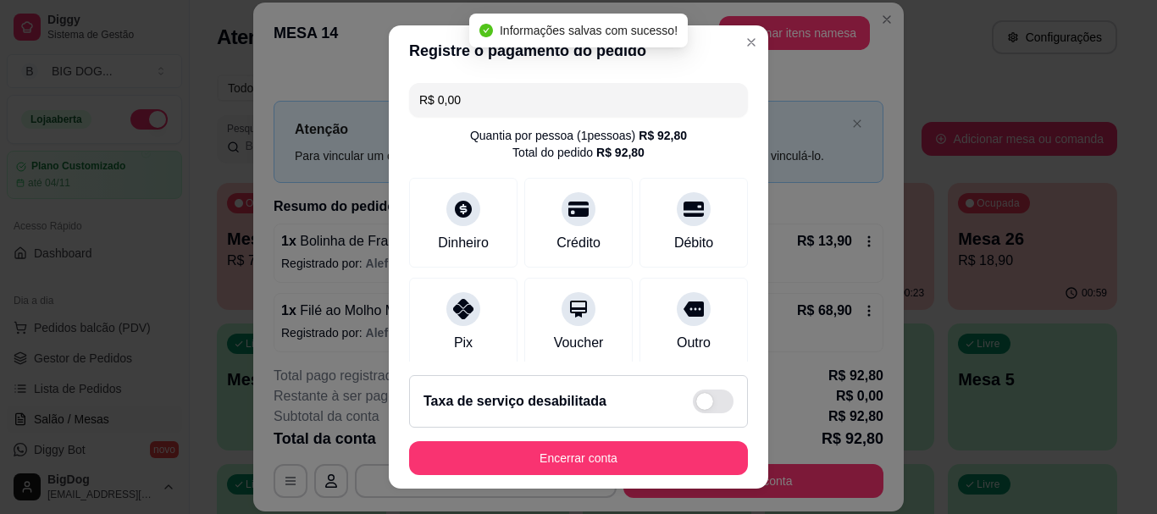
type input "R$ 0,00"
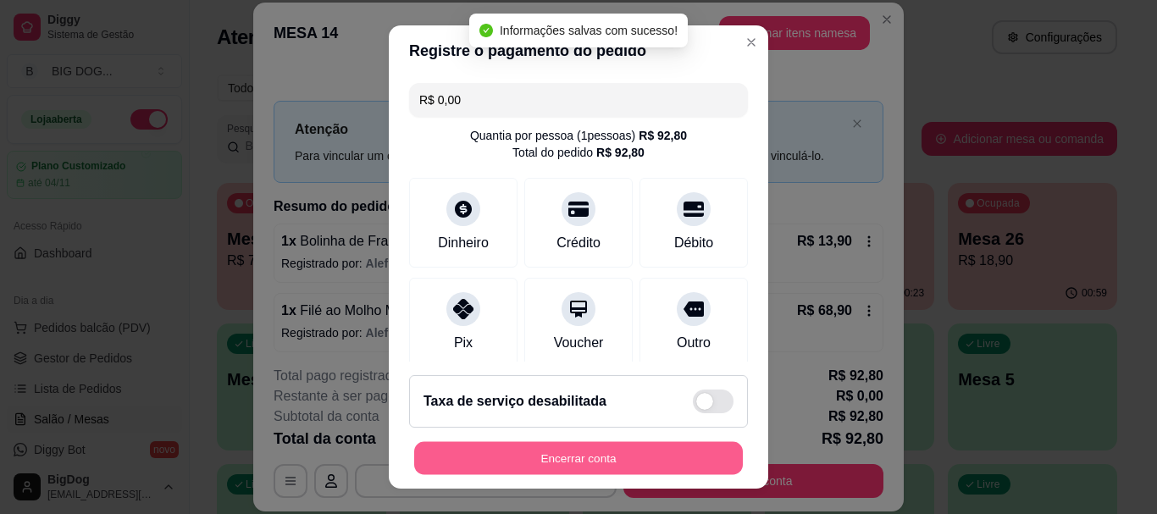
click at [599, 460] on button "Encerrar conta" at bounding box center [578, 457] width 329 height 33
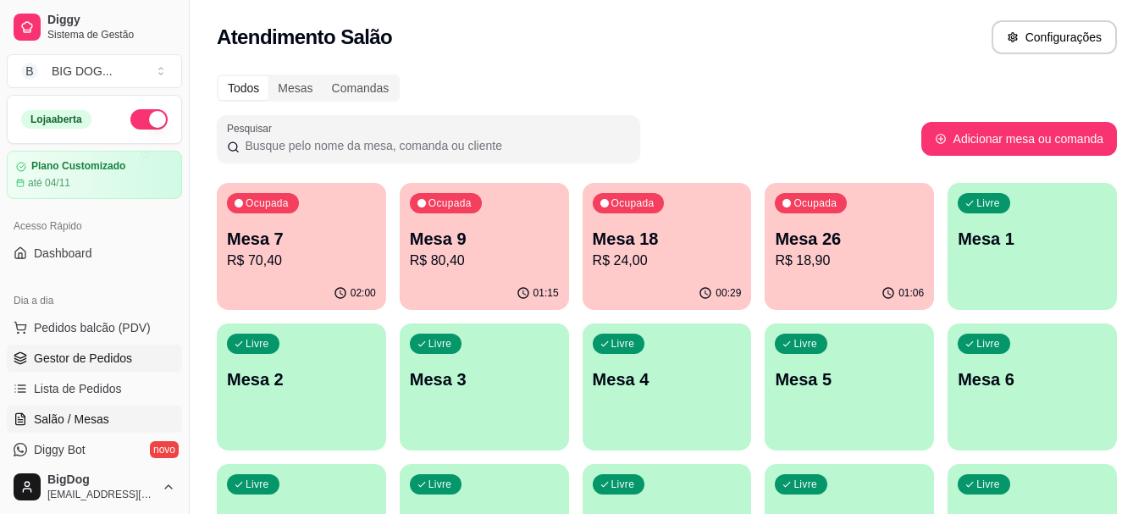
click at [113, 362] on span "Gestor de Pedidos" at bounding box center [83, 358] width 98 height 17
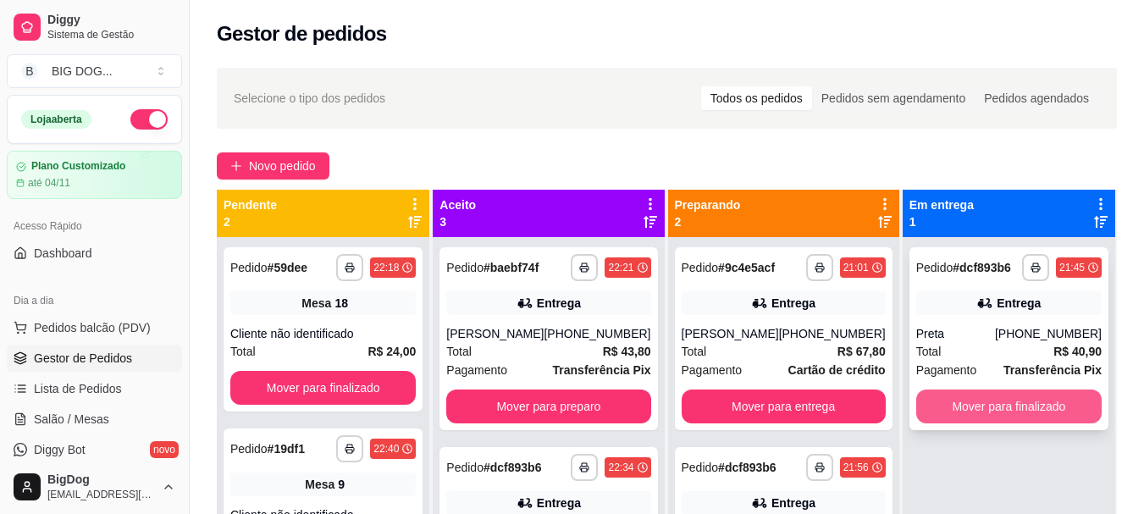
click at [964, 406] on button "Mover para finalizado" at bounding box center [1010, 407] width 186 height 34
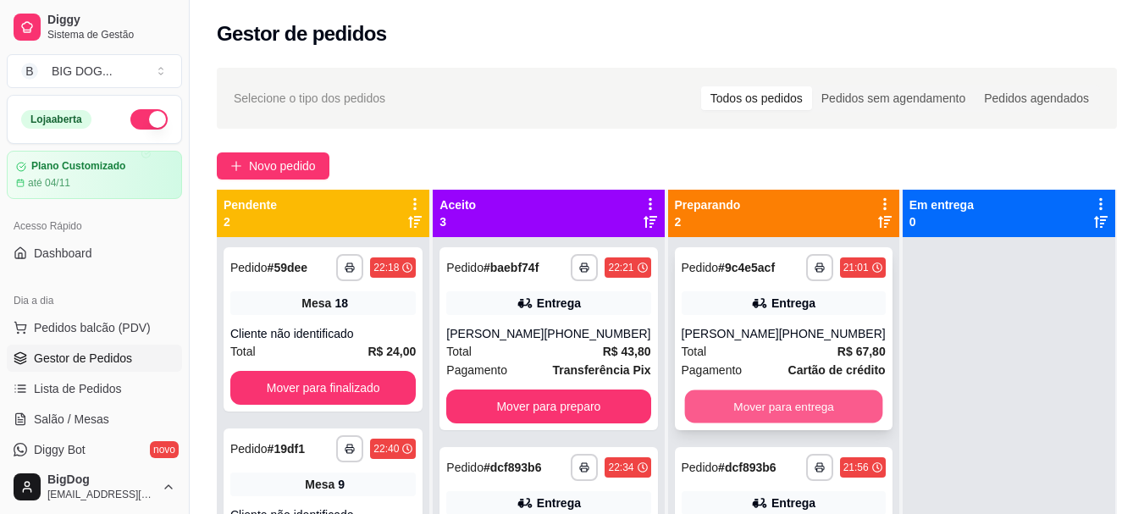
click at [824, 407] on button "Mover para entrega" at bounding box center [783, 406] width 198 height 33
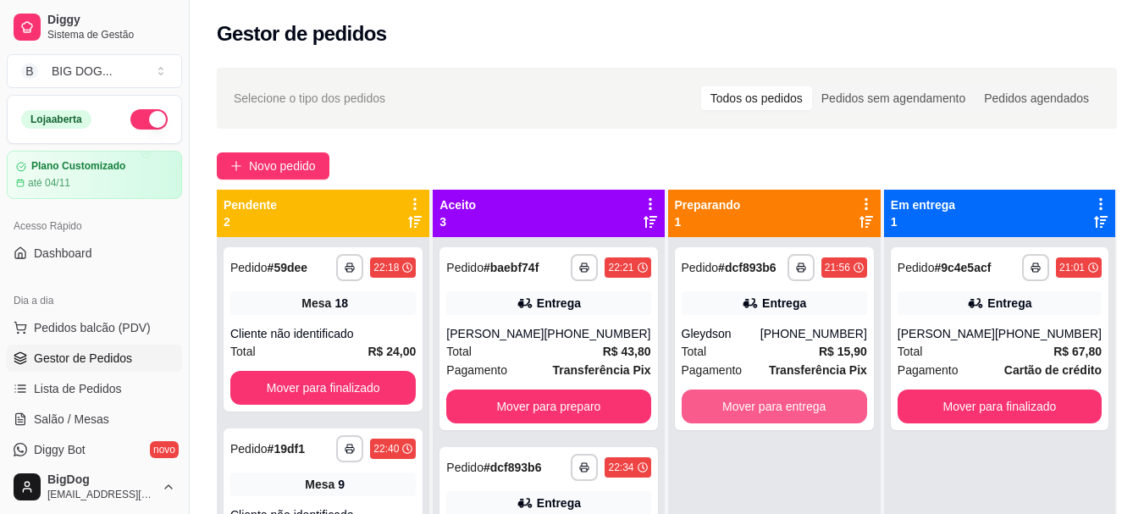
click at [824, 407] on button "Mover para entrega" at bounding box center [775, 407] width 186 height 34
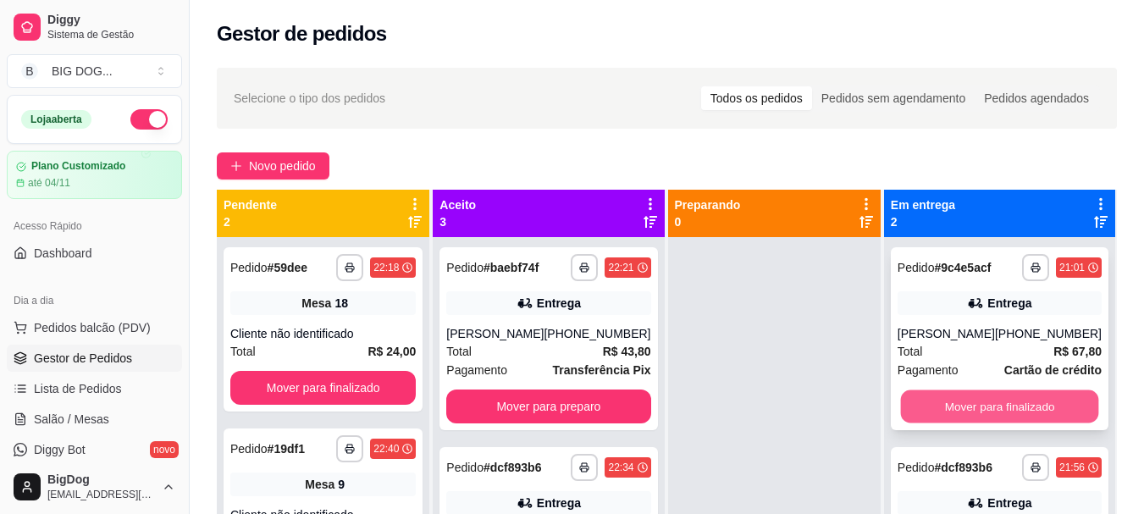
click at [978, 417] on button "Mover para finalizado" at bounding box center [999, 406] width 198 height 33
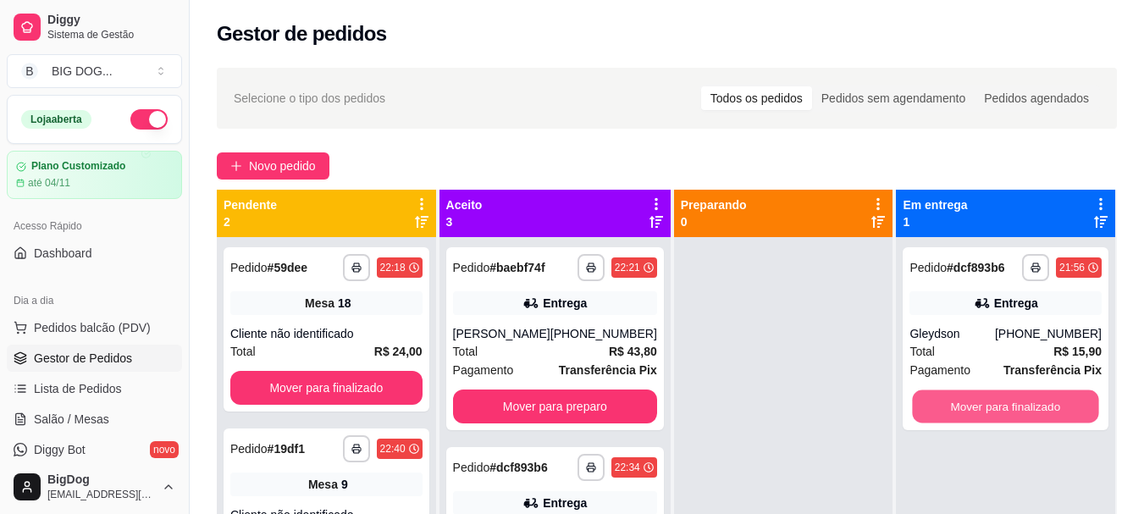
click at [978, 417] on button "Mover para finalizado" at bounding box center [1006, 406] width 186 height 33
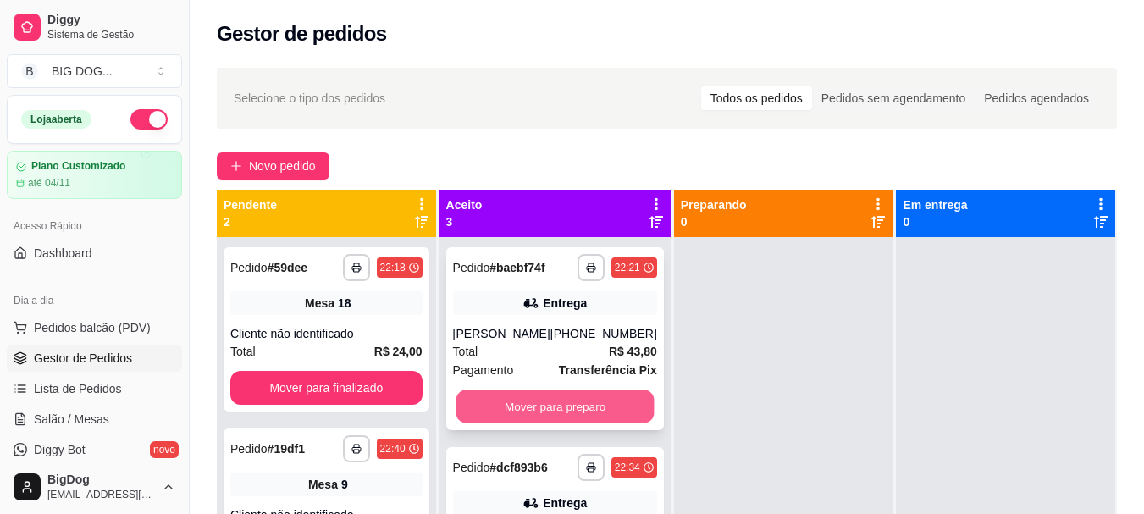
click at [573, 413] on button "Mover para preparo" at bounding box center [555, 406] width 198 height 33
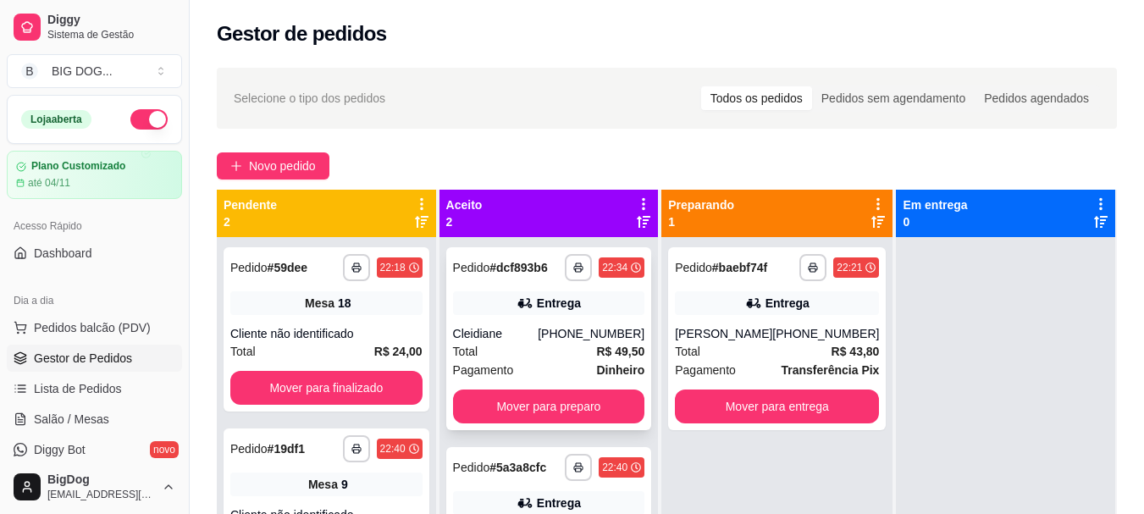
click at [577, 351] on div "Total R$ 49,50" at bounding box center [549, 351] width 192 height 19
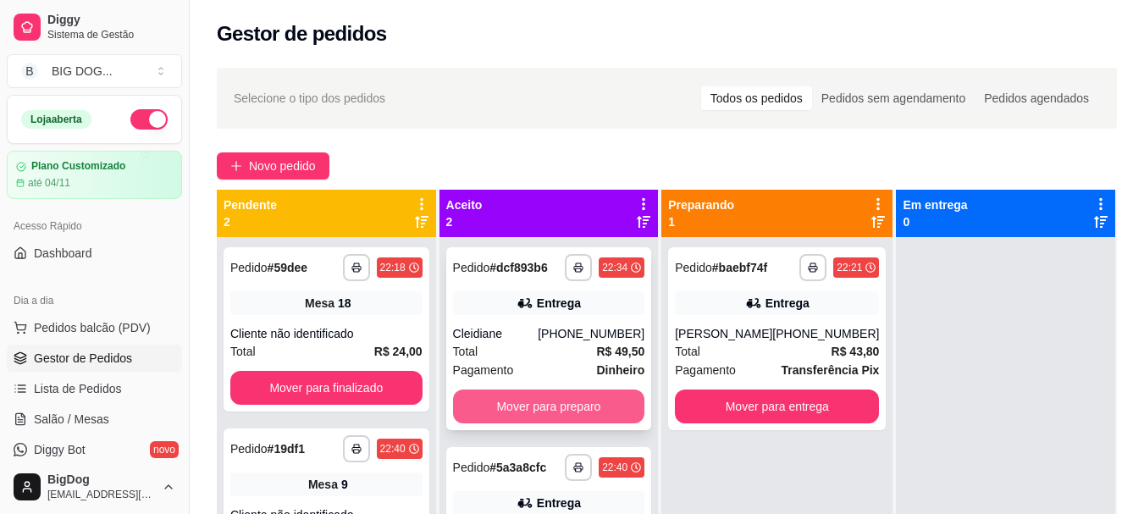
click at [584, 413] on button "Mover para preparo" at bounding box center [549, 407] width 192 height 34
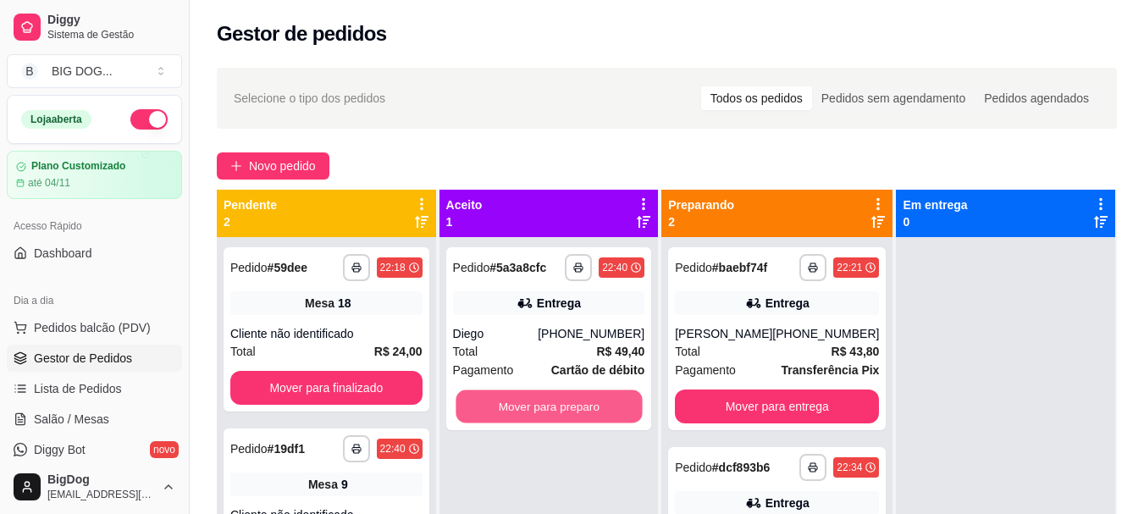
click at [584, 413] on button "Mover para preparo" at bounding box center [549, 406] width 186 height 33
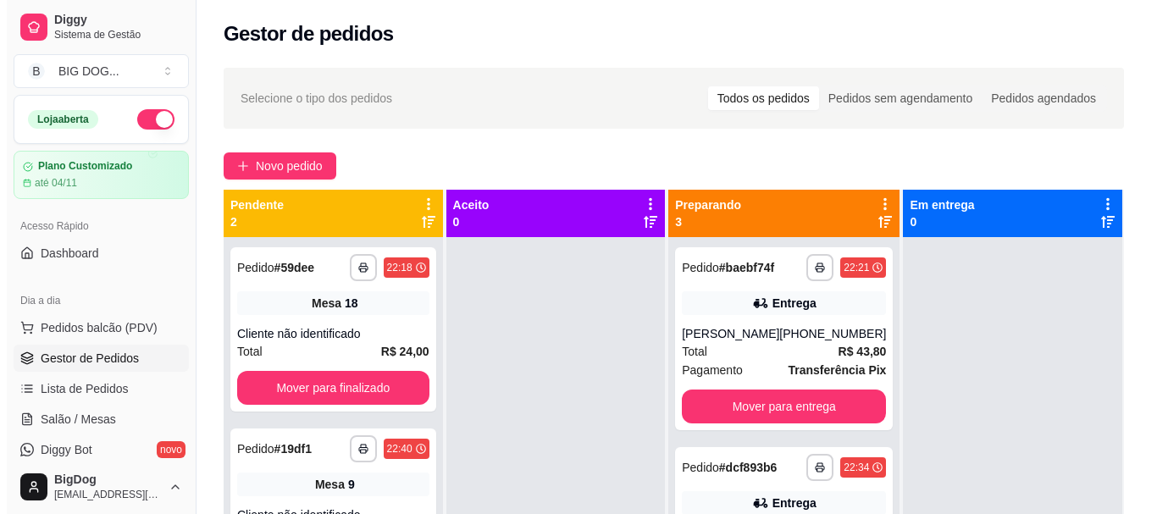
scroll to position [258, 0]
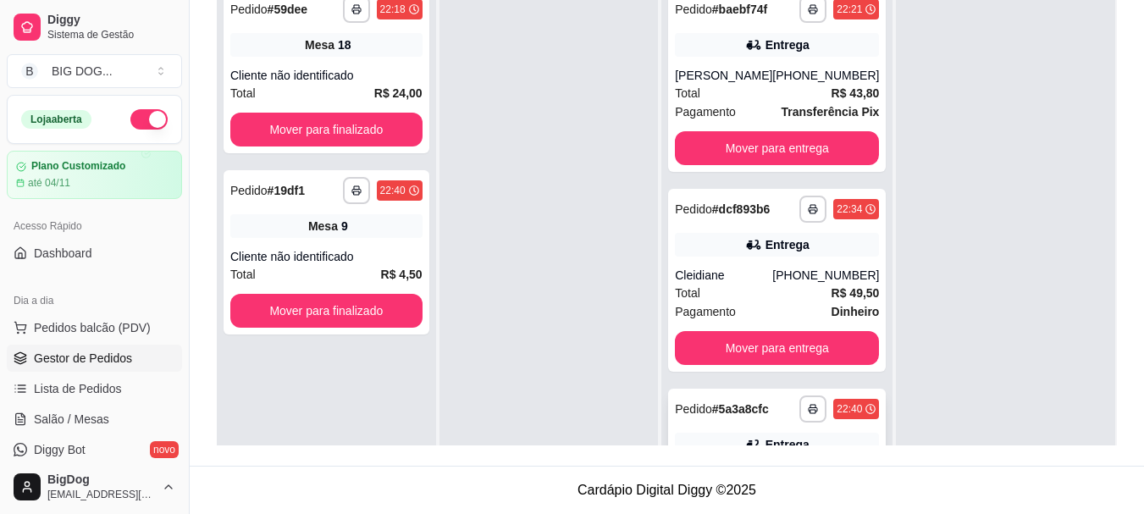
click at [736, 429] on div "**********" at bounding box center [777, 480] width 218 height 183
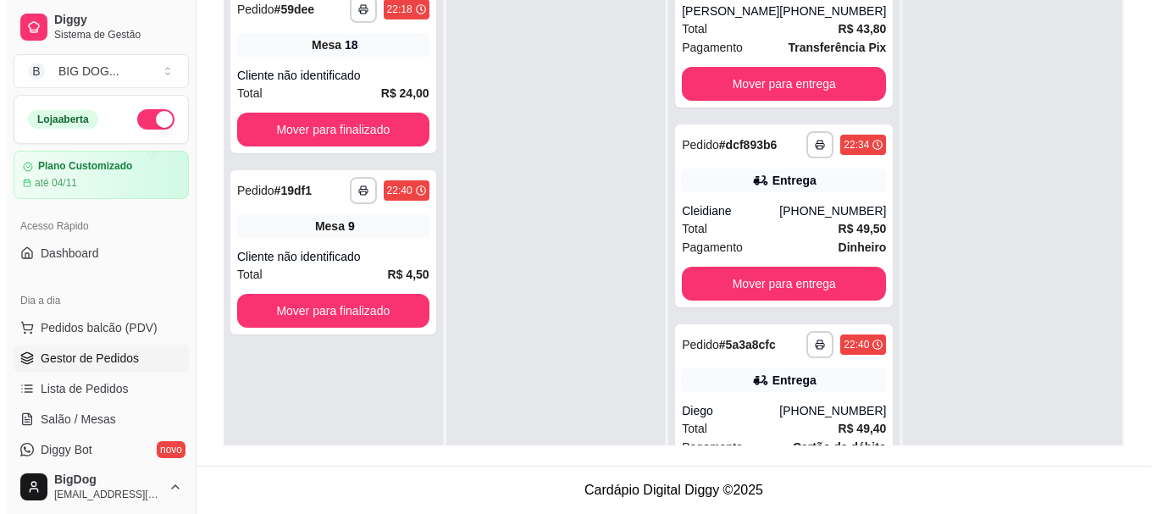
scroll to position [102, 0]
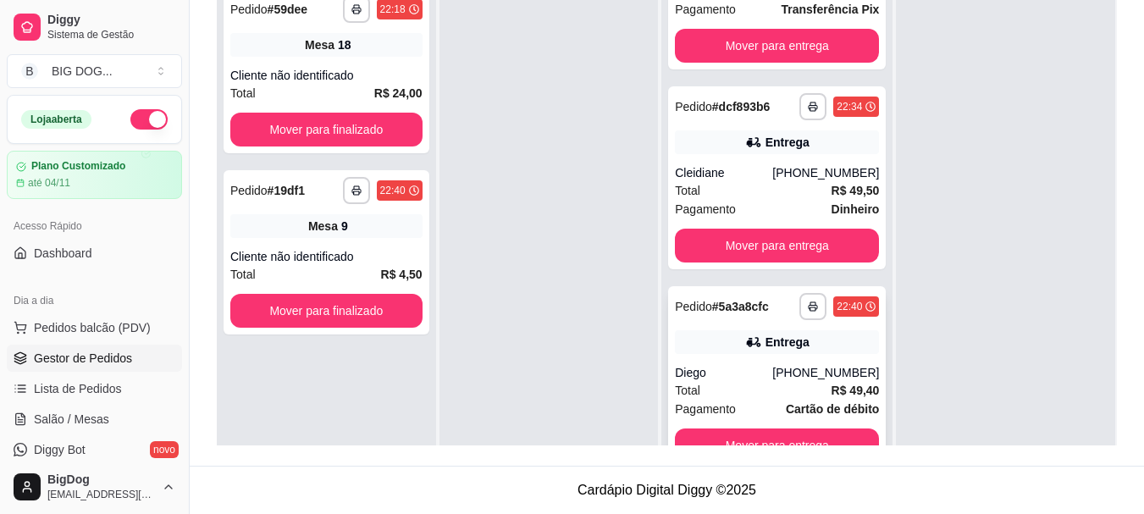
click at [830, 355] on div "**********" at bounding box center [777, 377] width 218 height 183
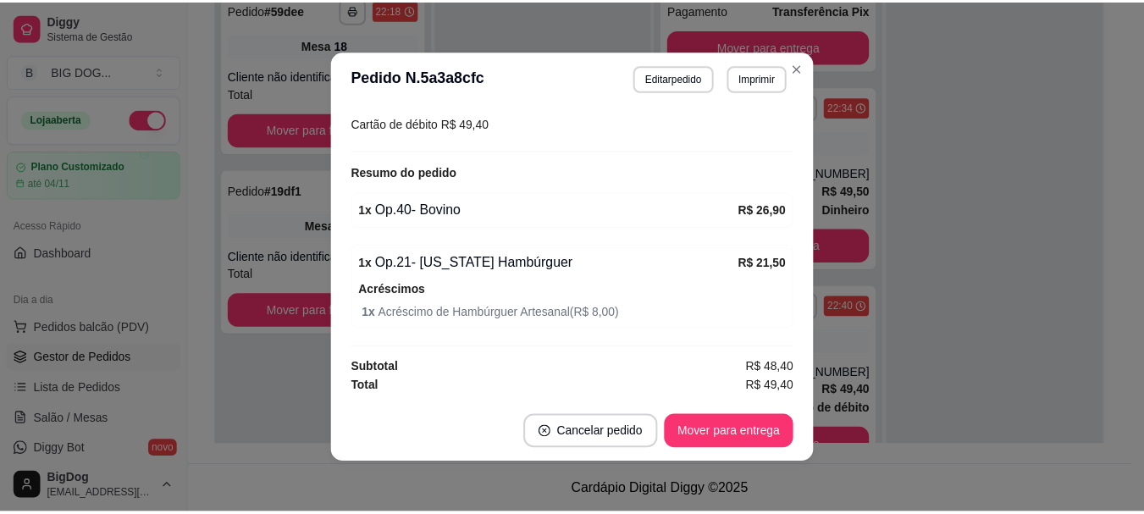
scroll to position [0, 0]
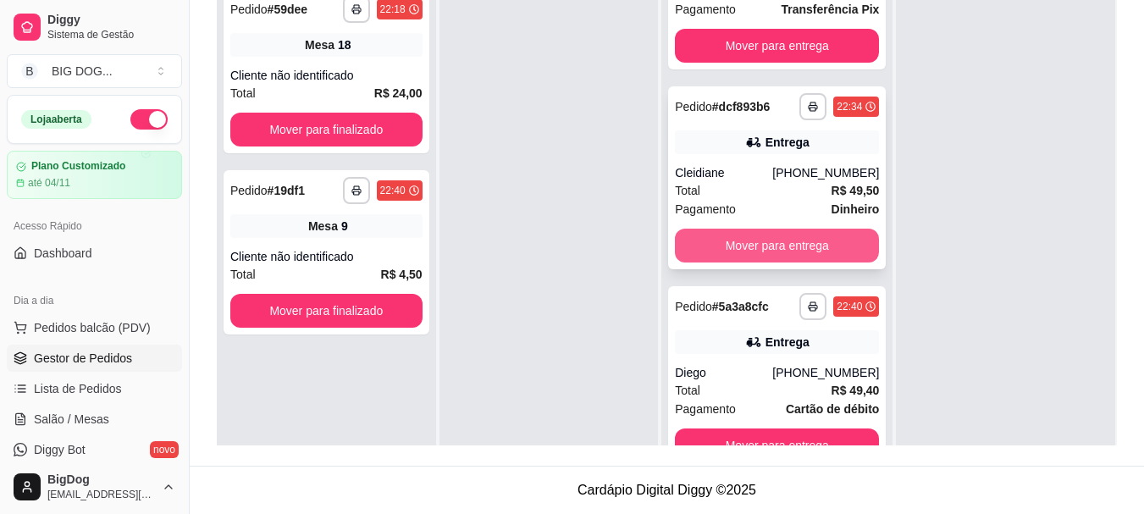
click at [785, 241] on button "Mover para entrega" at bounding box center [777, 246] width 204 height 34
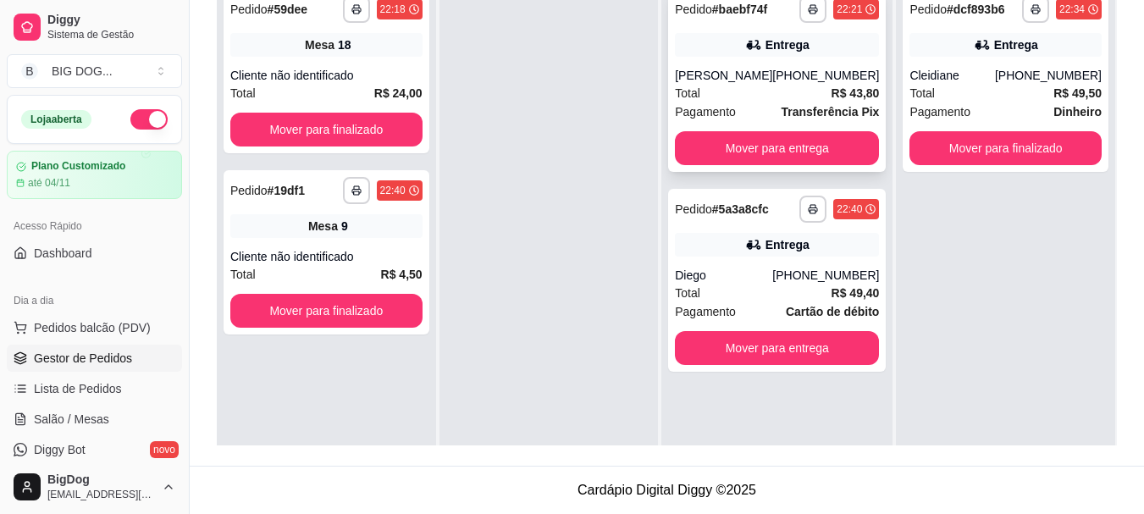
click at [793, 102] on div "Total R$ 43,80" at bounding box center [777, 93] width 204 height 19
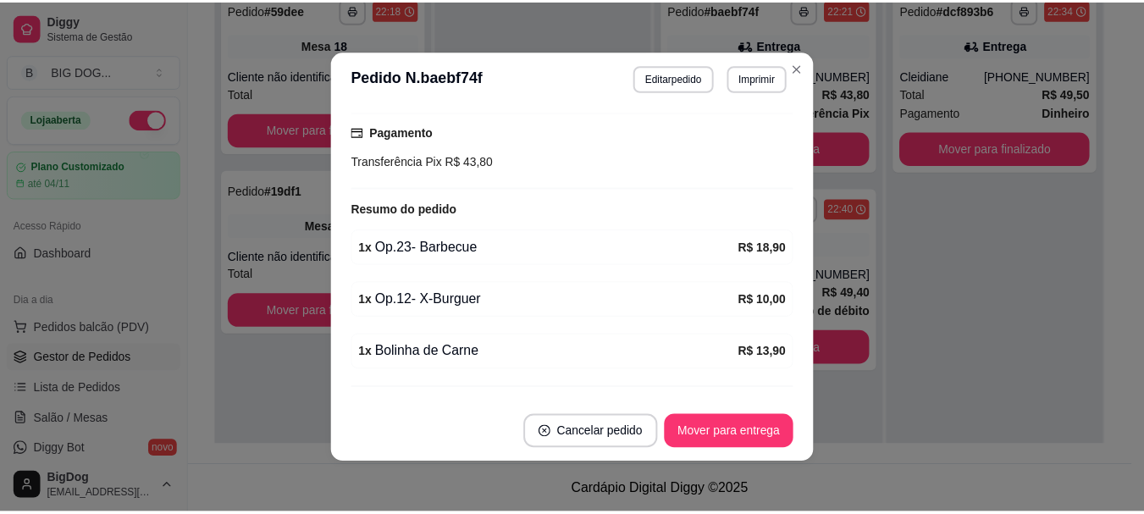
scroll to position [500, 0]
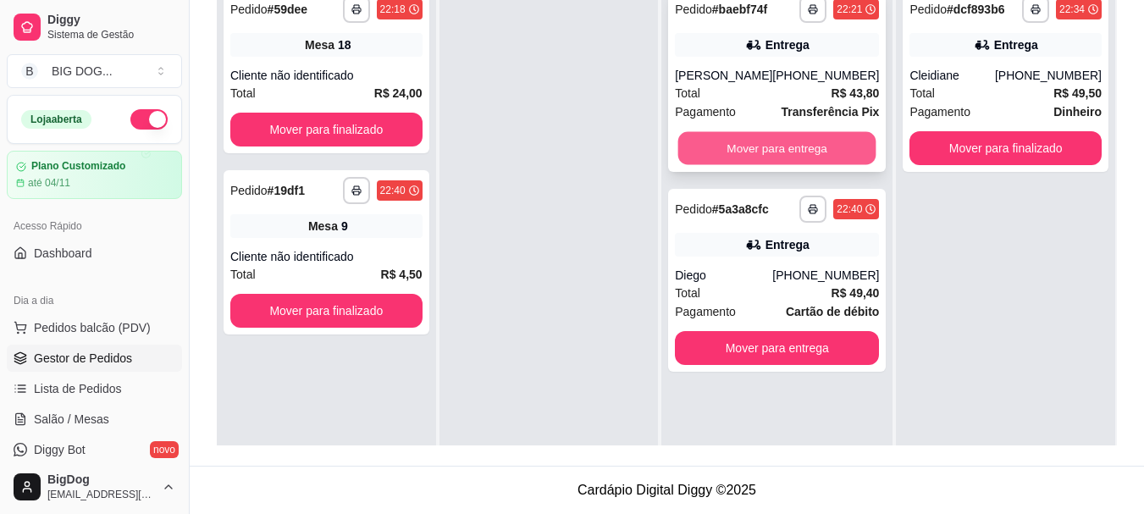
click at [777, 140] on button "Mover para entrega" at bounding box center [777, 148] width 198 height 33
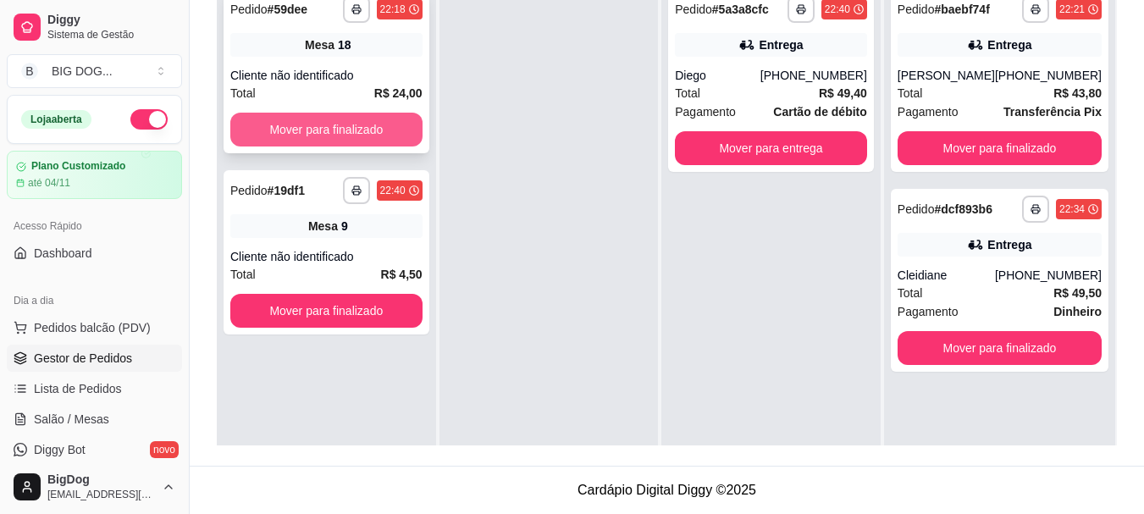
click at [355, 137] on button "Mover para finalizado" at bounding box center [326, 130] width 192 height 34
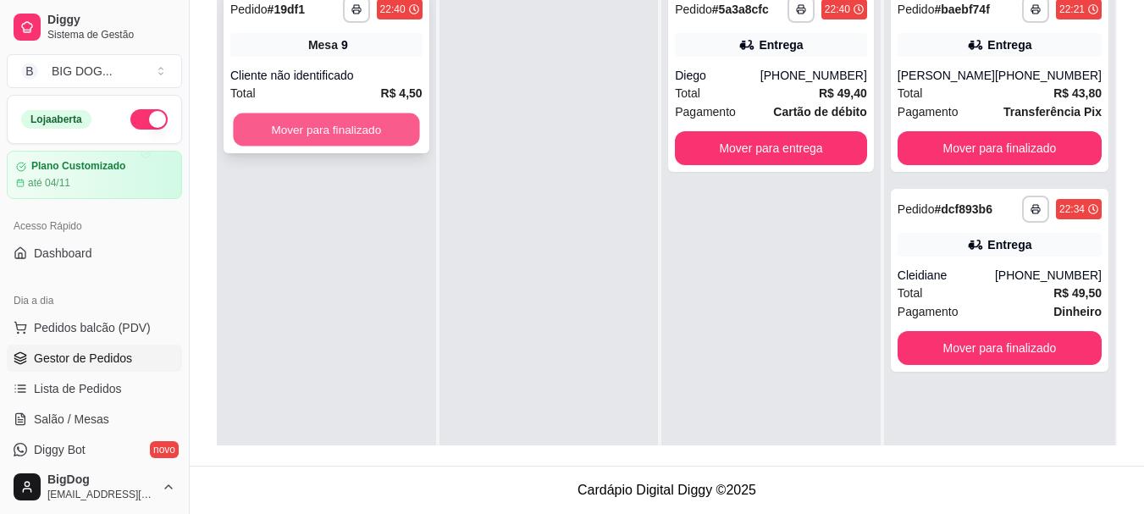
click at [352, 136] on button "Mover para finalizado" at bounding box center [326, 130] width 186 height 33
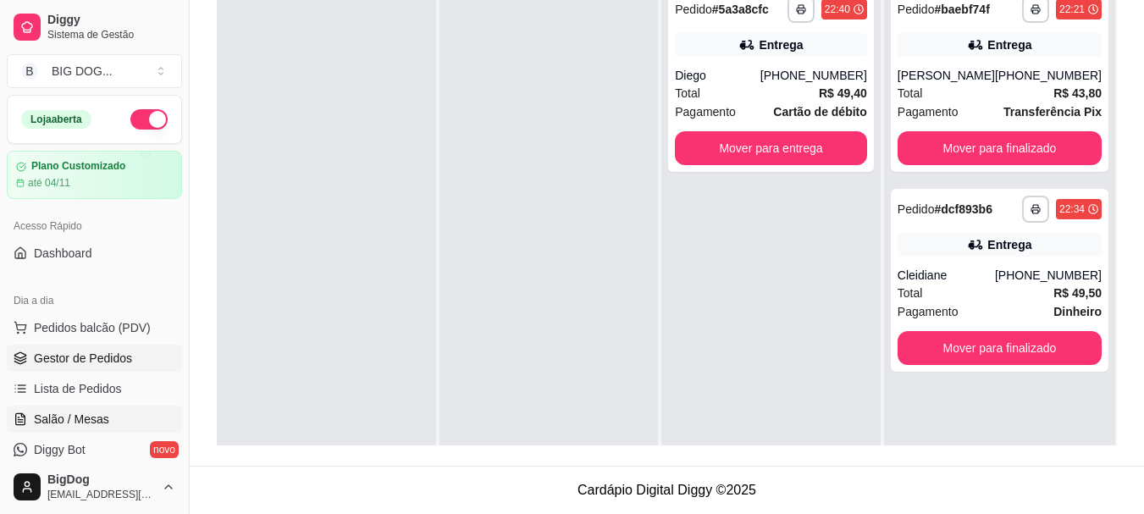
click at [92, 428] on link "Salão / Mesas" at bounding box center [94, 419] width 175 height 27
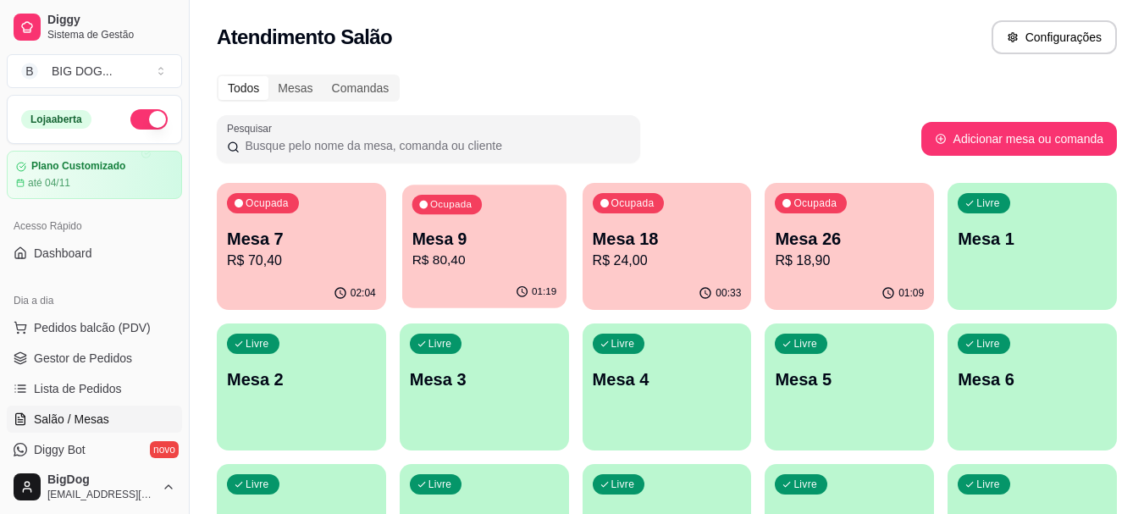
click at [539, 253] on p "R$ 80,40" at bounding box center [484, 260] width 145 height 19
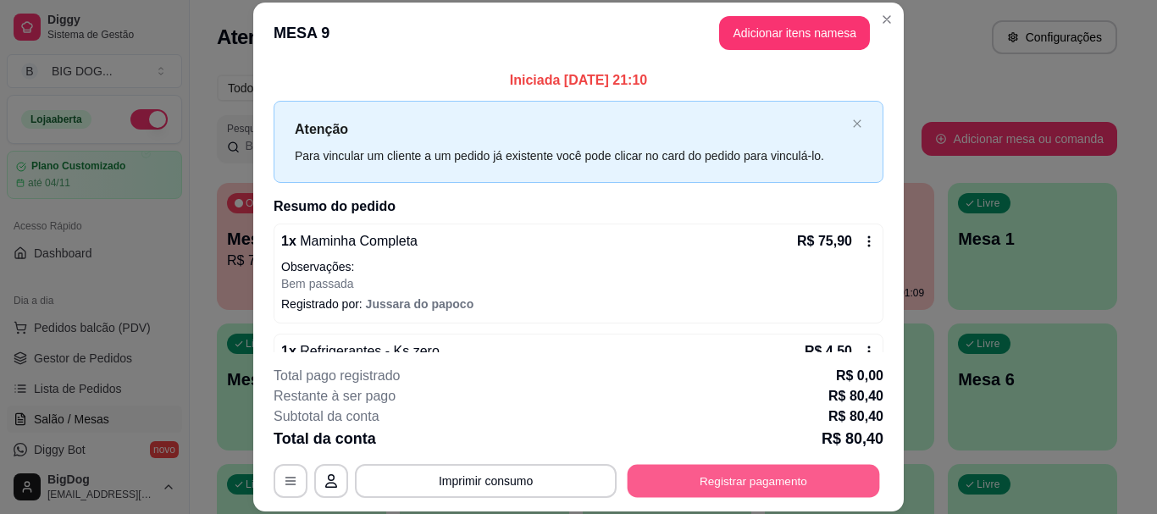
click at [687, 474] on button "Registrar pagamento" at bounding box center [754, 481] width 252 height 33
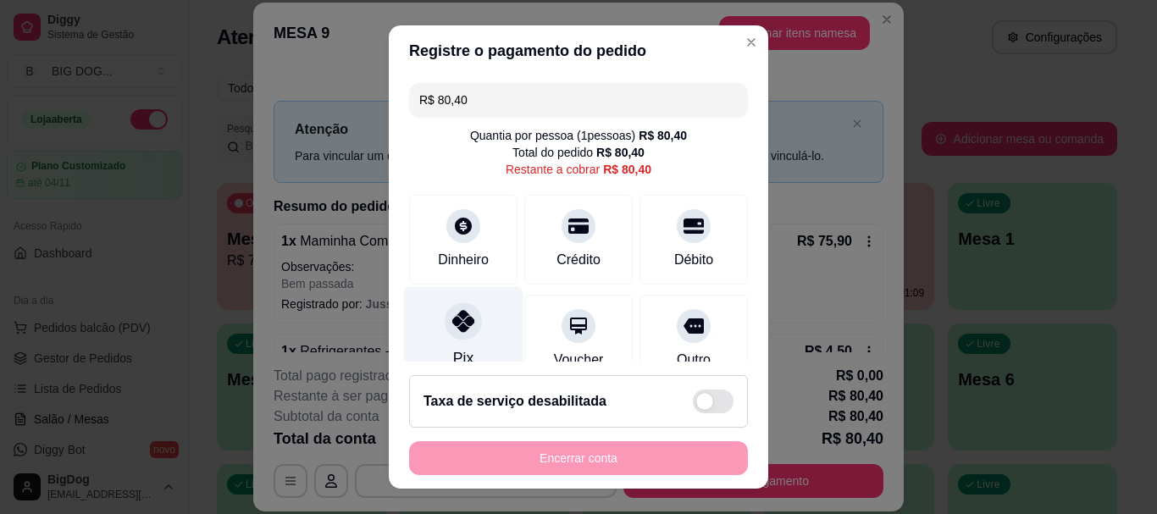
click at [453, 339] on div at bounding box center [463, 321] width 37 height 37
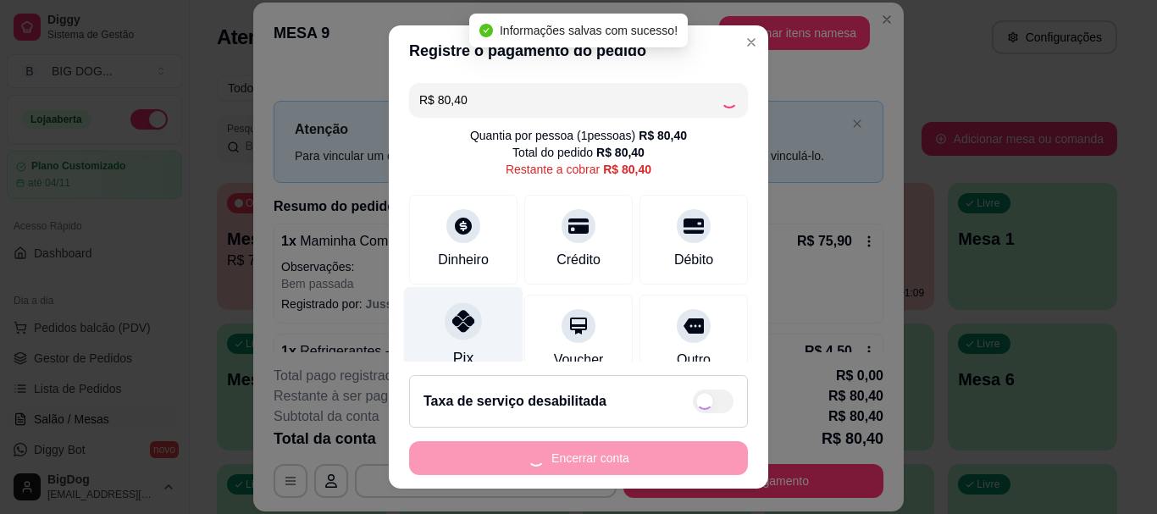
type input "R$ 0,00"
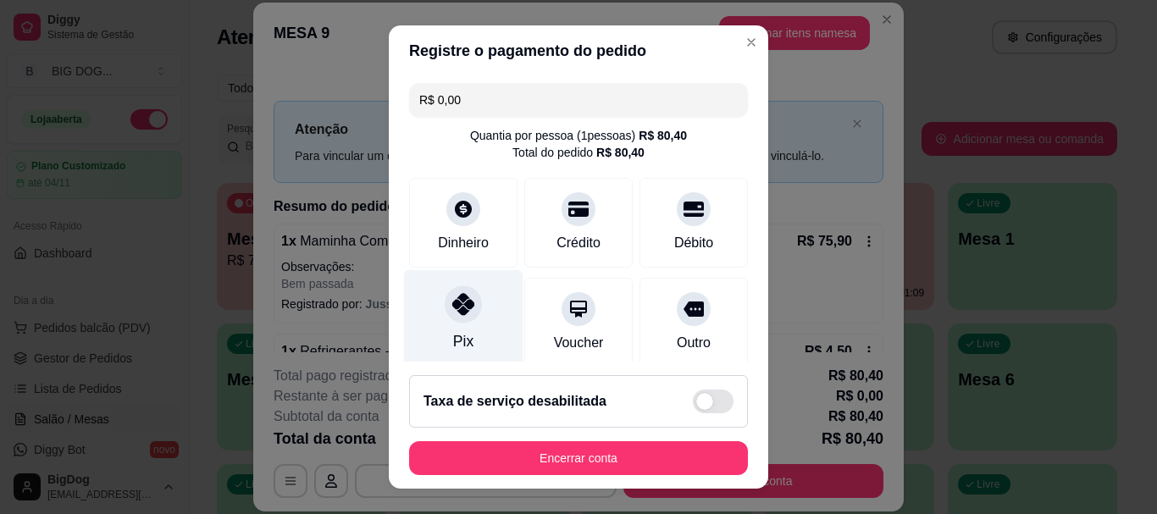
click at [453, 339] on div "Pix" at bounding box center [463, 342] width 20 height 22
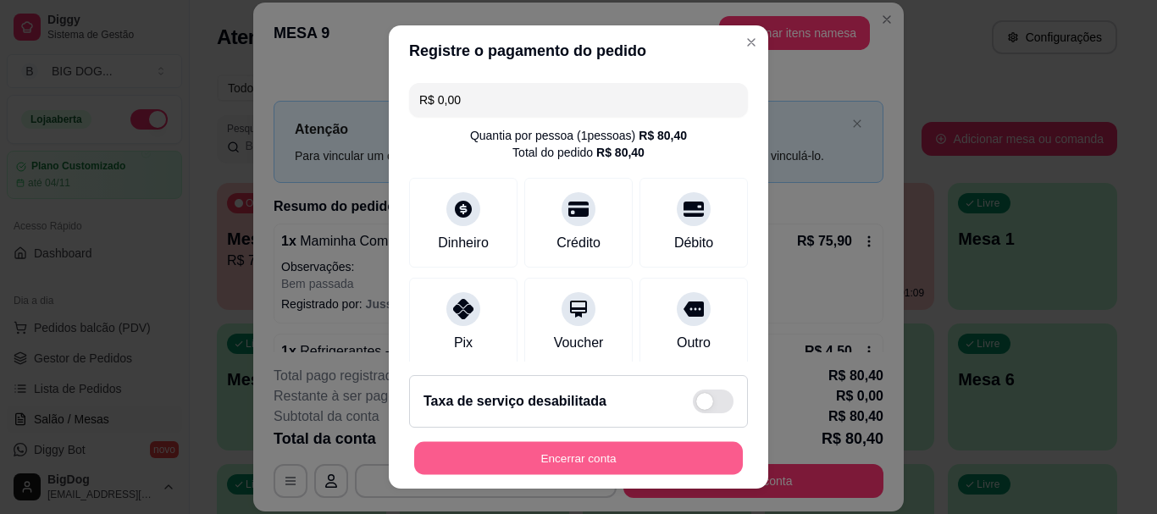
click at [606, 449] on button "Encerrar conta" at bounding box center [578, 457] width 329 height 33
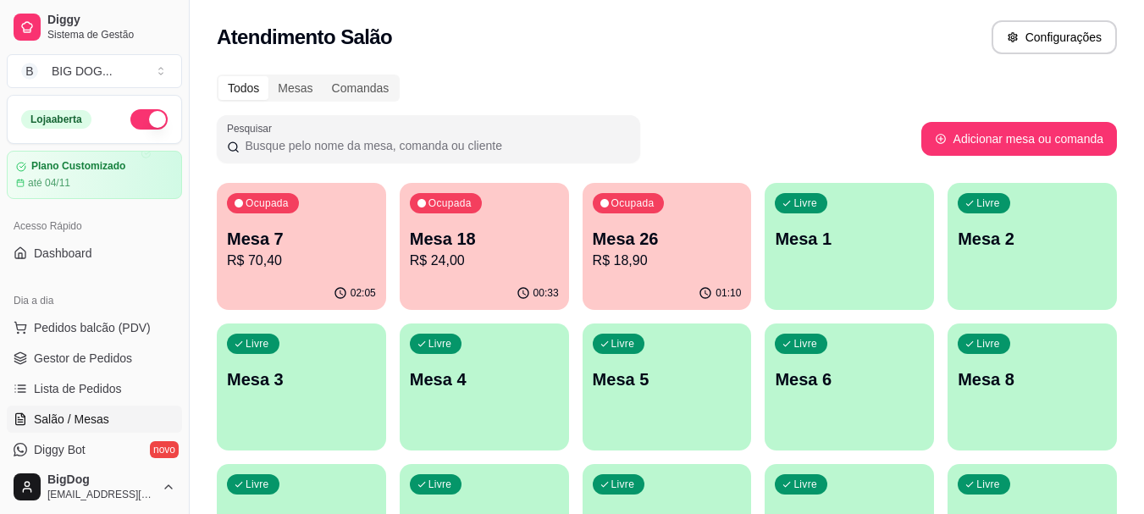
click at [481, 269] on p "R$ 24,00" at bounding box center [484, 261] width 149 height 20
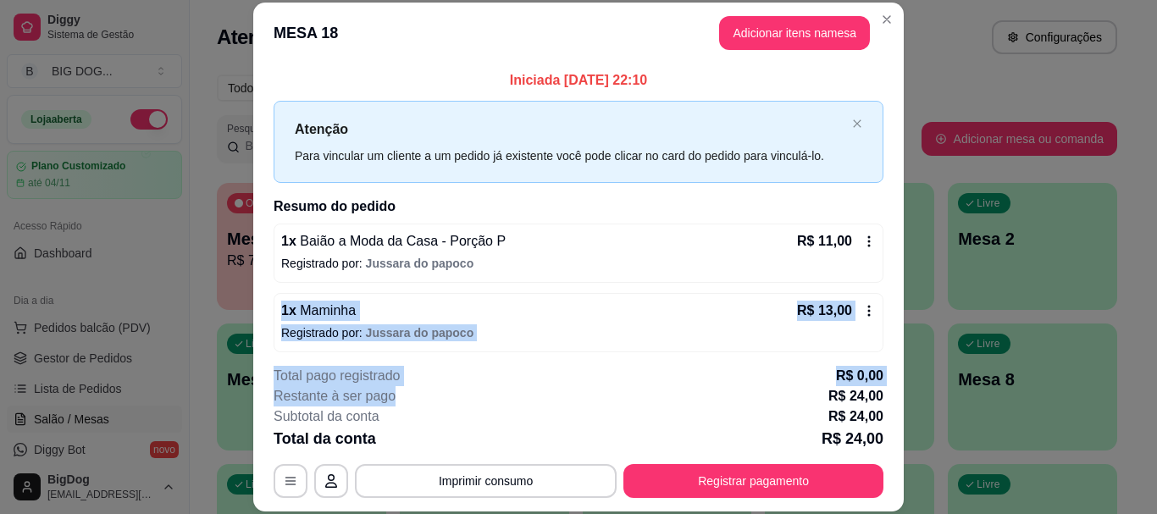
scroll to position [7, 0]
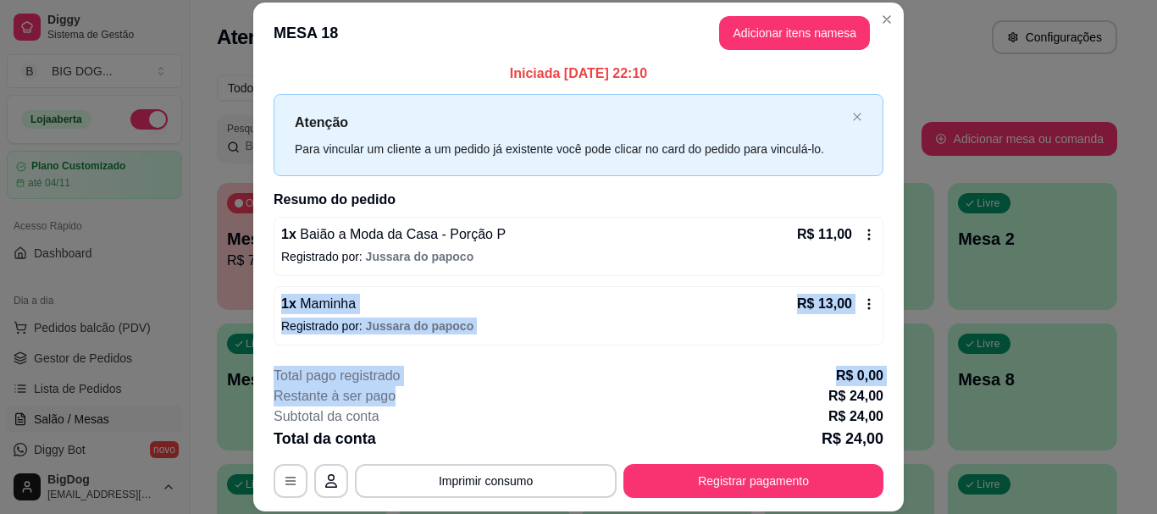
drag, startPoint x: 481, startPoint y: 269, endPoint x: 590, endPoint y: 397, distance: 167.7
click at [590, 397] on section "**********" at bounding box center [578, 257] width 651 height 509
click at [515, 484] on button "Imprimir consumo" at bounding box center [486, 481] width 254 height 33
click at [501, 436] on button "IMPRESSORA" at bounding box center [484, 442] width 119 height 26
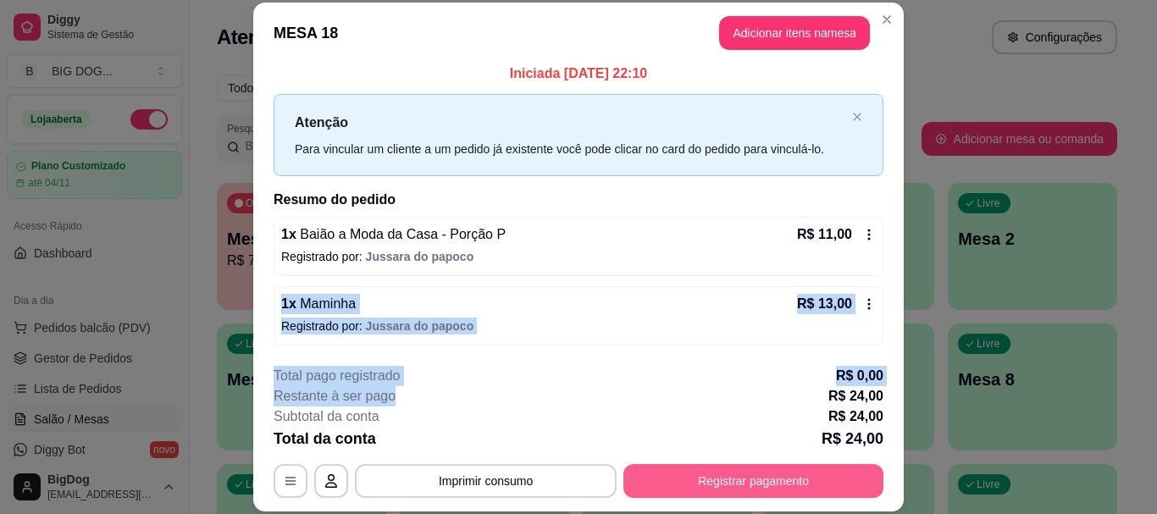
click at [706, 478] on button "Registrar pagamento" at bounding box center [753, 481] width 260 height 34
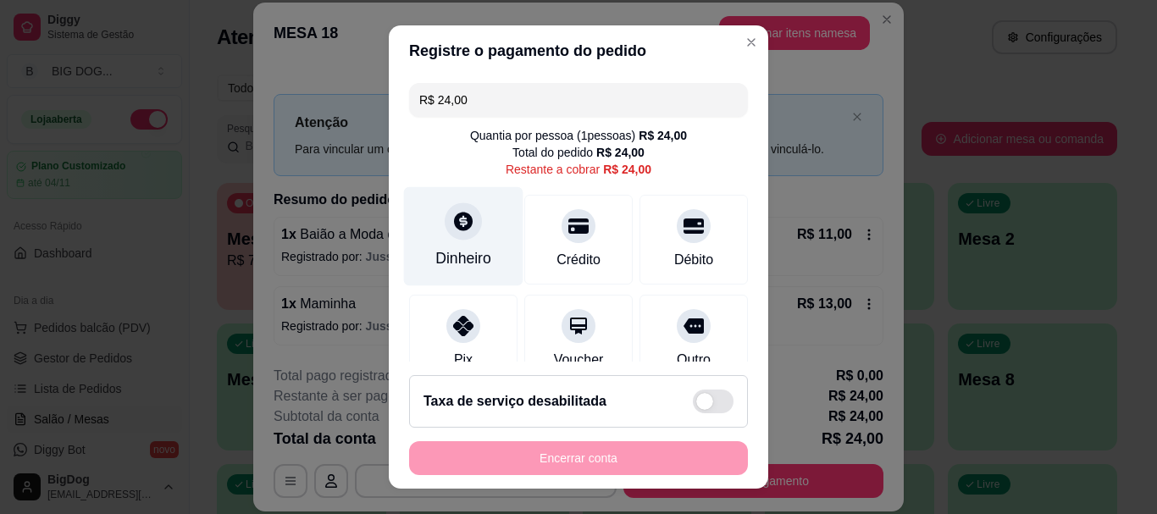
click at [440, 243] on div "Dinheiro" at bounding box center [463, 236] width 119 height 99
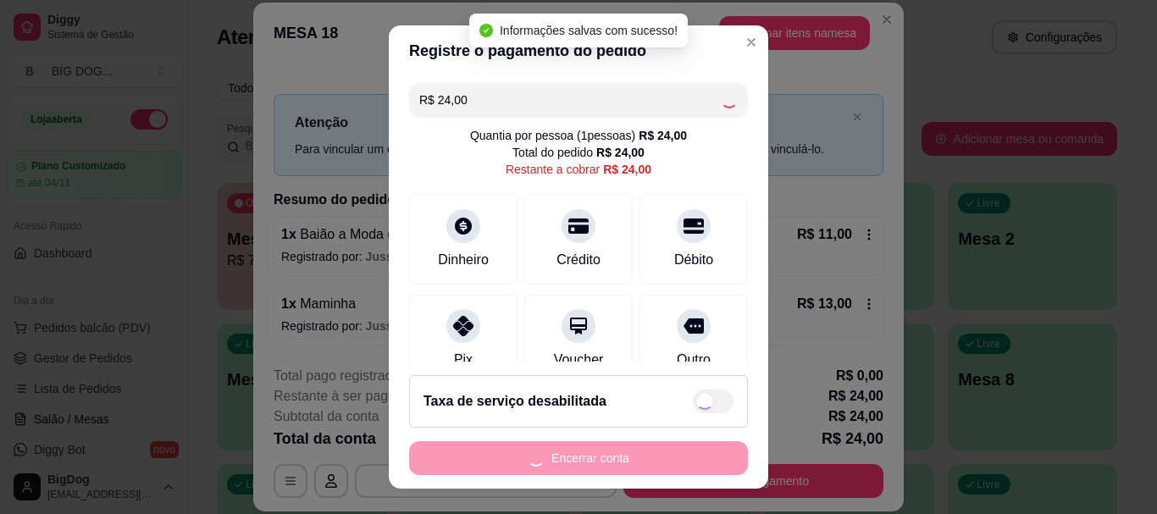
type input "R$ 0,00"
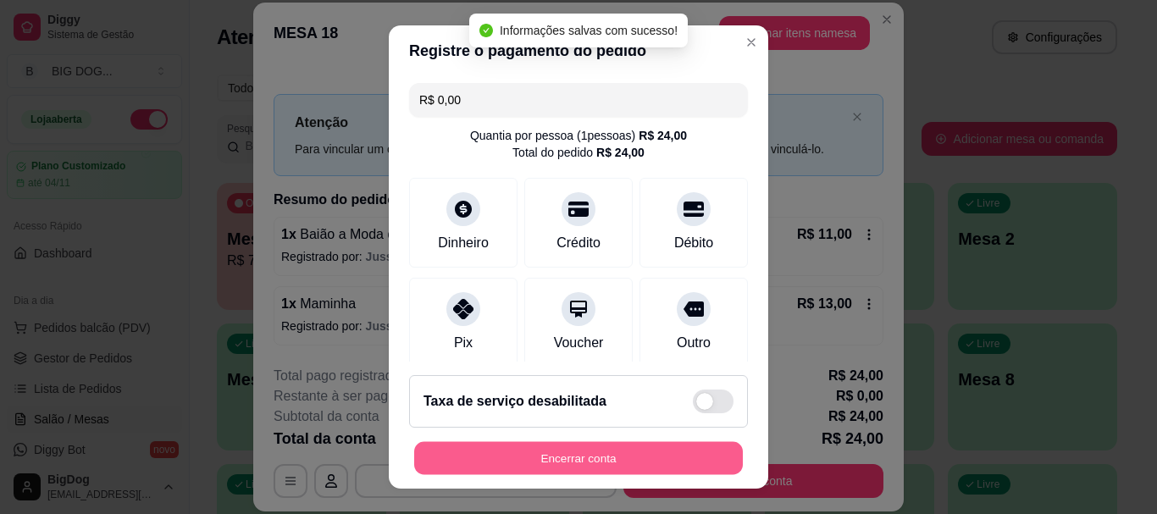
click at [611, 460] on button "Encerrar conta" at bounding box center [578, 457] width 329 height 33
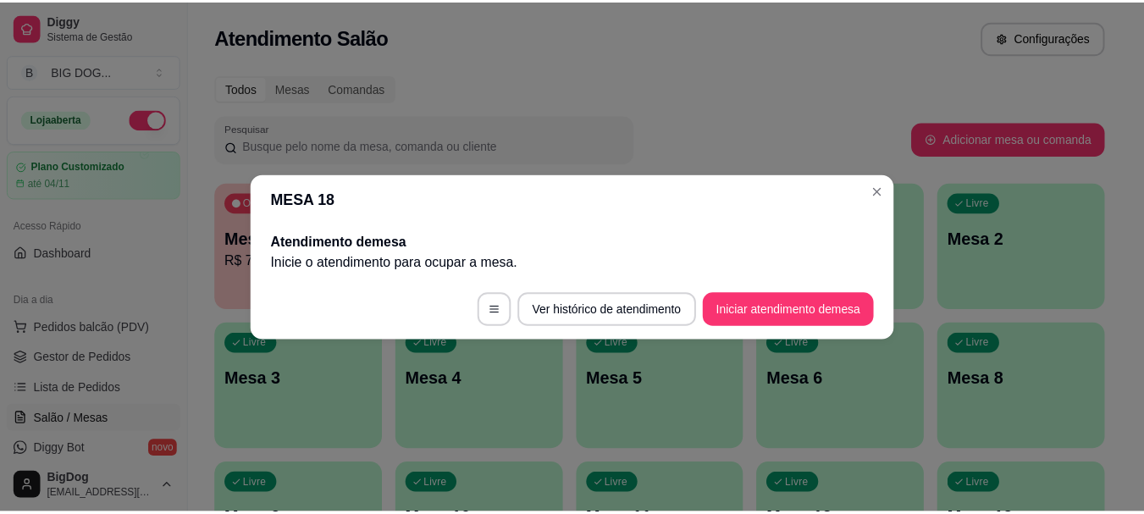
scroll to position [0, 0]
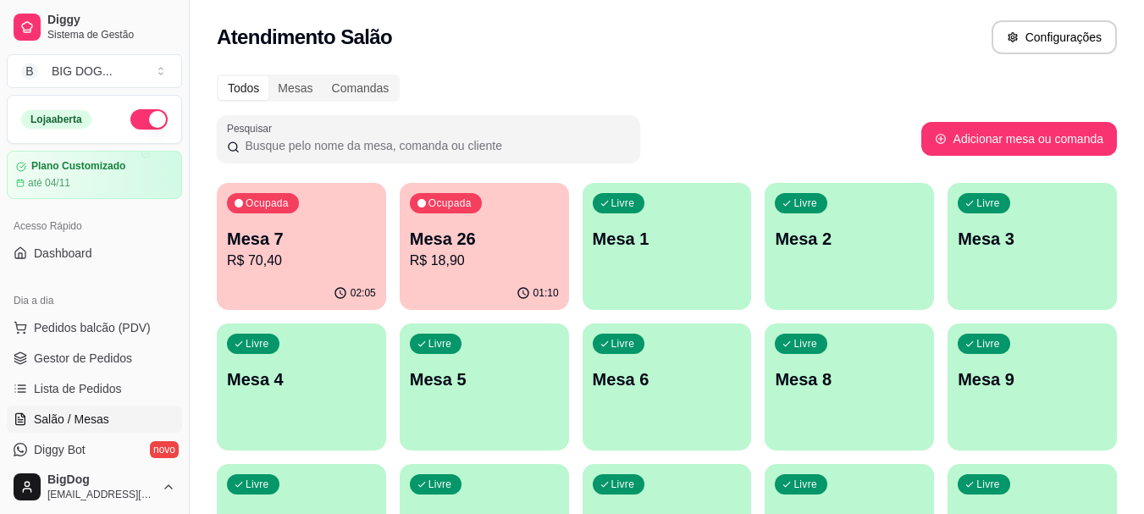
click at [294, 282] on div "02:05" at bounding box center [301, 293] width 169 height 33
click at [108, 357] on span "Gestor de Pedidos" at bounding box center [83, 358] width 98 height 17
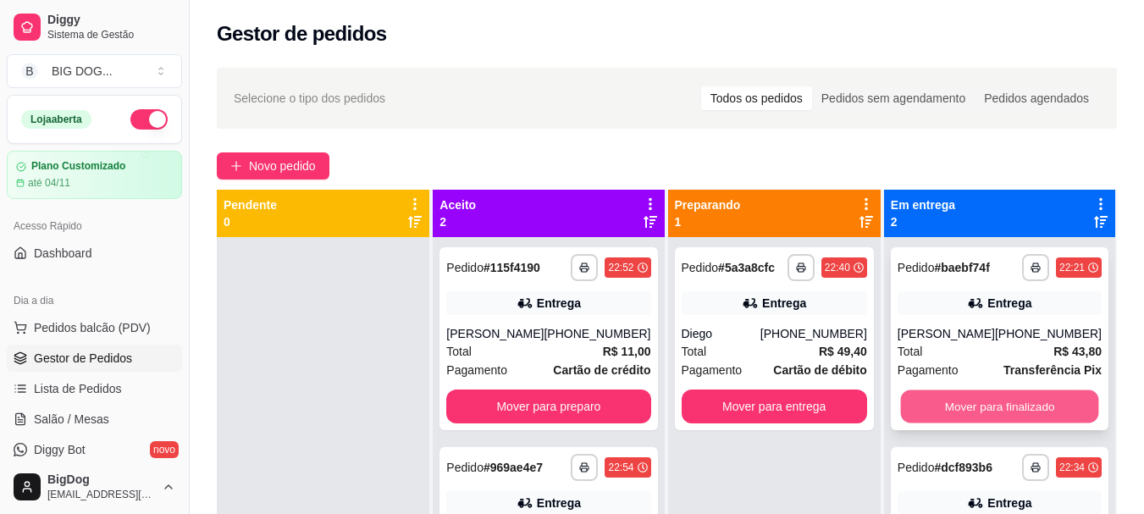
click at [939, 405] on button "Mover para finalizado" at bounding box center [999, 406] width 198 height 33
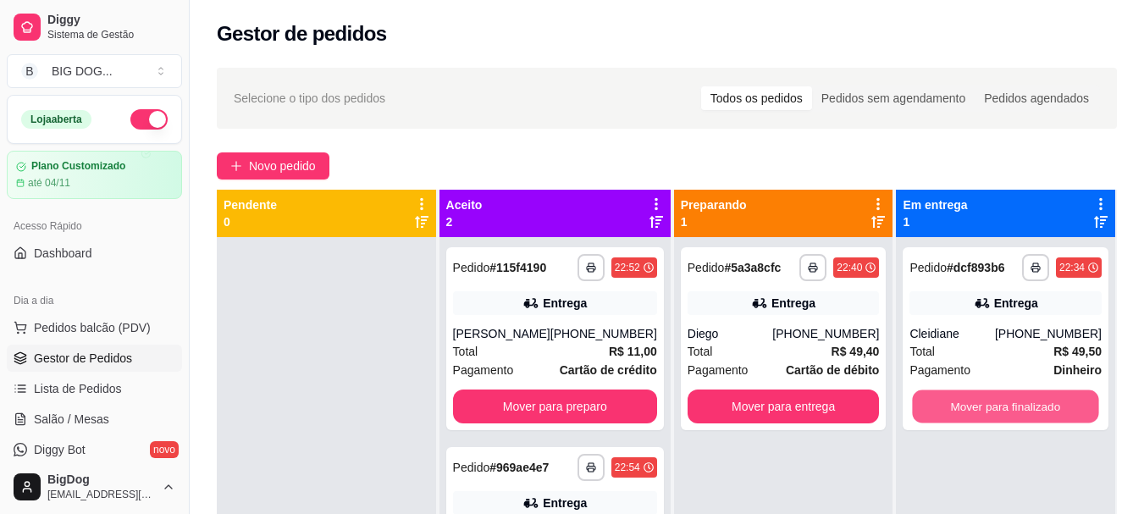
click at [939, 405] on button "Mover para finalizado" at bounding box center [1006, 406] width 186 height 33
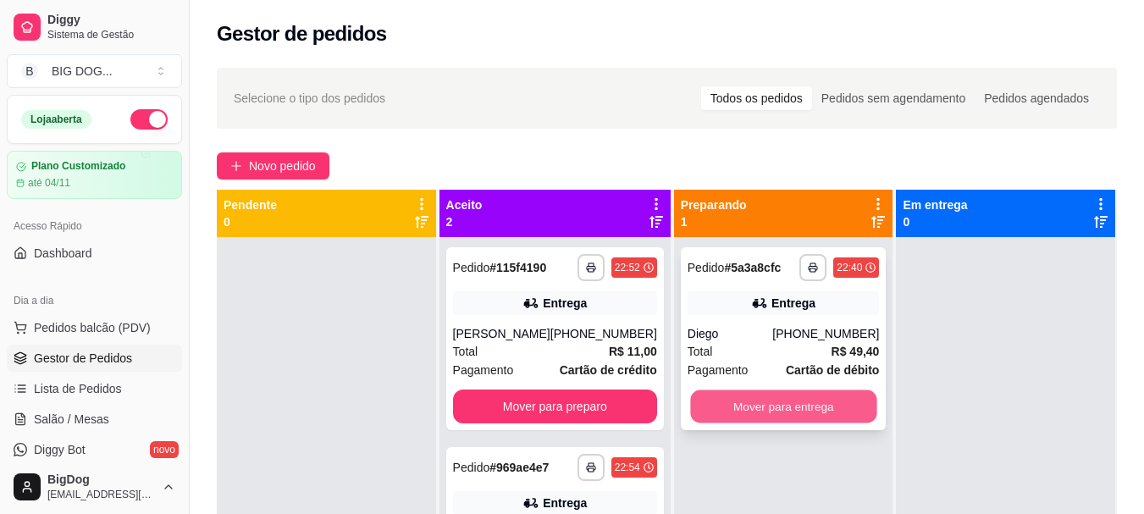
click at [779, 404] on button "Mover para entrega" at bounding box center [783, 406] width 186 height 33
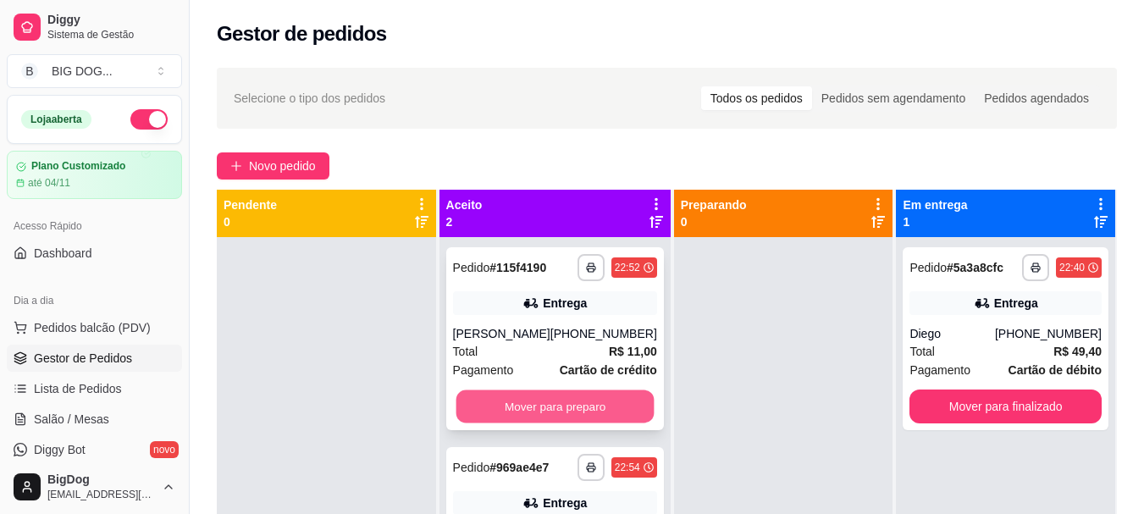
click at [567, 396] on button "Mover para preparo" at bounding box center [555, 406] width 198 height 33
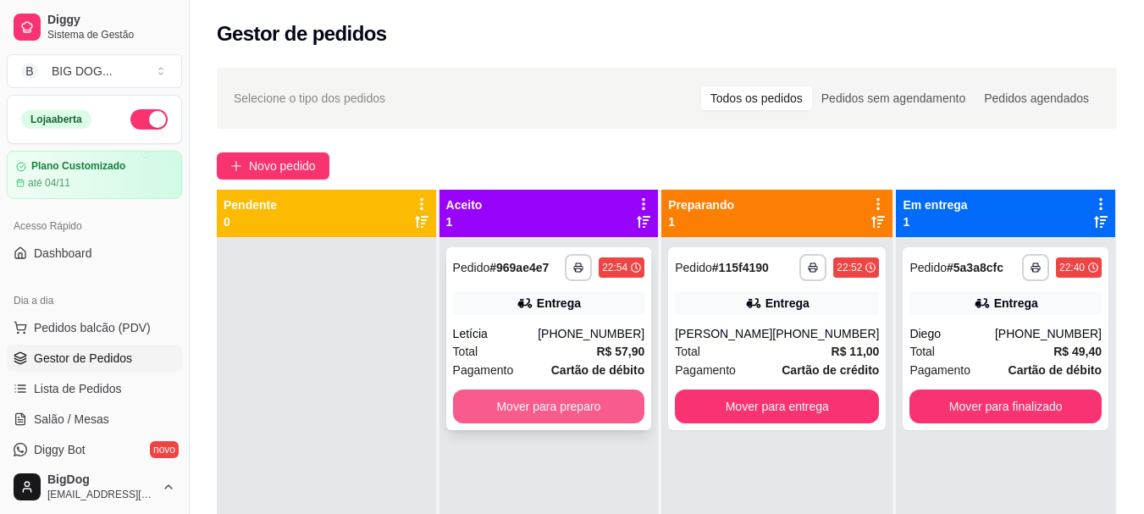
click at [564, 407] on button "Mover para preparo" at bounding box center [549, 407] width 192 height 34
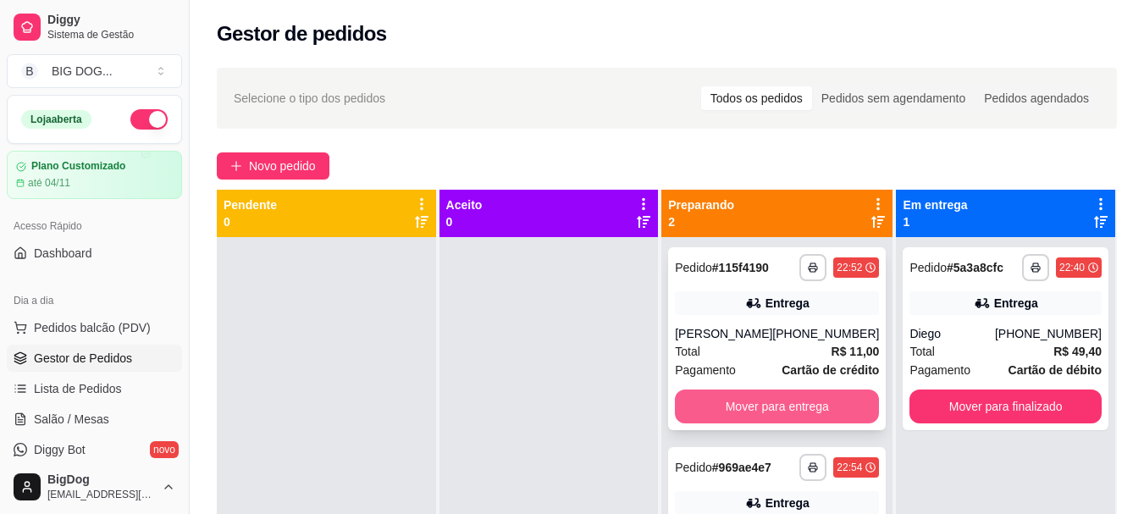
click at [760, 400] on button "Mover para entrega" at bounding box center [777, 407] width 204 height 34
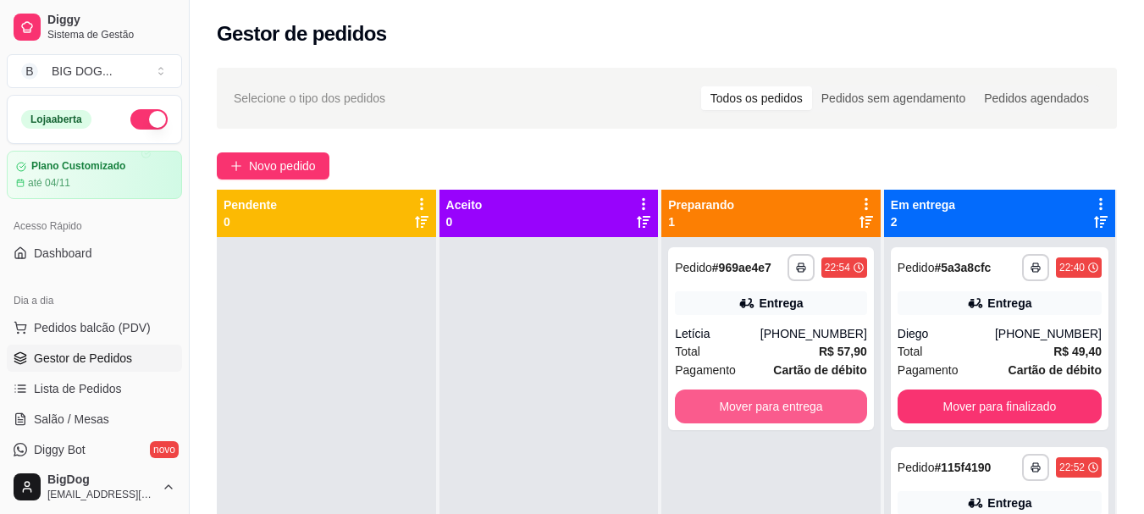
click at [760, 400] on button "Mover para entrega" at bounding box center [771, 407] width 192 height 34
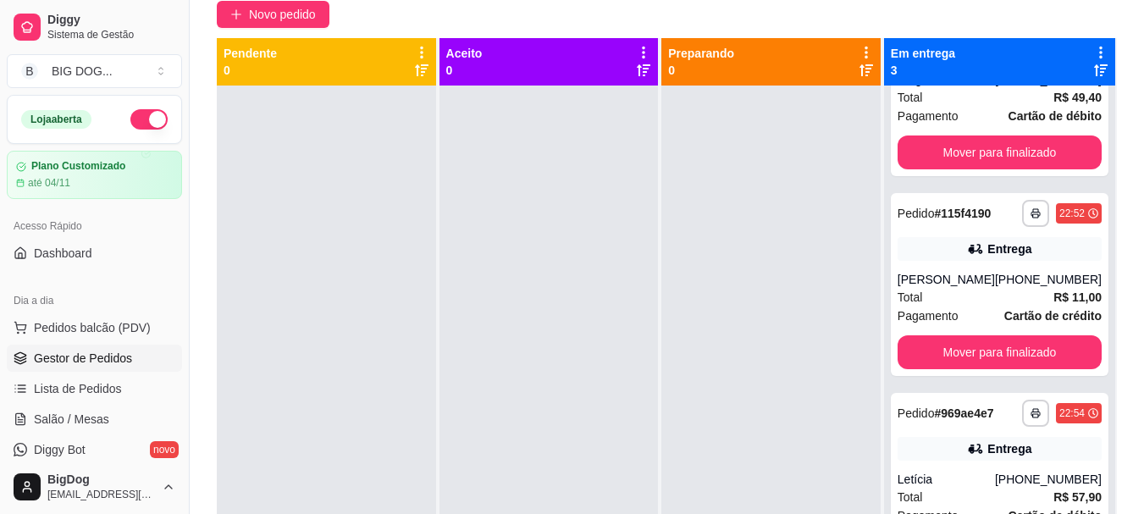
scroll to position [258, 0]
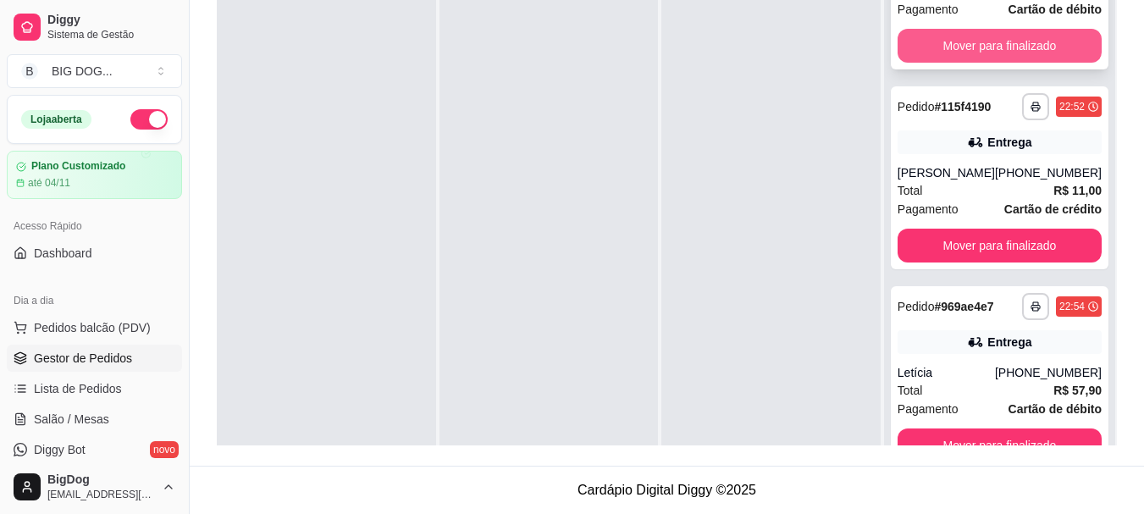
click at [1038, 39] on button "Mover para finalizado" at bounding box center [1000, 46] width 204 height 34
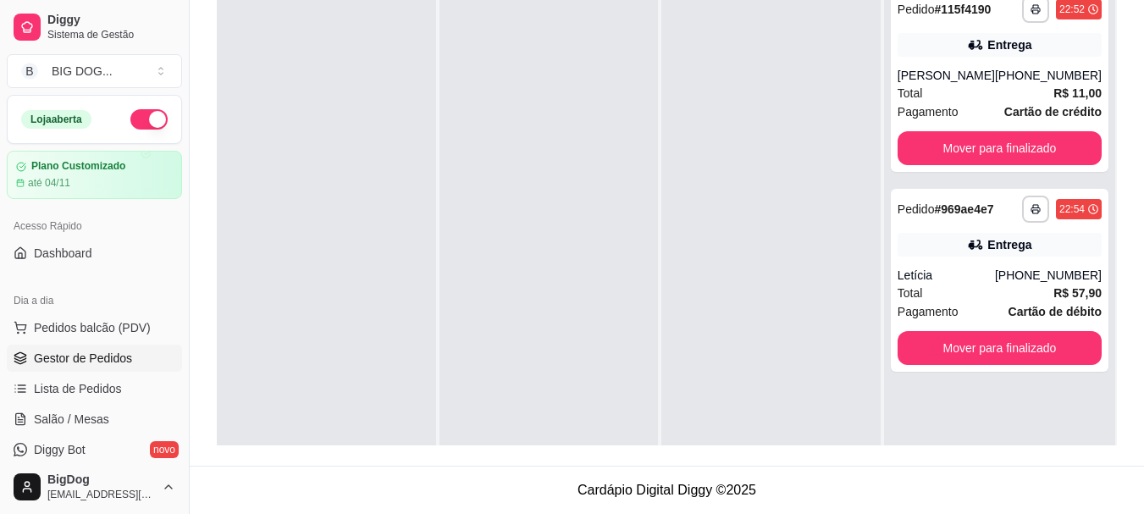
scroll to position [0, 0]
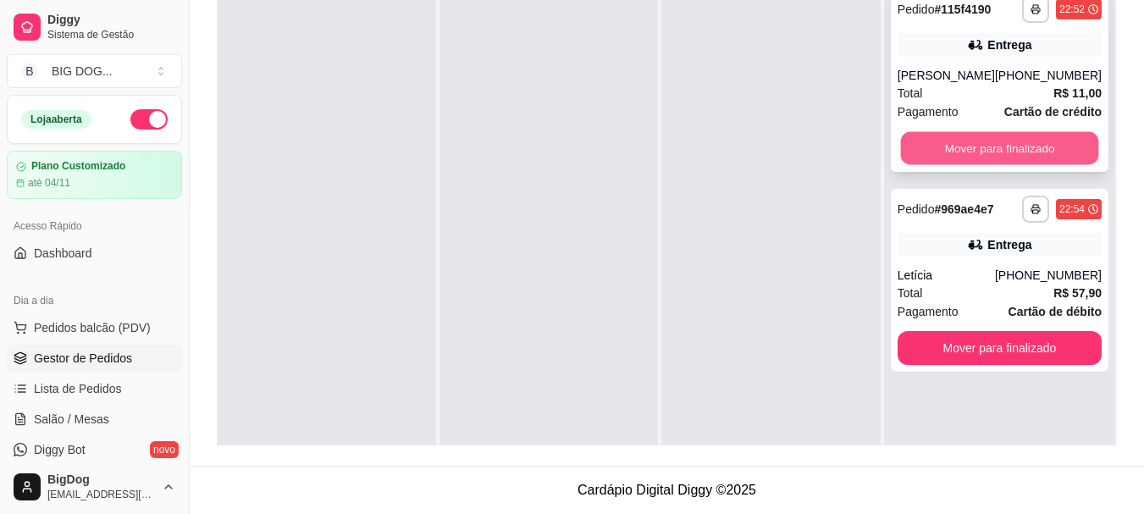
click at [1011, 145] on button "Mover para finalizado" at bounding box center [999, 148] width 198 height 33
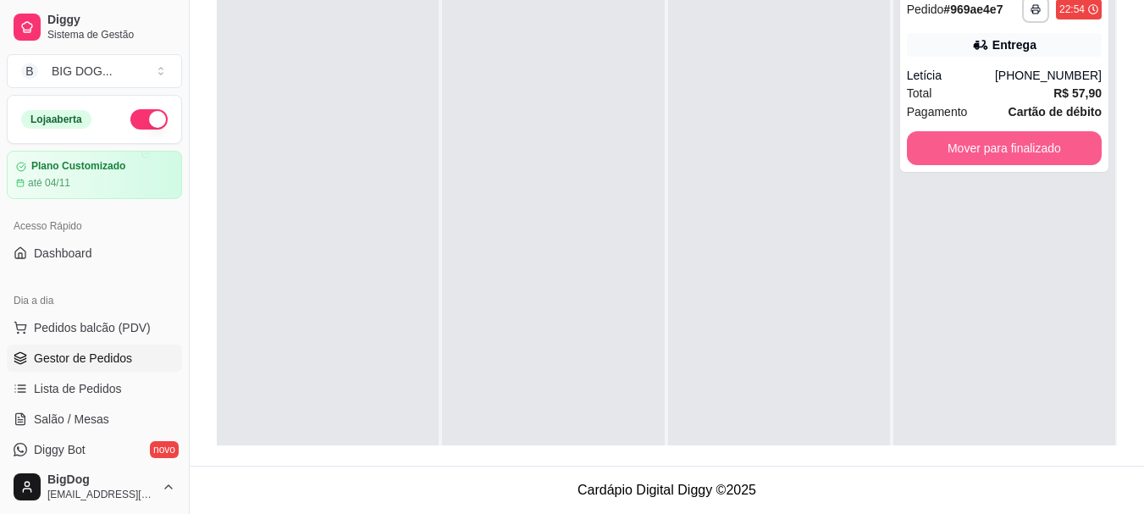
click at [1011, 145] on button "Mover para finalizado" at bounding box center [1004, 148] width 195 height 34
